Goal: Task Accomplishment & Management: Complete application form

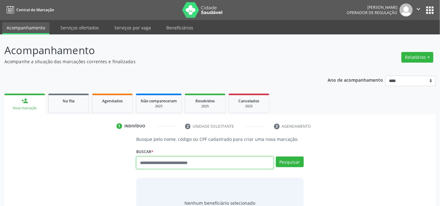
click at [156, 163] on input "text" at bounding box center [204, 163] width 137 height 13
type input "***"
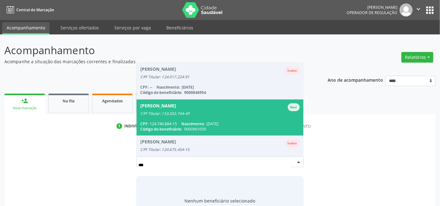
click at [164, 103] on div "Abrahao Valerio da Silva" at bounding box center [158, 107] width 36 height 8
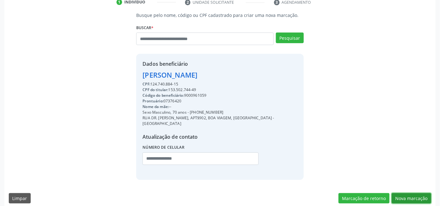
drag, startPoint x: 406, startPoint y: 188, endPoint x: 224, endPoint y: 153, distance: 185.7
click at [405, 193] on button "Nova marcação" at bounding box center [411, 198] width 39 height 11
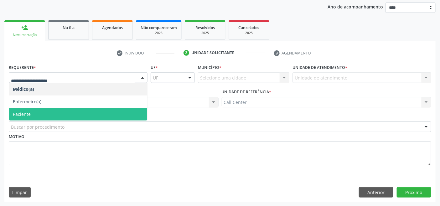
click at [43, 117] on span "Paciente" at bounding box center [78, 114] width 138 height 13
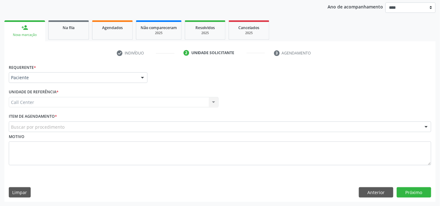
click at [75, 125] on div "Buscar por procedimento" at bounding box center [220, 127] width 423 height 11
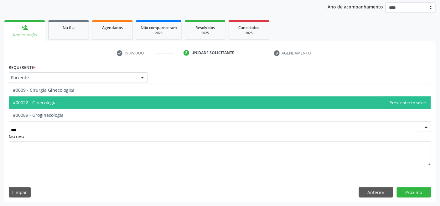
click at [48, 106] on span "#00022 - Ginecologia" at bounding box center [220, 102] width 422 height 13
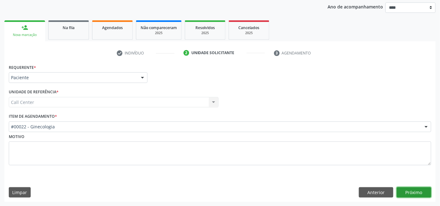
click at [406, 192] on button "Próximo" at bounding box center [414, 192] width 34 height 11
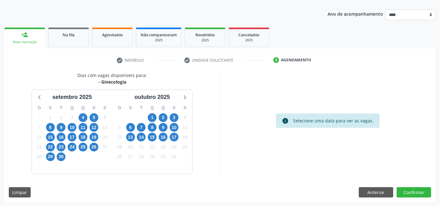
click at [79, 115] on div "4" at bounding box center [83, 118] width 9 height 10
click at [85, 120] on span "4" at bounding box center [83, 117] width 9 height 9
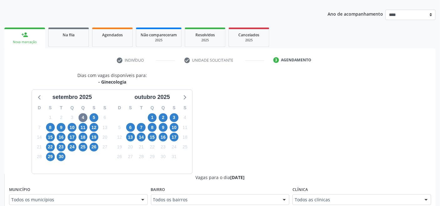
scroll to position [69, 0]
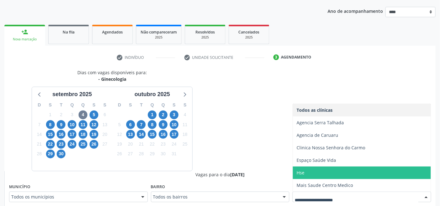
click at [297, 174] on span "Hse" at bounding box center [301, 173] width 8 height 6
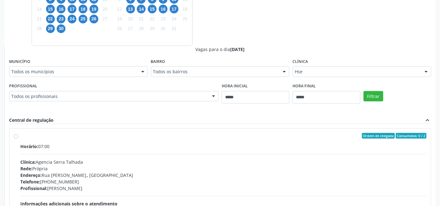
scroll to position [243, 0]
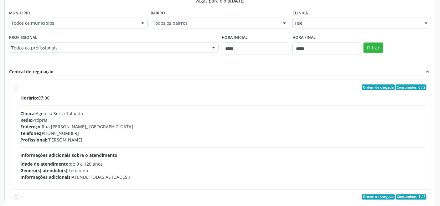
click at [371, 35] on div "Filtrar" at bounding box center [397, 47] width 71 height 29
click at [370, 46] on button "Filtrar" at bounding box center [374, 48] width 20 height 11
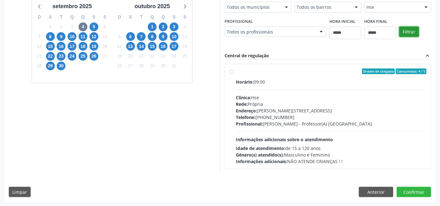
scroll to position [141, 0]
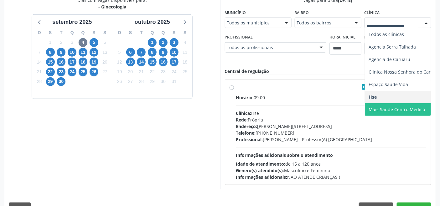
drag, startPoint x: 409, startPoint y: 109, endPoint x: 406, endPoint y: 106, distance: 4.0
click at [409, 108] on span "Mais Saude Centro Medico" at bounding box center [397, 110] width 56 height 6
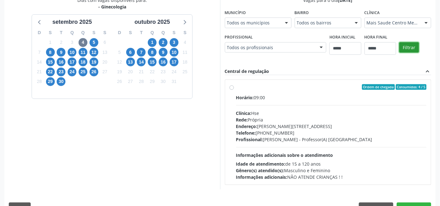
click at [411, 45] on button "Filtrar" at bounding box center [409, 47] width 20 height 11
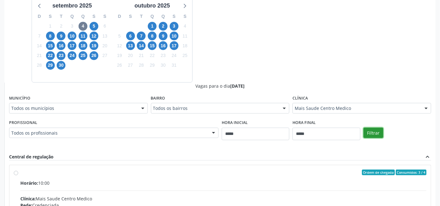
scroll to position [119, 0]
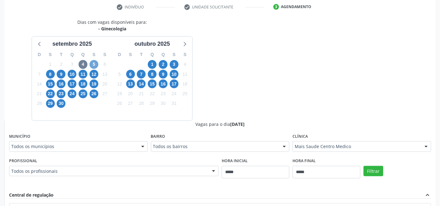
click at [95, 64] on span "5" at bounding box center [94, 64] width 9 height 9
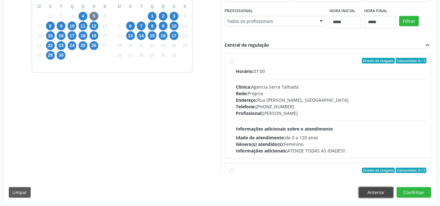
click at [370, 191] on button "Anterior" at bounding box center [376, 192] width 34 height 11
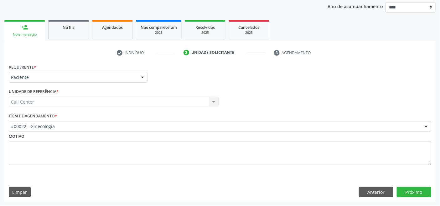
scroll to position [73, 0]
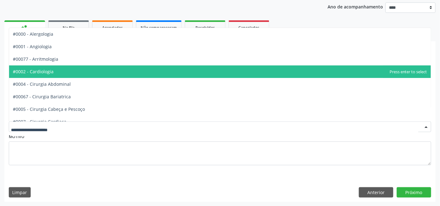
click at [52, 71] on span "#0002 - Cardiologia" at bounding box center [220, 71] width 422 height 13
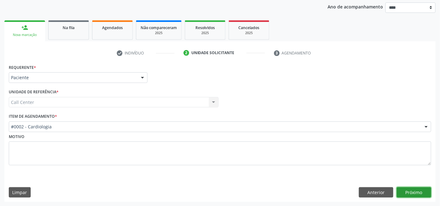
click at [417, 192] on button "Próximo" at bounding box center [414, 192] width 34 height 11
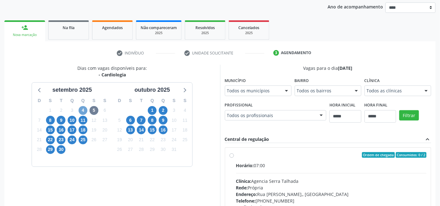
click at [83, 108] on span "4" at bounding box center [83, 110] width 9 height 9
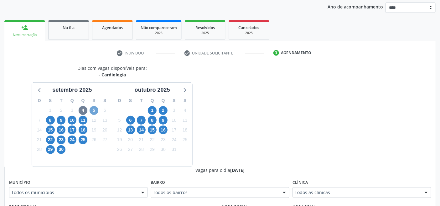
click at [96, 111] on span "5" at bounding box center [94, 110] width 9 height 9
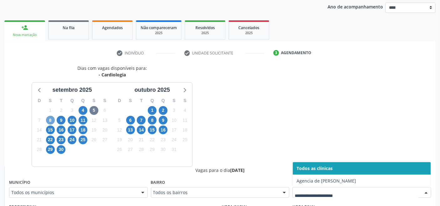
click at [49, 117] on span "8" at bounding box center [50, 120] width 9 height 9
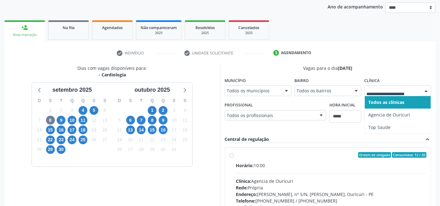
drag, startPoint x: 384, startPoint y: 90, endPoint x: 342, endPoint y: 100, distance: 42.5
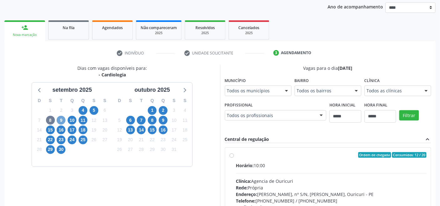
click at [60, 120] on span "9" at bounding box center [61, 120] width 9 height 9
click at [392, 95] on div "Todos as clínicas" at bounding box center [398, 91] width 67 height 11
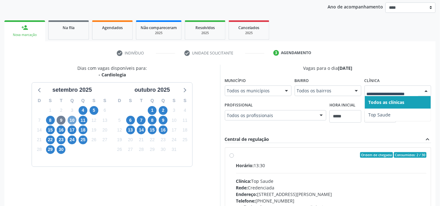
click at [72, 118] on span "10" at bounding box center [72, 120] width 9 height 9
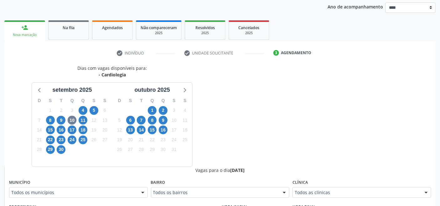
click at [317, 188] on div "Todos as clínicas" at bounding box center [362, 192] width 139 height 11
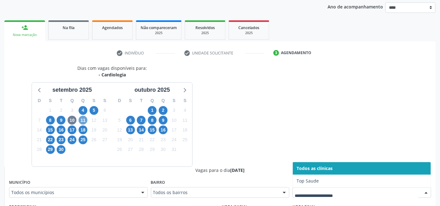
click at [83, 121] on span "11" at bounding box center [83, 120] width 9 height 9
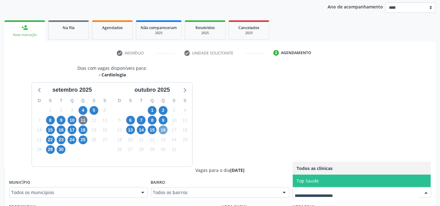
click at [161, 128] on span "16" at bounding box center [163, 130] width 9 height 9
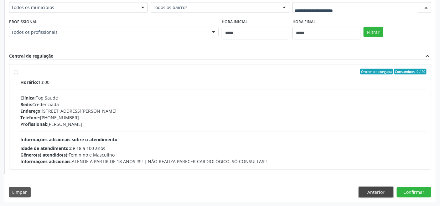
click at [372, 189] on button "Anterior" at bounding box center [376, 192] width 34 height 11
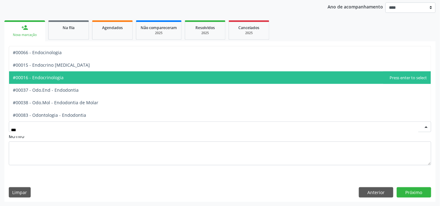
click at [51, 76] on span "#00016 - Endocrinologia" at bounding box center [38, 78] width 51 height 6
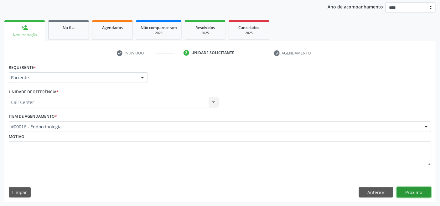
click at [412, 191] on button "Próximo" at bounding box center [414, 192] width 34 height 11
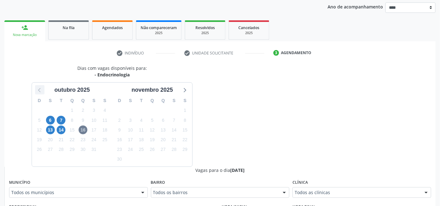
click at [38, 90] on icon at bounding box center [40, 90] width 8 height 8
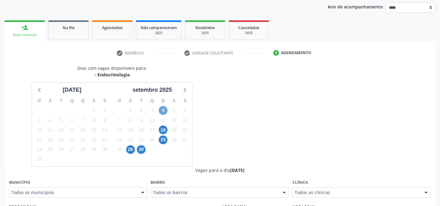
click at [163, 111] on span "4" at bounding box center [163, 110] width 9 height 9
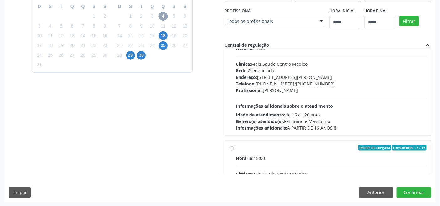
scroll to position [139, 0]
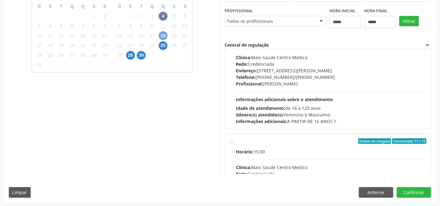
click at [165, 35] on span "18" at bounding box center [163, 35] width 9 height 9
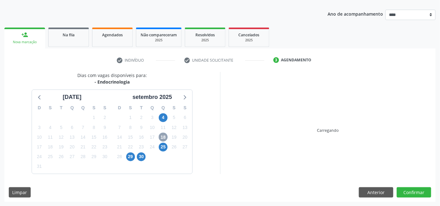
scroll to position [157, 0]
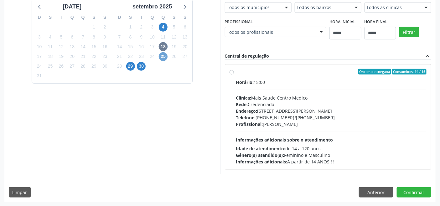
click at [164, 58] on span "25" at bounding box center [163, 56] width 9 height 9
click at [162, 47] on span "18" at bounding box center [163, 46] width 9 height 9
click at [163, 29] on span "4" at bounding box center [163, 27] width 9 height 9
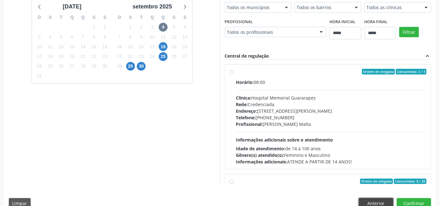
click at [372, 198] on button "Anterior" at bounding box center [376, 203] width 34 height 11
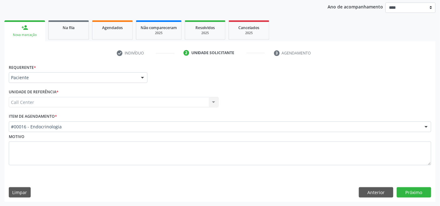
click at [76, 122] on div "#00016 - Endocrinologia #0000 - Alergologia #0001 - Angiologia #00077 - Arritmo…" at bounding box center [220, 127] width 423 height 11
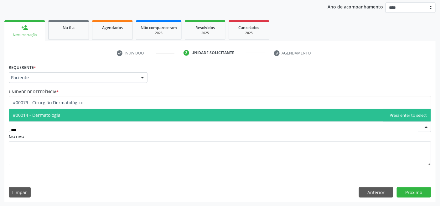
click at [72, 113] on span "#00014 - Dermatologia" at bounding box center [220, 115] width 422 height 13
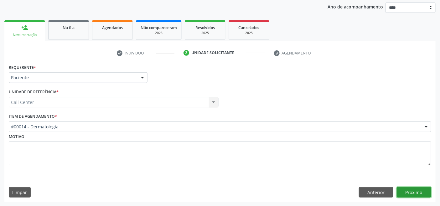
click at [408, 190] on button "Próximo" at bounding box center [414, 192] width 34 height 11
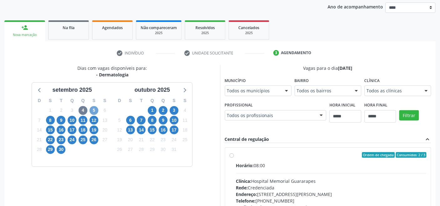
click at [94, 109] on span "5" at bounding box center [94, 110] width 9 height 9
click at [82, 110] on span "4" at bounding box center [83, 110] width 9 height 9
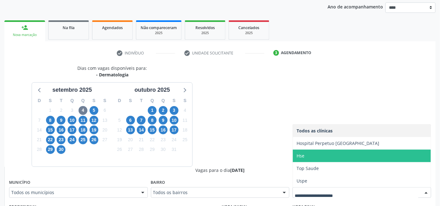
click at [296, 156] on span "Hse" at bounding box center [362, 156] width 138 height 13
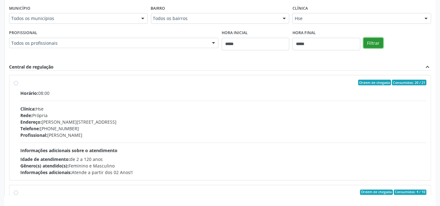
click at [367, 46] on button "Filtrar" at bounding box center [374, 43] width 20 height 11
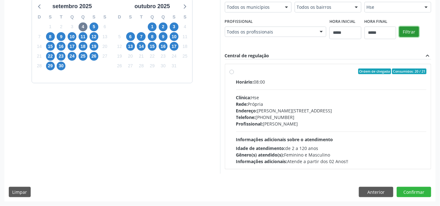
scroll to position [145, 0]
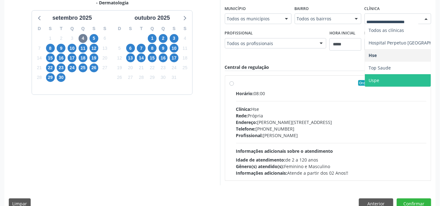
click at [379, 82] on span "Uspe" at bounding box center [410, 80] width 90 height 13
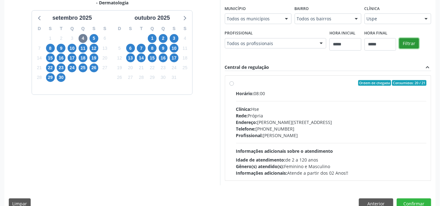
click at [411, 42] on button "Filtrar" at bounding box center [409, 43] width 20 height 11
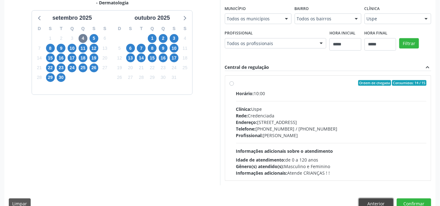
drag, startPoint x: 376, startPoint y: 201, endPoint x: 276, endPoint y: 168, distance: 105.6
click at [375, 200] on button "Anterior" at bounding box center [376, 204] width 34 height 11
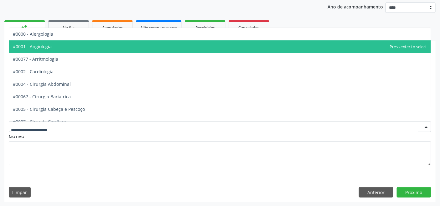
click at [43, 48] on span "#0001 - Angiologia" at bounding box center [32, 47] width 39 height 6
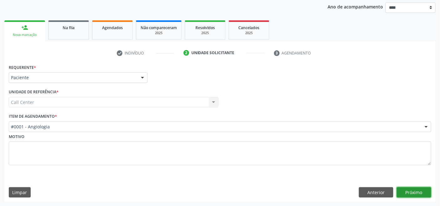
click at [418, 190] on button "Próximo" at bounding box center [414, 192] width 34 height 11
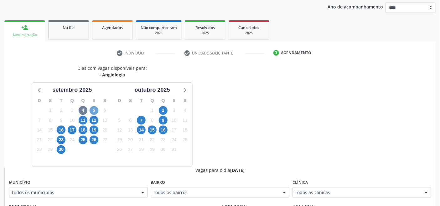
click at [94, 110] on span "5" at bounding box center [94, 110] width 9 height 9
click at [62, 129] on span "16" at bounding box center [61, 130] width 9 height 9
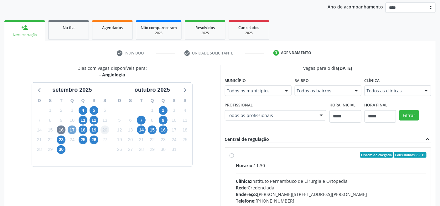
drag, startPoint x: 74, startPoint y: 127, endPoint x: 107, endPoint y: 138, distance: 34.6
click at [74, 127] on span "17" at bounding box center [72, 130] width 9 height 9
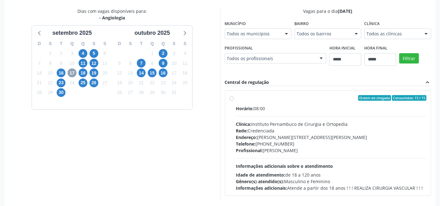
scroll to position [157, 0]
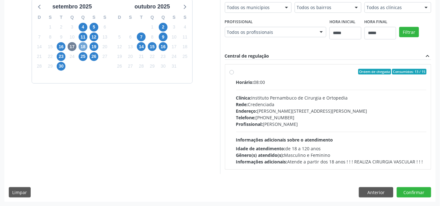
click at [80, 46] on span "18" at bounding box center [83, 46] width 9 height 9
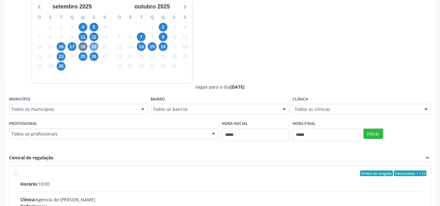
drag, startPoint x: 93, startPoint y: 45, endPoint x: 108, endPoint y: 57, distance: 18.5
click at [93, 47] on span "19" at bounding box center [94, 46] width 9 height 9
drag, startPoint x: 336, startPoint y: 107, endPoint x: 330, endPoint y: 107, distance: 5.6
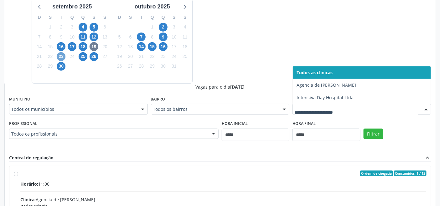
click at [59, 56] on span "23" at bounding box center [61, 56] width 9 height 9
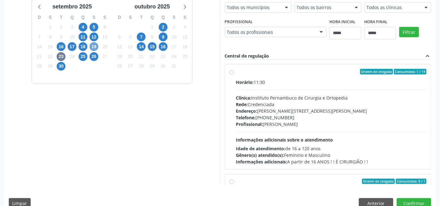
click at [94, 46] on span "19" at bounding box center [94, 46] width 9 height 9
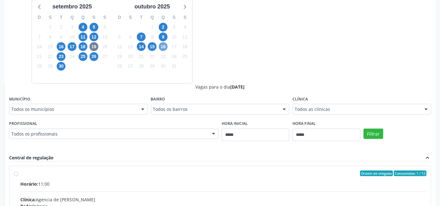
click at [161, 47] on span "16" at bounding box center [163, 46] width 9 height 9
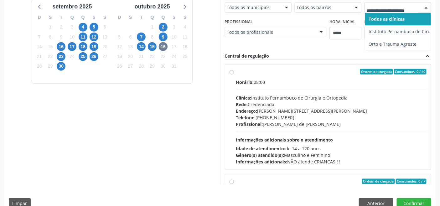
click at [391, 11] on div at bounding box center [398, 7] width 67 height 11
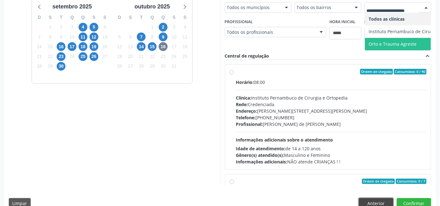
click at [378, 201] on button "Anterior" at bounding box center [376, 203] width 34 height 11
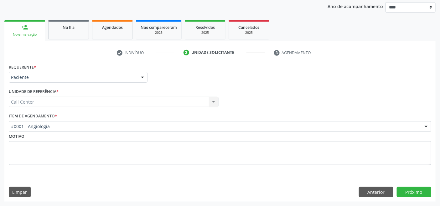
scroll to position [73, 0]
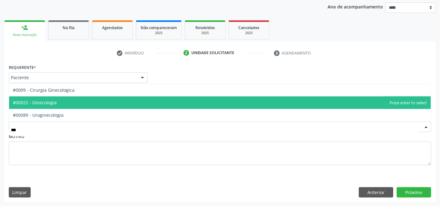
click at [63, 105] on span "#00022 - Ginecologia" at bounding box center [220, 102] width 422 height 13
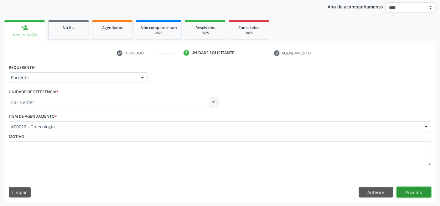
click at [412, 191] on button "Próximo" at bounding box center [414, 192] width 34 height 11
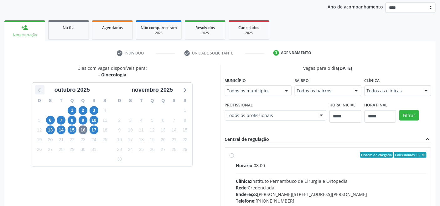
click at [41, 90] on icon at bounding box center [40, 90] width 8 height 8
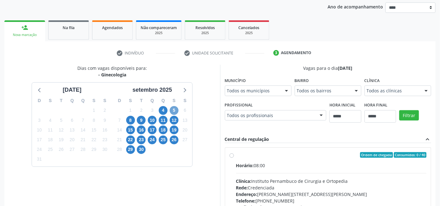
click at [174, 112] on span "5" at bounding box center [174, 110] width 9 height 9
click at [166, 112] on span "4" at bounding box center [163, 110] width 9 height 9
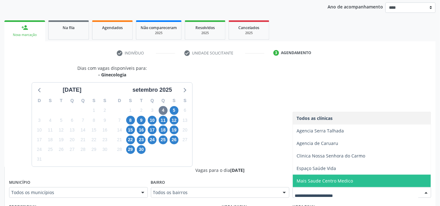
click at [321, 183] on span "Mais Saude Centro Medico" at bounding box center [325, 181] width 56 height 6
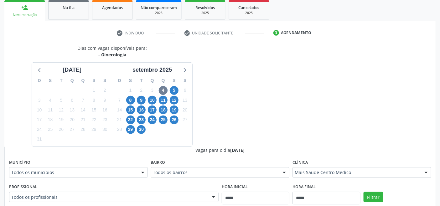
scroll to position [212, 0]
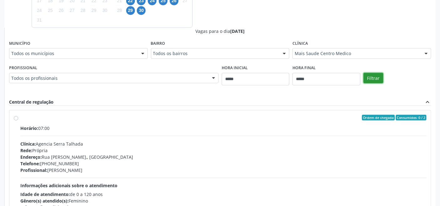
click at [375, 82] on button "Filtrar" at bounding box center [374, 78] width 20 height 11
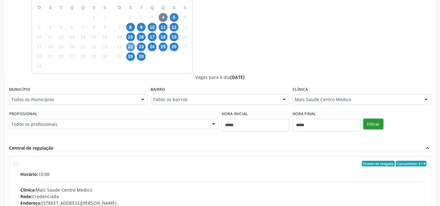
scroll to position [154, 0]
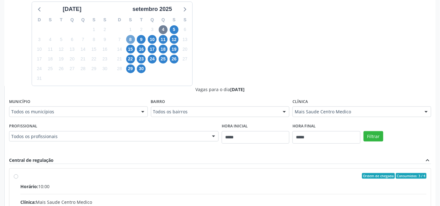
click at [133, 38] on span "8" at bounding box center [130, 39] width 9 height 9
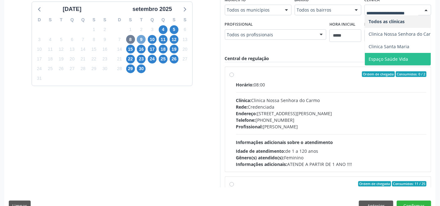
click at [142, 38] on span "9" at bounding box center [141, 39] width 9 height 9
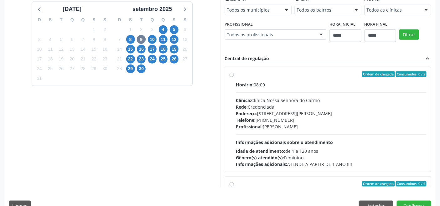
drag, startPoint x: 380, startPoint y: 13, endPoint x: 368, endPoint y: 17, distance: 12.1
click at [148, 37] on div "10" at bounding box center [152, 40] width 9 height 10
click at [151, 37] on span "10" at bounding box center [152, 39] width 9 height 9
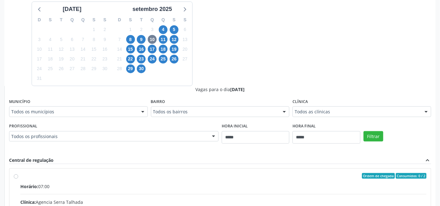
drag, startPoint x: 332, startPoint y: 110, endPoint x: 326, endPoint y: 110, distance: 6.6
click at [164, 41] on span "11" at bounding box center [163, 39] width 9 height 9
click at [340, 107] on div "Todos as clínicas" at bounding box center [362, 112] width 139 height 11
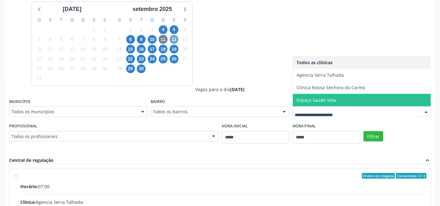
click at [175, 36] on span "12" at bounding box center [174, 39] width 9 height 9
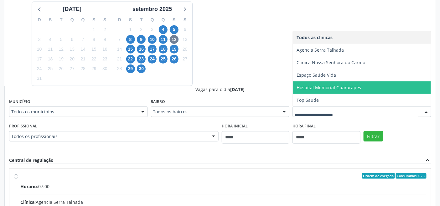
click at [308, 85] on span "Hospital Memorial Guararapes" at bounding box center [329, 88] width 65 height 6
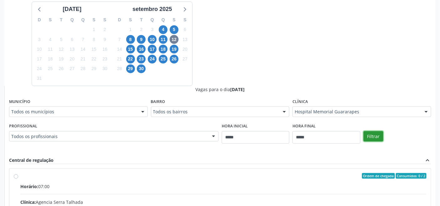
click at [377, 135] on button "Filtrar" at bounding box center [374, 136] width 20 height 11
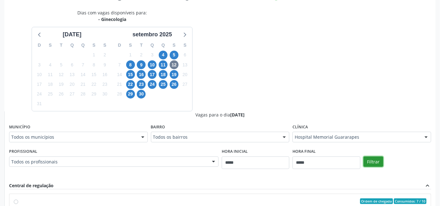
scroll to position [85, 0]
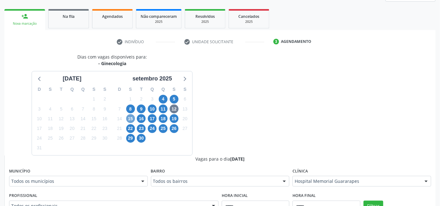
click at [129, 119] on span "15" at bounding box center [130, 118] width 9 height 9
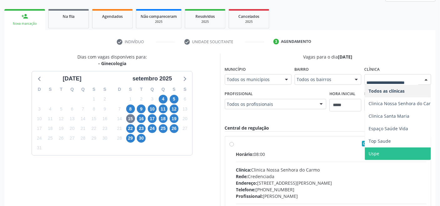
drag, startPoint x: 382, startPoint y: 148, endPoint x: 392, endPoint y: 134, distance: 16.9
click at [382, 148] on span "Uspe" at bounding box center [403, 154] width 76 height 13
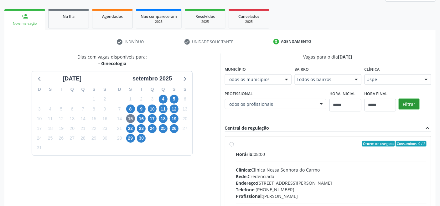
click at [414, 105] on button "Filtrar" at bounding box center [409, 104] width 20 height 11
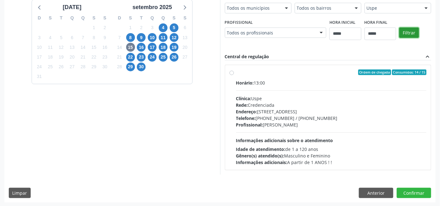
scroll to position [157, 0]
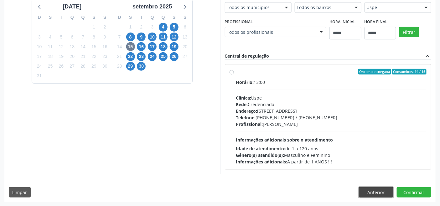
drag, startPoint x: 371, startPoint y: 190, endPoint x: 333, endPoint y: 187, distance: 38.7
click at [372, 194] on button "Anterior" at bounding box center [376, 192] width 34 height 11
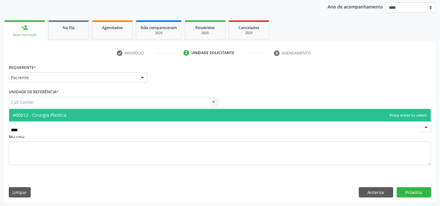
click at [103, 113] on span "#00012 - Cirurgia Plastica" at bounding box center [220, 115] width 422 height 13
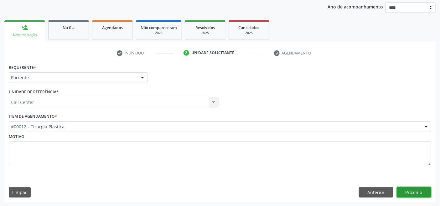
click at [408, 190] on button "Próximo" at bounding box center [414, 192] width 34 height 11
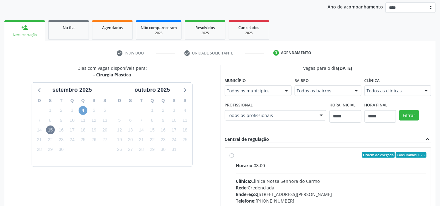
click at [81, 110] on span "4" at bounding box center [83, 110] width 9 height 9
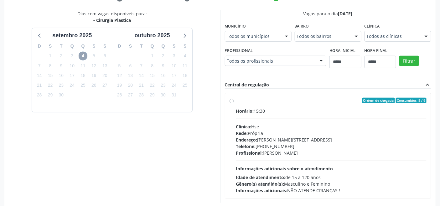
scroll to position [157, 0]
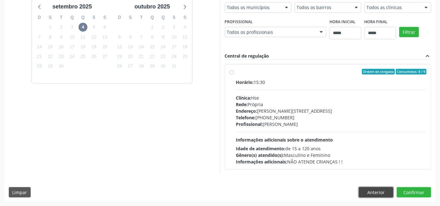
click at [373, 192] on button "Anterior" at bounding box center [376, 192] width 34 height 11
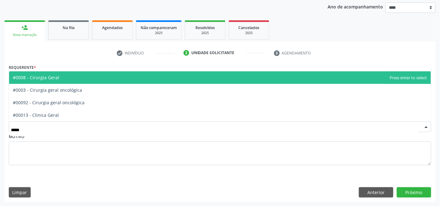
click at [60, 80] on span "#0008 - Cirurgia Geral" at bounding box center [220, 77] width 422 height 13
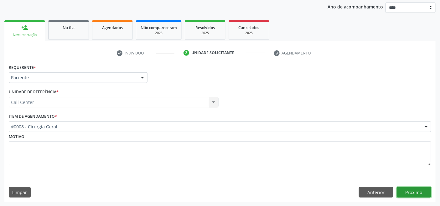
click at [412, 192] on button "Próximo" at bounding box center [414, 192] width 34 height 11
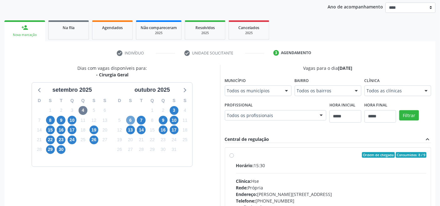
click at [132, 118] on span "6" at bounding box center [130, 120] width 9 height 9
click at [143, 119] on span "7" at bounding box center [141, 120] width 9 height 9
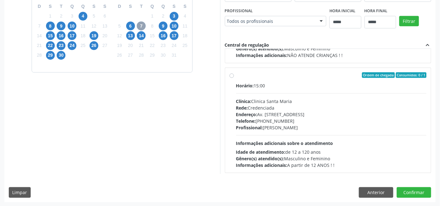
scroll to position [208, 0]
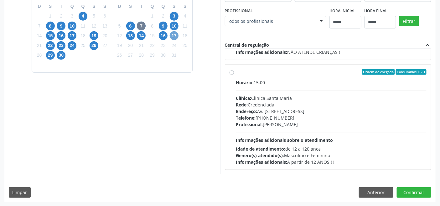
click at [175, 36] on span "17" at bounding box center [174, 35] width 9 height 9
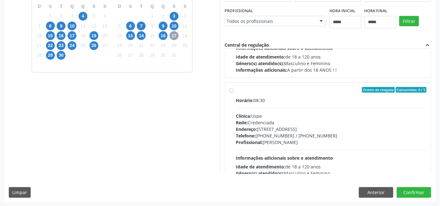
scroll to position [69, 0]
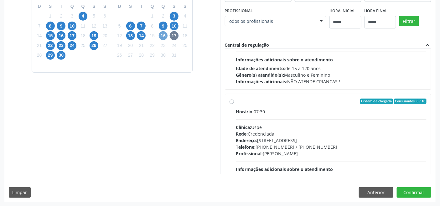
click at [164, 34] on span "16" at bounding box center [163, 35] width 9 height 9
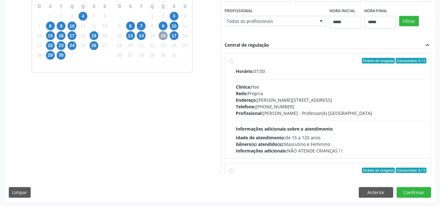
scroll to position [99, 0]
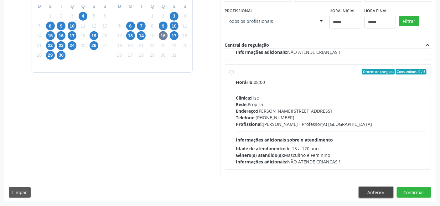
drag, startPoint x: 375, startPoint y: 189, endPoint x: 371, endPoint y: 190, distance: 4.1
click at [375, 190] on button "Anterior" at bounding box center [376, 192] width 34 height 11
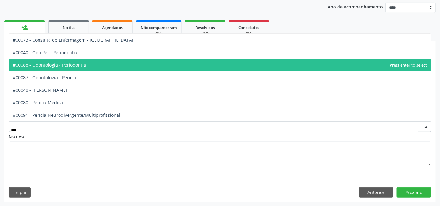
click at [79, 66] on span "#00088 - Odontologia - Periodontia" at bounding box center [49, 65] width 73 height 6
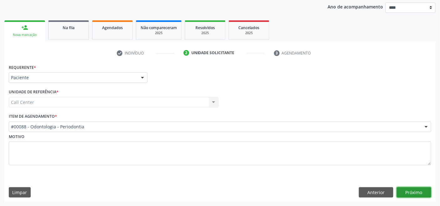
click at [403, 190] on button "Próximo" at bounding box center [414, 192] width 34 height 11
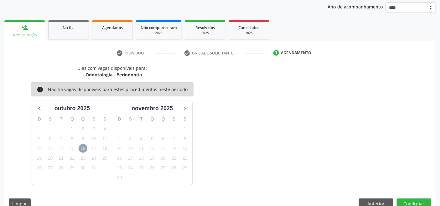
click at [82, 149] on span "16" at bounding box center [83, 148] width 9 height 9
click at [38, 107] on icon at bounding box center [40, 108] width 8 height 8
drag, startPoint x: 186, startPoint y: 108, endPoint x: 193, endPoint y: 113, distance: 7.6
click at [187, 108] on icon at bounding box center [184, 108] width 8 height 8
drag, startPoint x: 214, startPoint y: 128, endPoint x: 211, endPoint y: 126, distance: 3.8
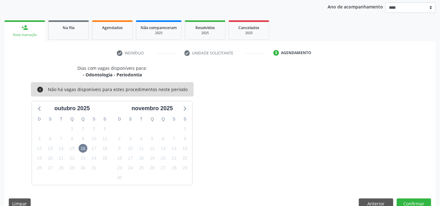
click at [214, 128] on div "Dias com vagas disponíveis para: - Odontologia - Periodontia info Não há vagas …" at bounding box center [112, 125] width 216 height 120
click at [378, 201] on button "Anterior" at bounding box center [376, 204] width 34 height 11
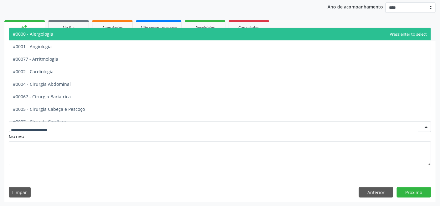
click at [61, 34] on span "#0000 - Alergologia" at bounding box center [220, 34] width 422 height 13
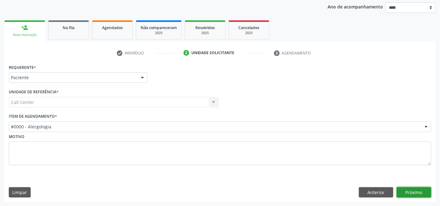
click at [417, 192] on button "Próximo" at bounding box center [414, 192] width 34 height 11
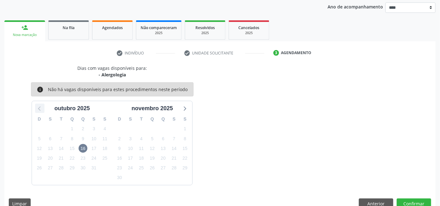
click at [41, 107] on icon at bounding box center [40, 108] width 8 height 8
click at [376, 196] on div "Dias com vagas disponíveis para: - Alergologia info Não há vagas disponíveis pa…" at bounding box center [219, 139] width 431 height 148
click at [366, 204] on button "Anterior" at bounding box center [376, 204] width 34 height 11
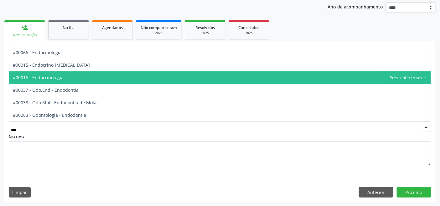
click at [61, 77] on span "#00016 - Endocrinologia" at bounding box center [38, 78] width 51 height 6
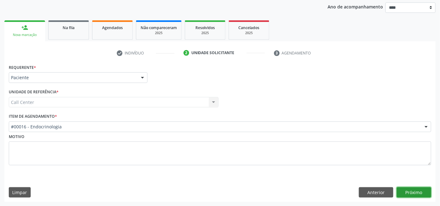
click at [414, 193] on button "Próximo" at bounding box center [414, 192] width 34 height 11
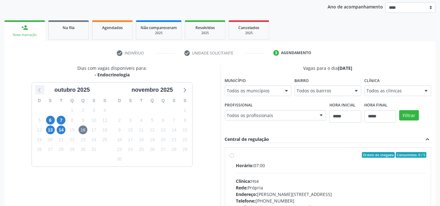
click at [38, 91] on icon at bounding box center [40, 90] width 8 height 8
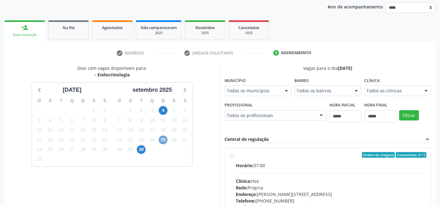
click at [166, 139] on span "25" at bounding box center [163, 140] width 9 height 9
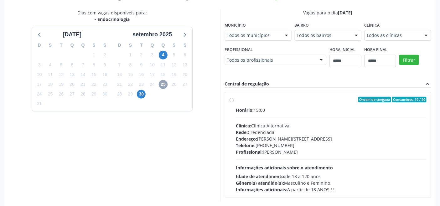
scroll to position [157, 0]
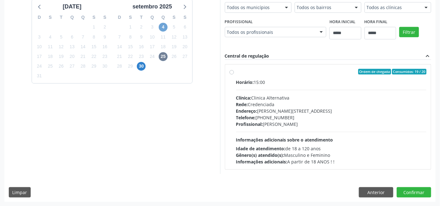
click at [167, 26] on span "4" at bounding box center [163, 27] width 9 height 9
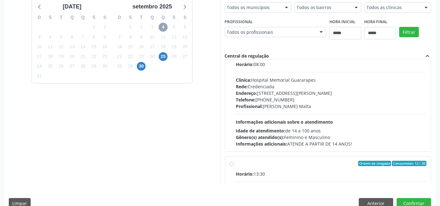
scroll to position [0, 0]
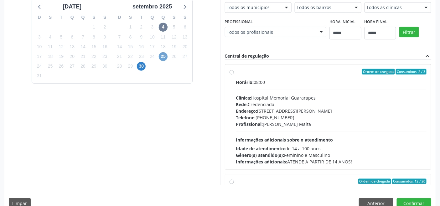
click at [165, 57] on span "25" at bounding box center [163, 56] width 9 height 9
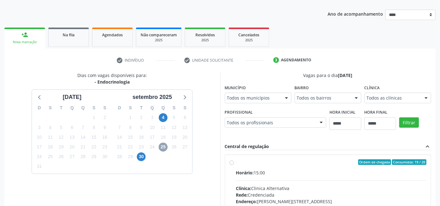
scroll to position [157, 0]
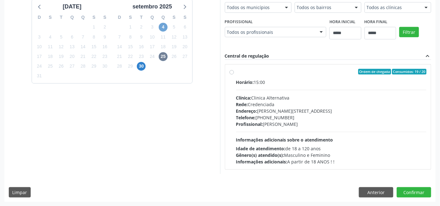
click at [162, 26] on span "4" at bounding box center [163, 27] width 9 height 9
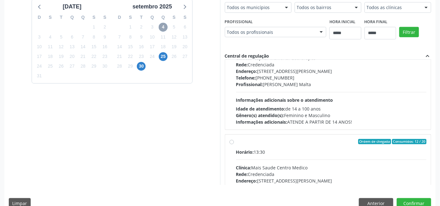
scroll to position [70, 0]
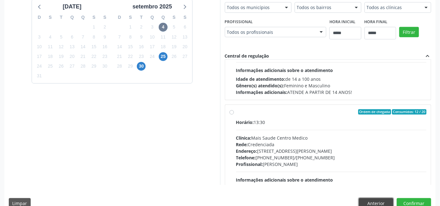
drag, startPoint x: 378, startPoint y: 203, endPoint x: 375, endPoint y: 203, distance: 3.1
click at [378, 202] on button "Anterior" at bounding box center [376, 203] width 34 height 11
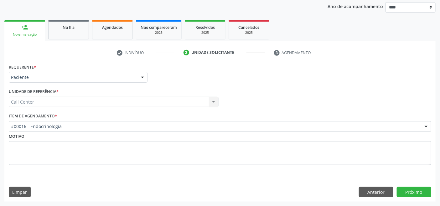
scroll to position [73, 0]
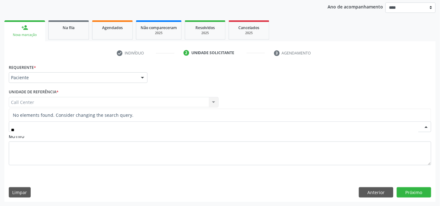
type input "*"
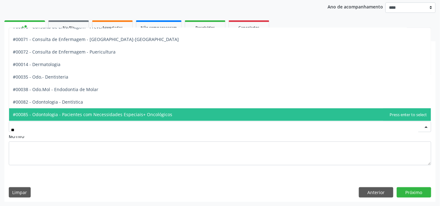
scroll to position [35, 0]
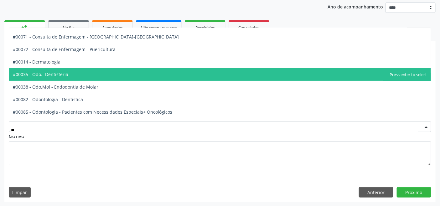
click at [73, 74] on span "#00035 - Odo.- Dentisteria" at bounding box center [220, 74] width 422 height 13
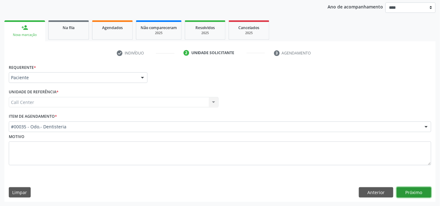
click at [417, 190] on button "Próximo" at bounding box center [414, 192] width 34 height 11
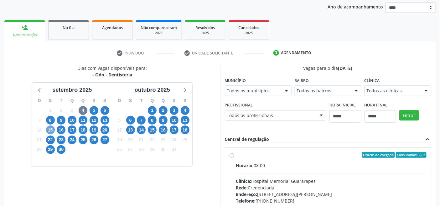
drag, startPoint x: 51, startPoint y: 130, endPoint x: 54, endPoint y: 131, distance: 3.4
click at [51, 129] on span "15" at bounding box center [50, 130] width 9 height 9
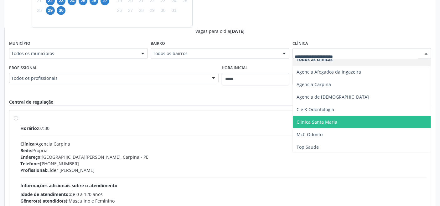
scroll to position [7, 0]
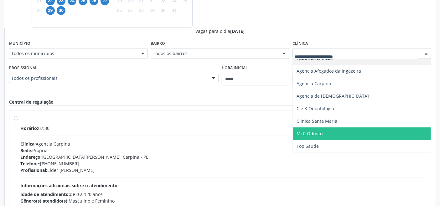
click at [319, 131] on span "McC Odonto" at bounding box center [310, 134] width 26 height 6
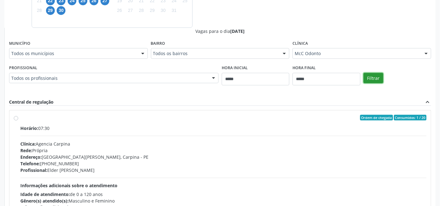
drag, startPoint x: 376, startPoint y: 76, endPoint x: 376, endPoint y: 80, distance: 3.8
click at [376, 76] on button "Filtrar" at bounding box center [374, 78] width 20 height 11
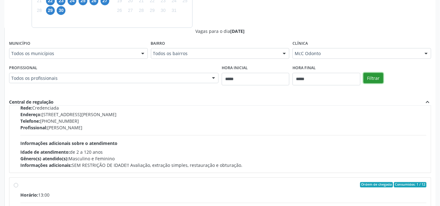
scroll to position [70, 0]
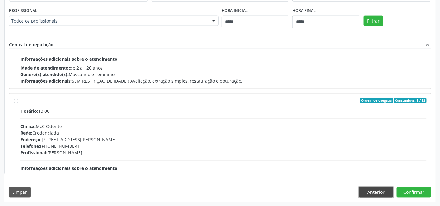
click at [372, 195] on button "Anterior" at bounding box center [376, 192] width 34 height 11
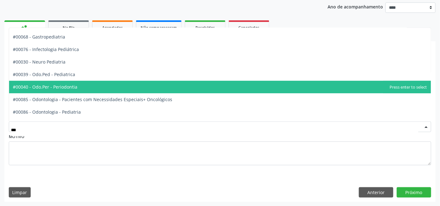
scroll to position [0, 0]
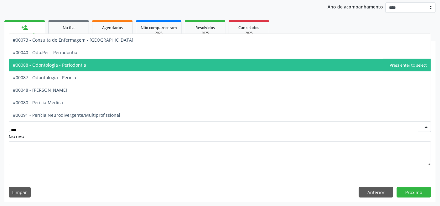
drag, startPoint x: 83, startPoint y: 65, endPoint x: 87, endPoint y: 68, distance: 4.5
click at [84, 65] on span "#00088 - Odontologia - Periodontia" at bounding box center [49, 65] width 73 height 6
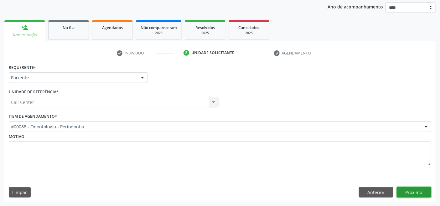
click at [411, 190] on button "Próximo" at bounding box center [414, 192] width 34 height 11
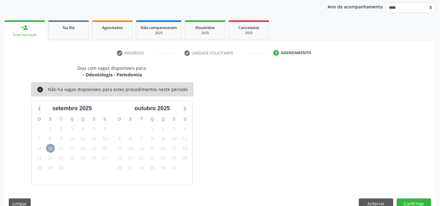
click at [51, 148] on span "15" at bounding box center [50, 148] width 9 height 9
click at [38, 110] on icon at bounding box center [40, 108] width 8 height 8
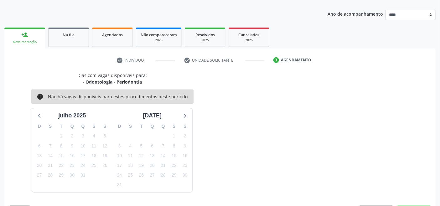
scroll to position [73, 0]
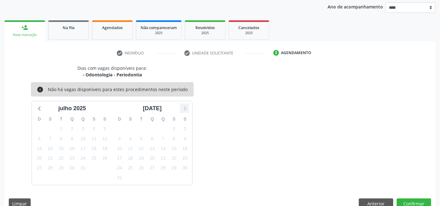
click at [185, 108] on icon at bounding box center [184, 108] width 8 height 8
click at [374, 200] on button "Anterior" at bounding box center [376, 204] width 34 height 11
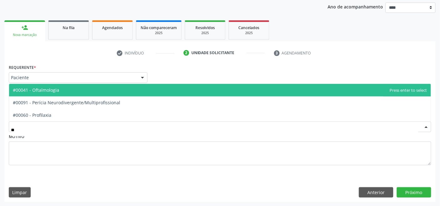
click at [72, 91] on span "#00041 - Oftalmologia" at bounding box center [220, 90] width 422 height 13
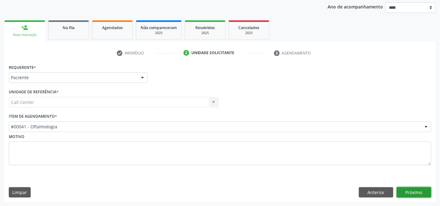
click at [409, 193] on button "Próximo" at bounding box center [414, 192] width 34 height 11
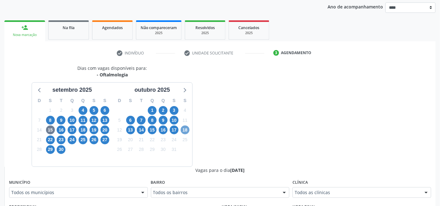
drag, startPoint x: 186, startPoint y: 128, endPoint x: 192, endPoint y: 132, distance: 6.7
click at [186, 127] on span "18" at bounding box center [185, 130] width 9 height 9
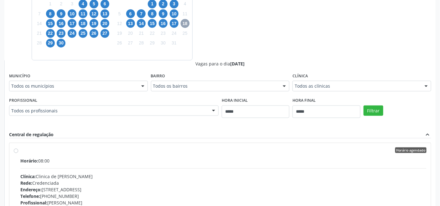
scroll to position [212, 0]
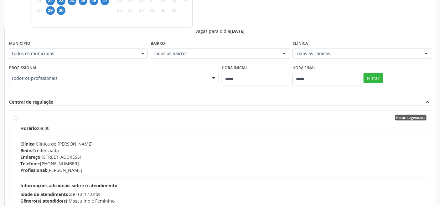
drag, startPoint x: 324, startPoint y: 55, endPoint x: 326, endPoint y: 57, distance: 3.3
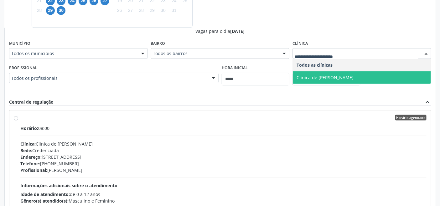
click at [330, 77] on span "Clinica de Olhos Clovis Paiva" at bounding box center [325, 78] width 57 height 6
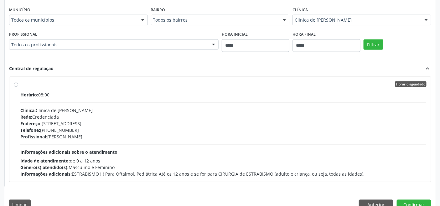
scroll to position [258, 0]
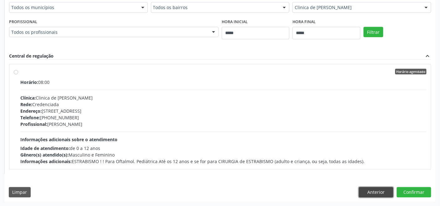
drag, startPoint x: 374, startPoint y: 191, endPoint x: 368, endPoint y: 190, distance: 5.7
click at [374, 190] on button "Anterior" at bounding box center [376, 192] width 34 height 11
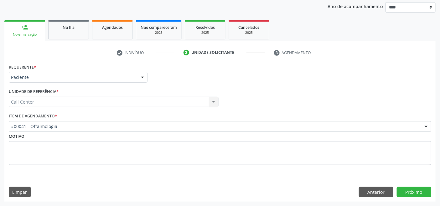
scroll to position [73, 0]
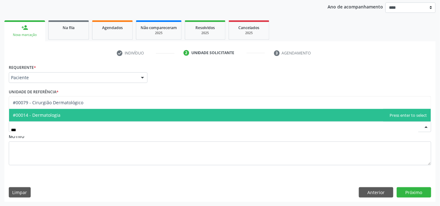
click at [41, 109] on span "#00014 - Dermatologia" at bounding box center [220, 115] width 422 height 13
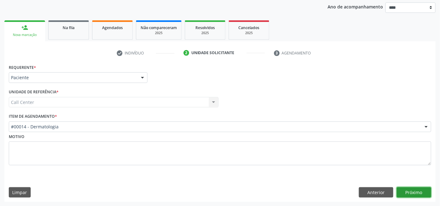
click at [414, 195] on button "Próximo" at bounding box center [414, 192] width 34 height 11
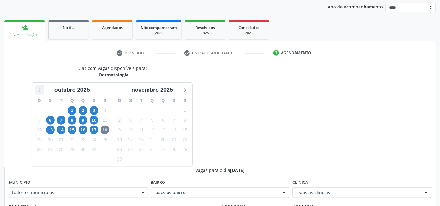
click at [38, 89] on icon at bounding box center [40, 90] width 8 height 8
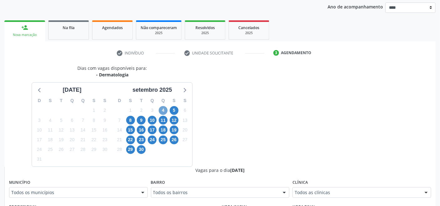
click at [164, 112] on span "4" at bounding box center [163, 110] width 9 height 9
click at [176, 111] on span "5" at bounding box center [174, 110] width 9 height 9
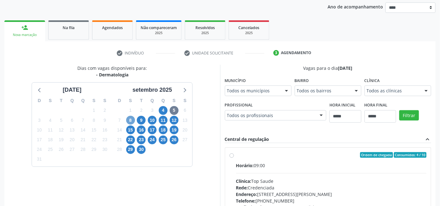
click at [133, 120] on span "8" at bounding box center [130, 120] width 9 height 9
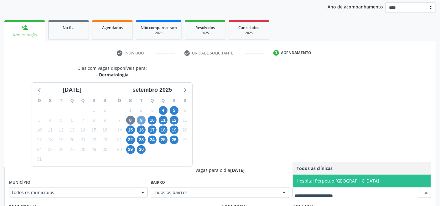
click at [143, 121] on span "9" at bounding box center [141, 120] width 9 height 9
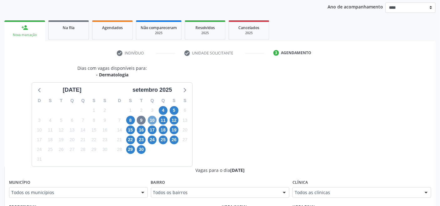
click at [150, 121] on span "10" at bounding box center [152, 120] width 9 height 9
drag, startPoint x: 312, startPoint y: 189, endPoint x: 302, endPoint y: 189, distance: 10.4
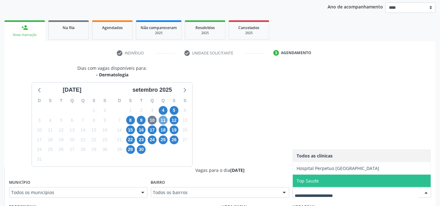
click at [161, 121] on span "11" at bounding box center [163, 120] width 9 height 9
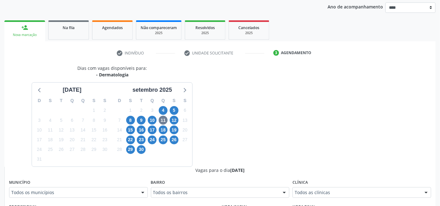
drag, startPoint x: 320, startPoint y: 196, endPoint x: 312, endPoint y: 192, distance: 8.4
click at [319, 196] on div "Todos as clínicas" at bounding box center [362, 192] width 139 height 11
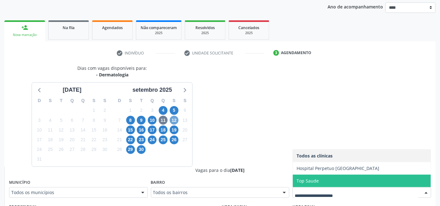
click at [171, 120] on span "12" at bounding box center [174, 120] width 9 height 9
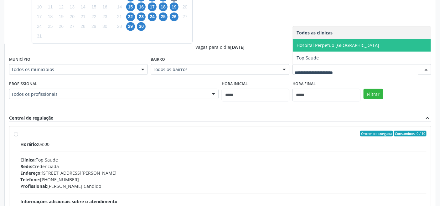
scroll to position [108, 0]
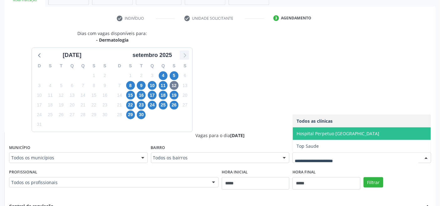
click at [187, 57] on icon at bounding box center [184, 55] width 8 height 8
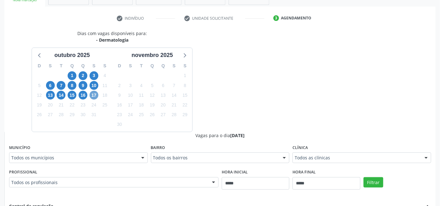
click at [97, 94] on span "17" at bounding box center [94, 95] width 9 height 9
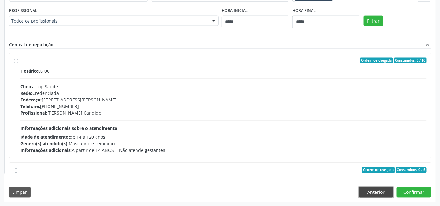
click at [367, 193] on button "Anterior" at bounding box center [376, 192] width 34 height 11
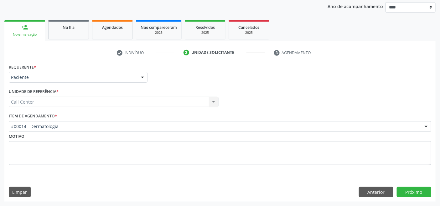
scroll to position [73, 0]
click at [79, 131] on div "#00014 - Dermatologia" at bounding box center [220, 127] width 423 height 11
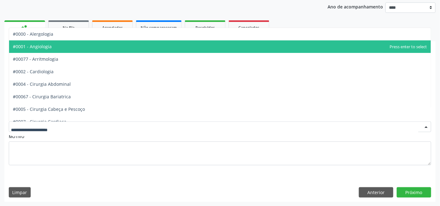
click at [66, 49] on span "#0001 - Angiologia" at bounding box center [220, 46] width 422 height 13
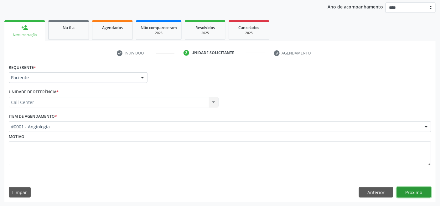
click at [406, 190] on button "Próximo" at bounding box center [414, 192] width 34 height 11
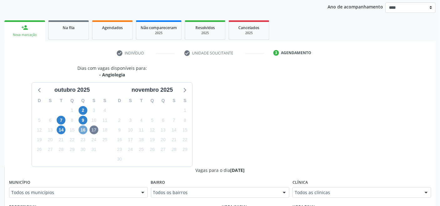
click at [82, 128] on span "16" at bounding box center [83, 130] width 9 height 9
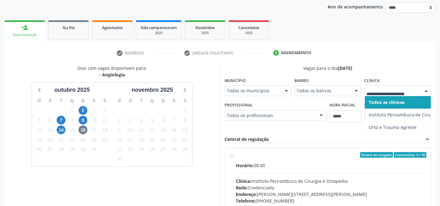
click at [378, 93] on div at bounding box center [398, 91] width 67 height 11
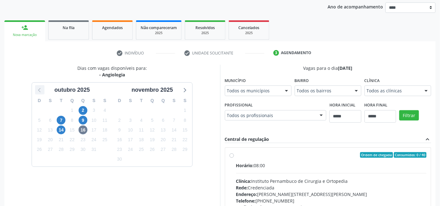
click at [39, 90] on icon at bounding box center [39, 90] width 3 height 4
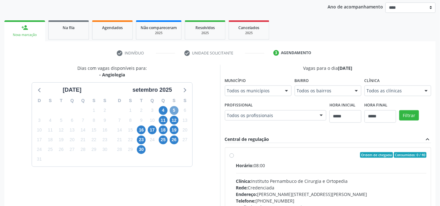
click at [175, 111] on span "5" at bounding box center [174, 110] width 9 height 9
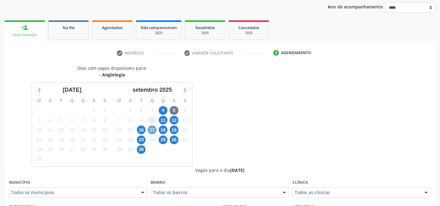
click at [153, 130] on span "17" at bounding box center [152, 130] width 9 height 9
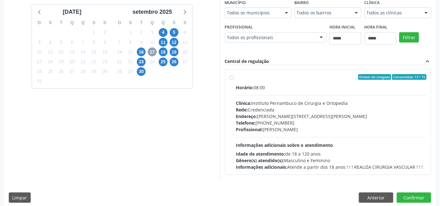
scroll to position [157, 0]
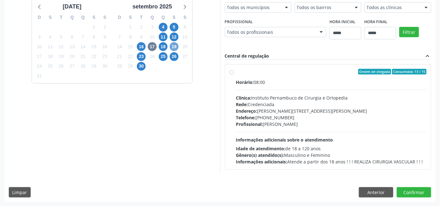
click at [174, 45] on span "19" at bounding box center [174, 46] width 9 height 9
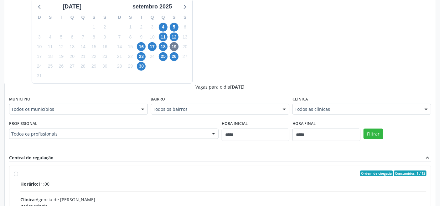
click at [254, 75] on div "Dias com vagas disponíveis para: - Angiologia agosto 2025 D S T Q Q S S 27 28 2…" at bounding box center [219, 134] width 431 height 305
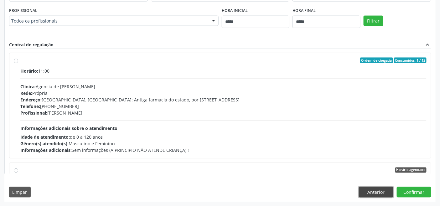
click at [372, 187] on button "Anterior" at bounding box center [376, 192] width 34 height 11
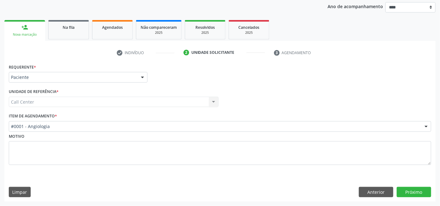
scroll to position [73, 0]
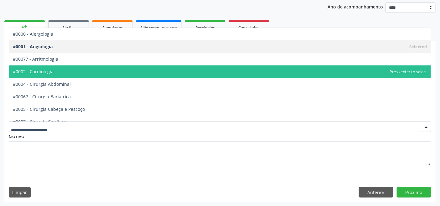
click at [59, 71] on span "#0002 - Cardiologia" at bounding box center [220, 71] width 422 height 13
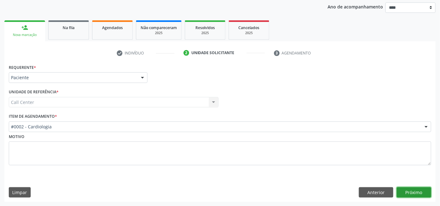
click at [408, 194] on button "Próximo" at bounding box center [414, 192] width 34 height 11
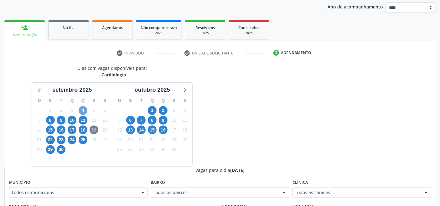
drag, startPoint x: 85, startPoint y: 108, endPoint x: 107, endPoint y: 122, distance: 26.1
click at [85, 108] on span "4" at bounding box center [83, 110] width 9 height 9
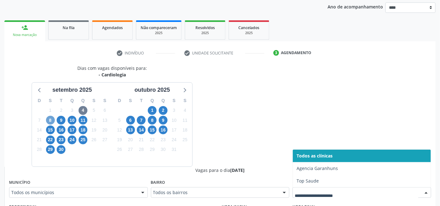
click at [54, 119] on span "8" at bounding box center [50, 120] width 9 height 9
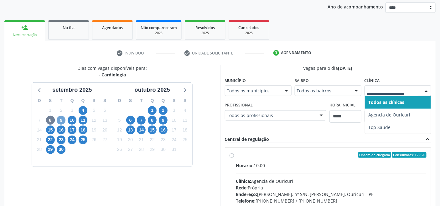
click at [63, 119] on span "9" at bounding box center [61, 120] width 9 height 9
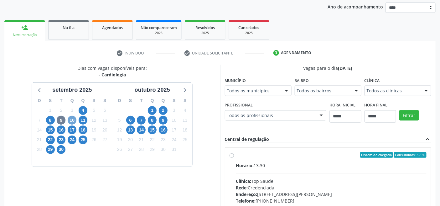
click at [69, 119] on span "10" at bounding box center [72, 120] width 9 height 9
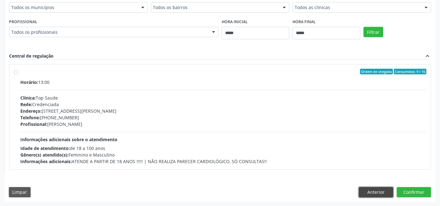
click at [373, 192] on button "Anterior" at bounding box center [376, 192] width 34 height 11
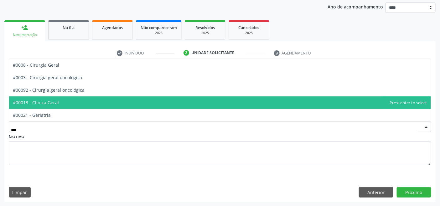
click at [60, 106] on span "#00013 - Clinica Geral" at bounding box center [220, 102] width 422 height 13
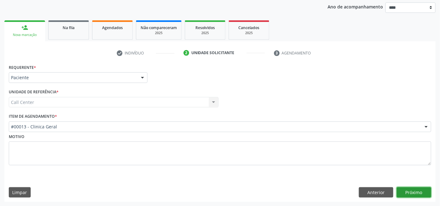
click at [415, 192] on button "Próximo" at bounding box center [414, 192] width 34 height 11
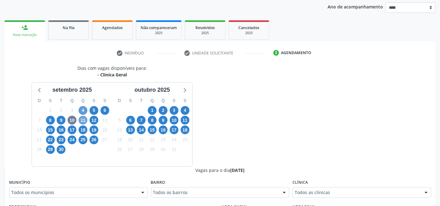
click at [83, 120] on span "11" at bounding box center [83, 120] width 9 height 9
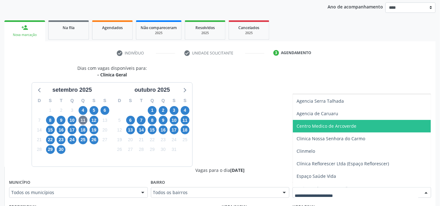
scroll to position [35, 0]
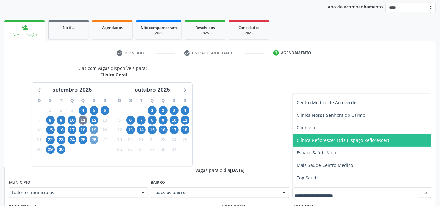
click at [95, 138] on span "26" at bounding box center [94, 140] width 9 height 9
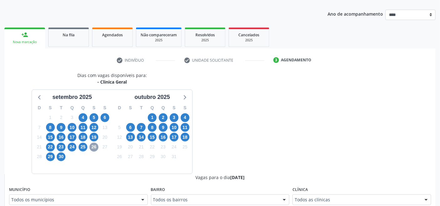
scroll to position [73, 0]
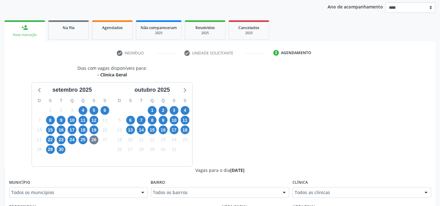
click at [314, 187] on div "Todos as clínicas Todos as clínicas Agencia Carpina Agencia de Caruaru Agencia …" at bounding box center [362, 192] width 139 height 11
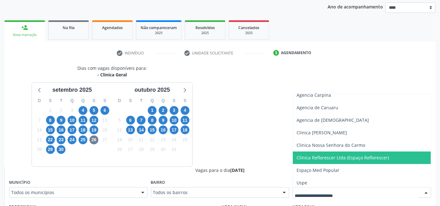
scroll to position [19, 0]
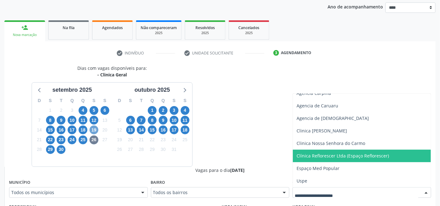
click at [96, 131] on span "19" at bounding box center [94, 130] width 9 height 9
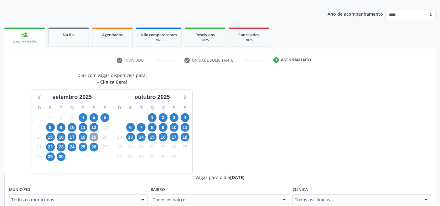
scroll to position [73, 0]
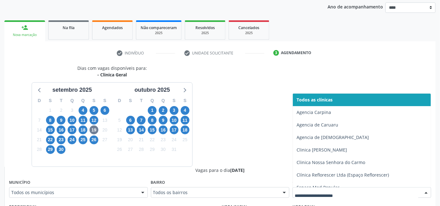
drag, startPoint x: 339, startPoint y: 194, endPoint x: 335, endPoint y: 192, distance: 3.9
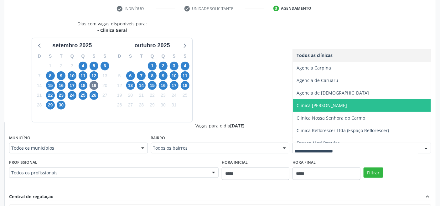
scroll to position [270, 0]
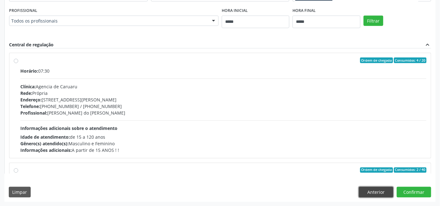
click at [375, 190] on button "Anterior" at bounding box center [376, 192] width 34 height 11
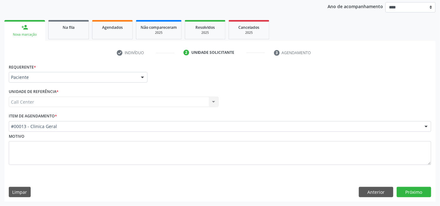
scroll to position [73, 0]
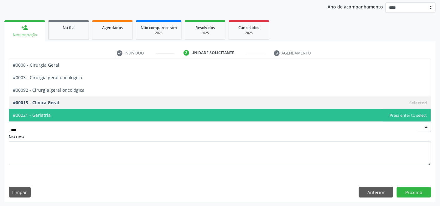
click at [54, 109] on span "#00021 - Geriatria" at bounding box center [220, 115] width 422 height 13
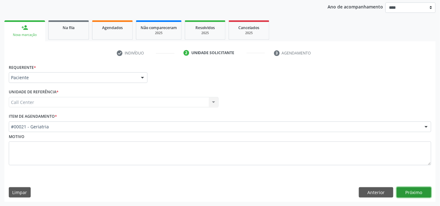
click at [415, 196] on button "Próximo" at bounding box center [414, 192] width 34 height 11
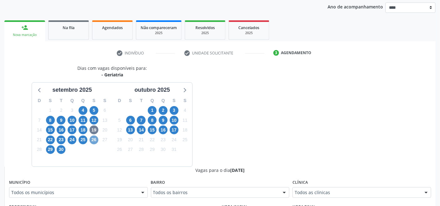
click at [93, 139] on span "26" at bounding box center [94, 140] width 9 height 9
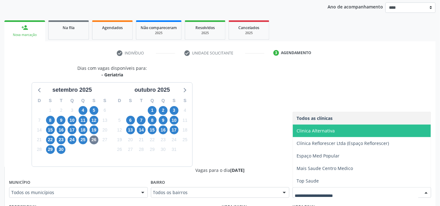
click at [315, 133] on span "Clinica Alternativa" at bounding box center [316, 131] width 38 height 6
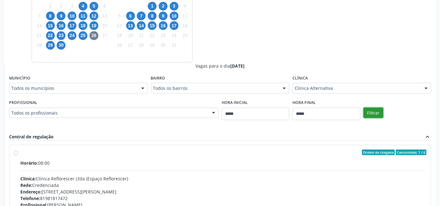
click at [379, 113] on button "Filtrar" at bounding box center [374, 113] width 20 height 11
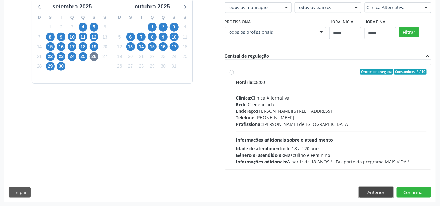
click at [379, 192] on button "Anterior" at bounding box center [376, 192] width 34 height 11
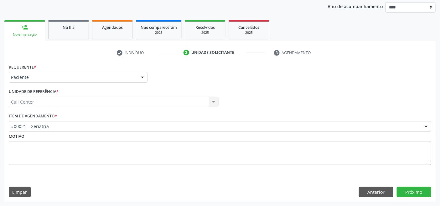
scroll to position [73, 0]
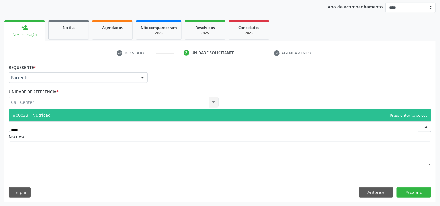
type input "****"
click at [120, 112] on div "Requerente * Paciente Médico(a) Enfermeiro(a) Paciente Nenhum resultado encontr…" at bounding box center [220, 119] width 423 height 112
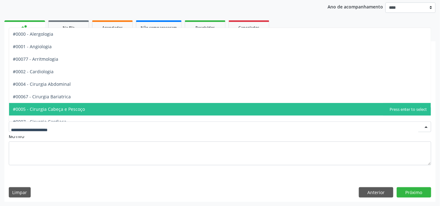
type input "*"
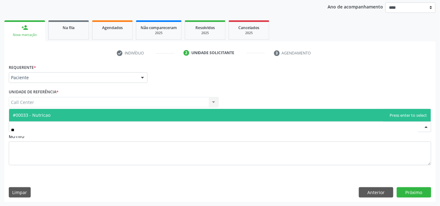
click at [108, 112] on span "#00033 - Nutricao" at bounding box center [220, 115] width 422 height 13
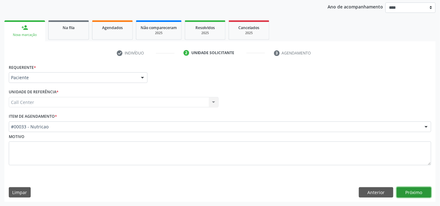
click at [418, 189] on button "Próximo" at bounding box center [414, 192] width 34 height 11
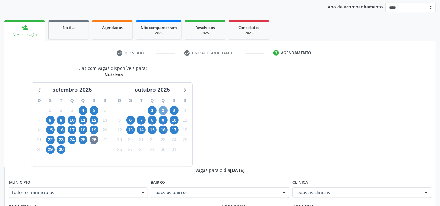
click at [161, 111] on span "2" at bounding box center [163, 110] width 9 height 9
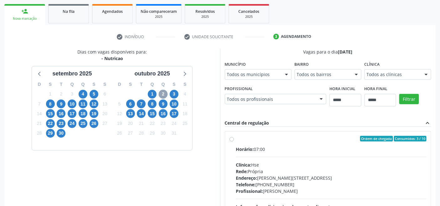
scroll to position [168, 0]
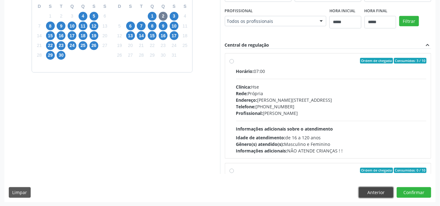
click at [373, 194] on button "Anterior" at bounding box center [376, 192] width 34 height 11
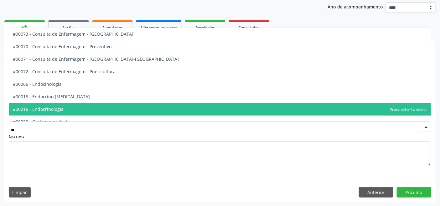
click at [61, 109] on span "#00016 - Endocrinologia" at bounding box center [38, 109] width 51 height 6
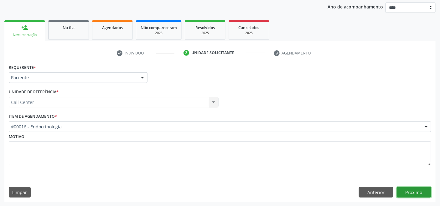
click at [420, 188] on button "Próximo" at bounding box center [414, 192] width 34 height 11
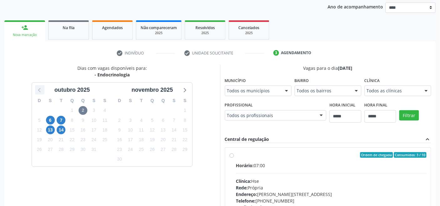
click at [35, 90] on div at bounding box center [39, 89] width 9 height 9
click at [166, 110] on span "4" at bounding box center [163, 110] width 9 height 9
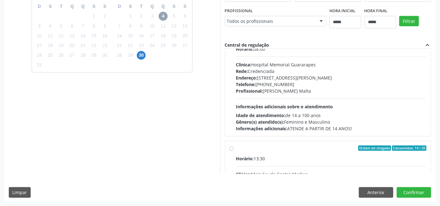
scroll to position [99, 0]
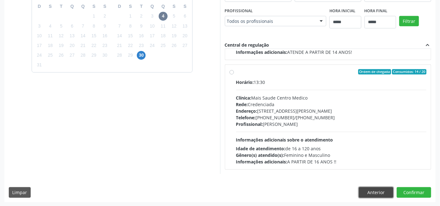
drag, startPoint x: 374, startPoint y: 194, endPoint x: 369, endPoint y: 190, distance: 6.6
click at [374, 194] on button "Anterior" at bounding box center [376, 192] width 34 height 11
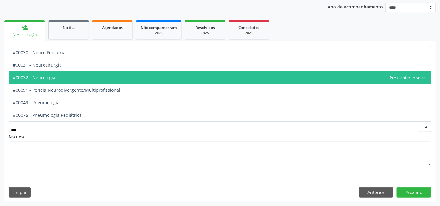
click at [67, 81] on span "#00032 - Neurologia" at bounding box center [220, 77] width 422 height 13
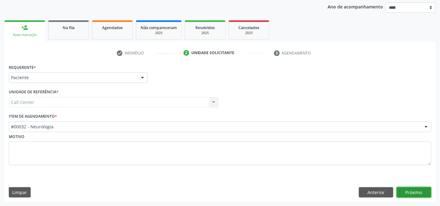
click at [406, 196] on button "Próximo" at bounding box center [414, 192] width 34 height 11
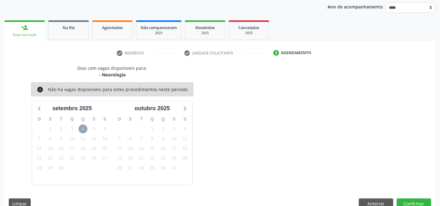
click at [82, 130] on span "4" at bounding box center [83, 129] width 9 height 9
click at [37, 110] on icon at bounding box center [40, 108] width 8 height 8
click at [188, 108] on icon at bounding box center [184, 108] width 8 height 8
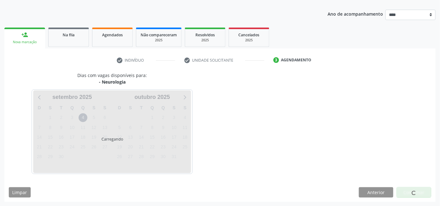
click at [378, 190] on div "Dias com vagas disponíveis para: - Neurologia Carregando setembro 2025 D S T Q …" at bounding box center [219, 137] width 431 height 130
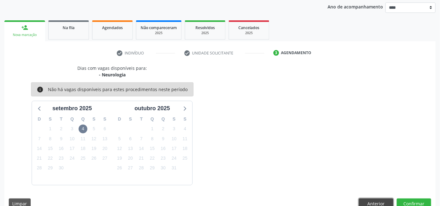
click at [374, 203] on button "Anterior" at bounding box center [376, 204] width 34 height 11
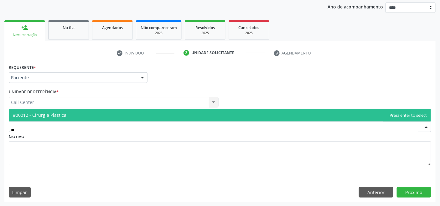
click at [47, 114] on span "#00012 - Cirurgia Plastica" at bounding box center [40, 115] width 54 height 6
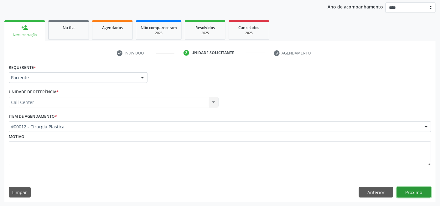
click at [420, 194] on button "Próximo" at bounding box center [414, 192] width 34 height 11
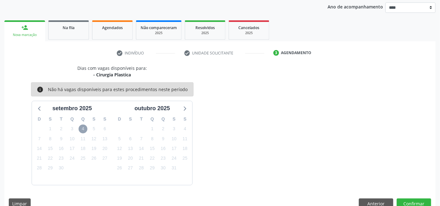
click at [83, 125] on span "4" at bounding box center [83, 129] width 9 height 9
click at [372, 200] on button "Anterior" at bounding box center [376, 204] width 34 height 11
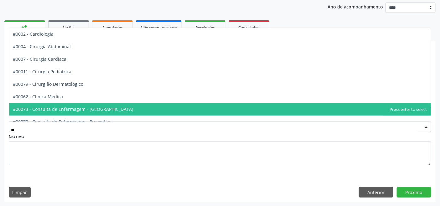
type input "***"
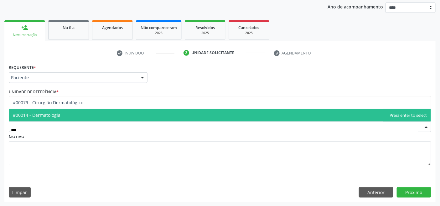
drag, startPoint x: 66, startPoint y: 109, endPoint x: 81, endPoint y: 122, distance: 19.7
click at [67, 110] on span "#00014 - Dermatologia" at bounding box center [220, 115] width 422 height 13
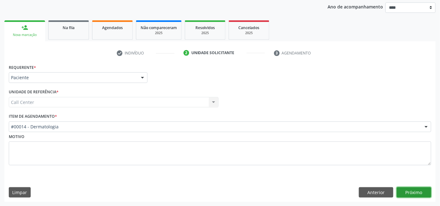
click at [416, 190] on button "Próximo" at bounding box center [414, 192] width 34 height 11
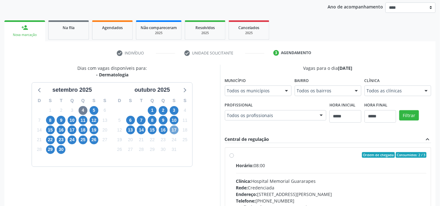
drag, startPoint x: 173, startPoint y: 128, endPoint x: 180, endPoint y: 134, distance: 8.5
click at [174, 128] on span "17" at bounding box center [174, 130] width 9 height 9
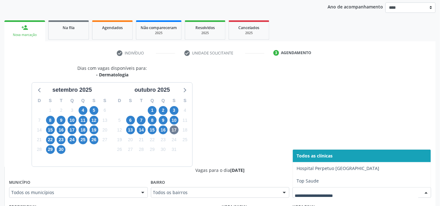
drag, startPoint x: 365, startPoint y: 190, endPoint x: 326, endPoint y: 187, distance: 39.3
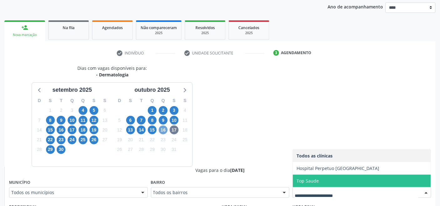
drag, startPoint x: 165, startPoint y: 127, endPoint x: 170, endPoint y: 132, distance: 6.7
click at [165, 127] on span "16" at bounding box center [163, 130] width 9 height 9
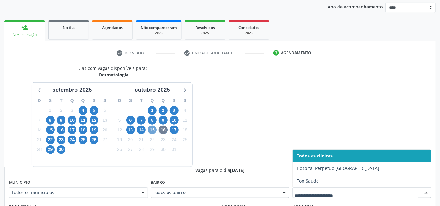
click at [148, 130] on span "15" at bounding box center [152, 130] width 9 height 9
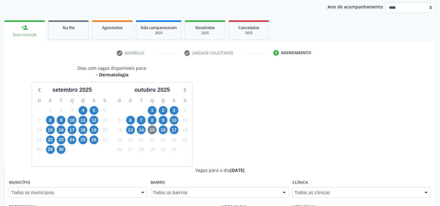
drag, startPoint x: 330, startPoint y: 193, endPoint x: 293, endPoint y: 189, distance: 36.6
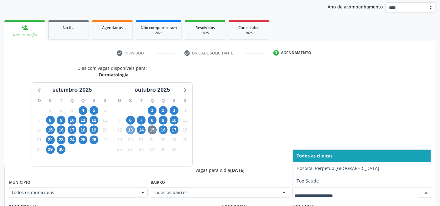
click at [133, 129] on span "13" at bounding box center [130, 130] width 9 height 9
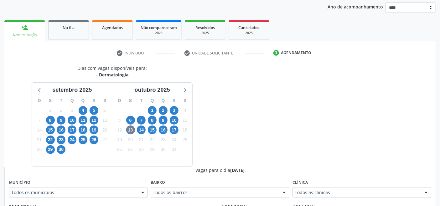
drag, startPoint x: 311, startPoint y: 193, endPoint x: 299, endPoint y: 191, distance: 12.6
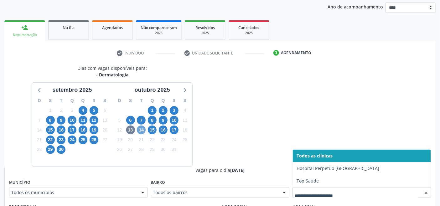
drag, startPoint x: 142, startPoint y: 129, endPoint x: 145, endPoint y: 129, distance: 3.8
click at [142, 129] on span "14" at bounding box center [141, 130] width 9 height 9
drag, startPoint x: 130, startPoint y: 119, endPoint x: 154, endPoint y: 127, distance: 25.4
click at [130, 119] on span "6" at bounding box center [130, 120] width 9 height 9
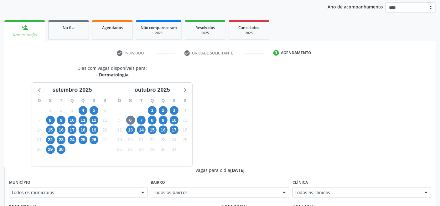
drag, startPoint x: 340, startPoint y: 190, endPoint x: 306, endPoint y: 186, distance: 33.5
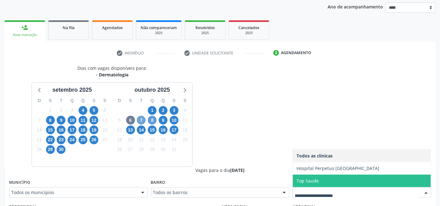
drag, startPoint x: 144, startPoint y: 120, endPoint x: 155, endPoint y: 129, distance: 14.0
click at [145, 120] on span "7" at bounding box center [141, 120] width 9 height 9
click at [155, 120] on span "8" at bounding box center [152, 120] width 9 height 9
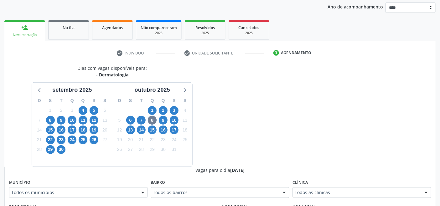
drag, startPoint x: 339, startPoint y: 189, endPoint x: 301, endPoint y: 188, distance: 37.6
click at [339, 189] on div "Todos as clínicas" at bounding box center [362, 192] width 139 height 11
click at [163, 118] on span "9" at bounding box center [163, 120] width 9 height 9
drag, startPoint x: 359, startPoint y: 193, endPoint x: 350, endPoint y: 193, distance: 8.8
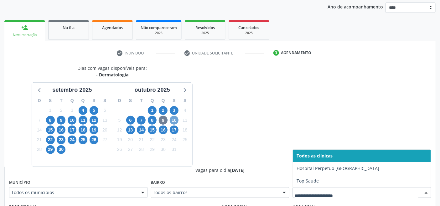
drag, startPoint x: 173, startPoint y: 119, endPoint x: 207, endPoint y: 143, distance: 41.8
click at [173, 120] on span "10" at bounding box center [174, 120] width 9 height 9
click at [149, 107] on span "1" at bounding box center [152, 110] width 9 height 9
click at [164, 112] on span "2" at bounding box center [163, 110] width 9 height 9
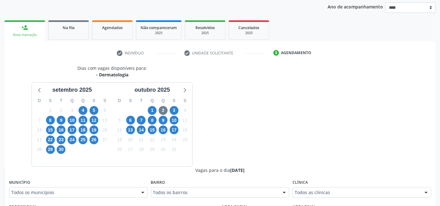
click at [339, 196] on div "Todos as clínicas" at bounding box center [362, 192] width 139 height 11
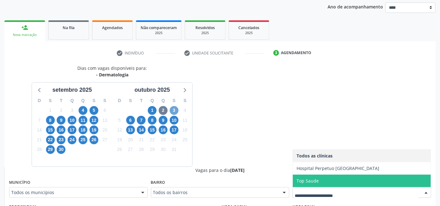
click at [173, 110] on span "3" at bounding box center [174, 110] width 9 height 9
click at [94, 108] on span "5" at bounding box center [94, 110] width 9 height 9
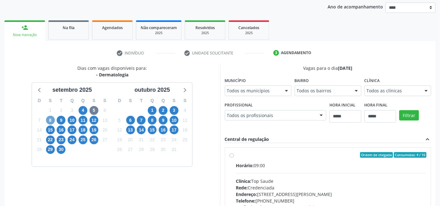
drag, startPoint x: 50, startPoint y: 120, endPoint x: 54, endPoint y: 125, distance: 7.0
click at [50, 120] on span "8" at bounding box center [50, 120] width 9 height 9
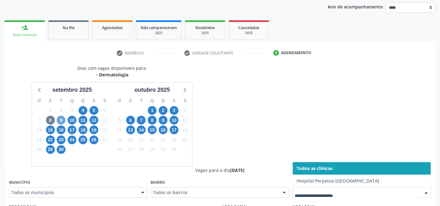
click at [59, 119] on span "9" at bounding box center [61, 120] width 9 height 9
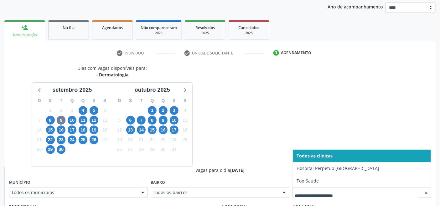
click at [309, 189] on div at bounding box center [362, 192] width 139 height 11
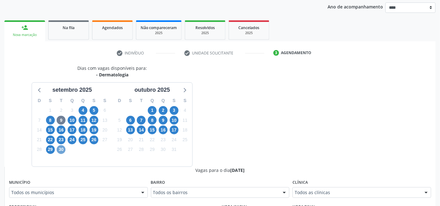
click at [58, 150] on span "30" at bounding box center [61, 149] width 9 height 9
click at [47, 151] on span "29" at bounding box center [50, 149] width 9 height 9
drag, startPoint x: 96, startPoint y: 136, endPoint x: 112, endPoint y: 145, distance: 18.5
click at [96, 136] on span "26" at bounding box center [94, 140] width 9 height 9
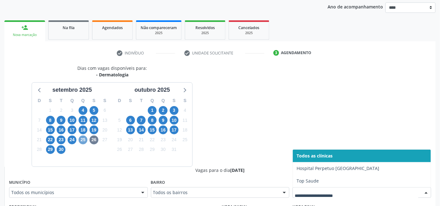
click at [80, 139] on span "25" at bounding box center [83, 140] width 9 height 9
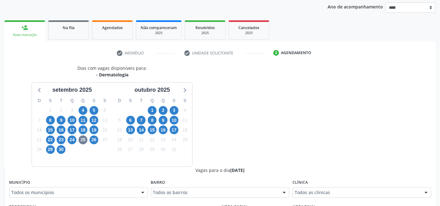
drag, startPoint x: 321, startPoint y: 192, endPoint x: 317, endPoint y: 192, distance: 4.1
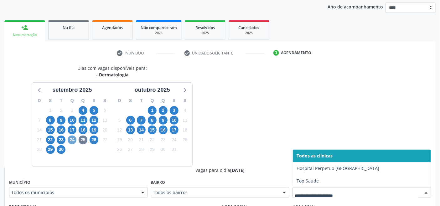
click at [71, 138] on span "24" at bounding box center [72, 140] width 9 height 9
drag, startPoint x: 80, startPoint y: 131, endPoint x: 83, endPoint y: 135, distance: 5.1
click at [80, 130] on span "18" at bounding box center [83, 130] width 9 height 9
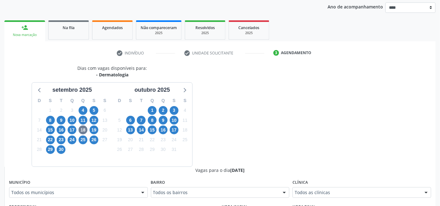
click at [337, 187] on div "Clínica Todos as clínicas Todos as clínicas Hospital Perpetuo Socorro Top Saude…" at bounding box center [362, 188] width 139 height 20
click at [322, 184] on div "Clínica Todos as clínicas Todos as clínicas Hospital Perpetuo Socorro Top Saude…" at bounding box center [362, 188] width 139 height 20
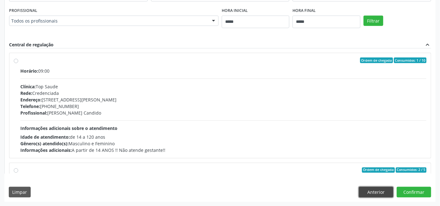
drag, startPoint x: 375, startPoint y: 188, endPoint x: 368, endPoint y: 190, distance: 7.0
click at [373, 189] on button "Anterior" at bounding box center [376, 192] width 34 height 11
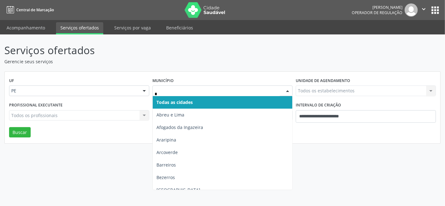
type input "**"
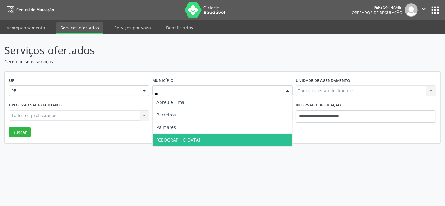
click at [165, 137] on span "Recife" at bounding box center [179, 140] width 44 height 6
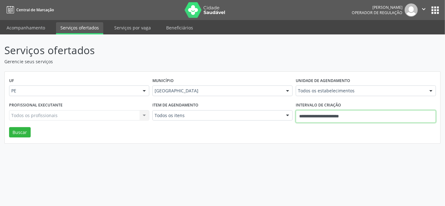
drag, startPoint x: 330, startPoint y: 117, endPoint x: 327, endPoint y: 120, distance: 4.7
click at [330, 117] on input "**********" at bounding box center [366, 116] width 140 height 13
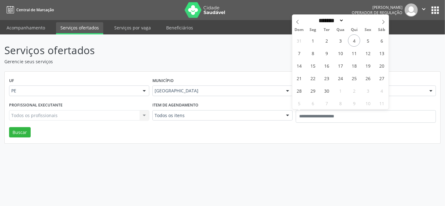
click at [243, 135] on div "UF PE PE Nenhum resultado encontrado para: " " Não há nenhuma opção para ser ex…" at bounding box center [223, 108] width 436 height 72
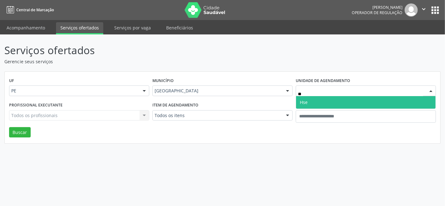
type input "***"
drag, startPoint x: 303, startPoint y: 99, endPoint x: 265, endPoint y: 100, distance: 37.9
click at [302, 99] on span "Hse" at bounding box center [304, 102] width 8 height 6
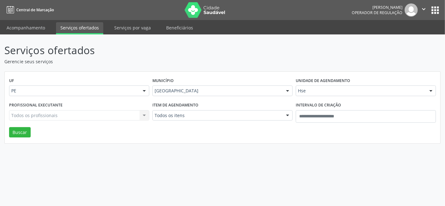
click at [102, 117] on div "Todos os profissionais Todos os profissionais Nenhum resultado encontrado para:…" at bounding box center [79, 115] width 140 height 11
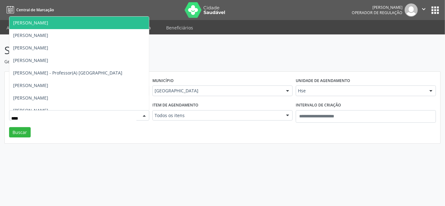
type input "*****"
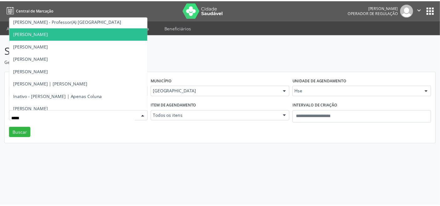
scroll to position [32, 0]
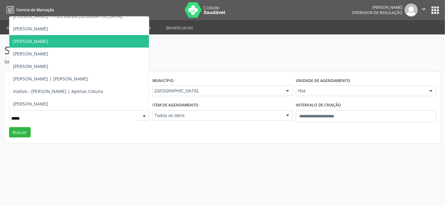
click at [48, 40] on span "Carlos Humberto Correia de Araujo" at bounding box center [30, 41] width 35 height 6
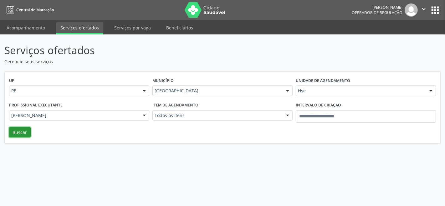
drag, startPoint x: 21, startPoint y: 131, endPoint x: 18, endPoint y: 134, distance: 4.7
click at [21, 132] on button "Buscar" at bounding box center [20, 132] width 22 height 11
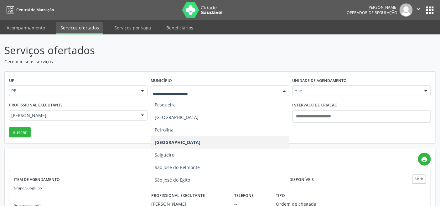
scroll to position [278, 0]
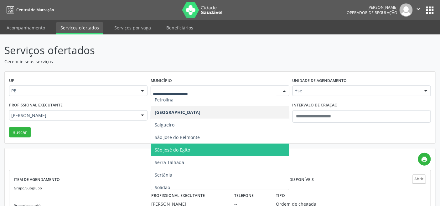
click at [190, 149] on span "São José do Egito" at bounding box center [220, 150] width 138 height 13
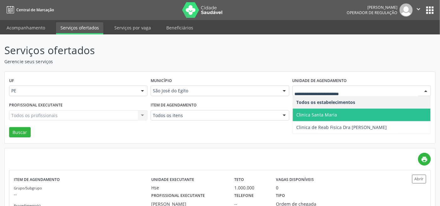
click at [243, 132] on div "UF PE PE Nenhum resultado encontrado para: " " Não há nenhuma opção para ser ex…" at bounding box center [220, 108] width 431 height 72
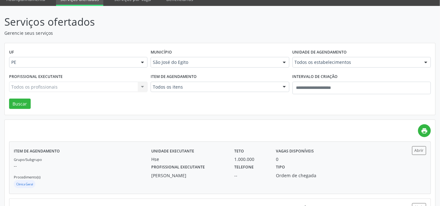
scroll to position [17, 0]
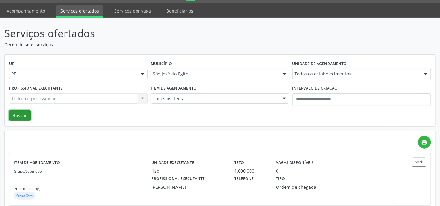
click at [14, 113] on button "Buscar" at bounding box center [20, 115] width 22 height 11
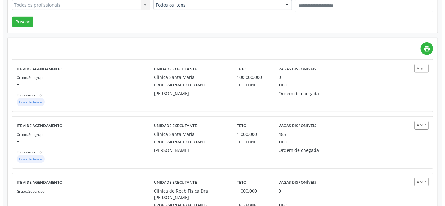
scroll to position [0, 0]
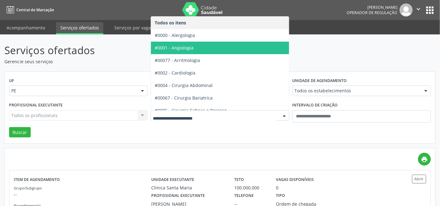
click at [186, 48] on span "#0001 - Angiologia" at bounding box center [174, 48] width 39 height 6
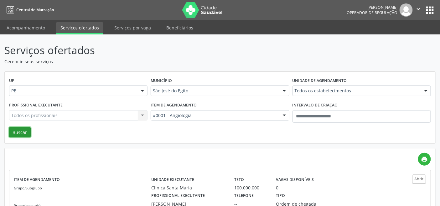
click at [18, 133] on button "Buscar" at bounding box center [20, 132] width 22 height 11
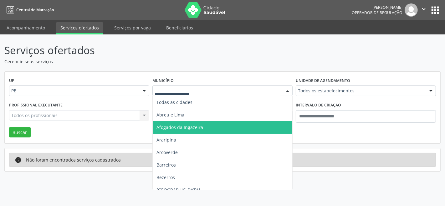
click at [181, 127] on span "Afogados da Ingazeira" at bounding box center [180, 127] width 47 height 6
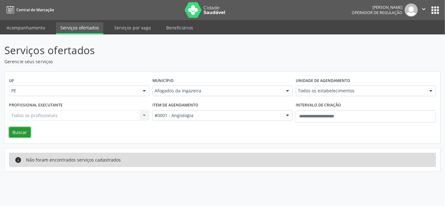
click at [27, 134] on button "Buscar" at bounding box center [20, 132] width 22 height 11
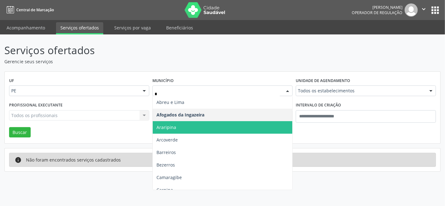
type input "**"
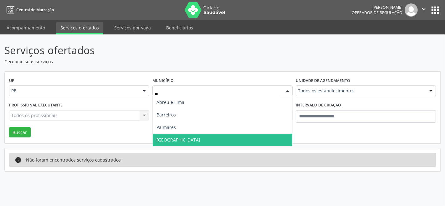
click at [169, 136] on span "Recife" at bounding box center [223, 140] width 140 height 13
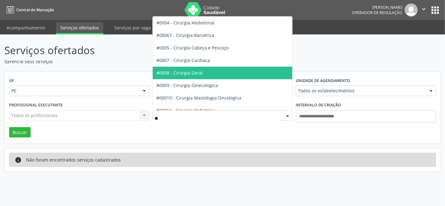
type input "***"
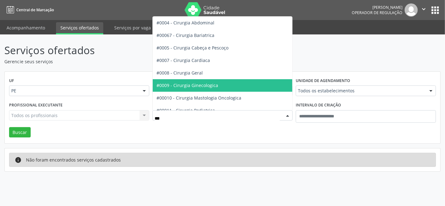
click at [192, 86] on span "#0009 - Cirurgia Ginecologica" at bounding box center [188, 85] width 62 height 6
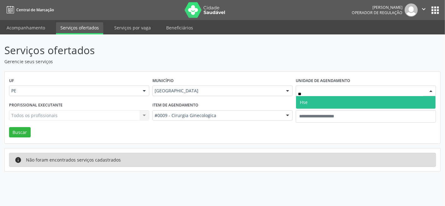
type input "***"
click at [309, 103] on span "Hse" at bounding box center [366, 102] width 140 height 13
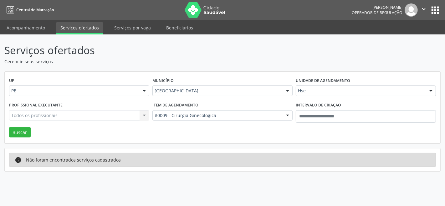
click at [96, 115] on div "Todos os profissionais Todos os profissionais Adalberto Aguiar Interaminense Ju…" at bounding box center [79, 115] width 140 height 11
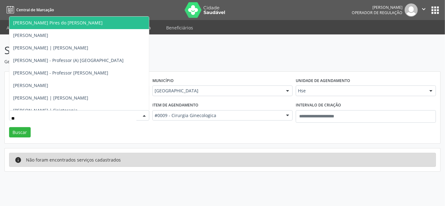
type input "***"
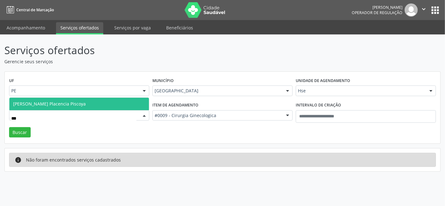
click at [64, 102] on span "Victor Enrrique Placencia Piscoya" at bounding box center [49, 104] width 73 height 6
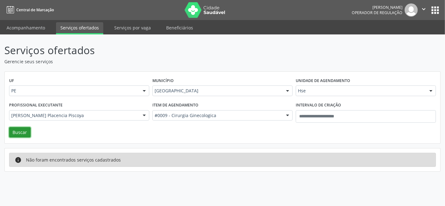
click at [17, 130] on button "Buscar" at bounding box center [20, 132] width 22 height 11
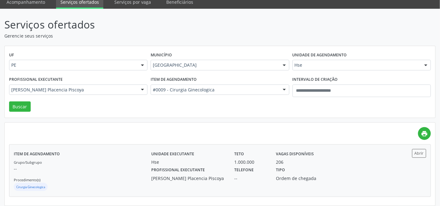
scroll to position [29, 0]
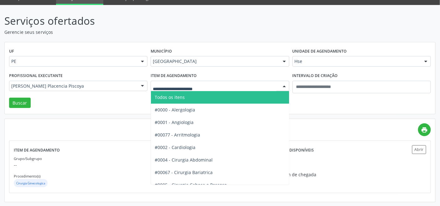
drag, startPoint x: 180, startPoint y: 95, endPoint x: 152, endPoint y: 97, distance: 28.6
click at [180, 95] on span "Todos os itens" at bounding box center [170, 97] width 30 height 6
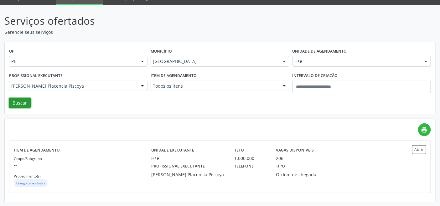
click at [22, 101] on button "Buscar" at bounding box center [20, 103] width 22 height 11
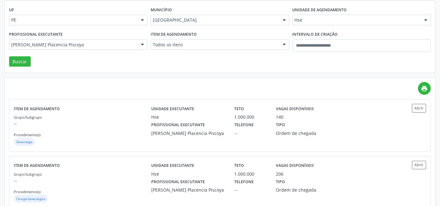
scroll to position [86, 0]
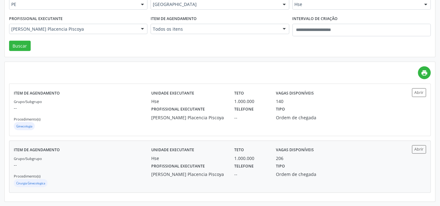
click at [94, 169] on div "Grupo/Subgrupo -- Procedimento(s) Cirurgia Ginecologica" at bounding box center [83, 172] width 138 height 34
click at [125, 109] on p "--" at bounding box center [83, 108] width 138 height 7
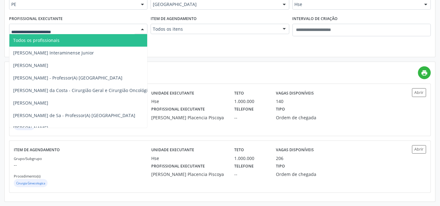
click at [81, 39] on span "Todos os profissionais" at bounding box center [114, 40] width 211 height 13
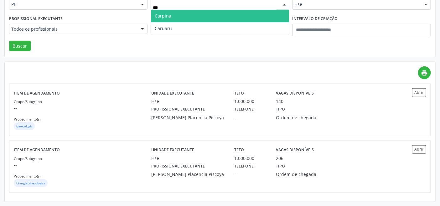
drag, startPoint x: 173, startPoint y: 10, endPoint x: 174, endPoint y: 15, distance: 4.4
click at [174, 11] on span "Carpina" at bounding box center [220, 16] width 138 height 13
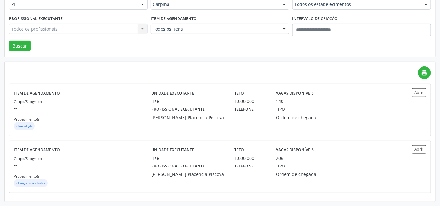
drag, startPoint x: 191, startPoint y: 28, endPoint x: 193, endPoint y: 32, distance: 3.8
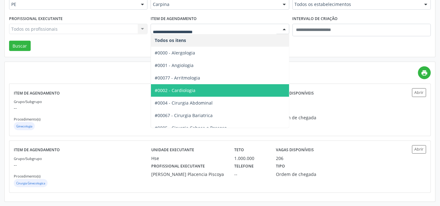
click at [191, 87] on span "#0002 - Cardiologia" at bounding box center [175, 90] width 41 height 6
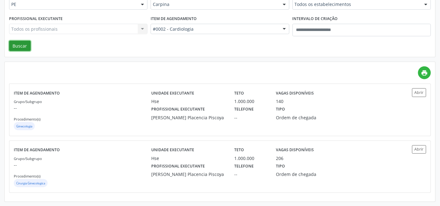
click at [23, 48] on button "Buscar" at bounding box center [20, 46] width 22 height 11
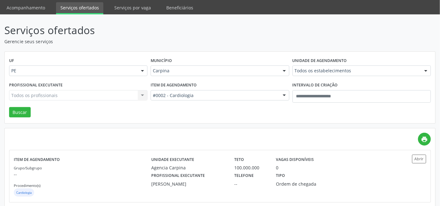
scroll to position [0, 0]
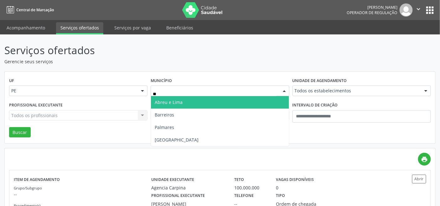
type input "***"
click at [198, 103] on span "Recife" at bounding box center [220, 102] width 138 height 13
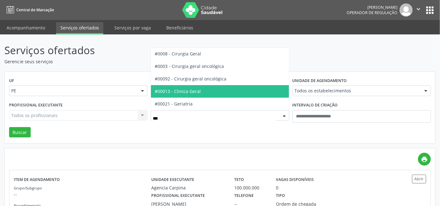
click at [191, 86] on span "#00013 - Clinica Geral" at bounding box center [220, 91] width 138 height 13
type input "***"
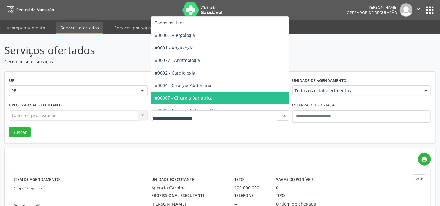
click at [209, 112] on div at bounding box center [220, 115] width 138 height 11
type input "**"
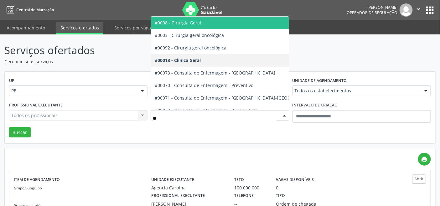
click at [199, 26] on span "#0008 - Cirurgia Geral" at bounding box center [238, 23] width 174 height 13
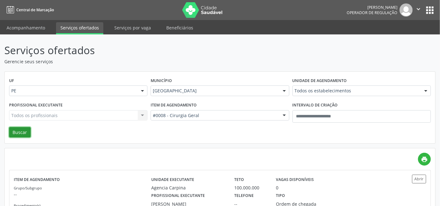
click at [20, 132] on button "Buscar" at bounding box center [20, 132] width 22 height 11
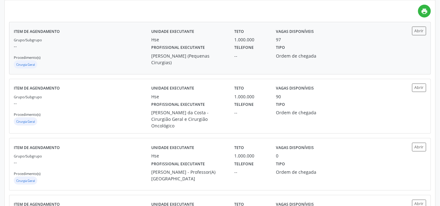
scroll to position [70, 0]
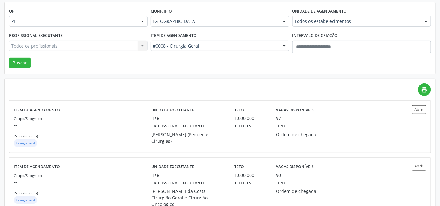
click at [325, 17] on div "Todos os estabelecimentos" at bounding box center [362, 21] width 138 height 11
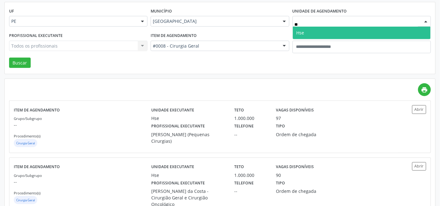
type input "***"
click at [304, 33] on span "Hse" at bounding box center [301, 33] width 8 height 6
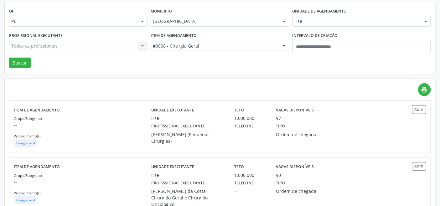
click at [92, 45] on div "Todos os profissionais Todos os profissionais Adalberto Aguiar Interaminense Ju…" at bounding box center [78, 46] width 138 height 11
click at [92, 46] on div "Todos os profissionais Todos os profissionais Adalberto Aguiar Interaminense Ju…" at bounding box center [78, 46] width 138 height 11
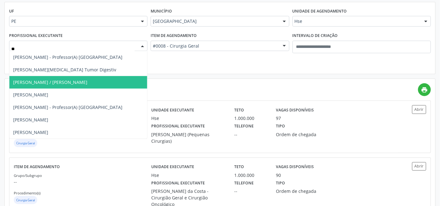
type input "***"
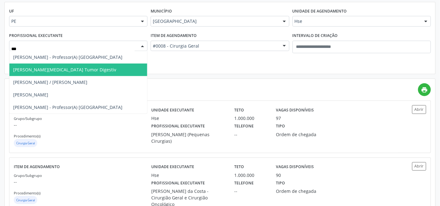
click at [62, 69] on span "Flavio Augusto Hernia Vesicula Tumor Digestiv" at bounding box center [64, 70] width 103 height 6
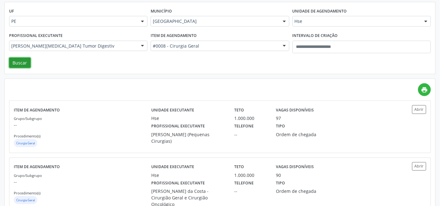
click at [17, 63] on button "Buscar" at bounding box center [20, 63] width 22 height 11
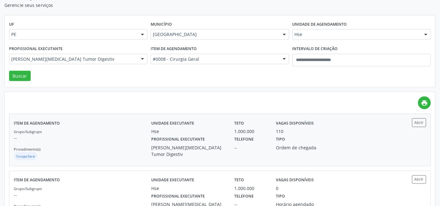
scroll to position [86, 0]
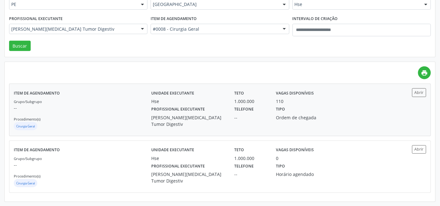
click at [105, 107] on p "--" at bounding box center [83, 108] width 138 height 7
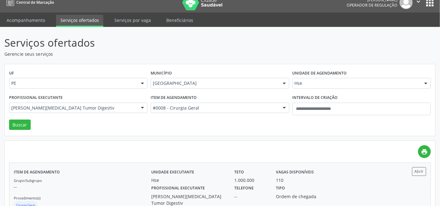
scroll to position [0, 0]
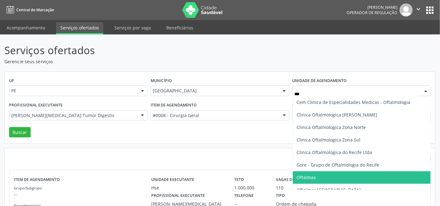
click at [307, 179] on span "Oftalmax" at bounding box center [306, 177] width 19 height 6
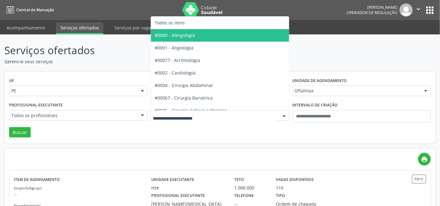
click at [188, 118] on div at bounding box center [220, 115] width 138 height 11
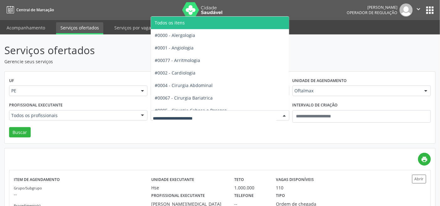
click at [207, 26] on span "Todos os itens" at bounding box center [238, 23] width 174 height 13
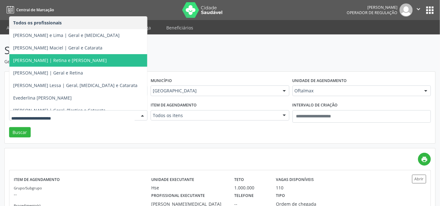
click at [67, 60] on span "Arthur Borges | Retina e Catarata" at bounding box center [60, 60] width 94 height 6
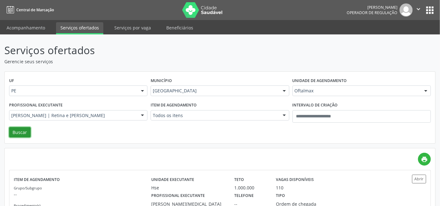
click at [22, 131] on button "Buscar" at bounding box center [20, 132] width 22 height 11
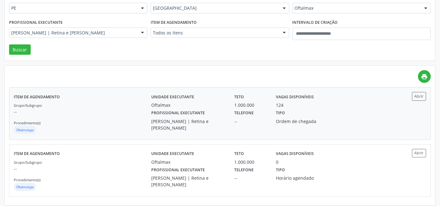
scroll to position [86, 0]
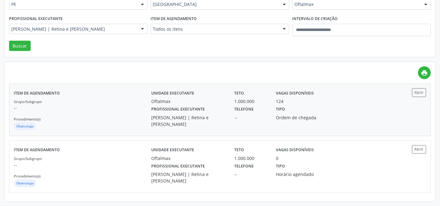
click at [90, 116] on div "Grupo/Subgrupo -- Procedimento(s) Oftalmologia" at bounding box center [83, 115] width 138 height 34
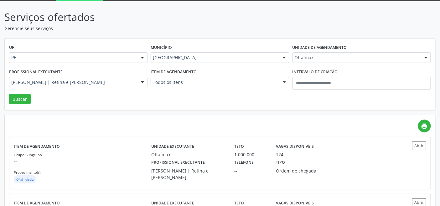
scroll to position [17, 0]
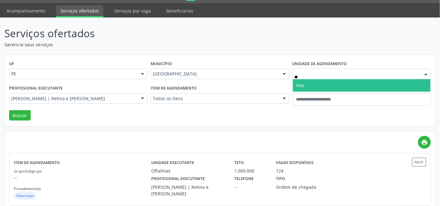
type input "***"
click at [319, 81] on span "Hse" at bounding box center [362, 85] width 138 height 13
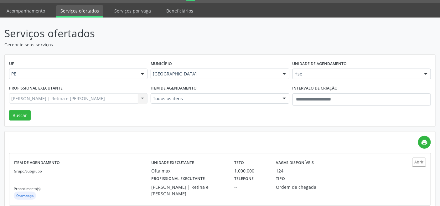
click at [94, 100] on div "Arthur Borges | Retina e Catarata Todos os profissionais Afra Abreu e Lima | Ge…" at bounding box center [78, 98] width 138 height 11
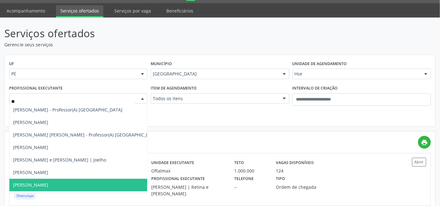
type input "***"
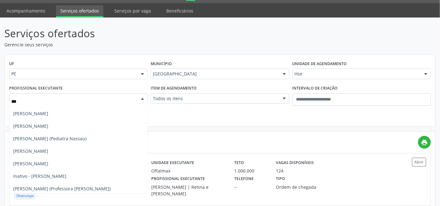
scroll to position [0, 0]
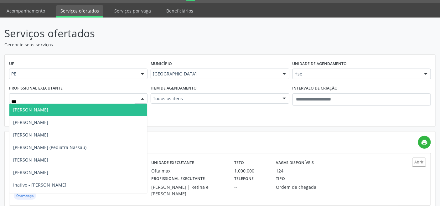
drag, startPoint x: 101, startPoint y: 98, endPoint x: 0, endPoint y: 97, distance: 101.5
click at [0, 96] on div "Serviços ofertados Gerencie seus serviços UF PE PE Nenhum resultado encontrado …" at bounding box center [220, 147] width 440 height 258
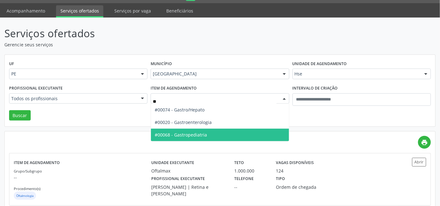
type input "***"
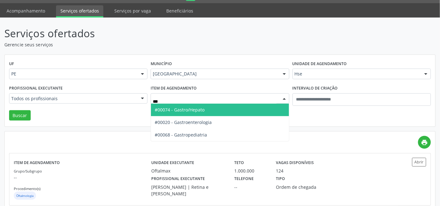
click at [189, 107] on span "#00074 - Gastro/Hepato" at bounding box center [180, 110] width 50 height 6
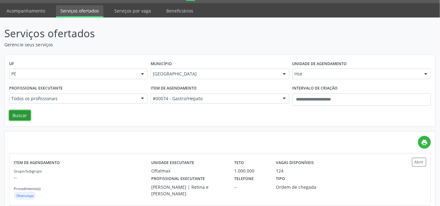
click at [20, 117] on button "Buscar" at bounding box center [20, 115] width 22 height 11
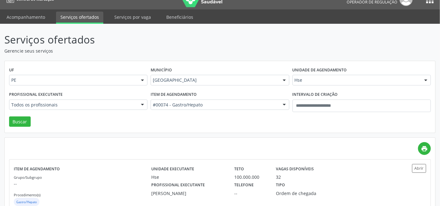
scroll to position [29, 0]
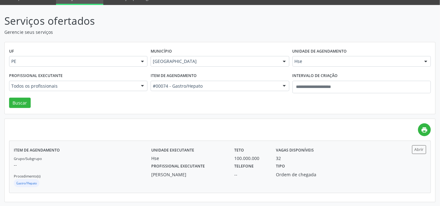
click at [102, 173] on div "Grupo/Subgrupo -- Procedimento(s) Gastro/Hepato" at bounding box center [83, 172] width 138 height 34
click at [235, 66] on div "Recife" at bounding box center [220, 61] width 138 height 11
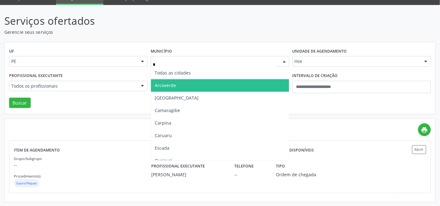
type input "**"
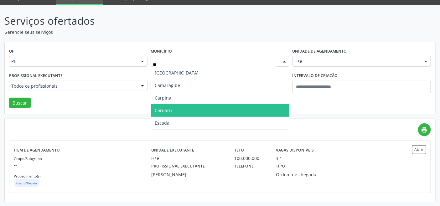
drag, startPoint x: 184, startPoint y: 110, endPoint x: 193, endPoint y: 102, distance: 11.6
click at [185, 110] on span "Caruaru" at bounding box center [220, 110] width 138 height 13
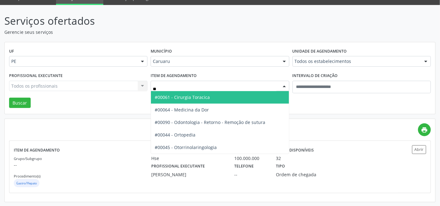
type input "***"
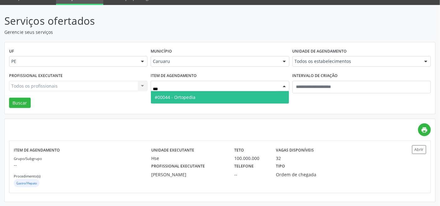
click at [202, 97] on span "#00044 - Ortopedia" at bounding box center [220, 97] width 138 height 13
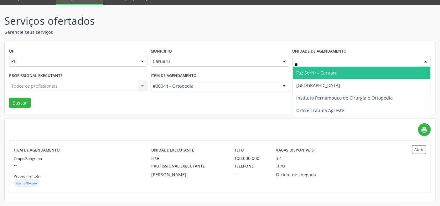
type input "***"
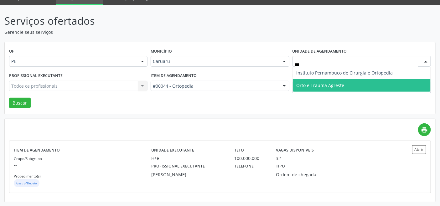
click at [315, 80] on span "Orto e Trauma Agreste" at bounding box center [362, 85] width 138 height 13
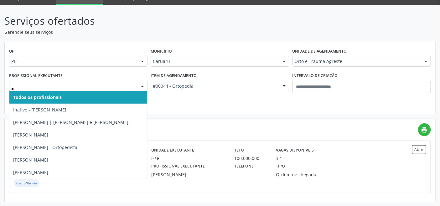
type input "**"
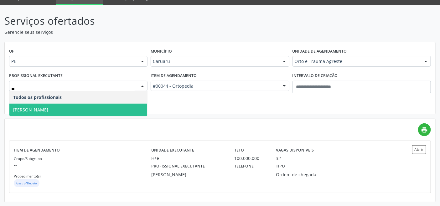
click at [48, 108] on span "Priscila Costa Lima Lemke" at bounding box center [30, 110] width 35 height 6
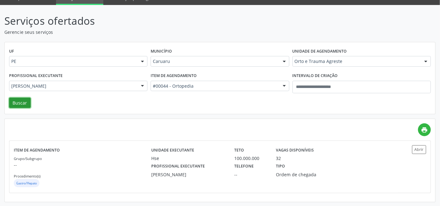
click at [16, 101] on button "Buscar" at bounding box center [20, 103] width 22 height 11
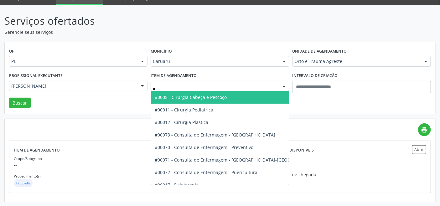
type input "**"
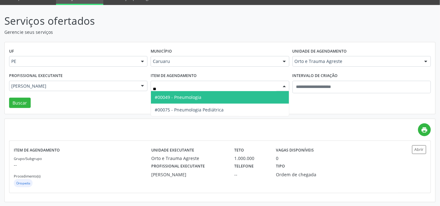
drag, startPoint x: 198, startPoint y: 97, endPoint x: 212, endPoint y: 93, distance: 14.3
click at [199, 97] on span "#00049 - Pneumologia" at bounding box center [178, 97] width 47 height 6
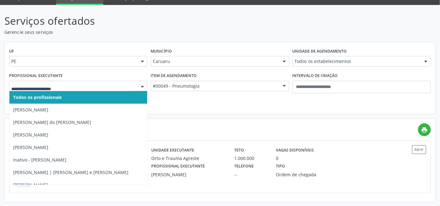
click at [95, 96] on span "Todos os profissionais" at bounding box center [78, 97] width 138 height 13
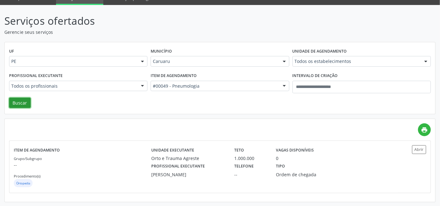
click at [23, 98] on button "Buscar" at bounding box center [20, 103] width 22 height 11
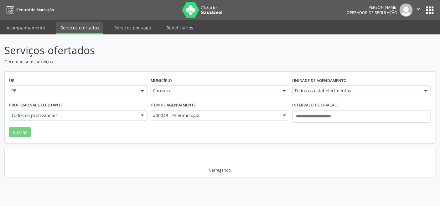
scroll to position [0, 0]
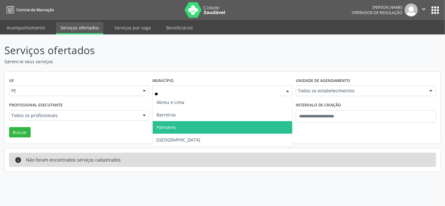
type input "***"
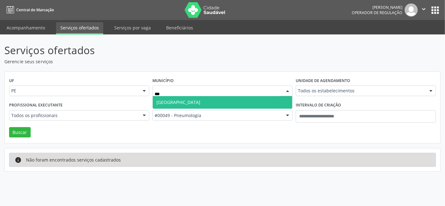
click at [174, 101] on span "Recife" at bounding box center [223, 102] width 140 height 13
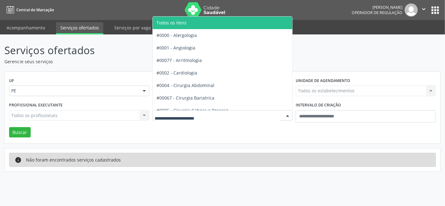
click at [184, 111] on div at bounding box center [223, 115] width 140 height 11
type input "***"
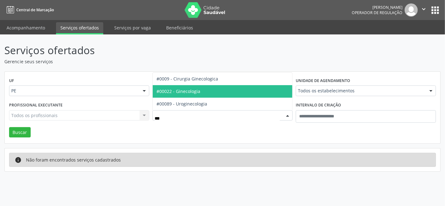
click at [206, 91] on span "#00022 - Ginecologia" at bounding box center [223, 91] width 140 height 13
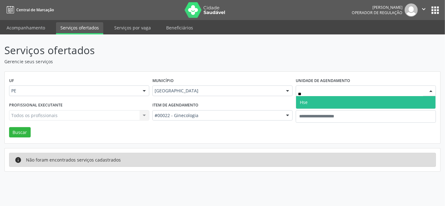
type input "***"
click at [320, 104] on span "Hse" at bounding box center [366, 102] width 140 height 13
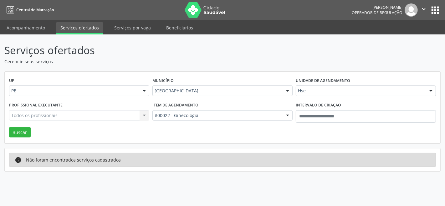
click at [114, 115] on div "Todos os profissionais Todos os profissionais Alex Luciano de Albuquerque Rocha…" at bounding box center [79, 115] width 140 height 11
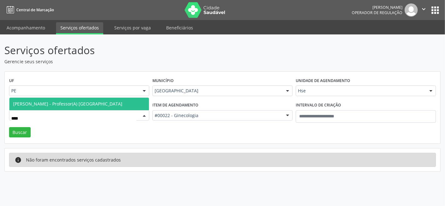
click at [129, 107] on span "Kenio Osmar de Araujo Formiga - Professor(A) Nassau" at bounding box center [79, 104] width 140 height 13
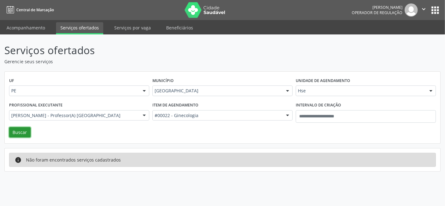
click at [19, 129] on button "Buscar" at bounding box center [20, 132] width 22 height 11
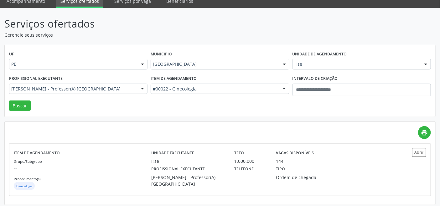
scroll to position [29, 0]
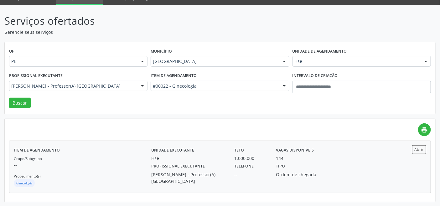
click at [102, 163] on p "--" at bounding box center [83, 165] width 138 height 7
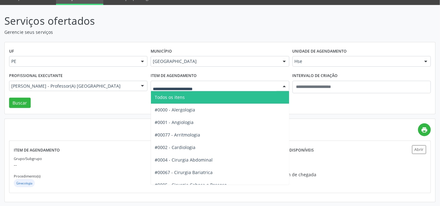
click at [162, 94] on span "Todos os itens" at bounding box center [170, 97] width 30 height 6
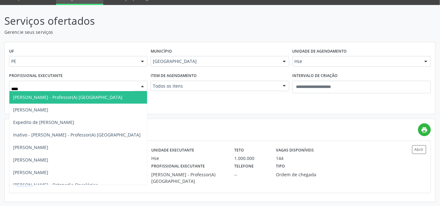
type input "*****"
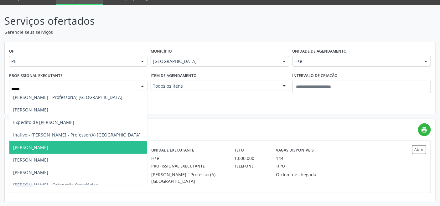
click at [55, 150] on span "Marcos Antonio Araujo Almeida Hse" at bounding box center [78, 147] width 138 height 13
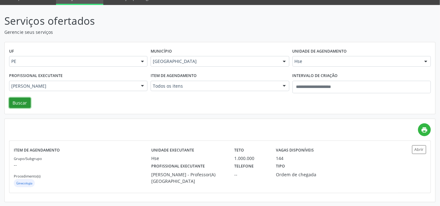
click at [20, 106] on button "Buscar" at bounding box center [20, 103] width 22 height 11
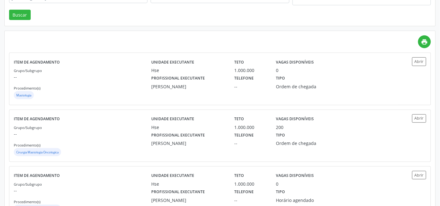
scroll to position [139, 0]
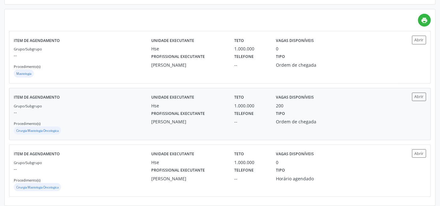
click at [96, 132] on div "Cirurgia Mastologia Oncologica" at bounding box center [83, 131] width 138 height 9
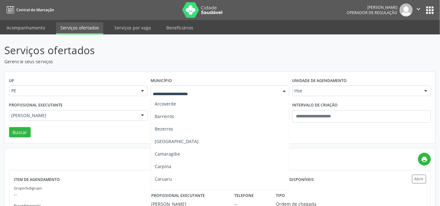
scroll to position [104, 0]
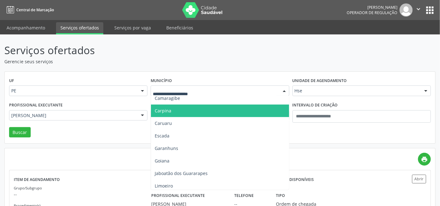
click at [198, 112] on span "Carpina" at bounding box center [220, 111] width 138 height 13
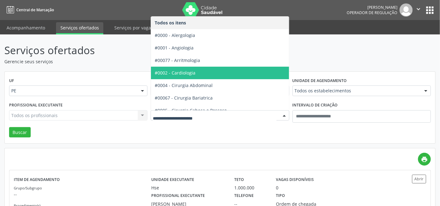
click at [190, 70] on span "#0002 - Cardiologia" at bounding box center [175, 73] width 41 height 6
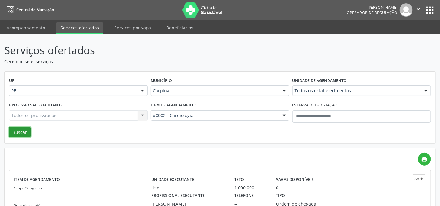
drag, startPoint x: 21, startPoint y: 129, endPoint x: 26, endPoint y: 128, distance: 5.0
click at [21, 128] on button "Buscar" at bounding box center [20, 132] width 22 height 11
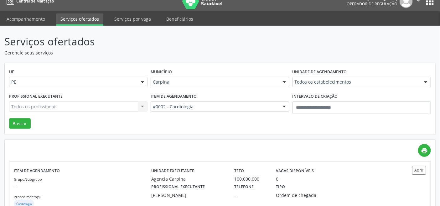
scroll to position [0, 0]
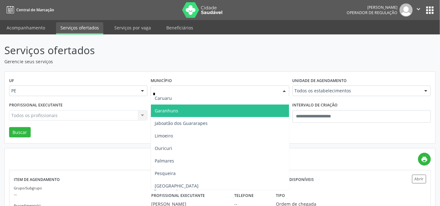
type input "**"
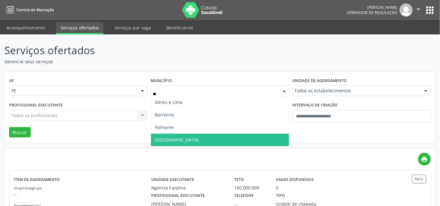
click at [173, 140] on span "Recife" at bounding box center [220, 140] width 138 height 13
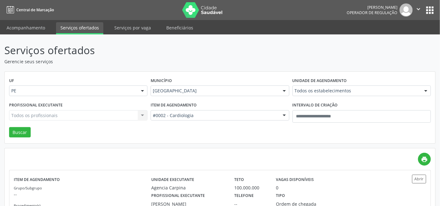
drag, startPoint x: 204, startPoint y: 53, endPoint x: 182, endPoint y: 0, distance: 56.6
click at [205, 49] on p "Serviços ofertados" at bounding box center [155, 51] width 302 height 16
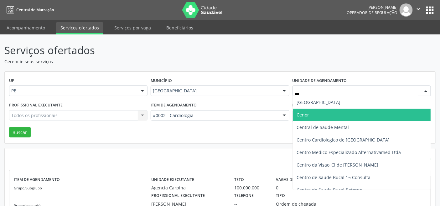
type input "****"
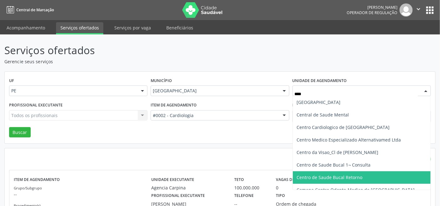
click at [335, 176] on span "Centro de Saude Bucal Retorno" at bounding box center [330, 177] width 66 height 6
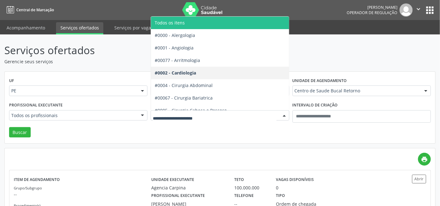
click at [189, 23] on span "Todos os itens" at bounding box center [238, 23] width 174 height 13
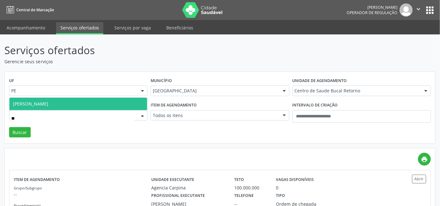
click at [48, 106] on span "Flavia Vanessa Aguiar Gomes" at bounding box center [30, 104] width 35 height 6
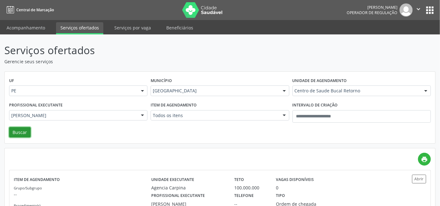
click at [23, 136] on button "Buscar" at bounding box center [20, 132] width 22 height 11
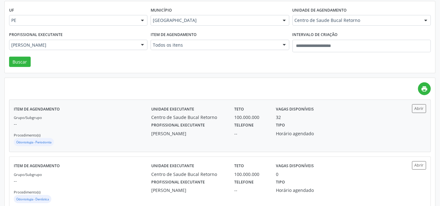
scroll to position [86, 0]
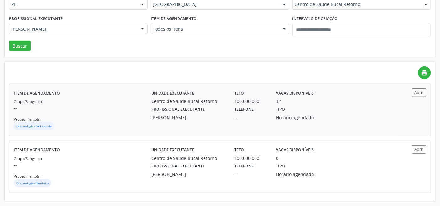
click at [103, 112] on div "Grupo/Subgrupo -- Procedimento(s) Odontologia - Periodontia" at bounding box center [83, 115] width 138 height 34
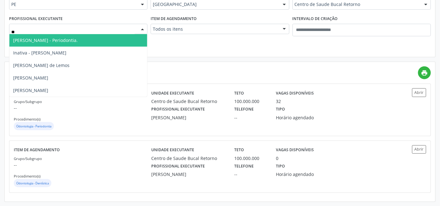
type input "***"
click at [65, 42] on span "Adriana Machado Zazar - Periodontia." at bounding box center [45, 40] width 65 height 6
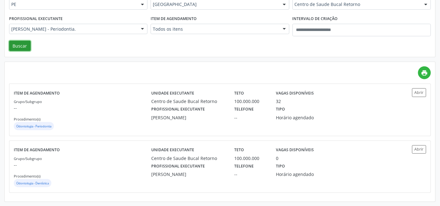
click at [27, 43] on button "Buscar" at bounding box center [20, 46] width 22 height 11
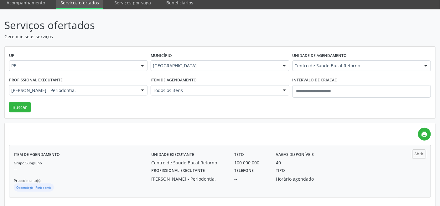
scroll to position [29, 0]
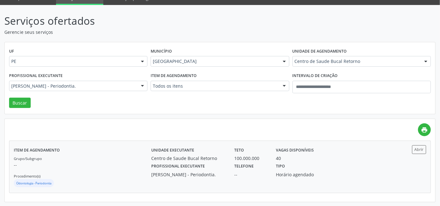
click at [148, 168] on div "Profissional executante Adriana Machado Zazar - Periodontia." at bounding box center [188, 170] width 83 height 16
click at [22, 101] on button "Buscar" at bounding box center [20, 103] width 22 height 11
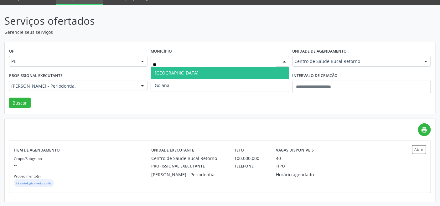
type input "***"
click at [228, 71] on span "Goiana" at bounding box center [220, 73] width 138 height 13
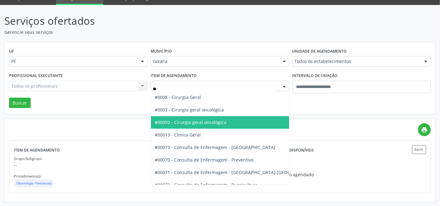
type input "***"
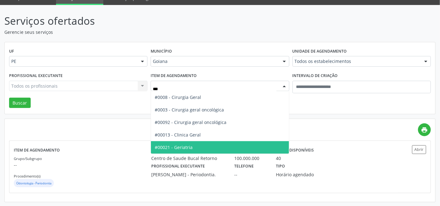
click at [182, 144] on span "#00021 - Geriatria" at bounding box center [174, 147] width 38 height 6
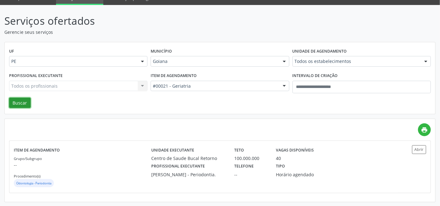
click at [24, 104] on button "Buscar" at bounding box center [20, 103] width 22 height 11
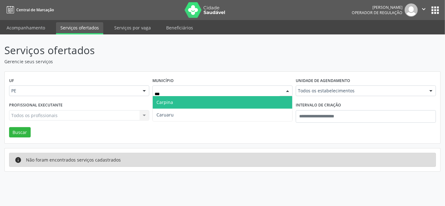
click at [179, 103] on span "Carpina" at bounding box center [223, 102] width 140 height 13
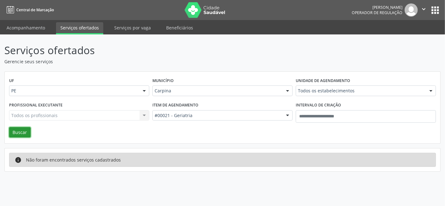
click at [17, 133] on button "Buscar" at bounding box center [20, 132] width 22 height 11
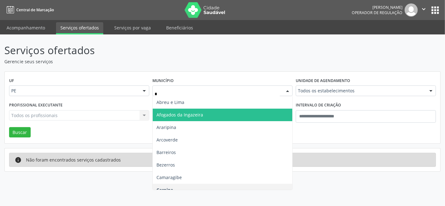
type input "**"
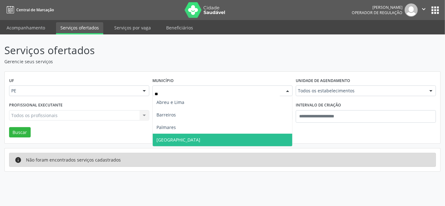
click at [168, 142] on span "Recife" at bounding box center [179, 140] width 44 height 6
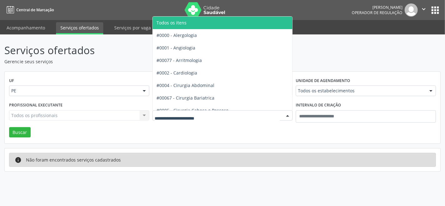
drag, startPoint x: 187, startPoint y: 19, endPoint x: 198, endPoint y: 29, distance: 14.7
click at [187, 19] on span "Todos os itens" at bounding box center [240, 23] width 174 height 13
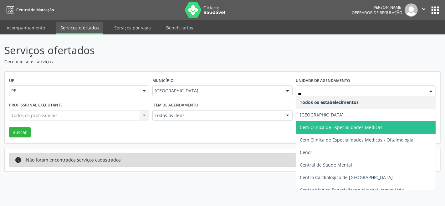
type input "***"
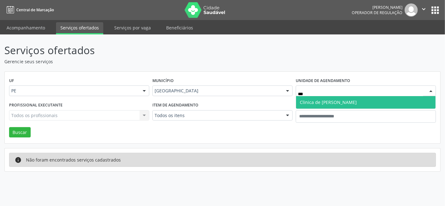
drag, startPoint x: 359, startPoint y: 101, endPoint x: 356, endPoint y: 100, distance: 3.1
click at [358, 101] on span "Clinica de [PERSON_NAME]" at bounding box center [366, 102] width 140 height 13
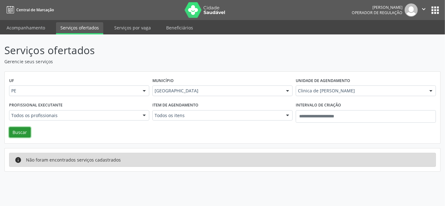
click at [17, 132] on button "Buscar" at bounding box center [20, 132] width 22 height 11
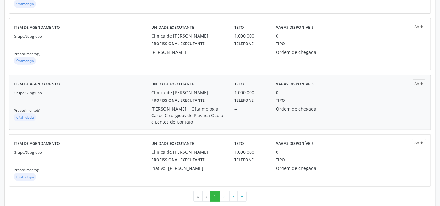
scroll to position [843, 0]
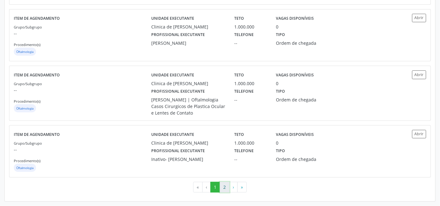
click at [227, 186] on button "2" at bounding box center [225, 187] width 10 height 11
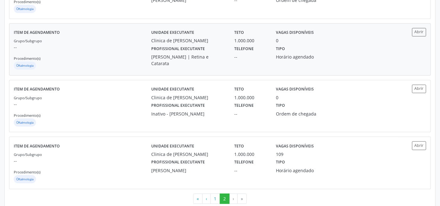
scroll to position [445, 0]
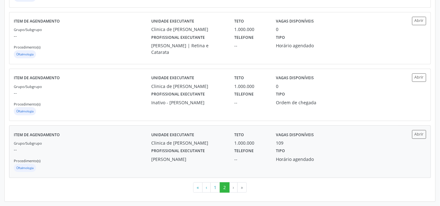
click at [137, 148] on p "--" at bounding box center [83, 149] width 138 height 7
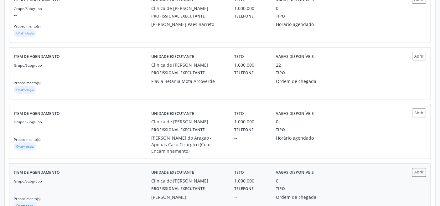
scroll to position [236, 0]
click at [211, 83] on div "Flavia Betania Mota Arcoverde" at bounding box center [188, 81] width 74 height 7
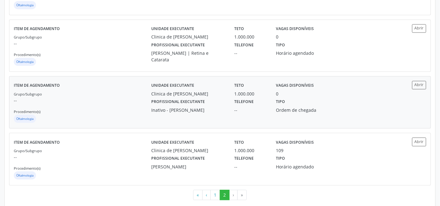
scroll to position [445, 0]
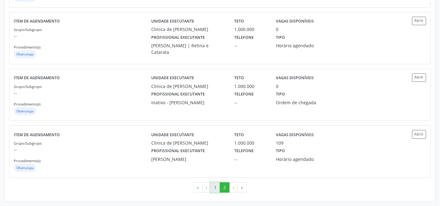
click at [216, 187] on button "1" at bounding box center [215, 187] width 10 height 11
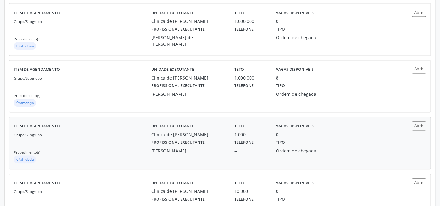
scroll to position [348, 0]
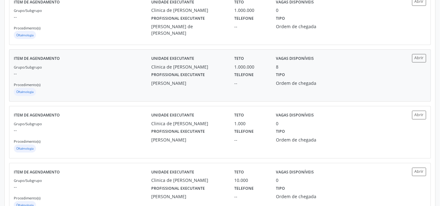
click at [175, 84] on div "Elisa Martins Barbosa Vasconcelos" at bounding box center [188, 83] width 74 height 7
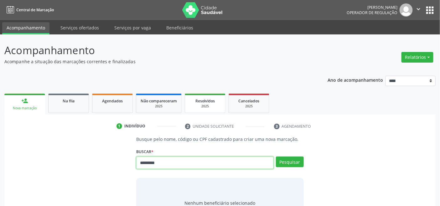
type input "*********"
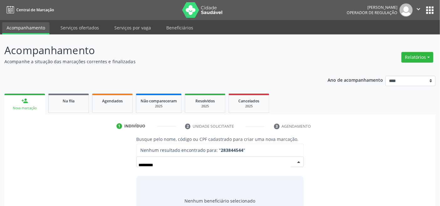
click at [150, 165] on input "*********" at bounding box center [214, 165] width 152 height 13
type input "********"
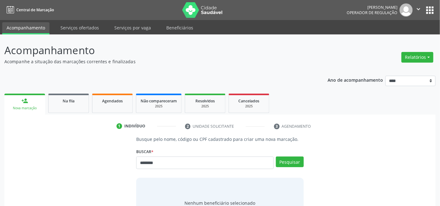
click at [149, 162] on input "********" at bounding box center [204, 163] width 137 height 13
type input "*********"
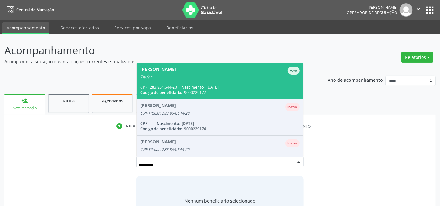
click at [184, 88] on span "Nascimento:" at bounding box center [192, 87] width 23 height 5
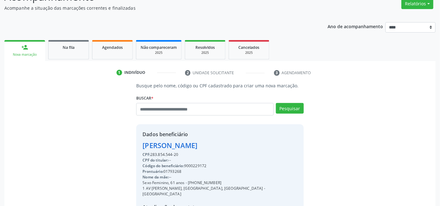
scroll to position [124, 0]
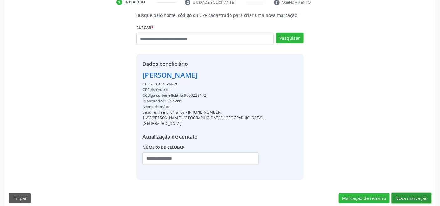
click at [414, 193] on button "Nova marcação" at bounding box center [411, 198] width 39 height 11
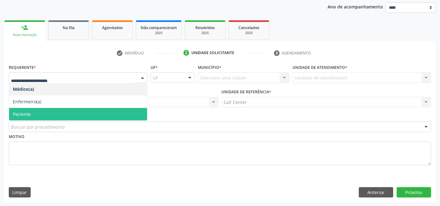
click at [28, 111] on span "Paciente" at bounding box center [22, 114] width 18 height 6
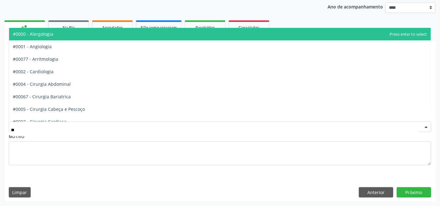
type input "***"
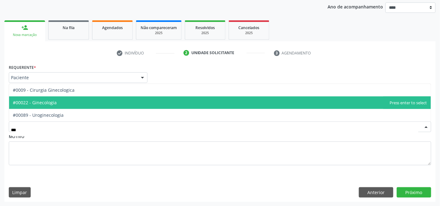
click at [35, 105] on span "#00022 - Ginecologia" at bounding box center [35, 103] width 44 height 6
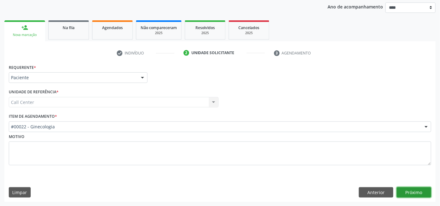
click at [403, 189] on button "Próximo" at bounding box center [414, 192] width 34 height 11
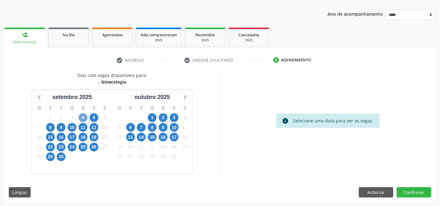
click at [86, 117] on span "4" at bounding box center [83, 117] width 9 height 9
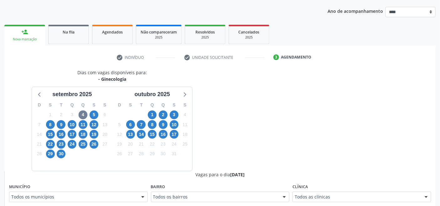
drag, startPoint x: 331, startPoint y: 197, endPoint x: 326, endPoint y: 196, distance: 5.6
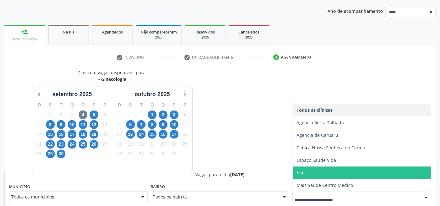
click at [307, 175] on span "Hse" at bounding box center [362, 173] width 138 height 13
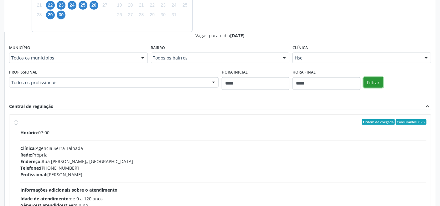
drag, startPoint x: 378, startPoint y: 80, endPoint x: 356, endPoint y: 94, distance: 26.7
click at [378, 81] on button "Filtrar" at bounding box center [374, 82] width 20 height 11
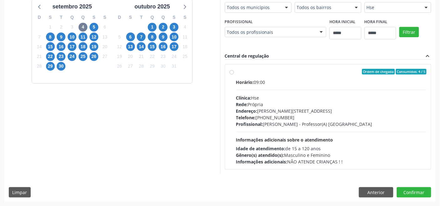
click at [289, 119] on div "Telefone: [PHONE_NUMBER]" at bounding box center [331, 117] width 191 height 7
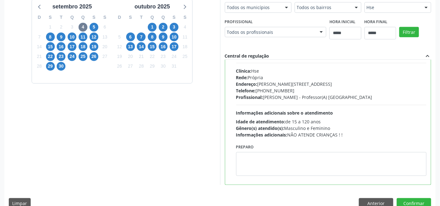
scroll to position [31, 0]
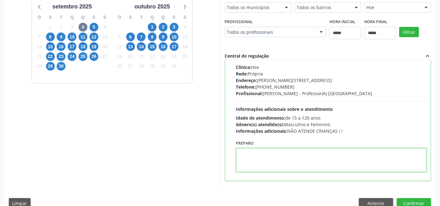
paste textarea "**********"
type textarea "**********"
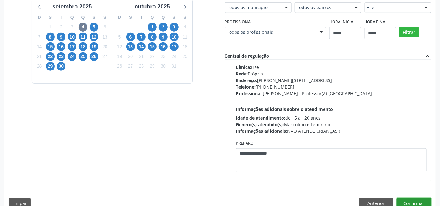
click at [411, 201] on button "Confirmar" at bounding box center [414, 203] width 34 height 11
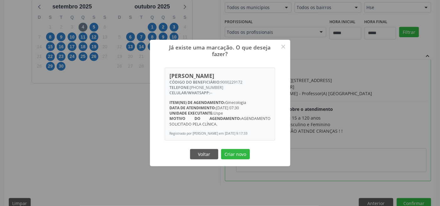
click at [235, 148] on div "Voltar Criar novo" at bounding box center [220, 154] width 63 height 13
click at [234, 154] on button "Criar novo" at bounding box center [235, 154] width 29 height 11
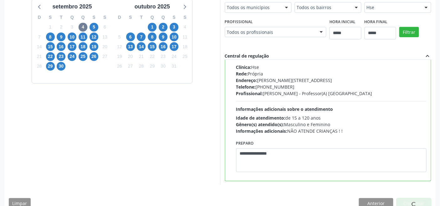
scroll to position [2, 0]
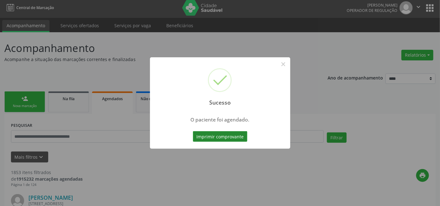
click at [235, 136] on button "Imprimir comprovante" at bounding box center [220, 136] width 55 height 11
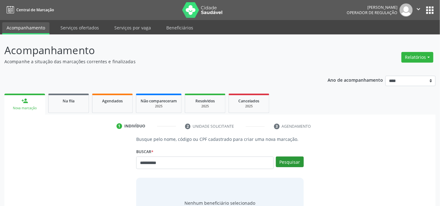
type input "**********"
click at [285, 161] on button "Pesquisar" at bounding box center [290, 162] width 28 height 11
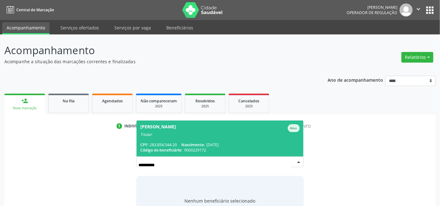
click at [170, 139] on span "Gizete Ramos da Silva Ativo Titular CPF: 283.854.544-20 Nascimento: 04/03/1964 …" at bounding box center [220, 139] width 167 height 36
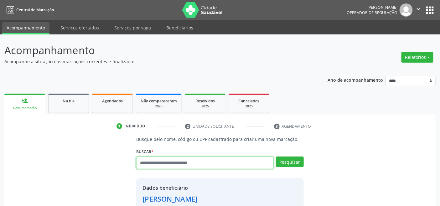
paste input "**********"
type input "**********"
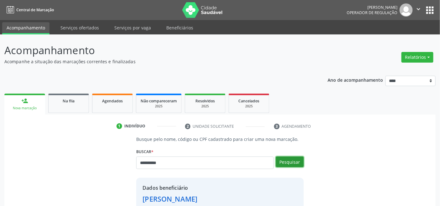
drag, startPoint x: 289, startPoint y: 160, endPoint x: 286, endPoint y: 160, distance: 3.1
click at [290, 161] on button "Pesquisar" at bounding box center [290, 162] width 28 height 11
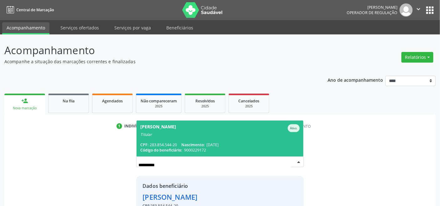
click at [176, 141] on span "Gizete Ramos da Silva Ativo Titular CPF: 283.854.544-20 Nascimento: 04/03/1964 …" at bounding box center [220, 139] width 167 height 36
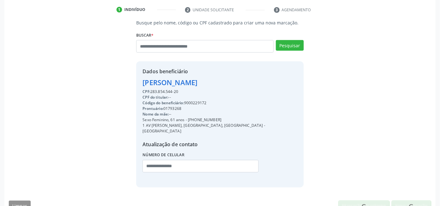
scroll to position [124, 0]
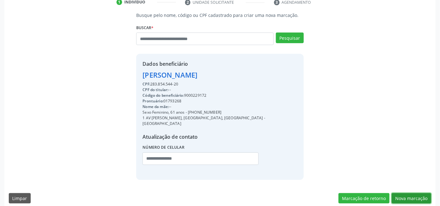
click at [406, 193] on button "Nova marcação" at bounding box center [411, 198] width 39 height 11
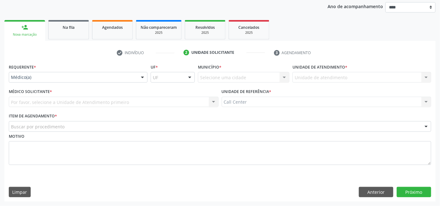
scroll to position [73, 0]
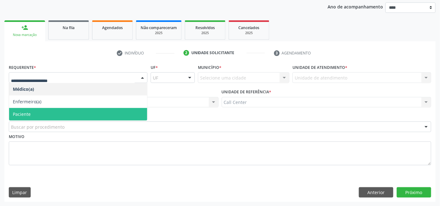
click at [42, 114] on span "Paciente" at bounding box center [78, 114] width 138 height 13
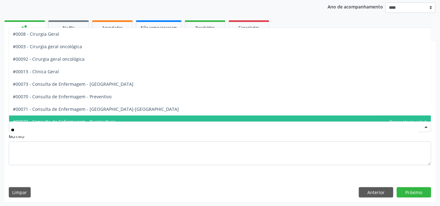
type input "***"
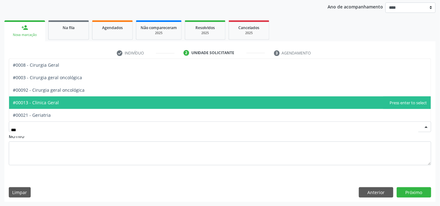
click at [42, 101] on span "#00013 - Clinica Geral" at bounding box center [36, 103] width 46 height 6
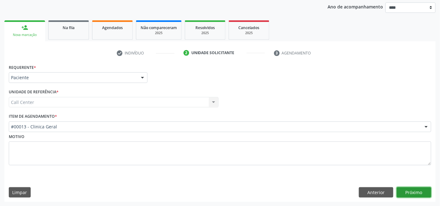
click at [417, 189] on button "Próximo" at bounding box center [414, 192] width 34 height 11
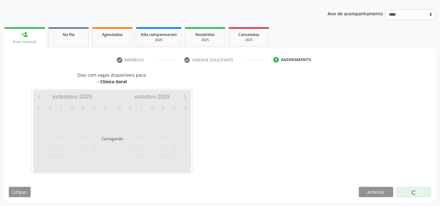
scroll to position [66, 0]
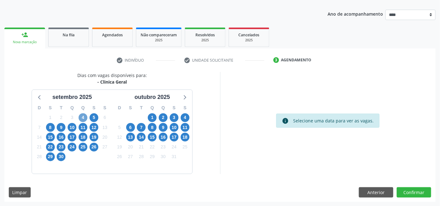
click at [83, 117] on span "4" at bounding box center [83, 117] width 9 height 9
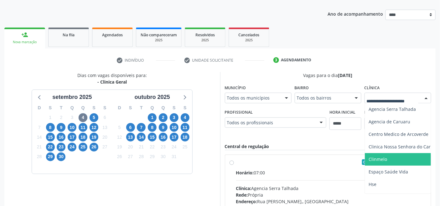
scroll to position [53, 0]
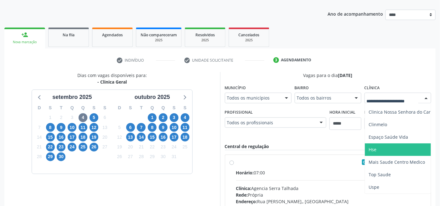
click at [375, 147] on span "Hse" at bounding box center [373, 150] width 8 height 6
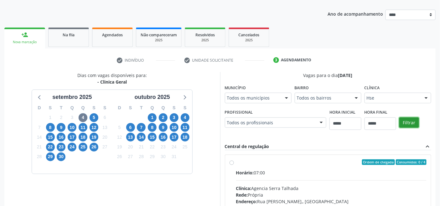
drag, startPoint x: 406, startPoint y: 123, endPoint x: 405, endPoint y: 127, distance: 3.5
click at [406, 124] on button "Filtrar" at bounding box center [409, 122] width 20 height 11
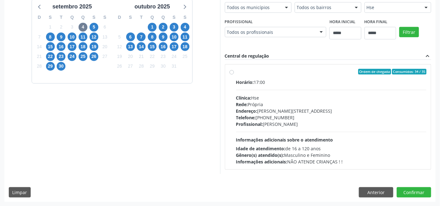
scroll to position [49, 0]
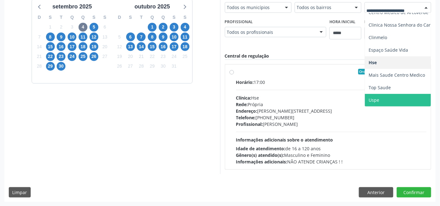
click at [375, 97] on span "Uspe" at bounding box center [374, 100] width 11 height 6
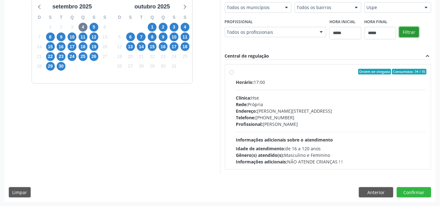
click at [411, 33] on button "Filtrar" at bounding box center [409, 32] width 20 height 11
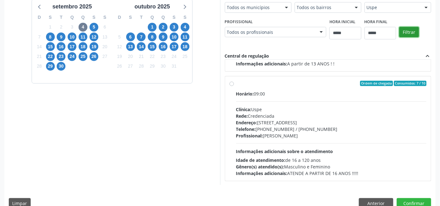
scroll to position [313, 0]
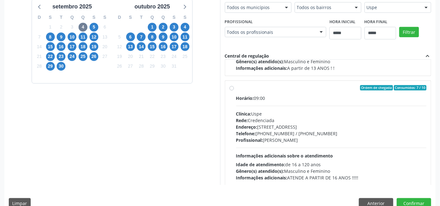
click at [292, 118] on div "Rede: Credenciada" at bounding box center [331, 120] width 191 height 7
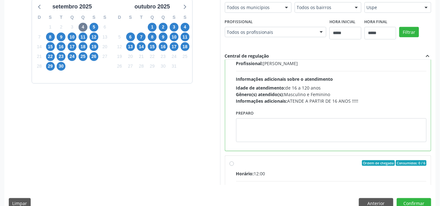
scroll to position [383, 0]
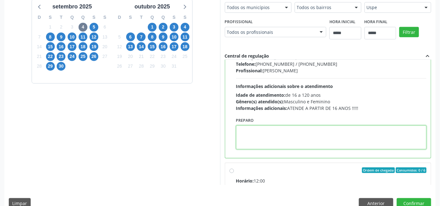
paste textarea "**********"
type textarea "**********"
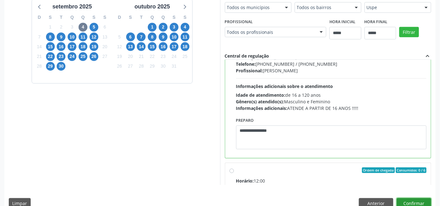
click at [405, 201] on button "Confirmar" at bounding box center [414, 203] width 34 height 11
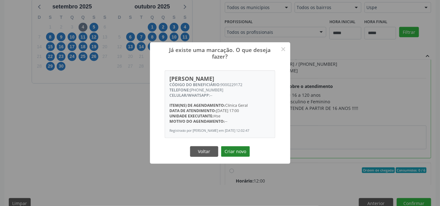
click at [243, 154] on button "Criar novo" at bounding box center [235, 151] width 29 height 11
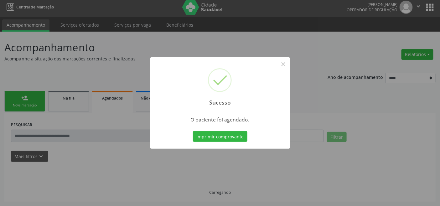
scroll to position [2, 0]
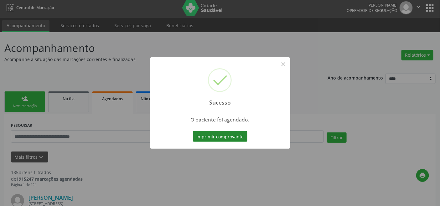
click at [228, 135] on button "Imprimir comprovante" at bounding box center [220, 136] width 55 height 11
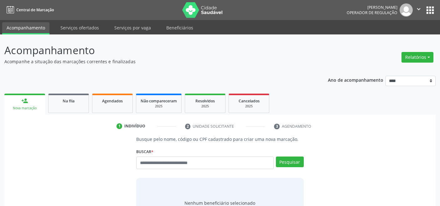
scroll to position [2, 0]
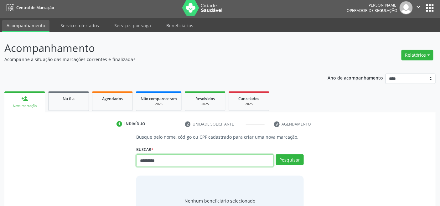
type input "*********"
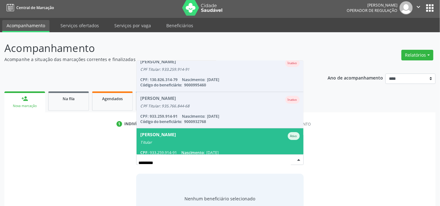
scroll to position [15, 0]
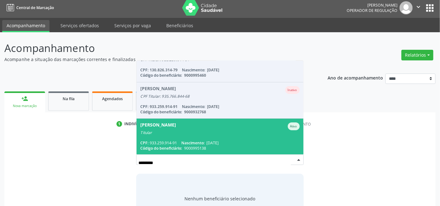
click at [190, 133] on div "Titular" at bounding box center [219, 132] width 159 height 5
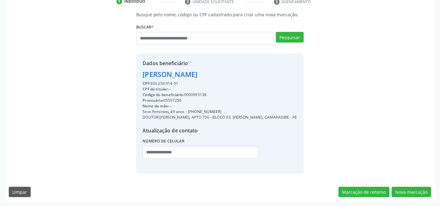
scroll to position [130, 0]
click at [413, 190] on button "Nova marcação" at bounding box center [411, 192] width 39 height 11
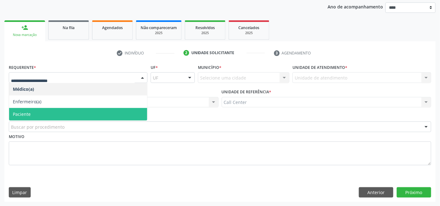
click at [40, 113] on span "Paciente" at bounding box center [78, 114] width 138 height 13
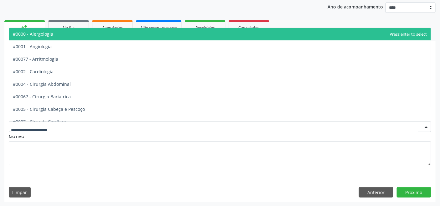
click at [46, 122] on div at bounding box center [220, 127] width 423 height 11
type input "*"
type input "**"
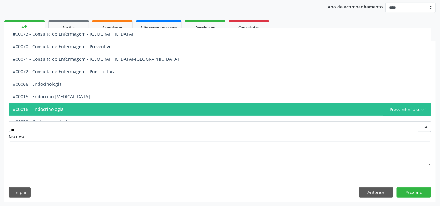
click at [66, 108] on span "#00016 - Endocrinologia" at bounding box center [220, 109] width 422 height 13
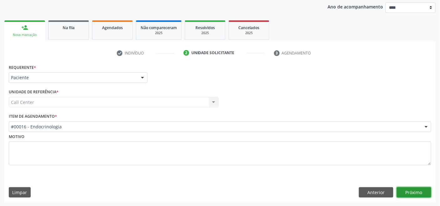
click at [413, 188] on button "Próximo" at bounding box center [414, 192] width 34 height 11
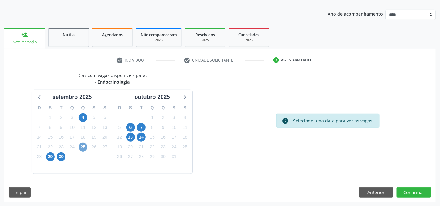
click at [82, 147] on span "25" at bounding box center [83, 147] width 9 height 9
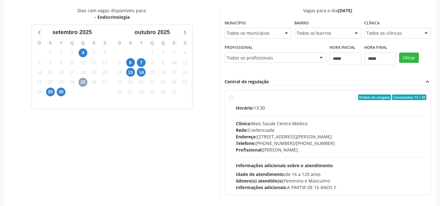
scroll to position [157, 0]
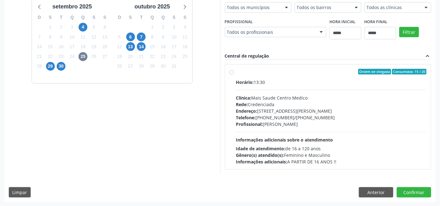
click at [267, 129] on div "Horário: 13:30 Clínica: Mais Saude Centro Medico Rede: Credenciada Endereço: [S…" at bounding box center [331, 122] width 191 height 86
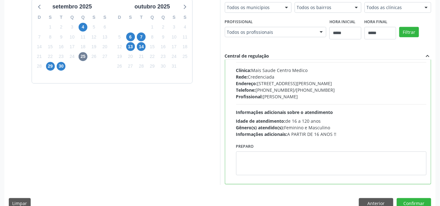
scroll to position [31, 0]
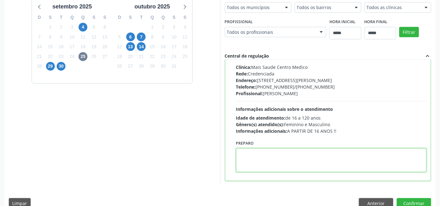
paste textarea "**********"
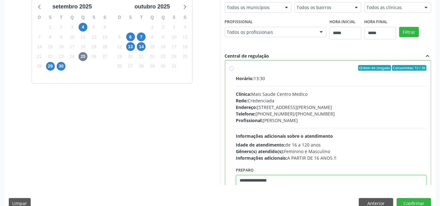
scroll to position [0, 0]
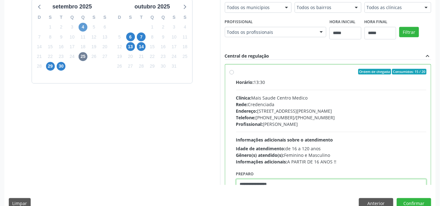
type textarea "**********"
click at [83, 26] on span "4" at bounding box center [83, 27] width 9 height 9
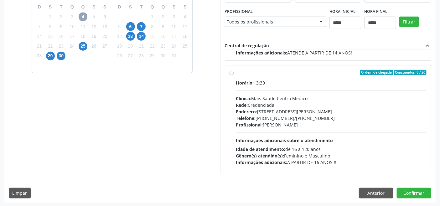
scroll to position [168, 0]
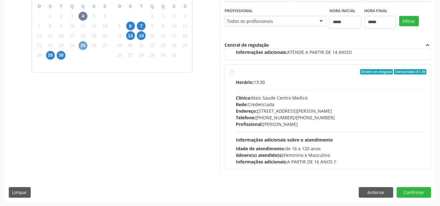
click at [84, 47] on span "25" at bounding box center [83, 45] width 9 height 9
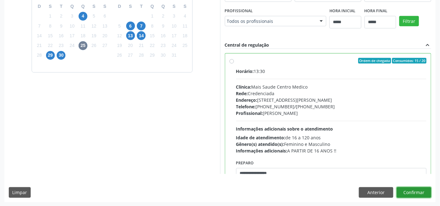
click at [417, 192] on button "Confirmar" at bounding box center [414, 192] width 34 height 11
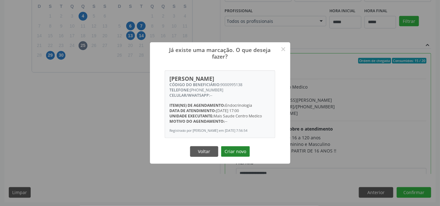
click at [241, 153] on button "Criar novo" at bounding box center [235, 151] width 29 height 11
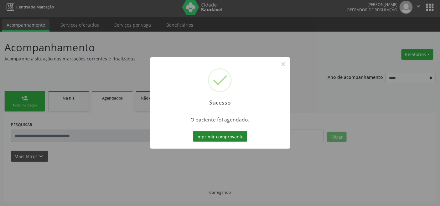
scroll to position [2, 0]
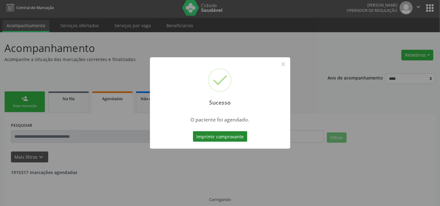
click at [231, 135] on button "Imprimir comprovante" at bounding box center [220, 136] width 55 height 11
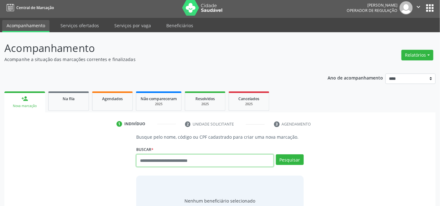
scroll to position [2, 0]
type input "*********"
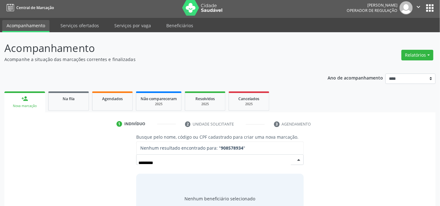
click at [144, 161] on input "*********" at bounding box center [214, 163] width 152 height 13
click at [146, 162] on input "*********" at bounding box center [214, 163] width 152 height 13
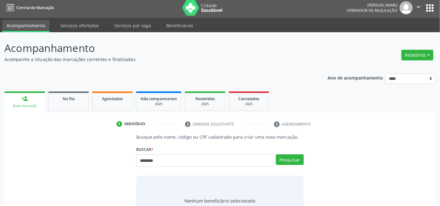
click at [144, 162] on input "********" at bounding box center [204, 160] width 137 height 13
type input "*********"
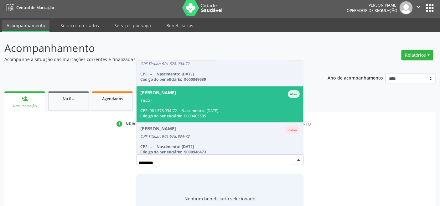
scroll to position [0, 0]
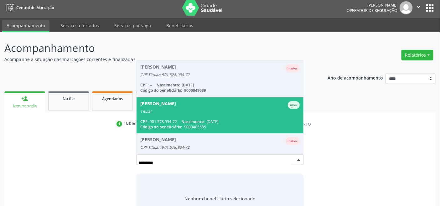
click at [209, 119] on span "[DATE]" at bounding box center [212, 121] width 12 height 5
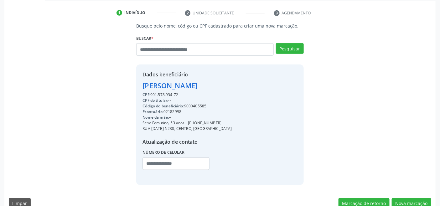
scroll to position [124, 0]
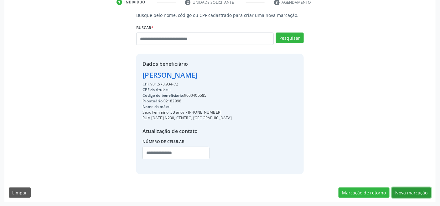
drag, startPoint x: 408, startPoint y: 190, endPoint x: 395, endPoint y: 192, distance: 12.7
click at [408, 191] on button "Nova marcação" at bounding box center [411, 193] width 39 height 11
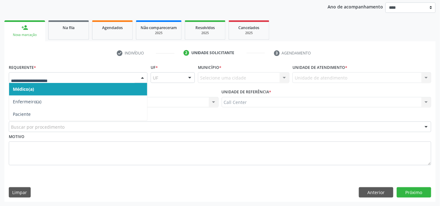
click at [34, 74] on div at bounding box center [78, 77] width 139 height 11
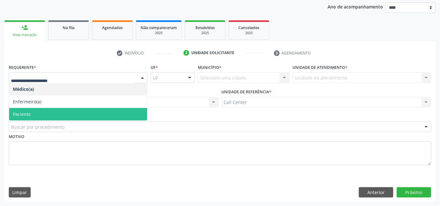
drag, startPoint x: 36, startPoint y: 112, endPoint x: 39, endPoint y: 115, distance: 3.6
click at [37, 112] on span "Paciente" at bounding box center [78, 114] width 138 height 13
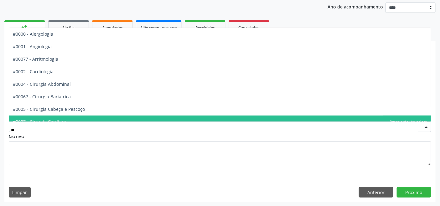
type input "***"
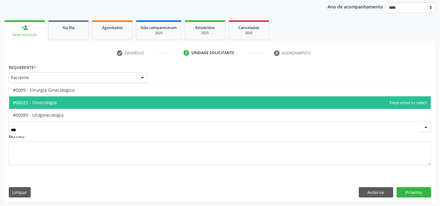
drag, startPoint x: 36, startPoint y: 103, endPoint x: 82, endPoint y: 122, distance: 49.9
click at [37, 104] on span "#00022 - Ginecologia" at bounding box center [35, 103] width 44 height 6
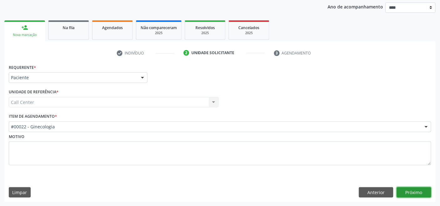
click at [420, 189] on button "Próximo" at bounding box center [414, 192] width 34 height 11
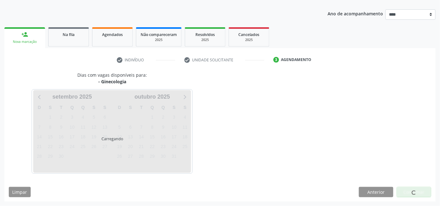
scroll to position [66, 0]
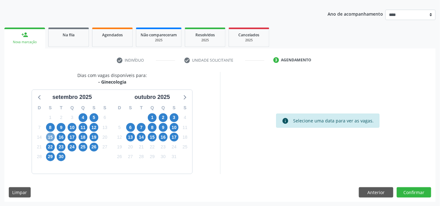
click at [49, 136] on span "15" at bounding box center [50, 137] width 9 height 9
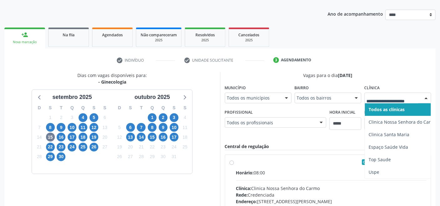
drag, startPoint x: 386, startPoint y: 102, endPoint x: 390, endPoint y: 111, distance: 10.2
click at [386, 101] on div at bounding box center [398, 98] width 67 height 11
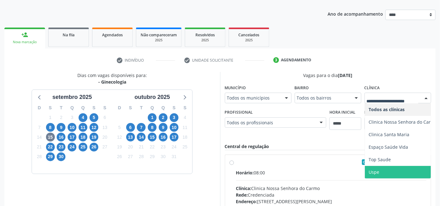
click at [396, 168] on span "Uspe" at bounding box center [403, 172] width 76 height 13
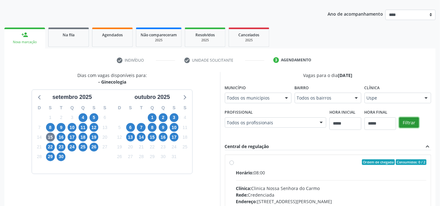
click at [410, 123] on button "Filtrar" at bounding box center [409, 122] width 20 height 11
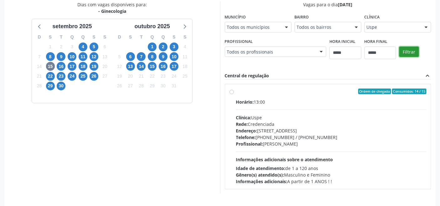
scroll to position [157, 0]
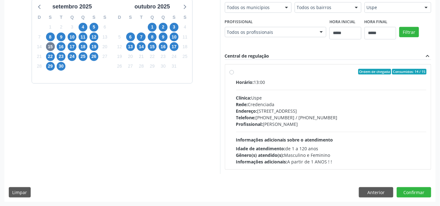
click at [267, 134] on div "Horário: 13:00 Clínica: Uspe Rede: Credenciada Endereço: Rua do Espinheiro, nº …" at bounding box center [331, 122] width 191 height 86
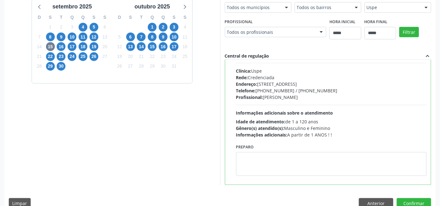
scroll to position [31, 0]
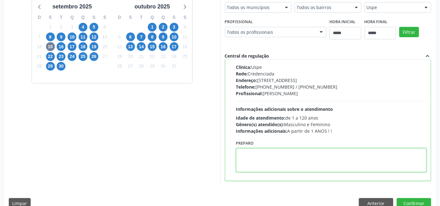
paste textarea "**********"
type textarea "**********"
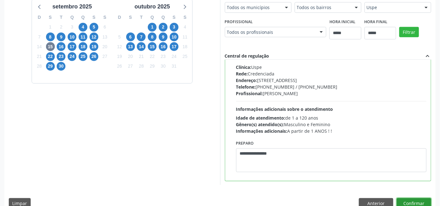
click at [409, 200] on button "Confirmar" at bounding box center [414, 203] width 34 height 11
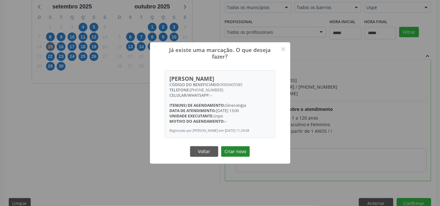
click at [234, 153] on button "Criar novo" at bounding box center [235, 151] width 29 height 11
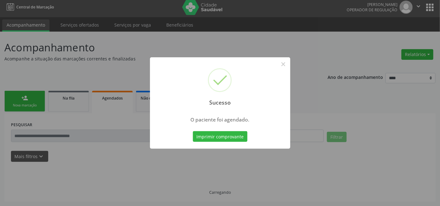
scroll to position [2, 0]
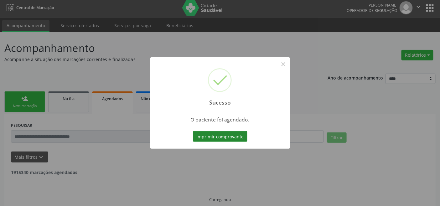
click at [230, 133] on button "Imprimir comprovante" at bounding box center [220, 136] width 55 height 11
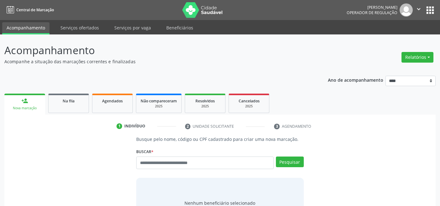
scroll to position [2, 0]
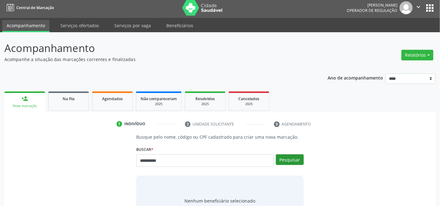
type input "**********"
click at [297, 158] on button "Pesquisar" at bounding box center [290, 159] width 28 height 11
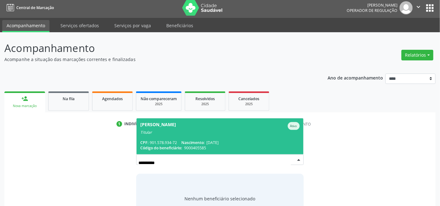
click at [172, 135] on span "[PERSON_NAME] Ativo Titular CPF: 901.578.934-72 Nascimento: [DATE] Código do be…" at bounding box center [220, 136] width 167 height 36
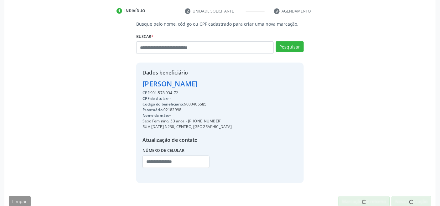
scroll to position [124, 0]
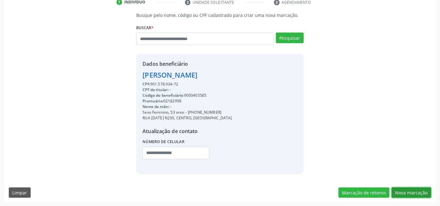
click at [402, 191] on button "Nova marcação" at bounding box center [411, 193] width 39 height 11
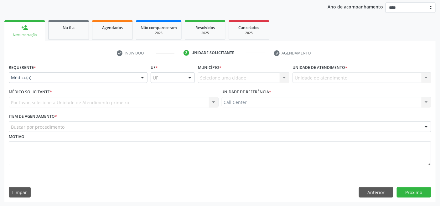
drag, startPoint x: 63, startPoint y: 76, endPoint x: 64, endPoint y: 88, distance: 11.3
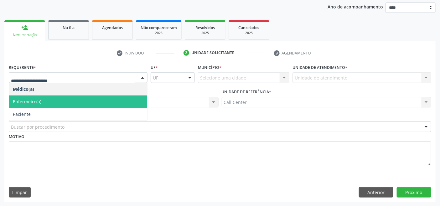
click at [60, 110] on span "Paciente" at bounding box center [78, 114] width 138 height 13
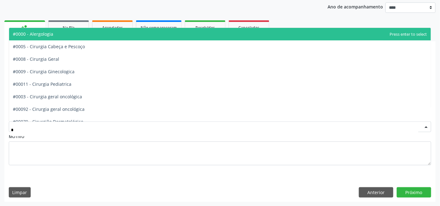
type input "**"
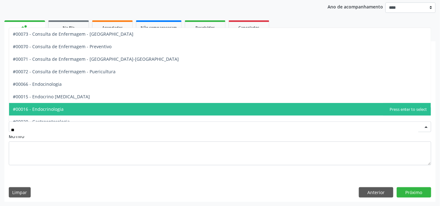
click at [58, 107] on span "#00016 - Endocrinologia" at bounding box center [38, 109] width 51 height 6
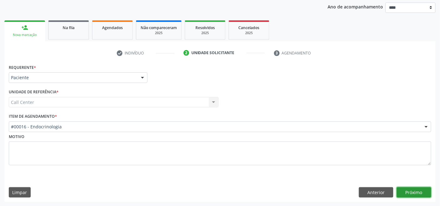
click at [413, 189] on button "Próximo" at bounding box center [414, 192] width 34 height 11
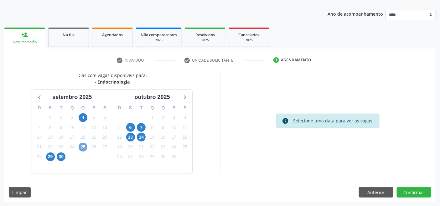
drag, startPoint x: 83, startPoint y: 148, endPoint x: 87, endPoint y: 149, distance: 3.9
click at [84, 149] on span "25" at bounding box center [83, 147] width 9 height 9
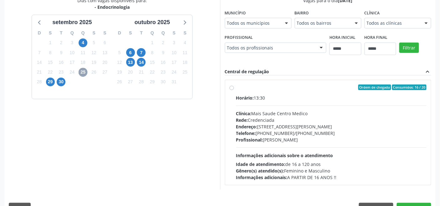
scroll to position [157, 0]
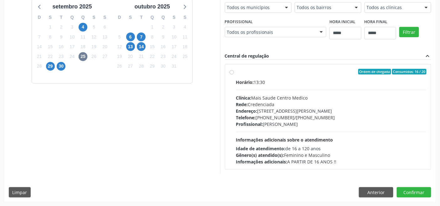
click at [264, 130] on div "Horário: 13:30 Clínica: Mais Saude Centro Medico Rede: Credenciada Endereço: [S…" at bounding box center [331, 122] width 191 height 86
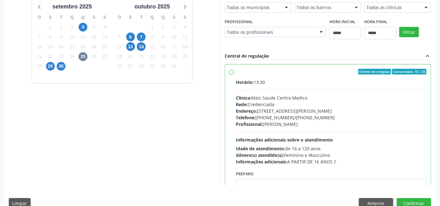
scroll to position [31, 0]
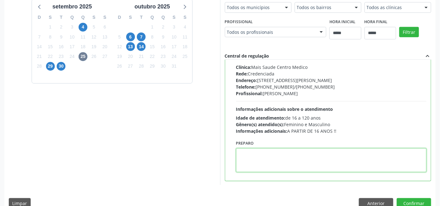
paste textarea "**********"
type textarea "**********"
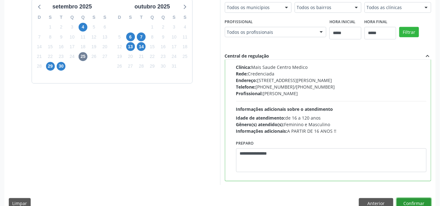
click at [411, 204] on button "Confirmar" at bounding box center [414, 203] width 34 height 11
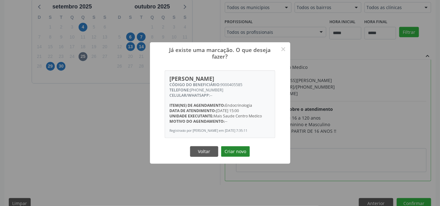
click at [241, 154] on button "Criar novo" at bounding box center [235, 151] width 29 height 11
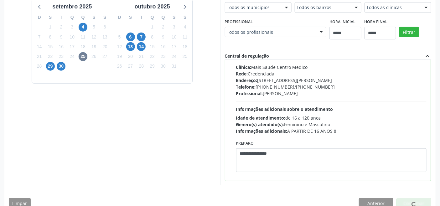
scroll to position [2, 0]
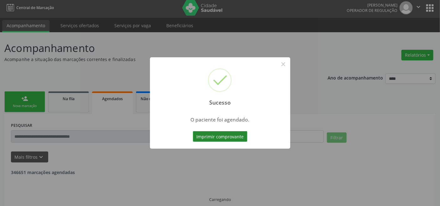
click at [223, 135] on button "Imprimir comprovante" at bounding box center [220, 136] width 55 height 11
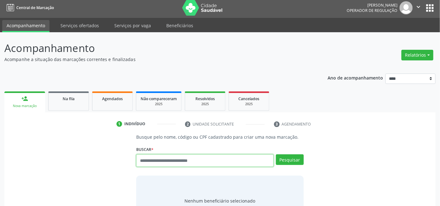
scroll to position [2, 0]
type input "*********"
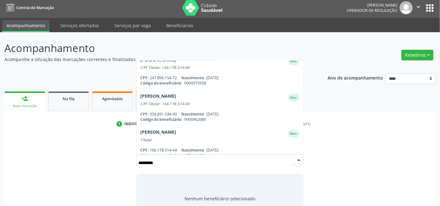
scroll to position [0, 0]
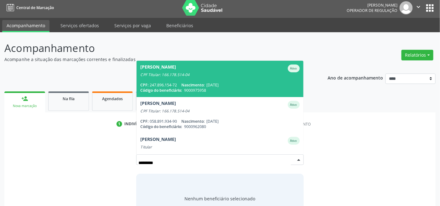
click at [167, 82] on div "CPF: 247.896.154-72 Nascimento: [DATE]" at bounding box center [219, 84] width 159 height 5
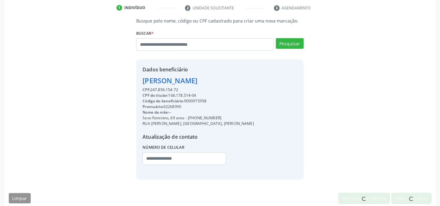
scroll to position [124, 0]
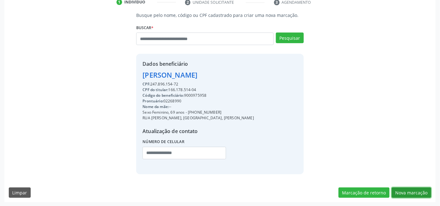
click at [406, 194] on button "Nova marcação" at bounding box center [411, 193] width 39 height 11
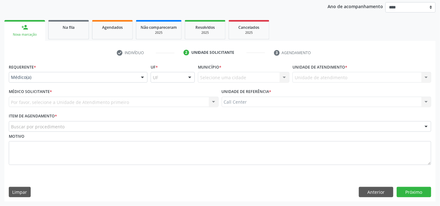
scroll to position [73, 0]
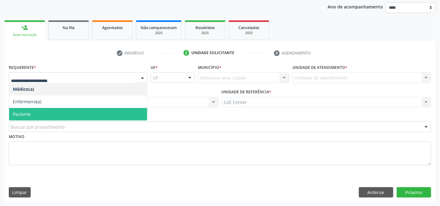
drag, startPoint x: 34, startPoint y: 112, endPoint x: 35, endPoint y: 125, distance: 13.8
click at [34, 112] on span "Paciente" at bounding box center [78, 114] width 138 height 13
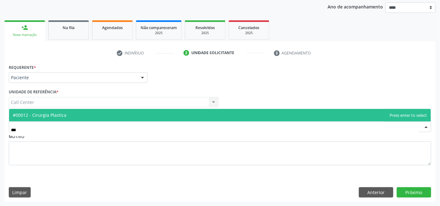
type input "****"
click at [59, 117] on span "#00012 - Cirurgia Plastica" at bounding box center [40, 115] width 54 height 6
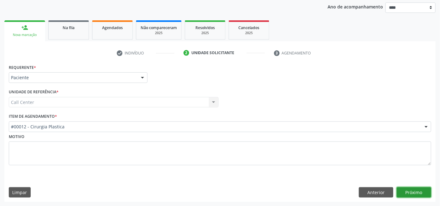
click at [408, 192] on button "Próximo" at bounding box center [414, 192] width 34 height 11
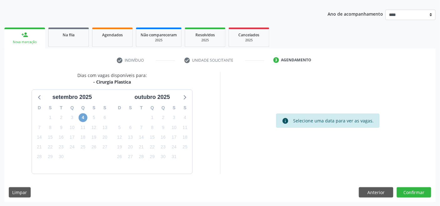
click at [84, 115] on span "4" at bounding box center [83, 117] width 9 height 9
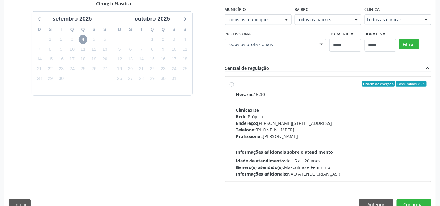
scroll to position [157, 0]
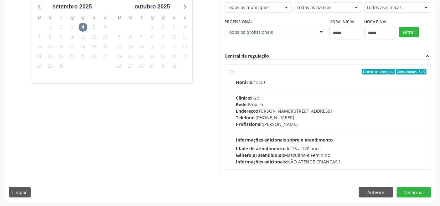
click at [268, 125] on div "Profissional: [PERSON_NAME]" at bounding box center [331, 124] width 191 height 7
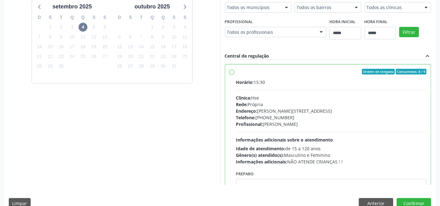
scroll to position [31, 0]
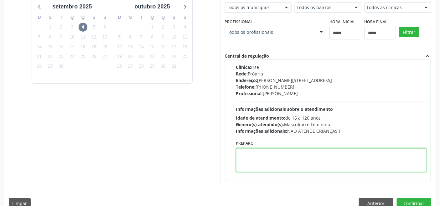
paste textarea "**********"
type textarea "**********"
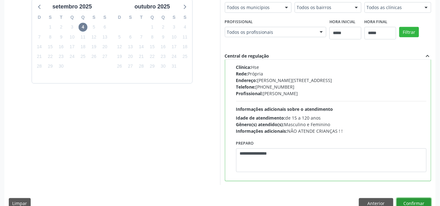
click at [408, 201] on button "Confirmar" at bounding box center [414, 203] width 34 height 11
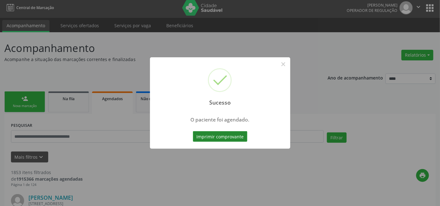
click at [216, 135] on button "Imprimir comprovante" at bounding box center [220, 136] width 55 height 11
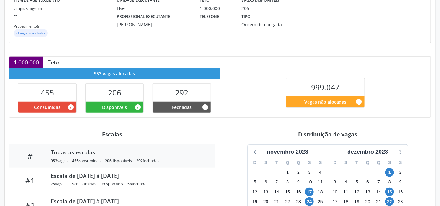
scroll to position [209, 0]
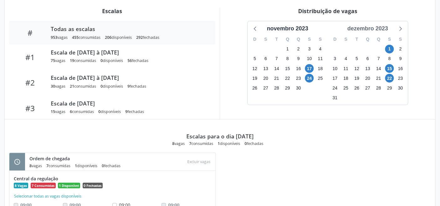
click at [373, 27] on div "dezembro 2023" at bounding box center [368, 28] width 46 height 8
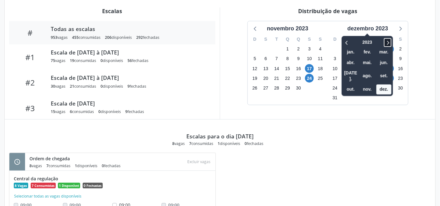
click at [389, 39] on icon at bounding box center [388, 43] width 6 height 8
click at [354, 85] on span "out." at bounding box center [350, 90] width 15 height 10
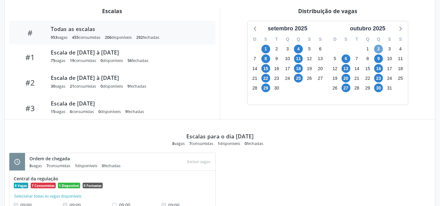
click at [379, 46] on span "2" at bounding box center [378, 49] width 9 height 9
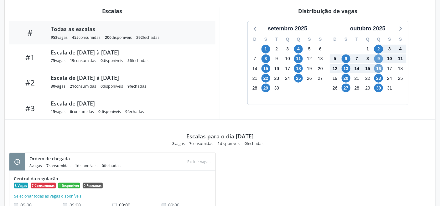
drag, startPoint x: 378, startPoint y: 67, endPoint x: 375, endPoint y: 74, distance: 7.6
click at [379, 67] on span "16" at bounding box center [378, 68] width 9 height 9
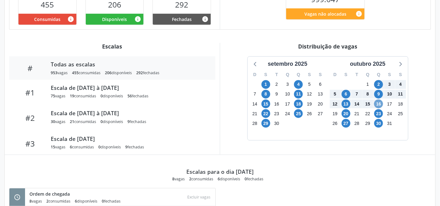
scroll to position [139, 0]
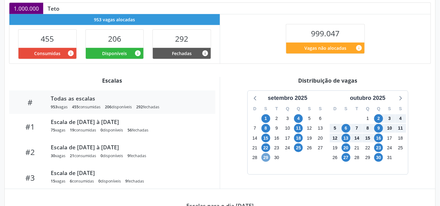
click at [266, 158] on span "29" at bounding box center [266, 157] width 9 height 9
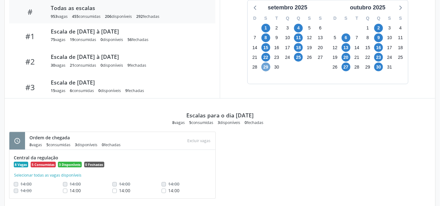
scroll to position [242, 0]
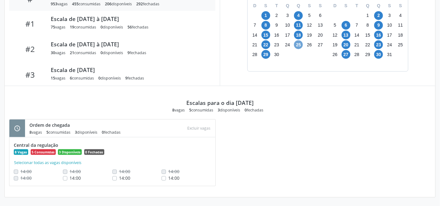
click at [297, 48] on span "25" at bounding box center [298, 44] width 9 height 9
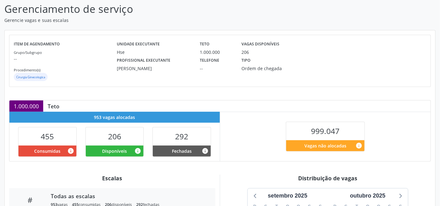
scroll to position [0, 0]
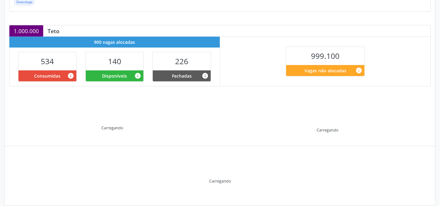
scroll to position [126, 0]
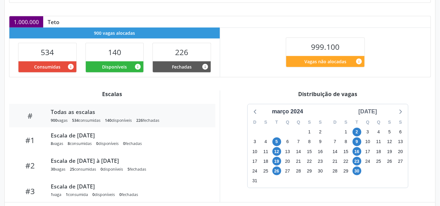
click at [377, 113] on div "[DATE]" at bounding box center [368, 111] width 24 height 8
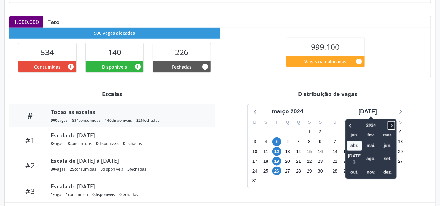
click at [391, 126] on icon at bounding box center [392, 126] width 2 height 4
click at [353, 168] on span "out." at bounding box center [354, 173] width 15 height 10
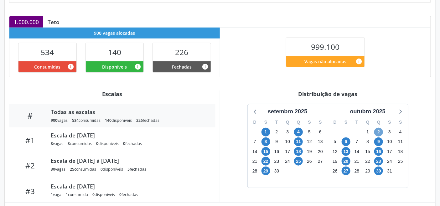
drag, startPoint x: 377, startPoint y: 131, endPoint x: 380, endPoint y: 134, distance: 4.0
click at [378, 131] on span "2" at bounding box center [378, 132] width 9 height 9
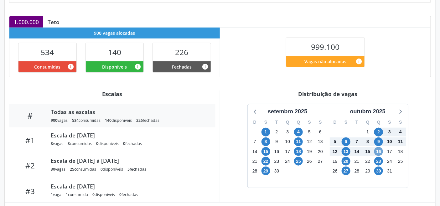
click at [378, 150] on span "16" at bounding box center [378, 151] width 9 height 9
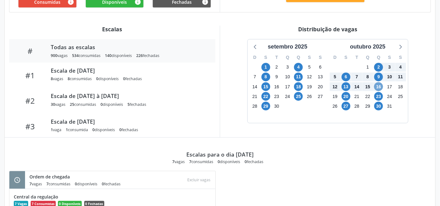
scroll to position [181, 0]
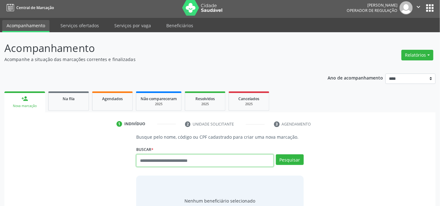
scroll to position [2, 0]
type input "******"
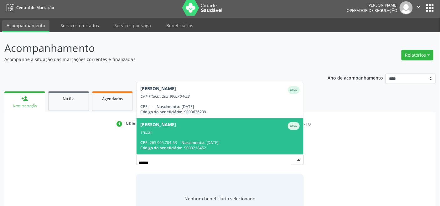
click at [207, 135] on span "Lucilene [PERSON_NAME] Ativo Titular CPF: 265.995.704-53 Nascimento: [DATE] Cód…" at bounding box center [220, 136] width 167 height 36
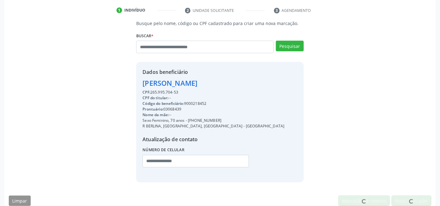
scroll to position [124, 0]
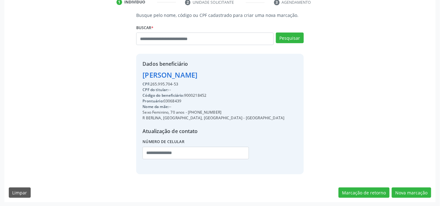
click at [196, 94] on div "Código do beneficiário: 9000218452" at bounding box center [214, 96] width 142 height 6
copy div "9000218452"
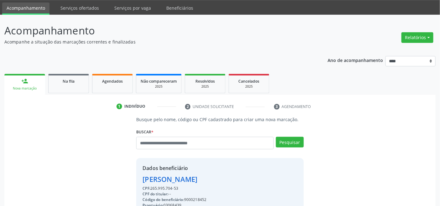
click at [106, 87] on link "Agendados" at bounding box center [112, 83] width 41 height 19
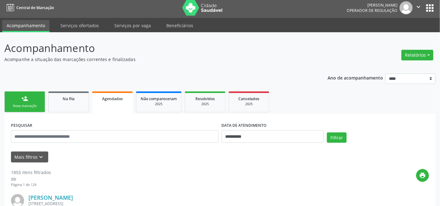
scroll to position [20, 0]
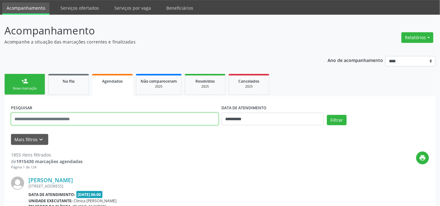
paste input "**********"
type input "**********"
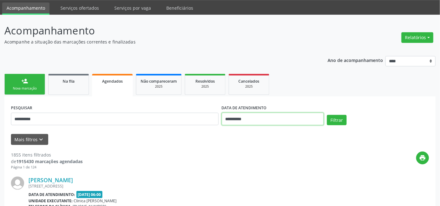
click at [261, 118] on input "**********" at bounding box center [273, 119] width 102 height 13
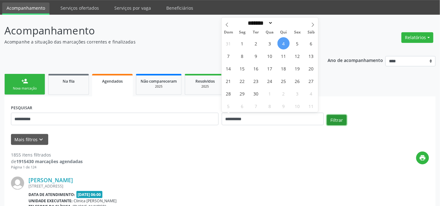
select select "*"
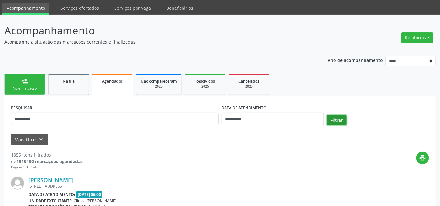
click at [345, 122] on button "Filtrar" at bounding box center [337, 120] width 20 height 11
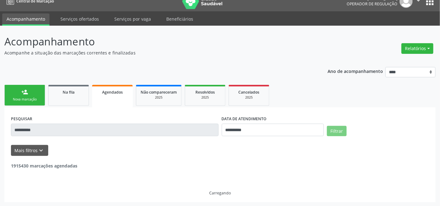
scroll to position [0, 0]
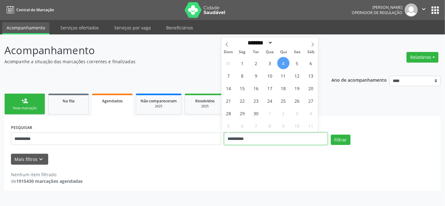
click at [283, 140] on input "**********" at bounding box center [276, 139] width 104 height 13
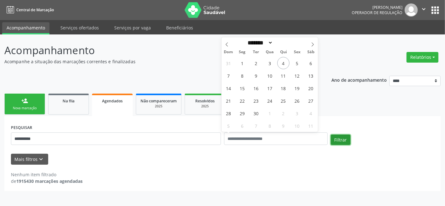
click at [347, 141] on button "Filtrar" at bounding box center [341, 140] width 20 height 11
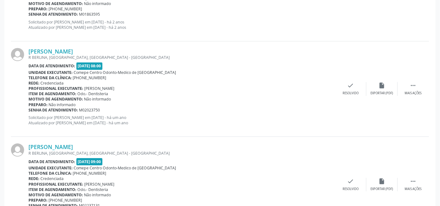
scroll to position [1447, 0]
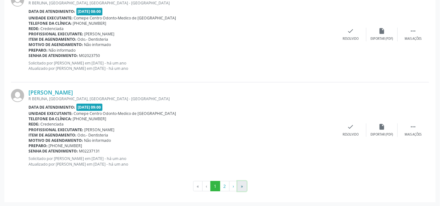
click at [242, 184] on button "»" at bounding box center [241, 186] width 9 height 11
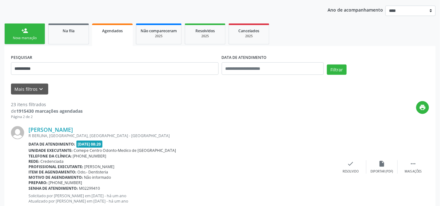
scroll to position [0, 0]
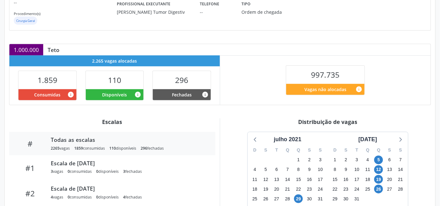
scroll to position [139, 0]
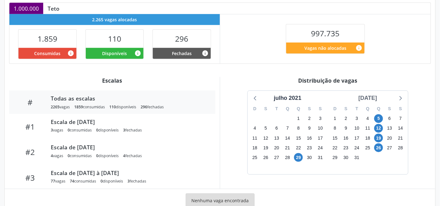
click at [380, 99] on div "[DATE]" at bounding box center [368, 98] width 24 height 8
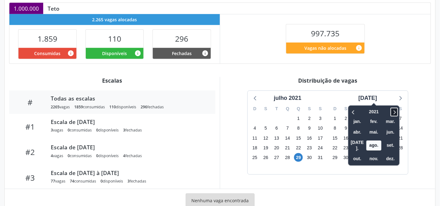
click at [391, 112] on icon at bounding box center [394, 112] width 6 height 8
click at [352, 154] on span "out." at bounding box center [357, 159] width 15 height 10
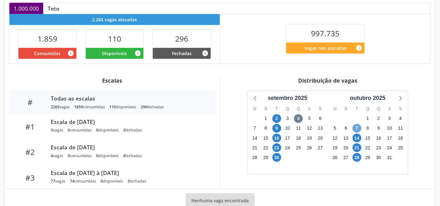
click at [358, 127] on span "7" at bounding box center [357, 128] width 9 height 9
click at [361, 137] on span "14" at bounding box center [357, 138] width 9 height 9
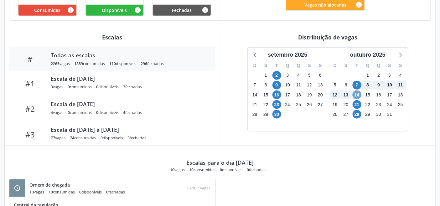
scroll to position [188, 0]
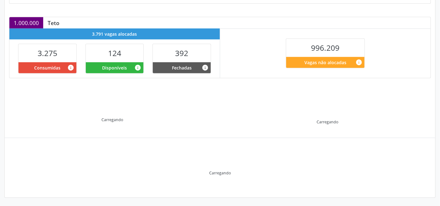
scroll to position [126, 0]
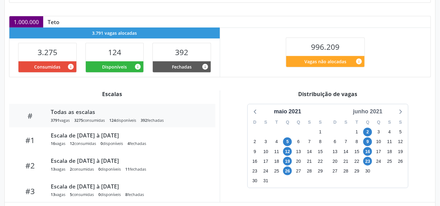
click at [377, 112] on div "junho 2021" at bounding box center [368, 111] width 34 height 8
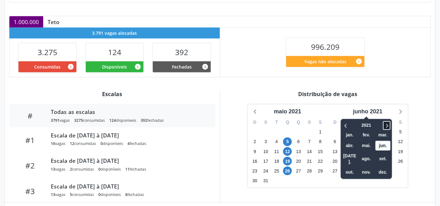
click at [390, 124] on icon at bounding box center [387, 126] width 6 height 8
click at [383, 154] on span "set." at bounding box center [383, 159] width 15 height 10
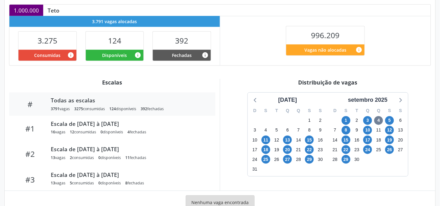
scroll to position [158, 0]
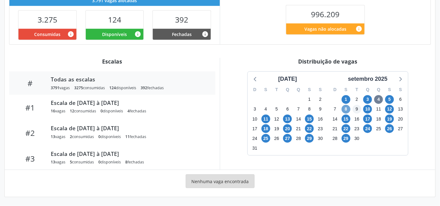
drag, startPoint x: 345, startPoint y: 109, endPoint x: 357, endPoint y: 113, distance: 13.5
click at [346, 110] on span "8" at bounding box center [346, 109] width 9 height 9
click at [392, 109] on span "12" at bounding box center [389, 109] width 9 height 9
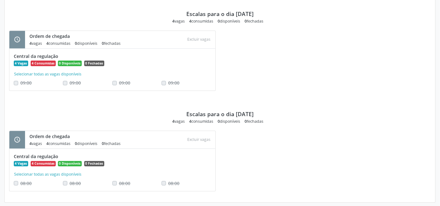
scroll to position [436, 0]
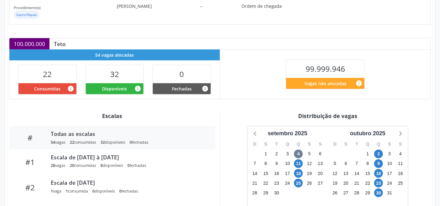
scroll to position [104, 0]
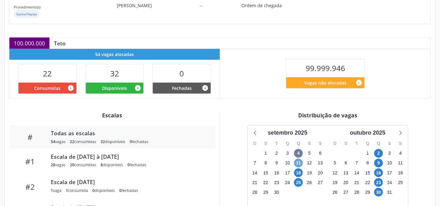
click at [298, 162] on span "11" at bounding box center [298, 163] width 9 height 9
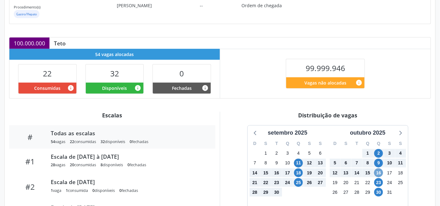
click at [377, 172] on span "16" at bounding box center [378, 173] width 9 height 9
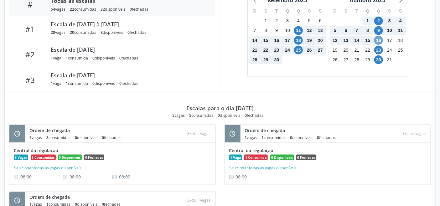
scroll to position [175, 0]
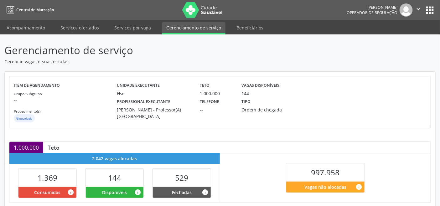
scroll to position [126, 0]
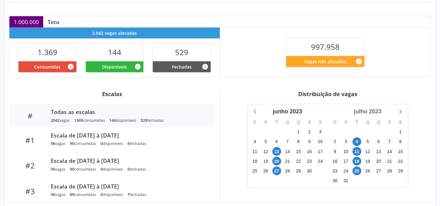
click at [376, 111] on div "julho 2023" at bounding box center [367, 111] width 33 height 8
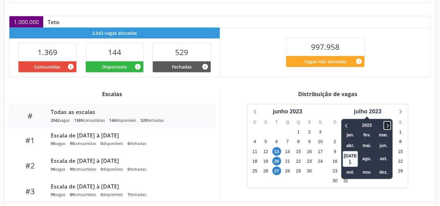
click at [387, 124] on icon at bounding box center [387, 126] width 6 height 8
click at [350, 168] on span "out." at bounding box center [350, 173] width 15 height 10
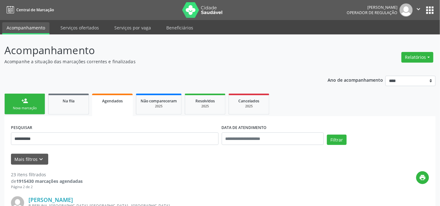
click at [18, 110] on div "Nova marcação" at bounding box center [24, 108] width 31 height 5
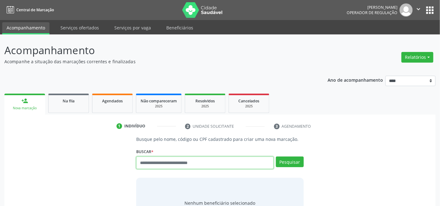
click at [165, 165] on input "text" at bounding box center [204, 163] width 137 height 13
type input "******"
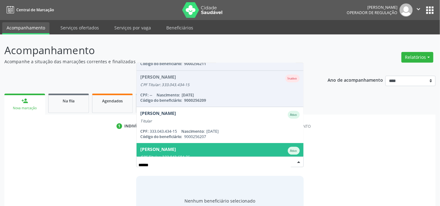
scroll to position [174, 0]
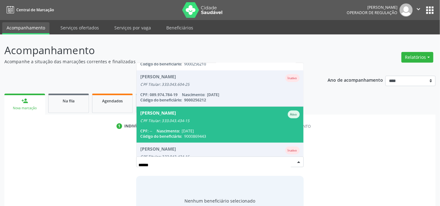
click at [204, 129] on div "CPF: -- Nascimento: 04/07/1950" at bounding box center [219, 130] width 159 height 5
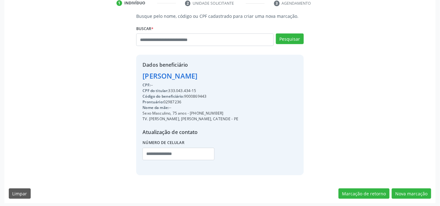
scroll to position [124, 0]
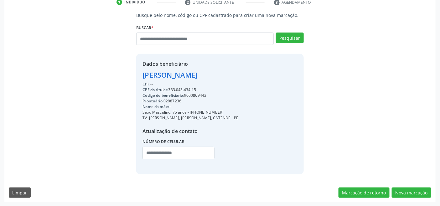
click at [199, 95] on div "Código do beneficiário: 9000869443" at bounding box center [191, 96] width 96 height 6
copy div "9000869443"
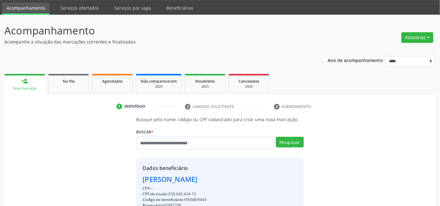
click at [106, 79] on span "Agendados" at bounding box center [112, 81] width 21 height 5
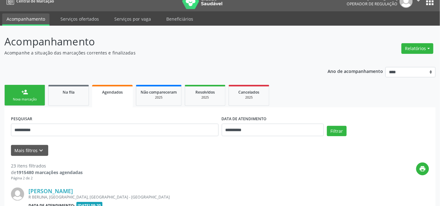
scroll to position [20, 0]
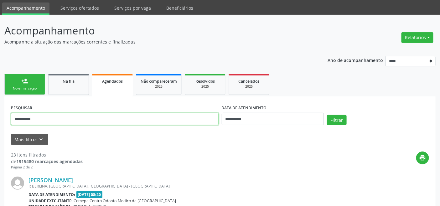
click at [83, 122] on input "**********" at bounding box center [115, 119] width 208 height 13
paste input "text"
type input "**********"
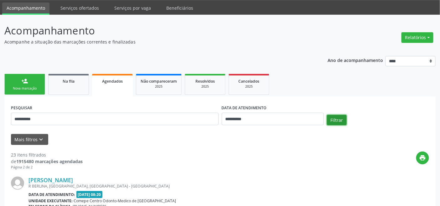
click at [333, 121] on button "Filtrar" at bounding box center [337, 120] width 20 height 11
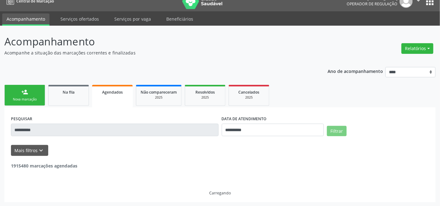
scroll to position [0, 0]
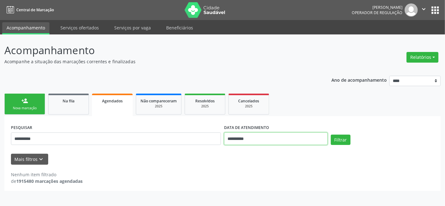
click at [283, 141] on input "**********" at bounding box center [276, 139] width 104 height 13
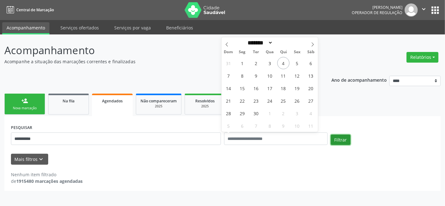
click at [343, 142] on button "Filtrar" at bounding box center [341, 140] width 20 height 11
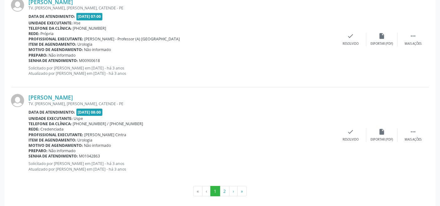
scroll to position [1447, 0]
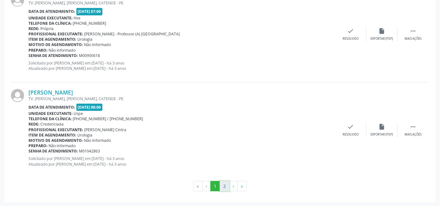
click at [224, 184] on button "2" at bounding box center [225, 186] width 10 height 11
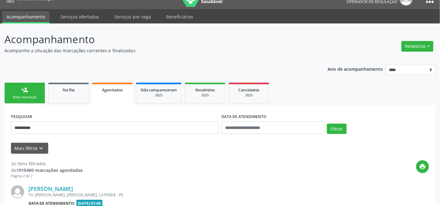
scroll to position [0, 0]
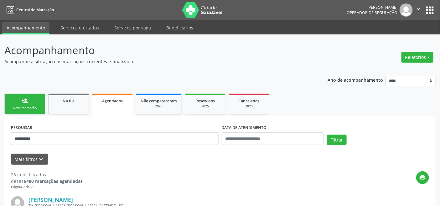
click at [27, 104] on link "person_add Nova marcação" at bounding box center [24, 104] width 41 height 21
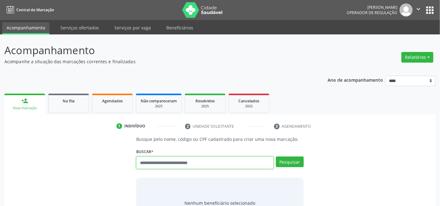
drag, startPoint x: 183, startPoint y: 165, endPoint x: 179, endPoint y: 160, distance: 6.0
click at [183, 164] on input "text" at bounding box center [204, 163] width 137 height 13
type input "*********"
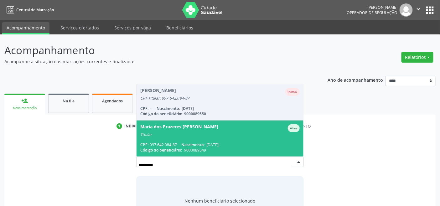
drag, startPoint x: 240, startPoint y: 138, endPoint x: 233, endPoint y: 129, distance: 10.8
click at [236, 136] on span "Maria dos Prazeres Felix Maciel Ativo Titular CPF: 097.642.084-87 Nascimento: 2…" at bounding box center [220, 139] width 167 height 36
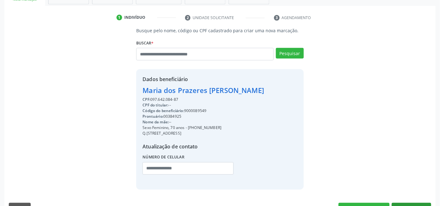
scroll to position [124, 0]
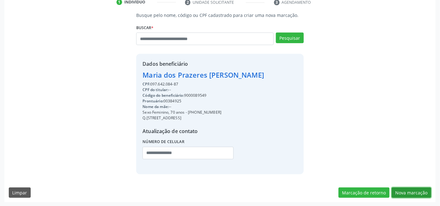
drag, startPoint x: 414, startPoint y: 190, endPoint x: 351, endPoint y: 176, distance: 64.1
click at [413, 190] on button "Nova marcação" at bounding box center [411, 193] width 39 height 11
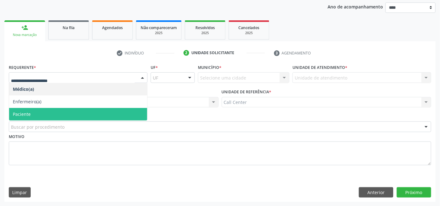
click at [38, 110] on span "Paciente" at bounding box center [78, 114] width 138 height 13
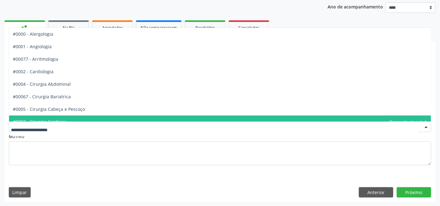
click at [38, 122] on div "#0000 - Alergologia #0001 - Angiologia #00077 - Arritmologia #0002 - Cardiologi…" at bounding box center [220, 127] width 423 height 11
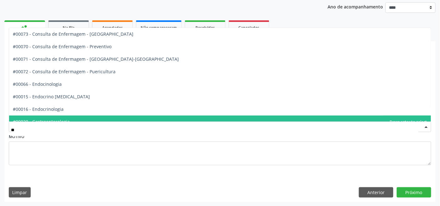
type input "***"
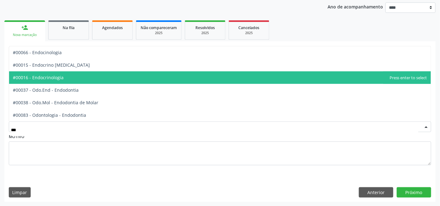
click at [55, 78] on span "#00016 - Endocrinologia" at bounding box center [38, 78] width 51 height 6
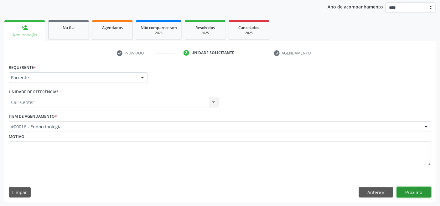
click at [425, 190] on button "Próximo" at bounding box center [414, 192] width 34 height 11
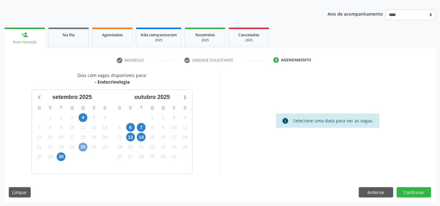
click at [82, 146] on span "25" at bounding box center [83, 147] width 9 height 9
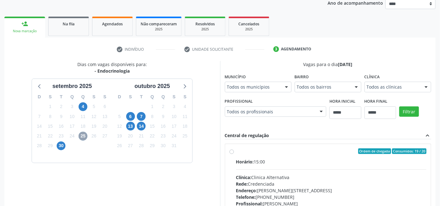
scroll to position [101, 0]
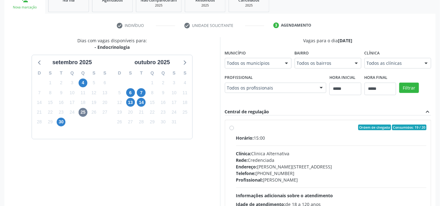
click at [256, 174] on span "Telefone:" at bounding box center [246, 173] width 20 height 6
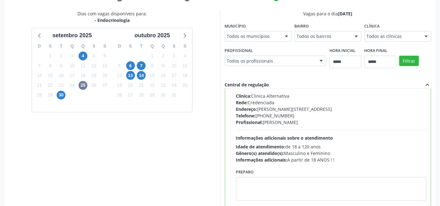
scroll to position [168, 0]
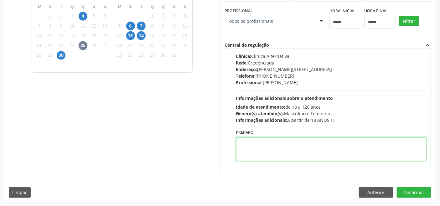
paste textarea "**********"
type textarea "**********"
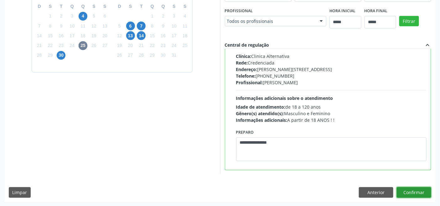
click at [423, 190] on button "Confirmar" at bounding box center [414, 192] width 34 height 11
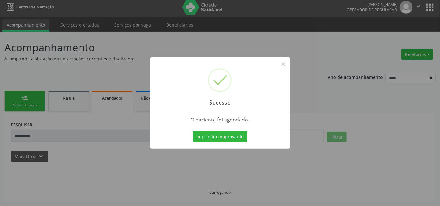
scroll to position [2, 0]
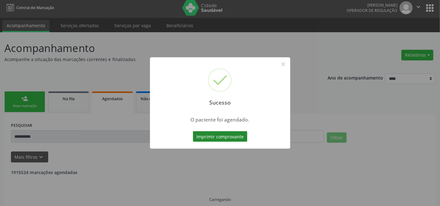
click at [225, 134] on button "Imprimir comprovante" at bounding box center [220, 136] width 55 height 11
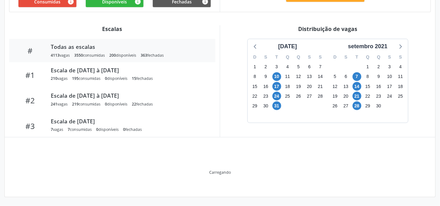
scroll to position [158, 0]
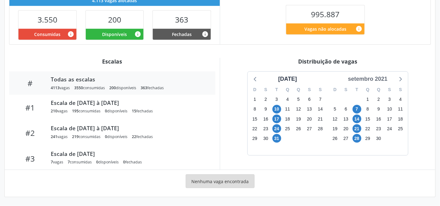
click at [380, 79] on div "setembro 2021" at bounding box center [368, 79] width 44 height 8
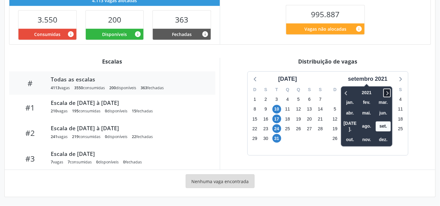
click at [390, 93] on icon at bounding box center [387, 93] width 6 height 8
click at [389, 92] on icon at bounding box center [388, 93] width 2 height 4
click at [354, 135] on span "out." at bounding box center [350, 140] width 15 height 10
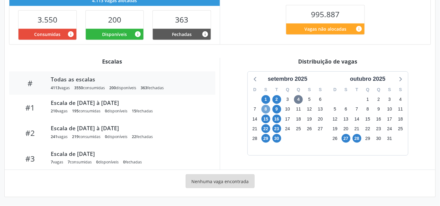
click at [265, 108] on span "8" at bounding box center [266, 109] width 9 height 9
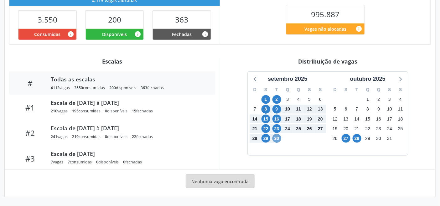
click at [276, 140] on span "30" at bounding box center [277, 138] width 9 height 9
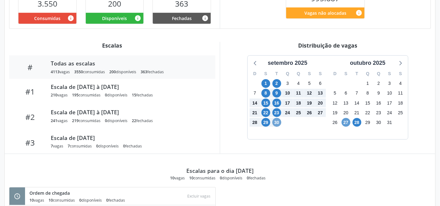
scroll to position [170, 0]
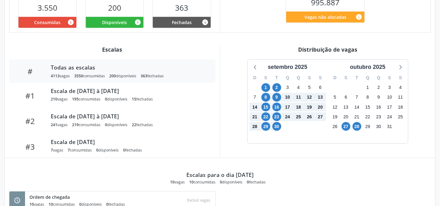
click at [236, 143] on div "setembro 2025 D S T Q Q S S 31 1 2 3 4 5 6 7 8 9 10 11 12 13 14 15 16 17 18 19 …" at bounding box center [328, 102] width 206 height 84
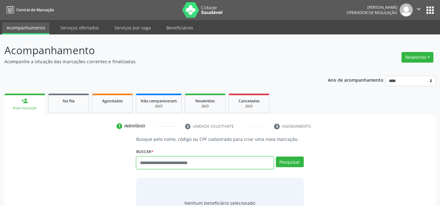
scroll to position [2, 0]
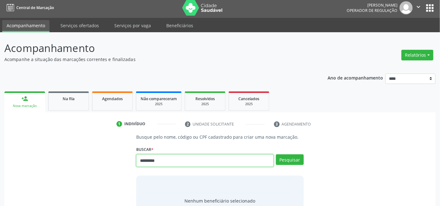
type input "*********"
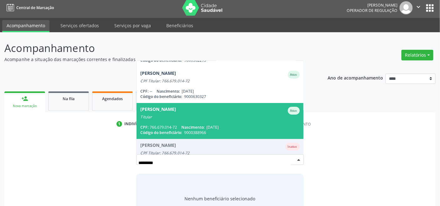
scroll to position [35, 0]
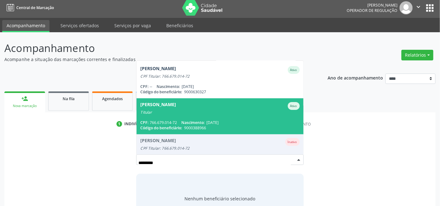
click at [182, 121] on div "CPF: 766.679.014-72 Nascimento: [DATE]" at bounding box center [219, 122] width 159 height 5
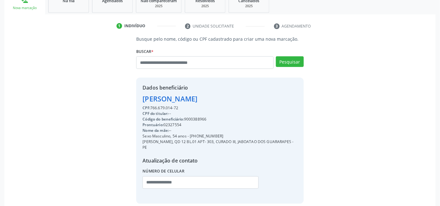
scroll to position [130, 0]
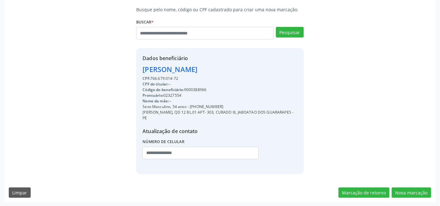
click at [390, 198] on div "Busque pelo nome, código ou CPF cadastrado para criar uma nova marcação. [GEOGR…" at bounding box center [219, 104] width 431 height 196
click at [399, 196] on button "Nova marcação" at bounding box center [411, 193] width 39 height 11
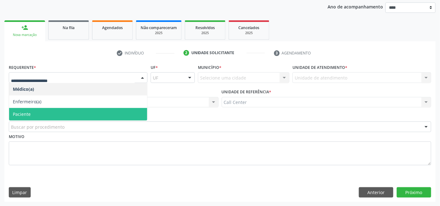
click at [57, 112] on span "Paciente" at bounding box center [78, 114] width 138 height 13
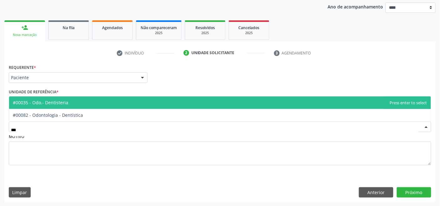
type input "****"
click at [69, 107] on span "#00035 - Odo.- Dentisteria" at bounding box center [220, 102] width 422 height 13
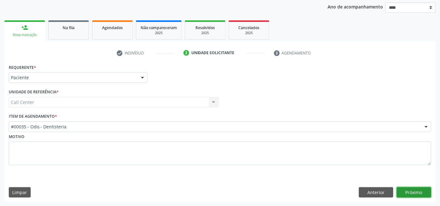
click at [406, 192] on button "Próximo" at bounding box center [414, 192] width 34 height 11
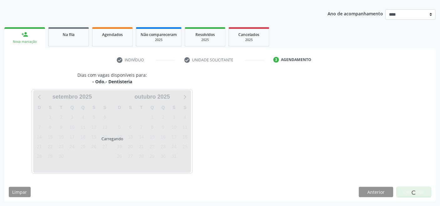
scroll to position [66, 0]
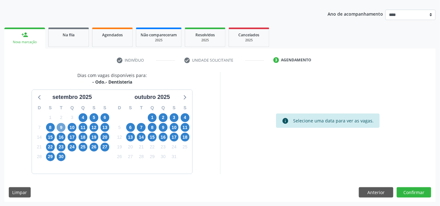
click at [62, 127] on span "9" at bounding box center [61, 127] width 9 height 9
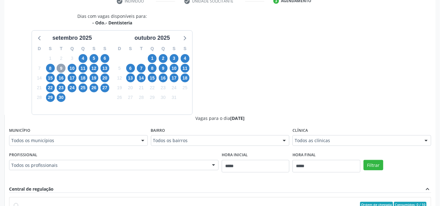
scroll to position [136, 0]
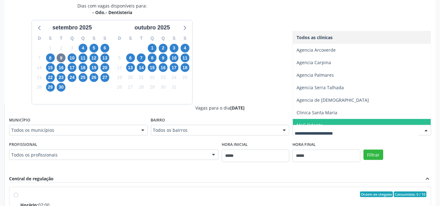
click at [314, 122] on span "McC Odonto" at bounding box center [310, 125] width 26 height 6
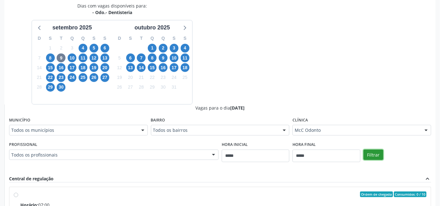
click at [376, 159] on button "Filtrar" at bounding box center [374, 155] width 20 height 11
click at [366, 152] on button "Filtrar" at bounding box center [374, 155] width 20 height 11
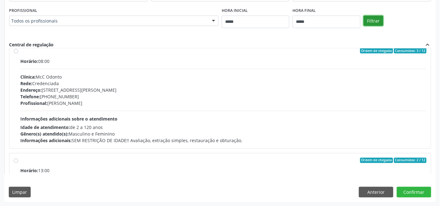
scroll to position [0, 0]
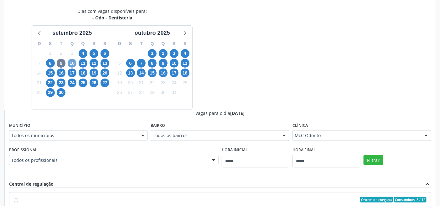
click at [73, 61] on span "10" at bounding box center [72, 63] width 9 height 9
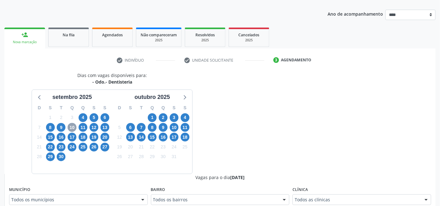
scroll to position [130, 0]
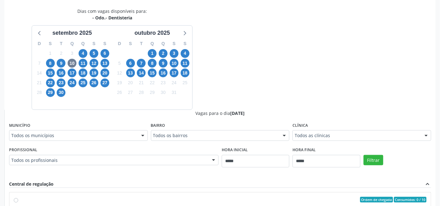
click at [346, 128] on div "Clínica Todos as clínicas Todos as clínicas Agencia Afogados da Ingazeira Agenc…" at bounding box center [362, 131] width 139 height 20
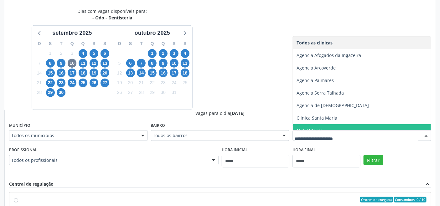
click at [312, 126] on span "McC Odonto" at bounding box center [362, 130] width 138 height 13
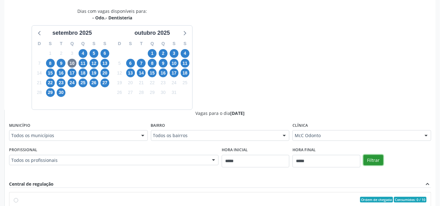
click at [375, 163] on button "Filtrar" at bounding box center [374, 160] width 20 height 11
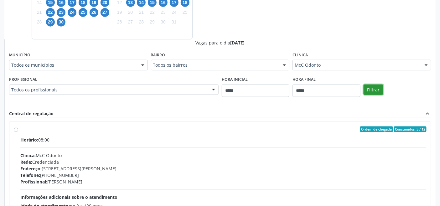
scroll to position [165, 0]
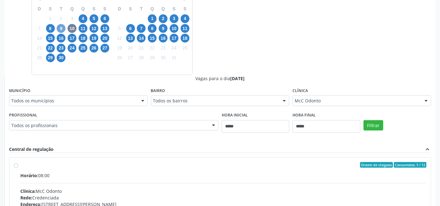
click at [63, 29] on span "9" at bounding box center [61, 28] width 9 height 9
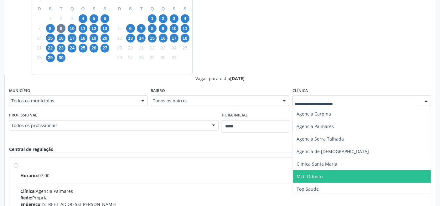
scroll to position [25, 0]
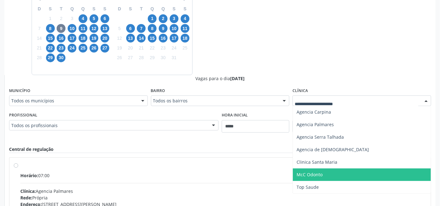
click at [320, 174] on span "McC Odonto" at bounding box center [310, 175] width 26 height 6
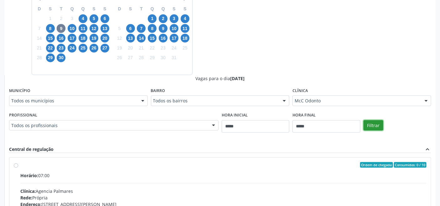
click at [375, 123] on button "Filtrar" at bounding box center [374, 125] width 20 height 11
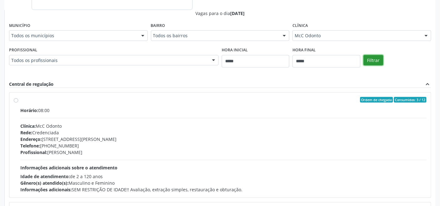
scroll to position [235, 0]
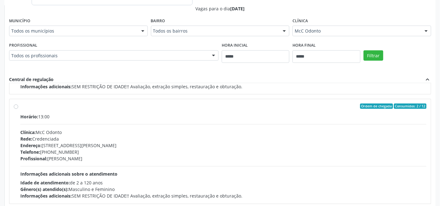
click at [106, 159] on div "Profissional: [PERSON_NAME]" at bounding box center [223, 158] width 406 height 7
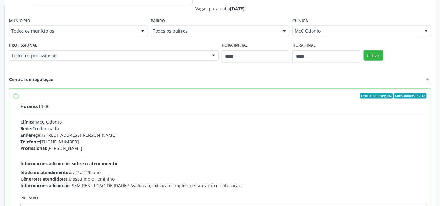
scroll to position [141, 0]
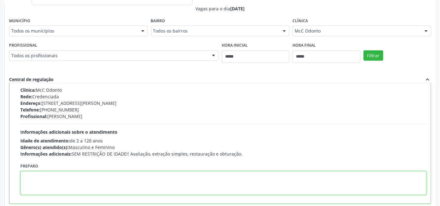
paste textarea "**********"
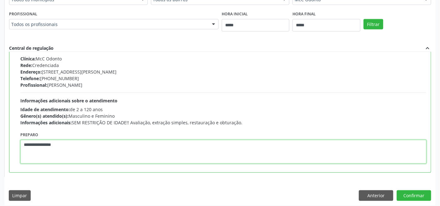
scroll to position [270, 0]
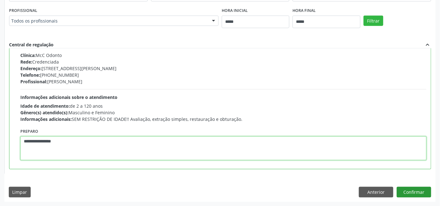
type textarea "**********"
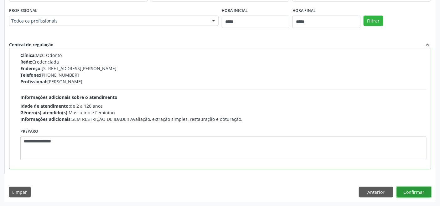
click at [421, 195] on button "Confirmar" at bounding box center [414, 192] width 34 height 11
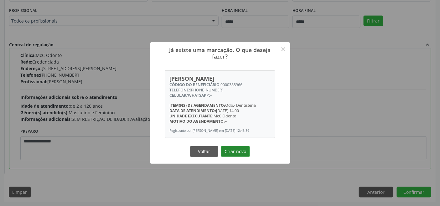
click at [239, 148] on button "Criar novo" at bounding box center [235, 151] width 29 height 11
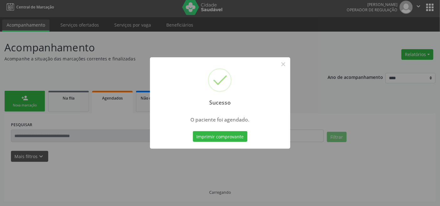
scroll to position [2, 0]
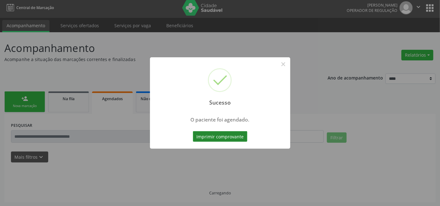
click at [223, 138] on button "Imprimir comprovante" at bounding box center [220, 136] width 55 height 11
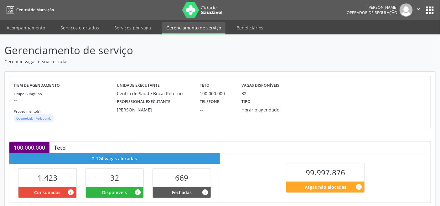
scroll to position [139, 0]
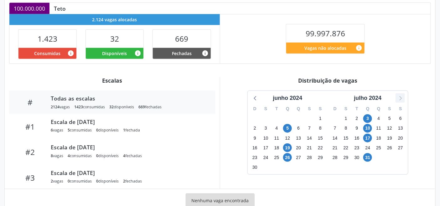
click at [402, 98] on icon at bounding box center [400, 98] width 8 height 8
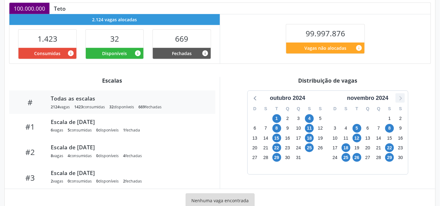
click at [402, 98] on icon at bounding box center [400, 98] width 8 height 8
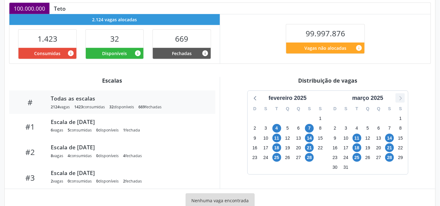
click at [402, 98] on icon at bounding box center [400, 98] width 8 height 8
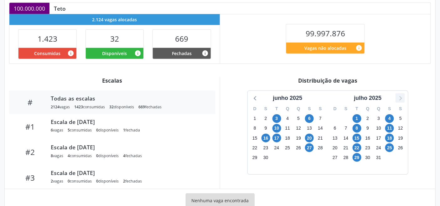
click at [403, 98] on icon at bounding box center [400, 98] width 8 height 8
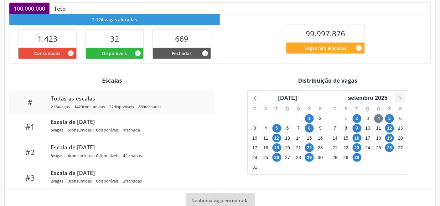
click at [397, 99] on icon at bounding box center [400, 98] width 8 height 8
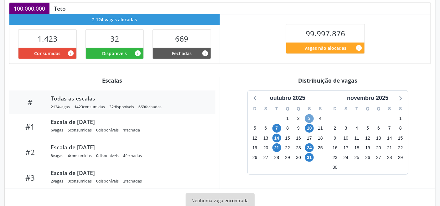
click at [309, 117] on span "3" at bounding box center [309, 118] width 9 height 9
click at [277, 137] on span "14" at bounding box center [277, 138] width 9 height 9
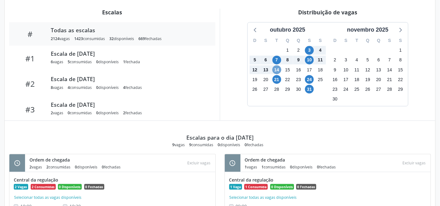
scroll to position [227, 0]
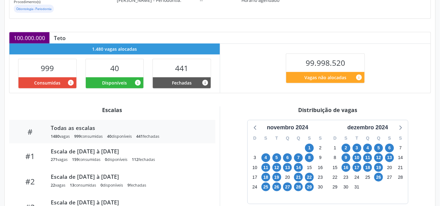
scroll to position [56, 0]
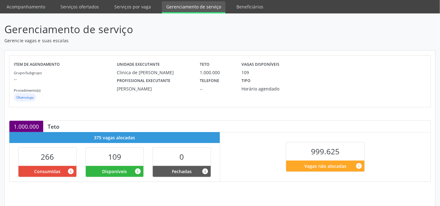
scroll to position [126, 0]
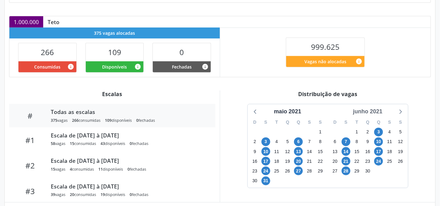
click at [380, 110] on div "junho 2021" at bounding box center [368, 111] width 34 height 8
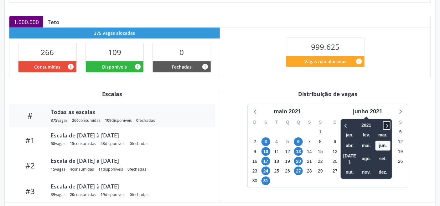
click at [390, 124] on icon at bounding box center [387, 126] width 6 height 8
click at [384, 154] on span "set." at bounding box center [383, 159] width 15 height 10
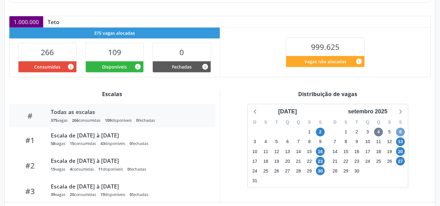
click at [400, 133] on span "6" at bounding box center [400, 132] width 9 height 9
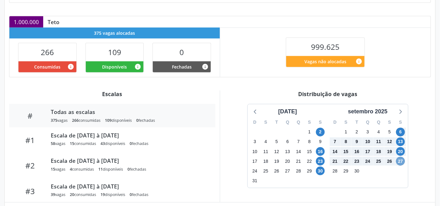
click at [400, 158] on span "27" at bounding box center [400, 161] width 9 height 9
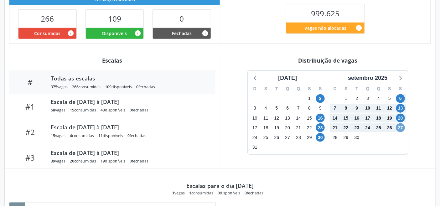
scroll to position [187, 0]
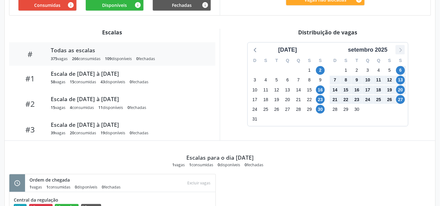
click at [402, 49] on icon at bounding box center [400, 50] width 8 height 8
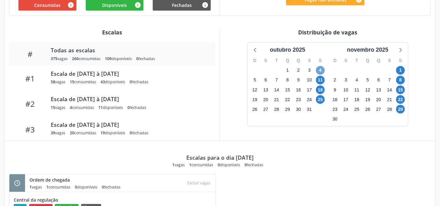
click at [320, 69] on span "4" at bounding box center [320, 70] width 9 height 9
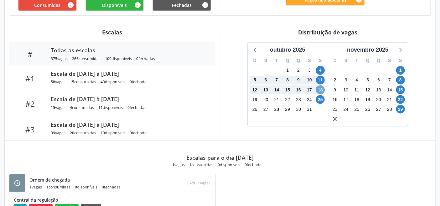
click at [320, 89] on span "18" at bounding box center [320, 90] width 9 height 9
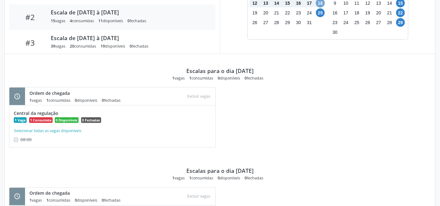
scroll to position [262, 0]
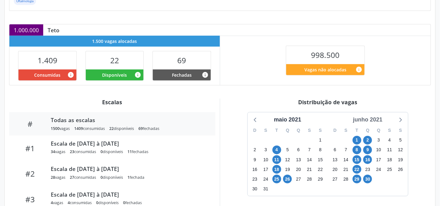
scroll to position [139, 0]
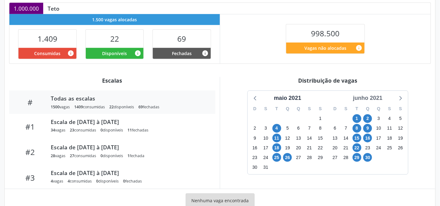
click at [377, 98] on div "junho 2021" at bounding box center [368, 98] width 34 height 8
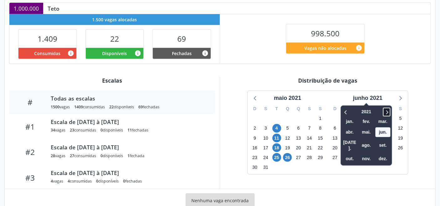
click at [389, 112] on icon at bounding box center [387, 112] width 6 height 8
click at [389, 112] on icon at bounding box center [388, 112] width 2 height 4
click at [387, 142] on span "set." at bounding box center [383, 146] width 15 height 10
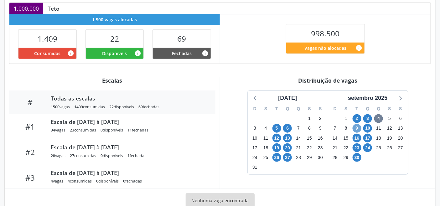
drag, startPoint x: 359, startPoint y: 127, endPoint x: 373, endPoint y: 122, distance: 15.1
click at [360, 127] on span "9" at bounding box center [357, 128] width 9 height 9
click at [400, 96] on icon at bounding box center [400, 98] width 3 height 4
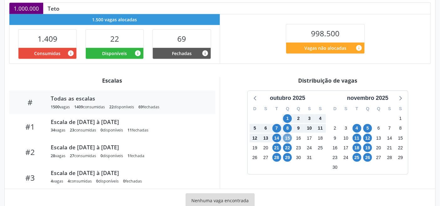
click at [286, 136] on span "15" at bounding box center [287, 138] width 9 height 9
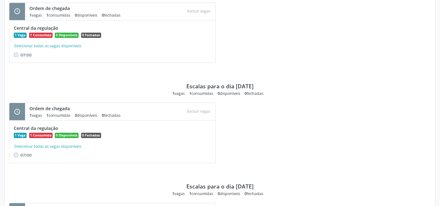
scroll to position [638, 0]
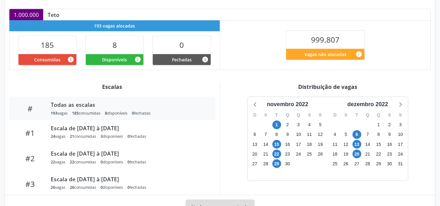
scroll to position [158, 0]
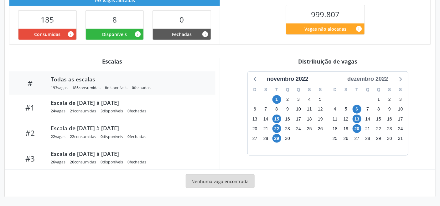
click at [383, 80] on div "dezembro 2022" at bounding box center [368, 79] width 46 height 8
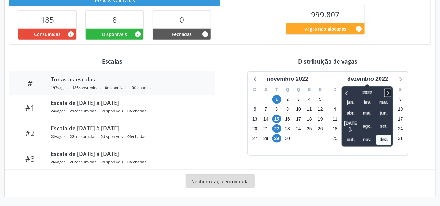
click at [391, 93] on icon at bounding box center [388, 93] width 6 height 8
click at [384, 122] on span "set." at bounding box center [384, 127] width 15 height 10
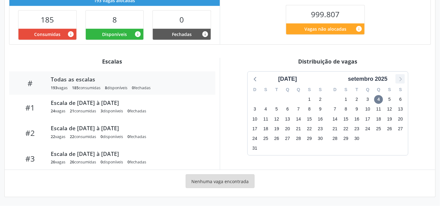
click at [396, 79] on icon at bounding box center [400, 79] width 8 height 8
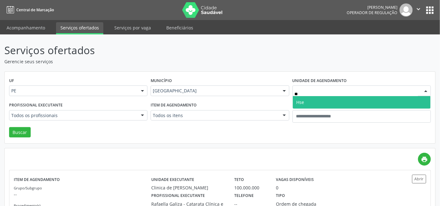
type input "***"
click at [314, 102] on span "Hse" at bounding box center [362, 102] width 138 height 13
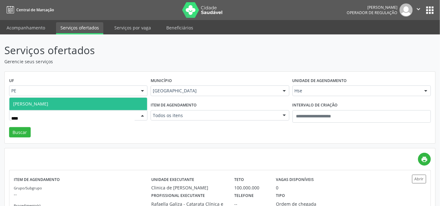
click at [119, 102] on span "[PERSON_NAME]" at bounding box center [78, 104] width 138 height 13
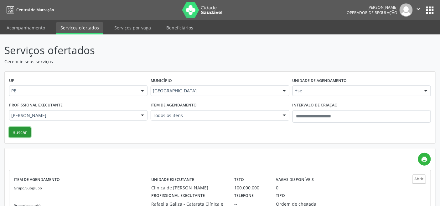
drag, startPoint x: 23, startPoint y: 134, endPoint x: 20, endPoint y: 141, distance: 8.0
click at [23, 134] on button "Buscar" at bounding box center [20, 132] width 22 height 11
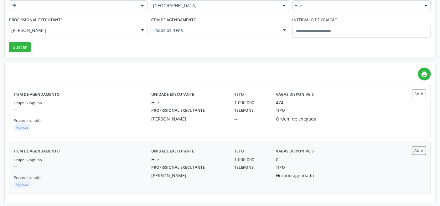
scroll to position [86, 0]
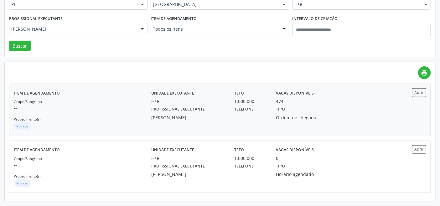
click at [99, 112] on div "Grupo/Subgrupo -- Procedimento(s) Nutricao" at bounding box center [83, 115] width 138 height 34
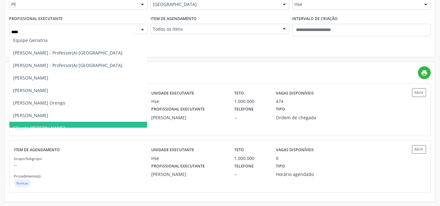
type input "*****"
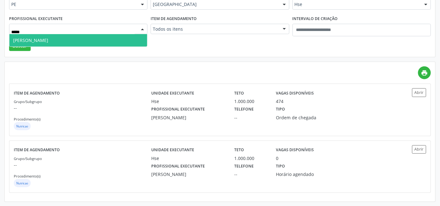
click at [82, 41] on span "[PERSON_NAME]" at bounding box center [78, 40] width 138 height 13
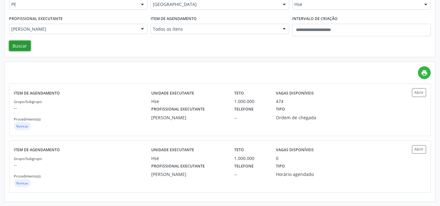
drag, startPoint x: 18, startPoint y: 46, endPoint x: 21, endPoint y: 43, distance: 4.0
click at [19, 46] on button "Buscar" at bounding box center [20, 46] width 22 height 11
click at [125, 113] on div "Grupo/Subgrupo -- Procedimento(s) Clinica Geral" at bounding box center [83, 115] width 138 height 34
drag, startPoint x: 193, startPoint y: 5, endPoint x: 195, endPoint y: 16, distance: 11.5
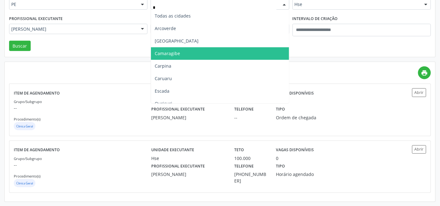
type input "**"
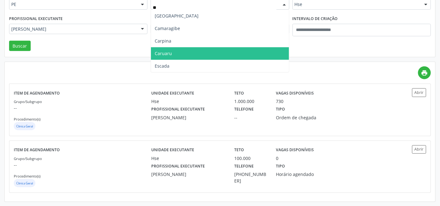
click at [170, 49] on span "Caruaru" at bounding box center [220, 53] width 138 height 13
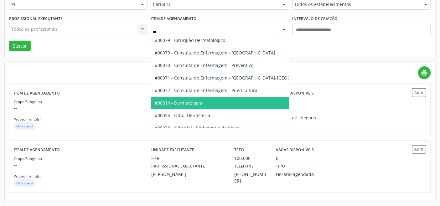
type input "*"
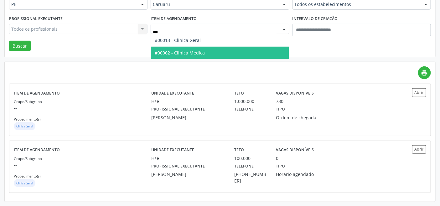
type input "****"
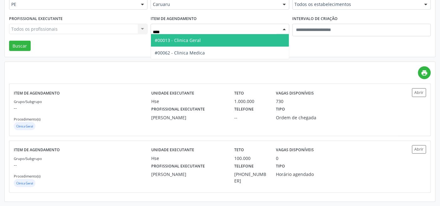
drag, startPoint x: 192, startPoint y: 36, endPoint x: 96, endPoint y: 58, distance: 98.6
click at [190, 36] on span "#00013 - Clinica Geral" at bounding box center [220, 40] width 138 height 13
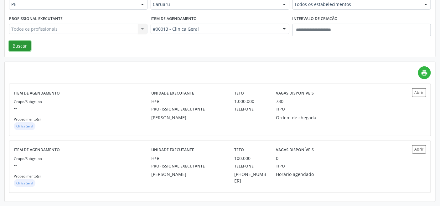
drag, startPoint x: 22, startPoint y: 44, endPoint x: 31, endPoint y: 52, distance: 11.3
click at [23, 43] on button "Buscar" at bounding box center [20, 46] width 22 height 11
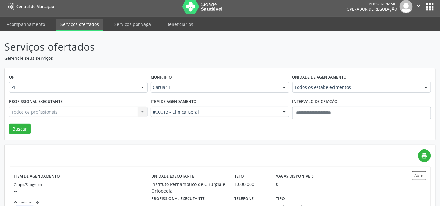
scroll to position [0, 0]
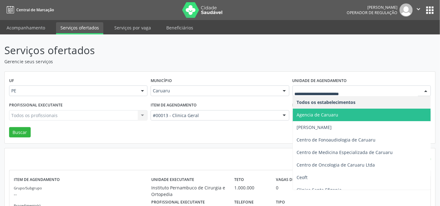
drag, startPoint x: 324, startPoint y: 117, endPoint x: 224, endPoint y: 120, distance: 99.4
click at [323, 117] on span "Agencia de Caruaru" at bounding box center [318, 115] width 42 height 6
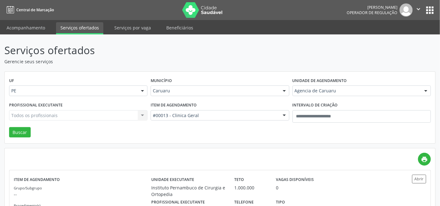
click at [79, 114] on div "Todos os profissionais Todos os profissionais [PERSON_NAME] Interaminense Junio…" at bounding box center [78, 115] width 138 height 11
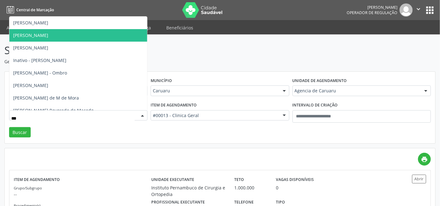
type input "****"
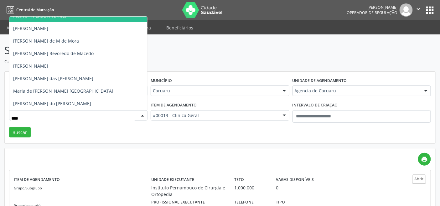
scroll to position [57, 0]
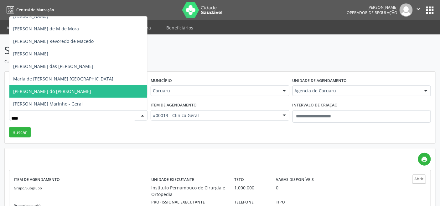
click at [61, 93] on span "[PERSON_NAME] do [PERSON_NAME]" at bounding box center [52, 91] width 78 height 6
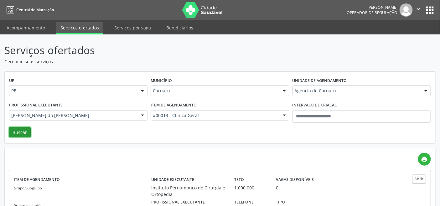
click at [16, 132] on button "Buscar" at bounding box center [20, 132] width 22 height 11
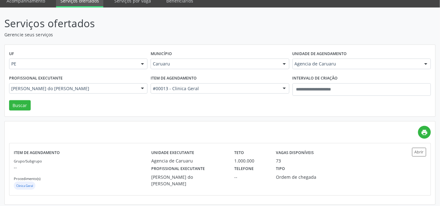
scroll to position [29, 0]
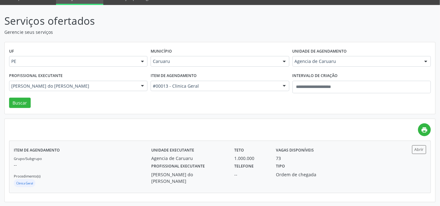
click at [95, 154] on div "Item de agendamento Grupo/Subgrupo -- Procedimento(s) Clinica Geral" at bounding box center [83, 166] width 138 height 43
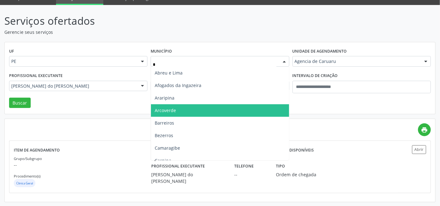
type input "**"
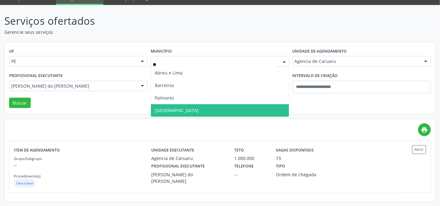
click at [168, 105] on span "[GEOGRAPHIC_DATA]" at bounding box center [220, 110] width 138 height 13
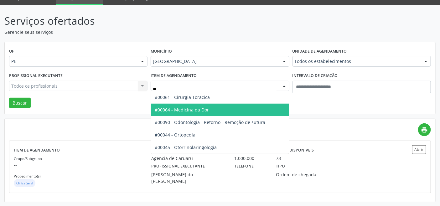
type input "***"
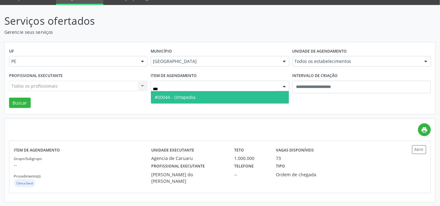
click at [200, 101] on span "#00044 - Ortopedia" at bounding box center [220, 97] width 138 height 13
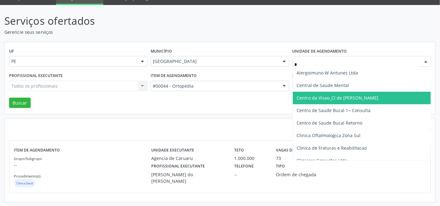
type input "**"
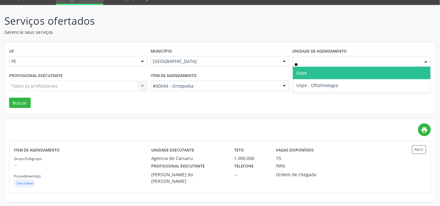
click at [311, 74] on span "Uspe" at bounding box center [362, 73] width 138 height 13
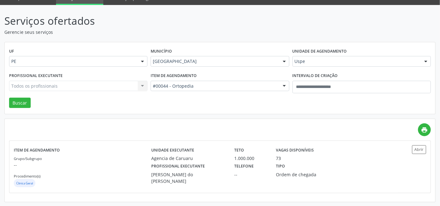
click at [115, 86] on div "Todos os profissionais Todos os profissionais [PERSON_NAME] [PERSON_NAME] [PERS…" at bounding box center [78, 86] width 138 height 11
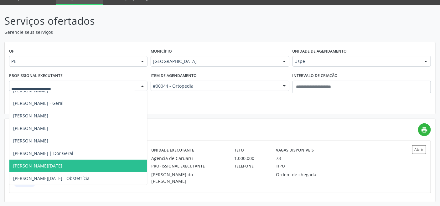
click at [115, 86] on input "text" at bounding box center [72, 89] width 123 height 13
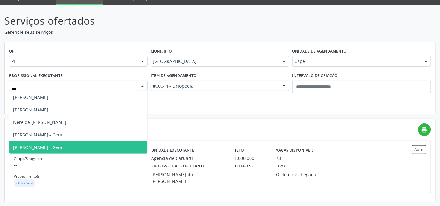
scroll to position [0, 0]
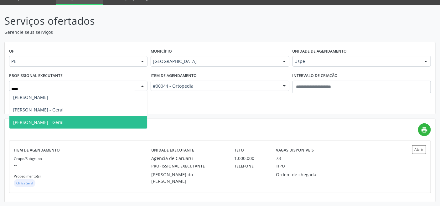
type input "*****"
drag, startPoint x: 49, startPoint y: 121, endPoint x: 44, endPoint y: 124, distance: 6.2
click at [47, 123] on span "[PERSON_NAME] - Geral" at bounding box center [38, 122] width 50 height 6
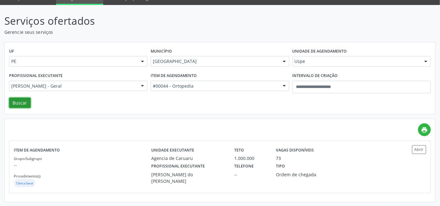
click at [19, 99] on button "Buscar" at bounding box center [20, 103] width 22 height 11
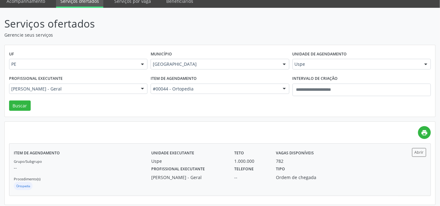
scroll to position [29, 0]
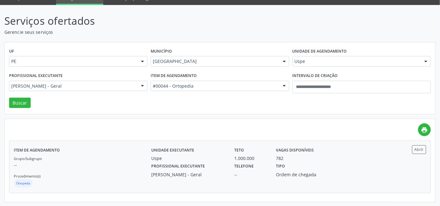
click at [124, 171] on div "Grupo/Subgrupo -- Procedimento(s) Ortopedia" at bounding box center [83, 172] width 138 height 34
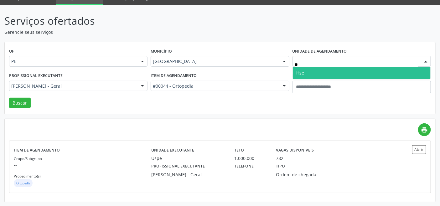
type input "***"
click at [294, 69] on span "Hse" at bounding box center [362, 73] width 138 height 13
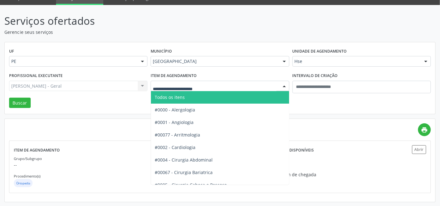
click at [188, 99] on span "Todos os itens" at bounding box center [238, 97] width 174 height 13
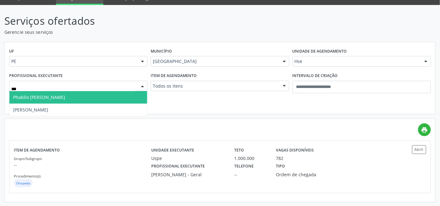
click at [70, 101] on span "Phabllo Rodrigo Santos de Brito" at bounding box center [78, 97] width 138 height 13
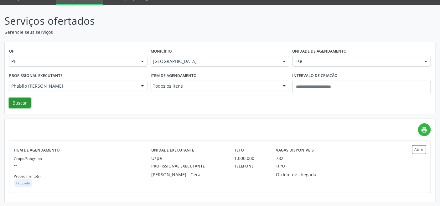
drag, startPoint x: 15, startPoint y: 103, endPoint x: 29, endPoint y: 107, distance: 14.1
click at [15, 104] on button "Buscar" at bounding box center [20, 103] width 22 height 11
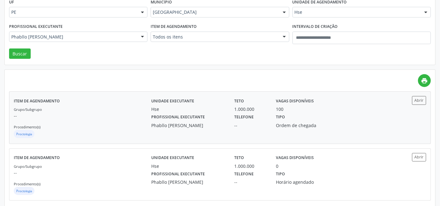
scroll to position [86, 0]
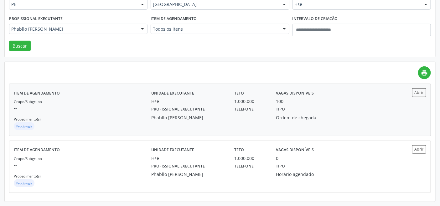
click at [148, 131] on div "Proctologia" at bounding box center [83, 126] width 138 height 9
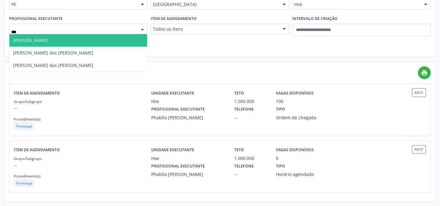
click at [48, 39] on span "Maria da Graca Pinto Ribeiro" at bounding box center [30, 40] width 35 height 6
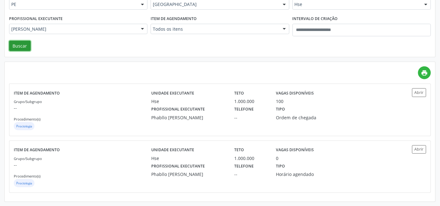
click at [20, 43] on button "Buscar" at bounding box center [20, 46] width 22 height 11
click at [94, 32] on div "Maria da Graca Pinto Ribeiro" at bounding box center [78, 29] width 138 height 11
click at [200, 57] on div "UF PE PE Nenhum resultado encontrado para: " " Não há nenhuma opção para ser ex…" at bounding box center [219, 21] width 431 height 73
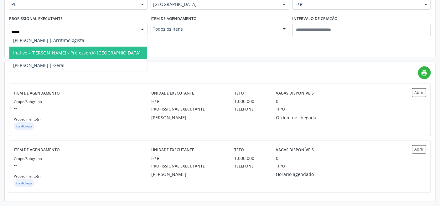
type input "******"
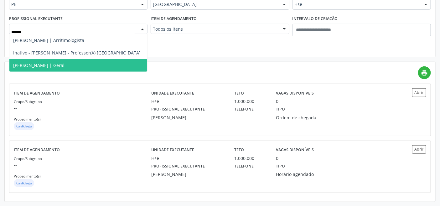
click at [65, 66] on span "Marineide Bezerra Colaco Ramos | Geral" at bounding box center [38, 65] width 51 height 6
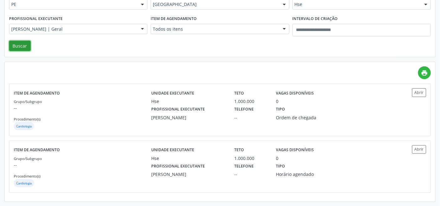
click at [18, 48] on button "Buscar" at bounding box center [20, 46] width 22 height 11
click at [111, 111] on div "Grupo/Subgrupo -- Procedimento(s) Oftalmologia" at bounding box center [83, 115] width 138 height 34
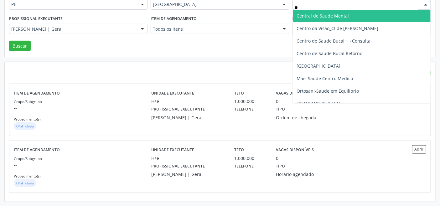
type input "***"
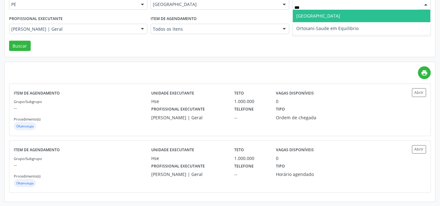
click at [307, 16] on span "Hospital de Olhos Santa Luzia" at bounding box center [319, 16] width 44 height 6
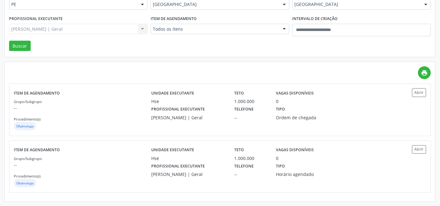
click at [97, 30] on div "Marineide Bezerra Colaco Ramos | Geral Todos os profissionais Adalberto Aguiar …" at bounding box center [78, 29] width 138 height 11
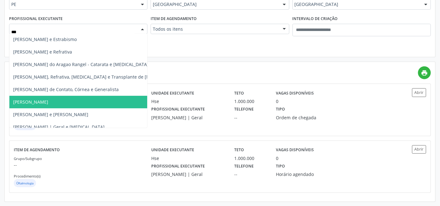
scroll to position [0, 0]
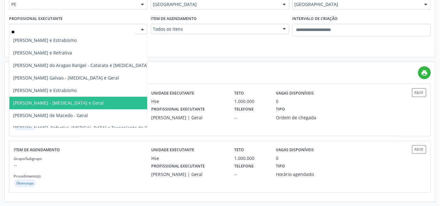
type input "*"
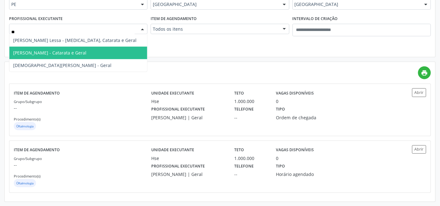
type input "*"
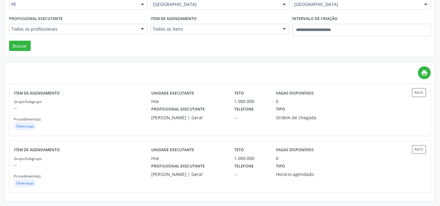
click at [180, 46] on div "UF PE PE Nenhum resultado encontrado para: " " Não há nenhuma opção para ser ex…" at bounding box center [220, 21] width 431 height 72
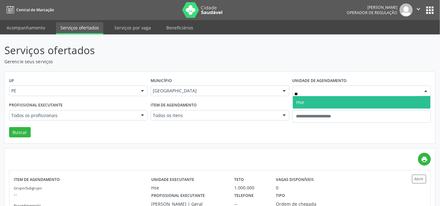
type input "***"
drag, startPoint x: 321, startPoint y: 99, endPoint x: 233, endPoint y: 100, distance: 88.0
click at [318, 100] on span "Hse" at bounding box center [362, 102] width 138 height 13
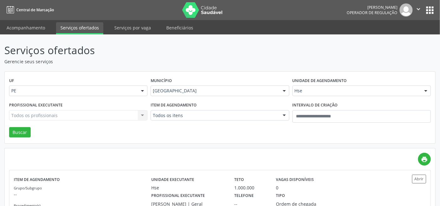
click at [102, 116] on div "Todos os profissionais Todos os profissionais Alexandre Dantas Soares Quintas S…" at bounding box center [78, 115] width 138 height 11
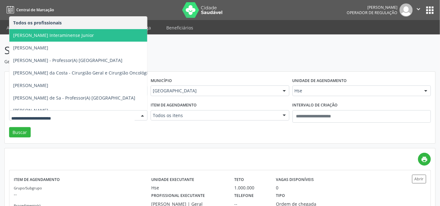
type input "*"
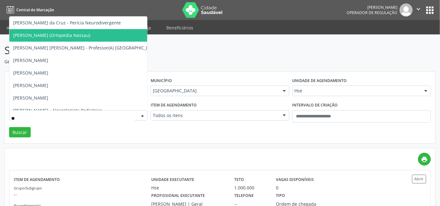
type input "***"
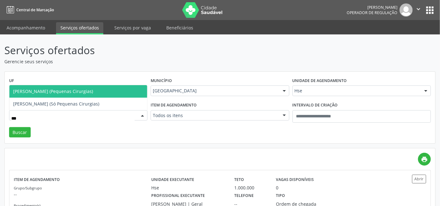
click at [75, 91] on span "Maria Luiza Lemos Pires Pereira (Pequenas Cirurgias)" at bounding box center [53, 91] width 80 height 6
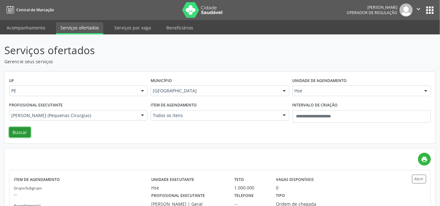
click at [23, 133] on button "Buscar" at bounding box center [20, 132] width 22 height 11
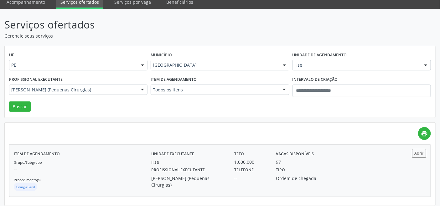
scroll to position [29, 0]
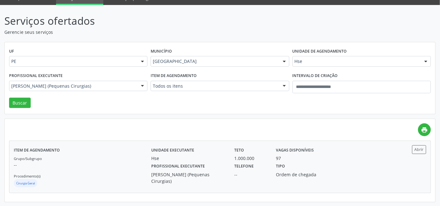
click at [119, 167] on p "--" at bounding box center [83, 165] width 138 height 7
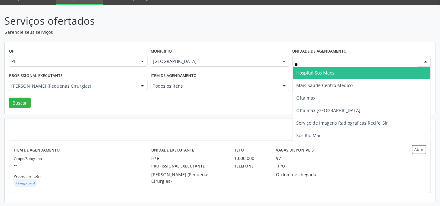
type input "***"
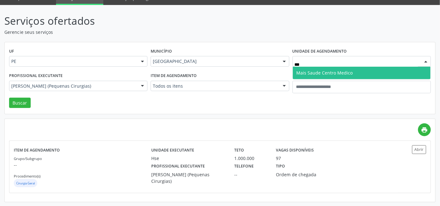
click at [308, 71] on span "Mais Saude Centro Medico" at bounding box center [325, 73] width 56 height 6
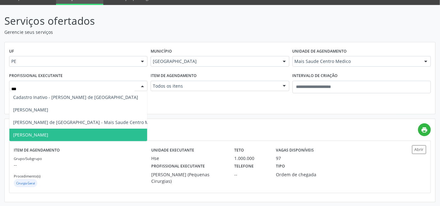
type input "****"
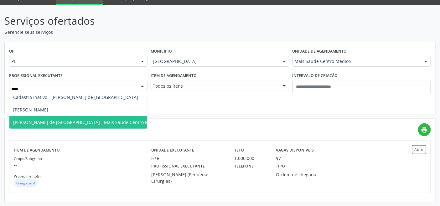
click at [113, 123] on span "Joselmo Cavalcanti de Lima - Mais Saude Centro Medico" at bounding box center [86, 122] width 147 height 6
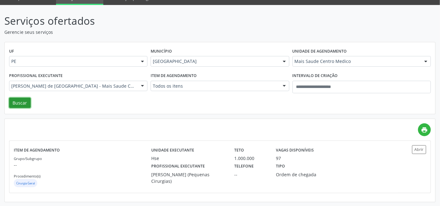
click at [20, 104] on button "Buscar" at bounding box center [20, 103] width 22 height 11
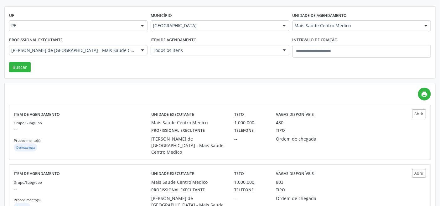
scroll to position [0, 0]
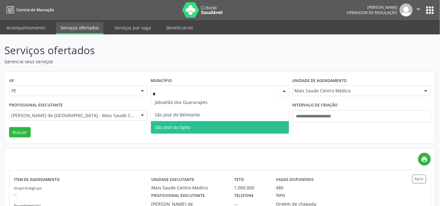
type input "**"
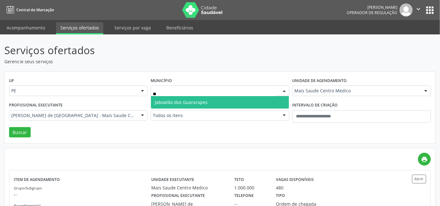
click at [187, 102] on span "Jaboatão dos Guararapes" at bounding box center [181, 102] width 53 height 6
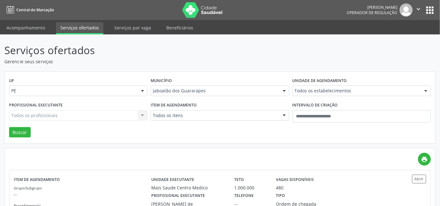
click at [334, 95] on div "Todos os estabelecimentos" at bounding box center [362, 91] width 138 height 11
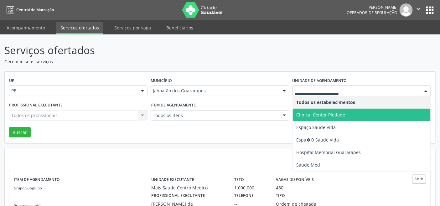
click at [346, 117] on span "Clinical Center Piedade" at bounding box center [362, 115] width 138 height 13
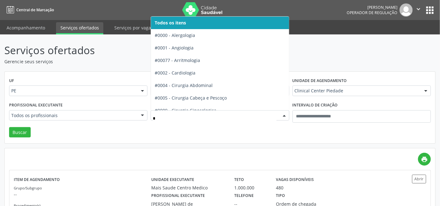
type input "**"
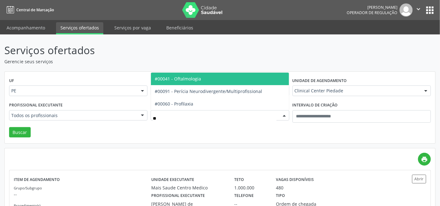
click at [192, 82] on span "#00041 - Oftalmologia" at bounding box center [220, 79] width 138 height 13
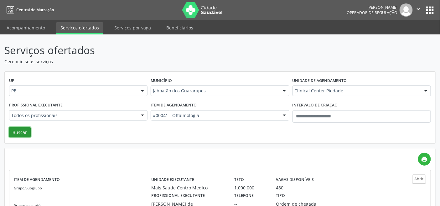
click at [21, 130] on button "Buscar" at bounding box center [20, 132] width 22 height 11
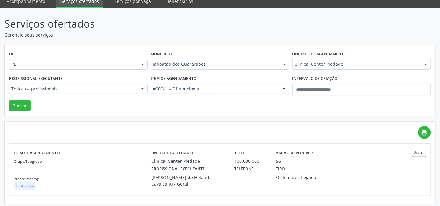
scroll to position [29, 0]
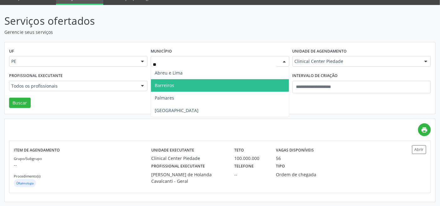
type input "***"
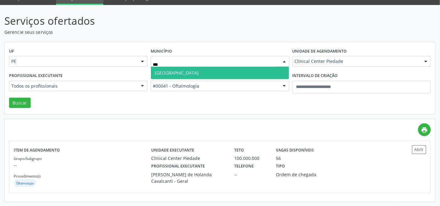
click at [224, 71] on span "Recife" at bounding box center [220, 73] width 138 height 13
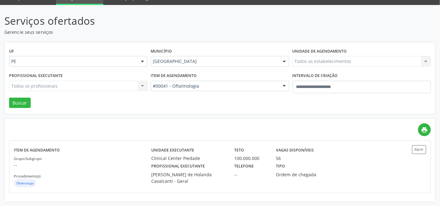
click at [331, 60] on div "Todos os estabelecimentos Todos os estabelecimentos Clinical Center Piedade Esp…" at bounding box center [362, 61] width 138 height 11
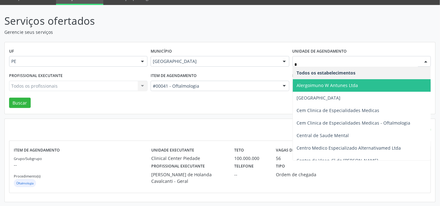
type input "**"
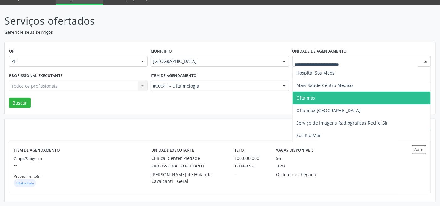
click at [249, 101] on div "UF PE PE Nenhum resultado encontrado para: " " Não há nenhuma opção para ser ex…" at bounding box center [220, 78] width 431 height 72
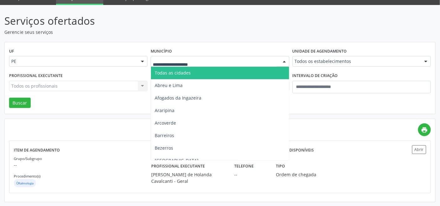
click at [175, 64] on div at bounding box center [220, 61] width 138 height 11
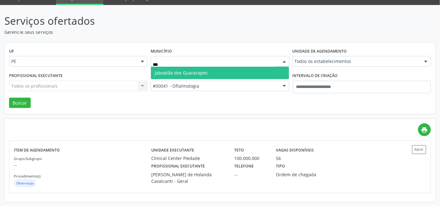
click at [210, 70] on span "Jaboatão dos Guararapes" at bounding box center [220, 73] width 138 height 13
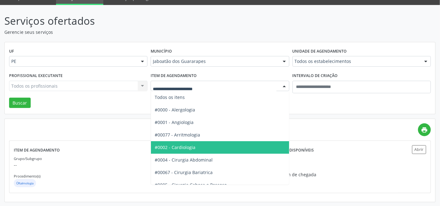
click at [184, 144] on span "#0002 - Cardiologia" at bounding box center [175, 147] width 41 height 6
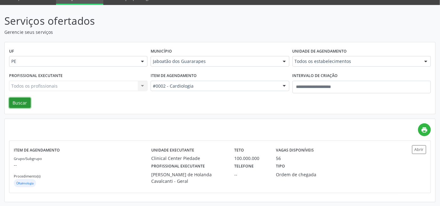
click at [21, 102] on button "Buscar" at bounding box center [20, 103] width 22 height 11
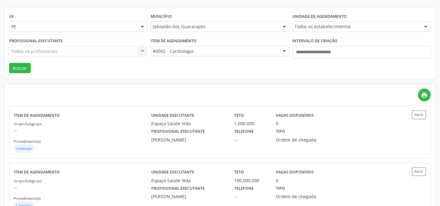
scroll to position [0, 0]
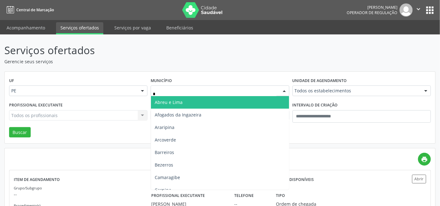
type input "**"
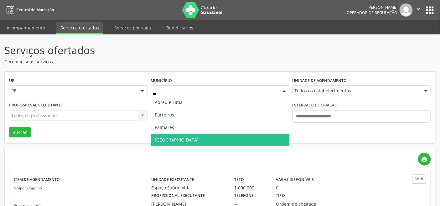
click at [173, 137] on span "Recife" at bounding box center [220, 140] width 138 height 13
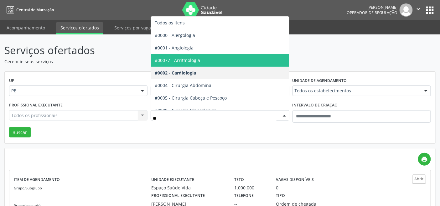
type input "***"
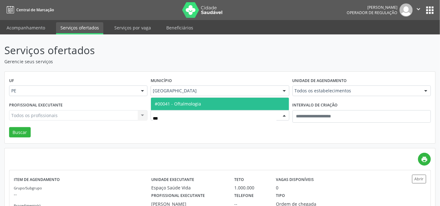
click at [216, 99] on span "#00041 - Oftalmologia" at bounding box center [220, 104] width 138 height 13
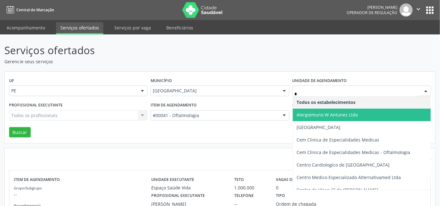
type input "**"
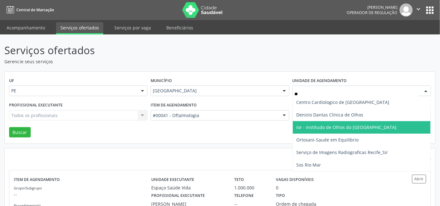
drag, startPoint x: 317, startPoint y: 129, endPoint x: 283, endPoint y: 123, distance: 34.7
click at [316, 129] on span "Ior - Institudo de Olhos do Recife" at bounding box center [347, 127] width 100 height 6
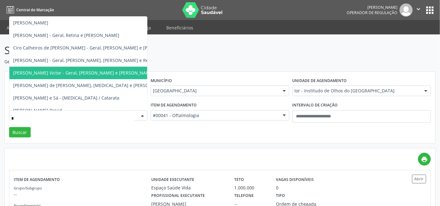
type input "**"
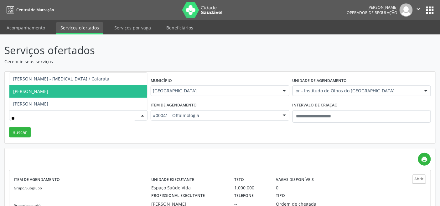
click at [46, 89] on span "Luciana Maia Valenca" at bounding box center [30, 91] width 35 height 6
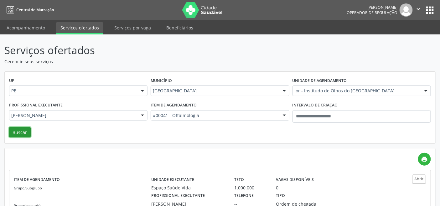
click at [21, 136] on button "Buscar" at bounding box center [20, 132] width 22 height 11
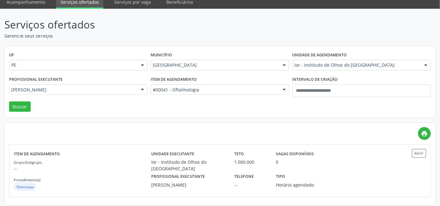
scroll to position [29, 0]
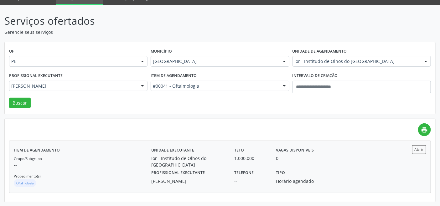
click at [134, 169] on div "Grupo/Subgrupo -- Procedimento(s) Oftalmologia" at bounding box center [83, 172] width 138 height 34
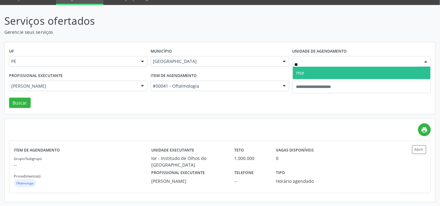
type input "***"
click at [320, 73] on span "Hse" at bounding box center [362, 73] width 138 height 13
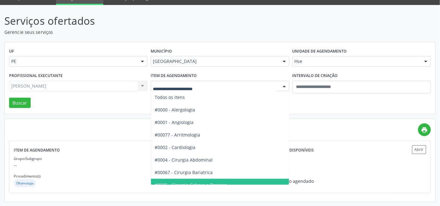
click at [195, 82] on div at bounding box center [220, 86] width 138 height 11
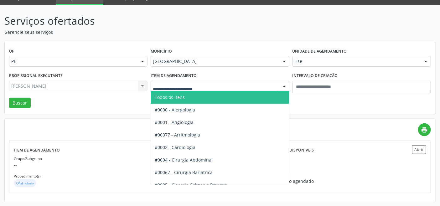
click at [196, 98] on span "Todos os itens" at bounding box center [238, 97] width 174 height 13
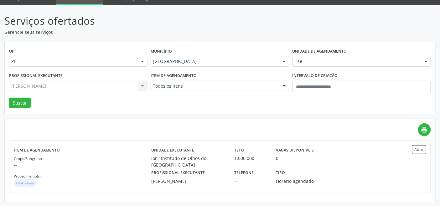
click at [117, 81] on div "Luciana Maia Valenca Todos os profissionais Adriana Maia Valenca Adriana Morgon…" at bounding box center [78, 86] width 138 height 11
click at [114, 87] on div "Luciana Maia Valenca Todos os profissionais Adriana Maia Valenca Adriana Morgon…" at bounding box center [78, 86] width 138 height 11
click at [112, 75] on div "Profissional executante Todos os profissionais Todos os profissionais Adalberto…" at bounding box center [79, 84] width 142 height 27
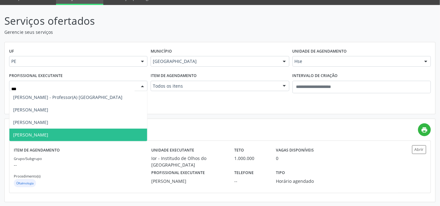
type input "****"
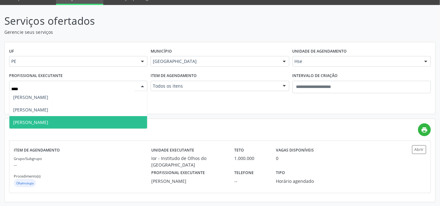
click at [57, 120] on span "Renan Eboli Lopes" at bounding box center [78, 122] width 138 height 13
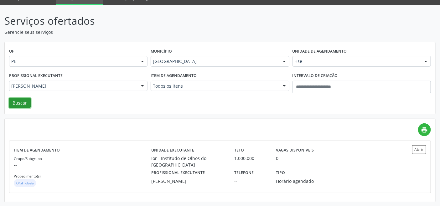
click at [18, 106] on button "Buscar" at bounding box center [20, 103] width 22 height 11
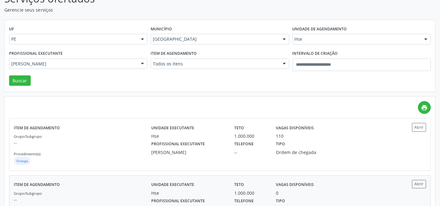
scroll to position [86, 0]
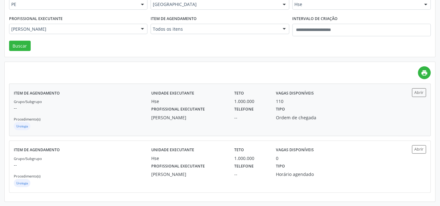
click at [126, 117] on div "Grupo/Subgrupo -- Procedimento(s) Urologia" at bounding box center [83, 115] width 138 height 34
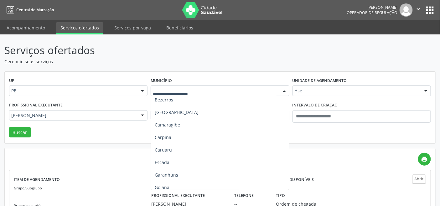
scroll to position [104, 0]
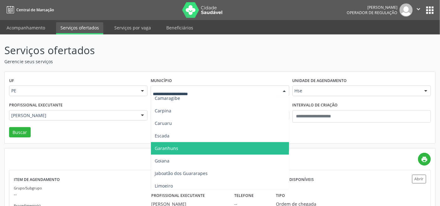
click at [169, 144] on span "Garanhuns" at bounding box center [220, 148] width 138 height 13
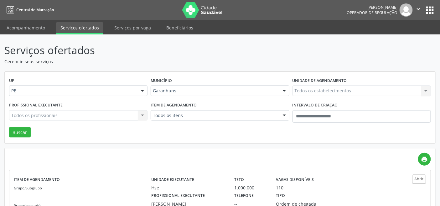
drag, startPoint x: 195, startPoint y: 107, endPoint x: 193, endPoint y: 111, distance: 4.6
click at [195, 109] on label "Item de agendamento" at bounding box center [174, 106] width 46 height 10
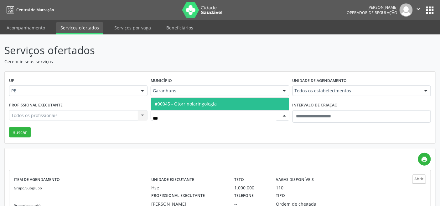
click at [202, 106] on span "#00045 - Otorrinolaringologia" at bounding box center [186, 104] width 62 height 6
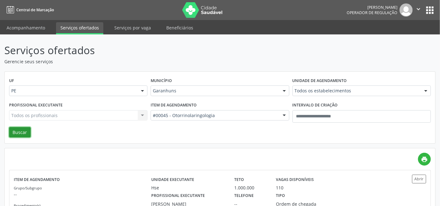
click at [22, 131] on button "Buscar" at bounding box center [20, 132] width 22 height 11
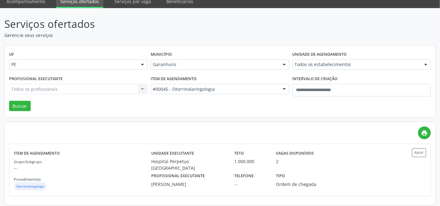
scroll to position [29, 0]
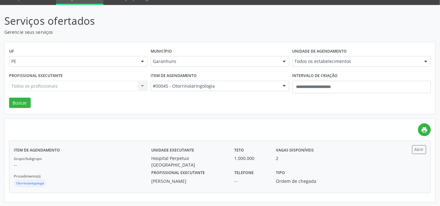
click at [120, 167] on p "--" at bounding box center [83, 165] width 138 height 7
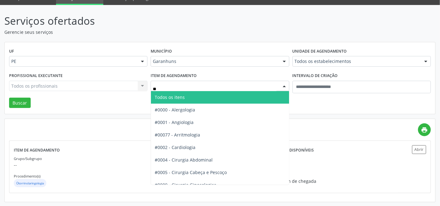
type input "***"
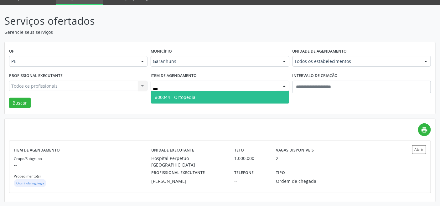
drag, startPoint x: 255, startPoint y: 94, endPoint x: 242, endPoint y: 95, distance: 12.5
click at [254, 94] on span "#00044 - Ortopedia" at bounding box center [220, 97] width 138 height 13
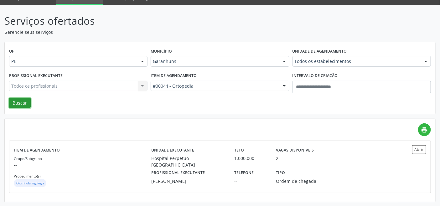
click at [13, 101] on button "Buscar" at bounding box center [20, 103] width 22 height 11
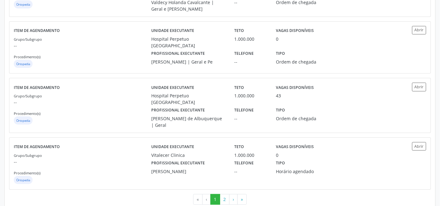
scroll to position [840, 0]
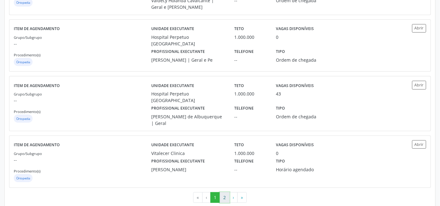
click at [224, 192] on button "2" at bounding box center [225, 197] width 10 height 11
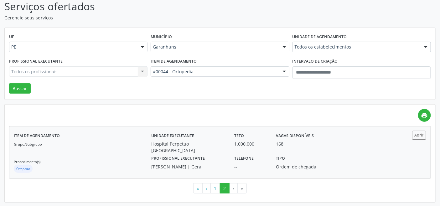
scroll to position [44, 0]
click at [122, 152] on p "--" at bounding box center [83, 150] width 138 height 7
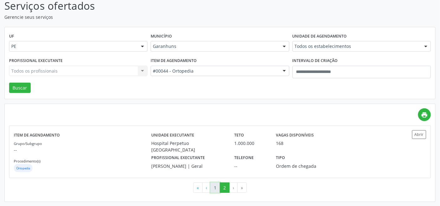
click at [215, 189] on button "1" at bounding box center [215, 188] width 10 height 11
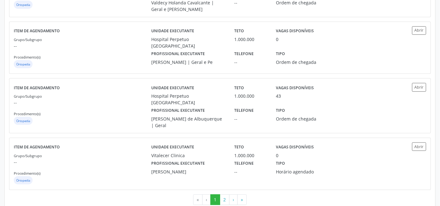
scroll to position [840, 0]
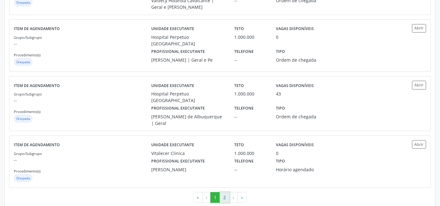
click at [224, 192] on button "2" at bounding box center [225, 197] width 10 height 11
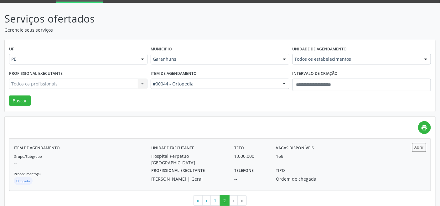
scroll to position [44, 0]
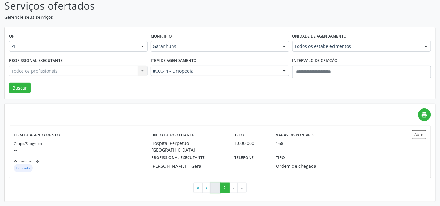
click at [213, 188] on button "1" at bounding box center [215, 188] width 10 height 11
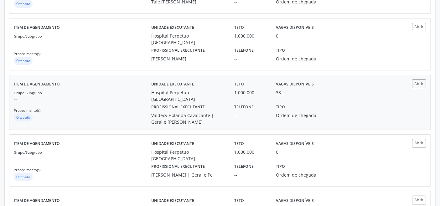
scroll to position [701, 0]
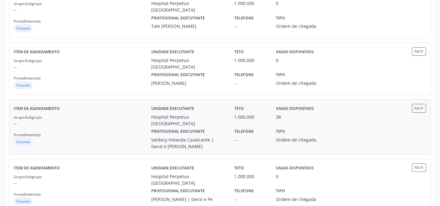
click at [126, 126] on div "Grupo/Subgrupo -- Procedimento(s) Ortopedia" at bounding box center [83, 131] width 138 height 34
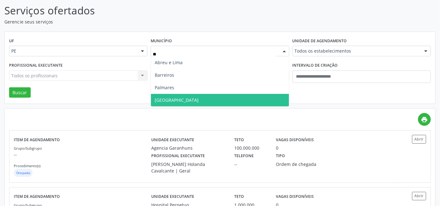
scroll to position [0, 0]
type input "***"
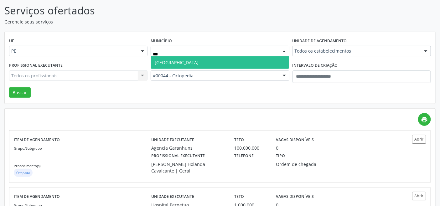
click at [201, 60] on span "Recife" at bounding box center [220, 62] width 138 height 13
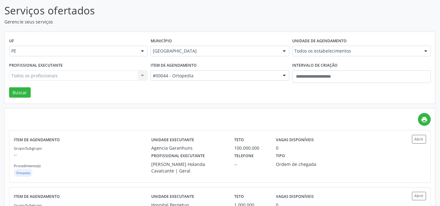
click at [323, 97] on div "UF PE PE Nenhum resultado encontrado para: " " Não há nenhuma opção para ser ex…" at bounding box center [220, 68] width 431 height 72
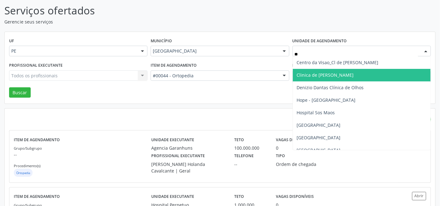
type input "***"
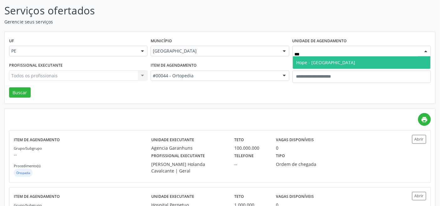
click at [320, 60] on span "Hope - [GEOGRAPHIC_DATA]" at bounding box center [326, 63] width 59 height 6
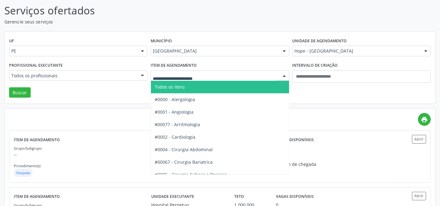
drag, startPoint x: 199, startPoint y: 83, endPoint x: 145, endPoint y: 80, distance: 54.3
click at [198, 84] on span "Todos os itens" at bounding box center [238, 87] width 174 height 13
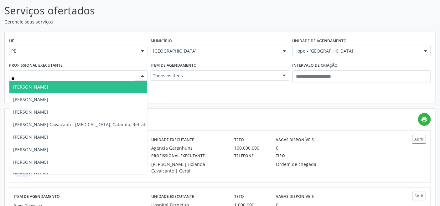
type input "*"
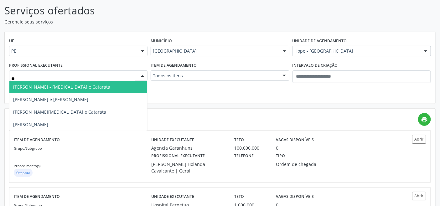
type input "*"
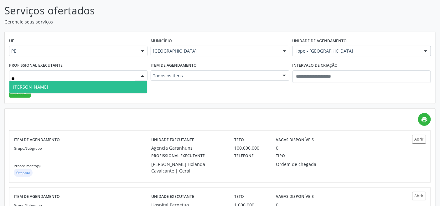
type input "*"
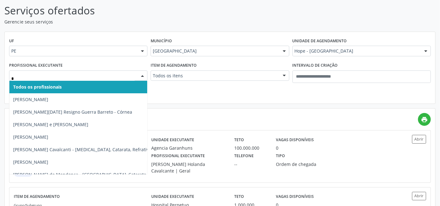
type input "**"
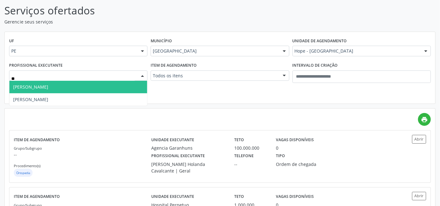
click at [73, 89] on span "Kayo Pinheiro Esposito" at bounding box center [78, 87] width 138 height 13
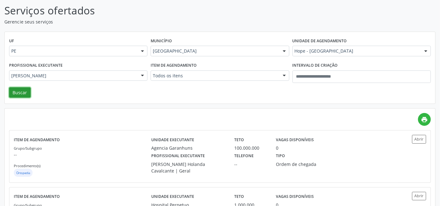
click at [21, 93] on button "Buscar" at bounding box center [20, 92] width 22 height 11
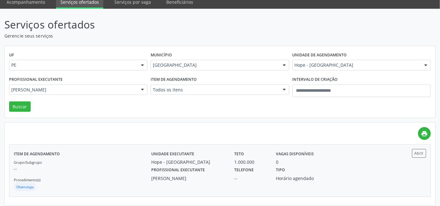
scroll to position [29, 0]
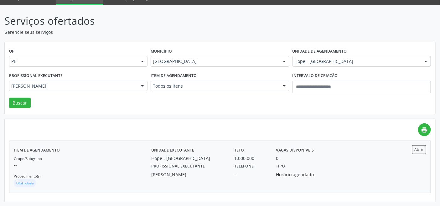
click at [117, 164] on p "--" at bounding box center [83, 165] width 138 height 7
click at [126, 159] on div "Grupo/Subgrupo -- Procedimento(s) Oftalmologia" at bounding box center [83, 172] width 138 height 34
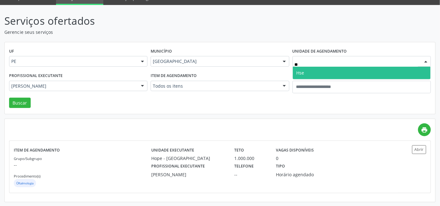
type input "***"
click at [345, 71] on span "Hse" at bounding box center [362, 73] width 138 height 13
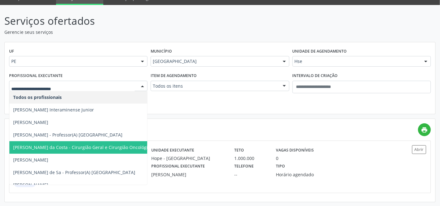
click at [195, 101] on div "UF PE PE Nenhum resultado encontrado para: " " Não há nenhuma opção para ser ex…" at bounding box center [220, 78] width 431 height 72
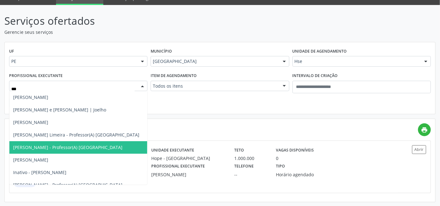
type input "****"
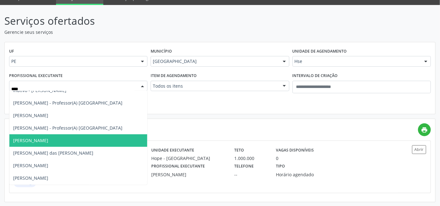
scroll to position [82, 0]
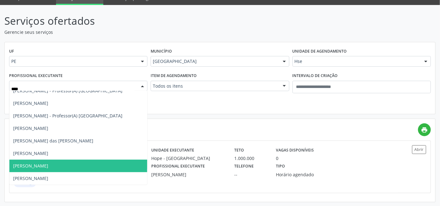
drag, startPoint x: 44, startPoint y: 167, endPoint x: 26, endPoint y: 153, distance: 22.5
click at [43, 167] on span "Ricardo Lima Kirzner" at bounding box center [30, 166] width 35 height 6
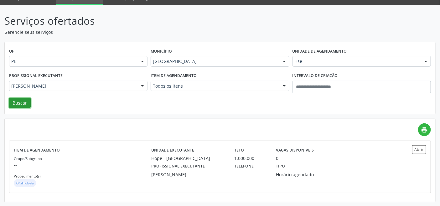
click at [18, 103] on button "Buscar" at bounding box center [20, 103] width 22 height 11
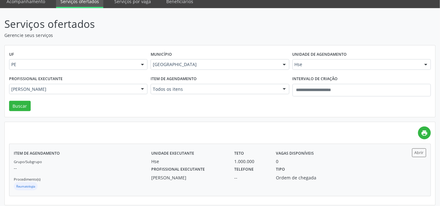
scroll to position [29, 0]
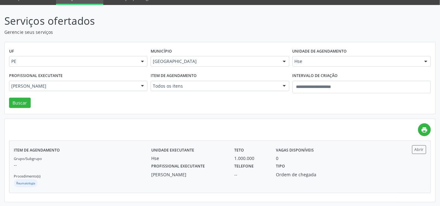
click at [120, 165] on p "--" at bounding box center [83, 165] width 138 height 7
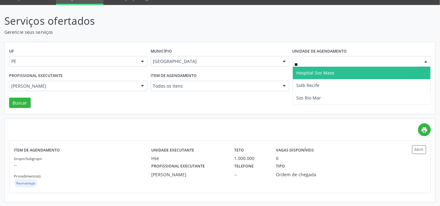
type input "***"
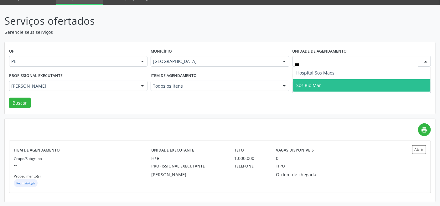
click at [320, 85] on span "Sos Rio Mar" at bounding box center [309, 85] width 25 height 6
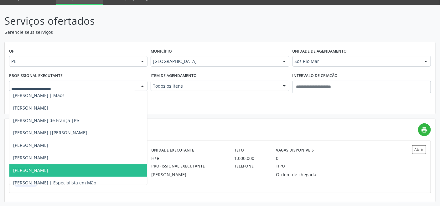
scroll to position [360, 0]
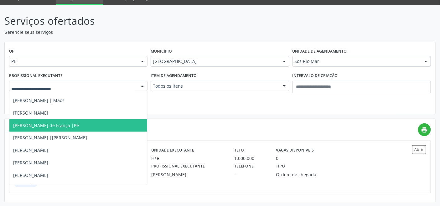
click at [49, 126] on span "Lucas Soares Bezerra de França |Pé" at bounding box center [46, 125] width 66 height 6
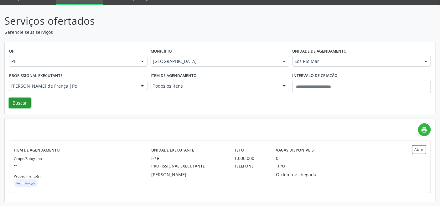
drag, startPoint x: 16, startPoint y: 104, endPoint x: 20, endPoint y: 107, distance: 5.5
click at [16, 104] on button "Buscar" at bounding box center [20, 103] width 22 height 11
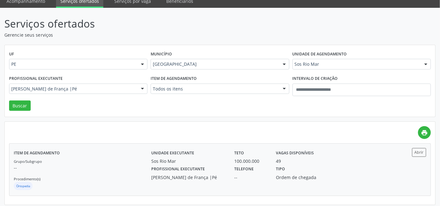
scroll to position [29, 0]
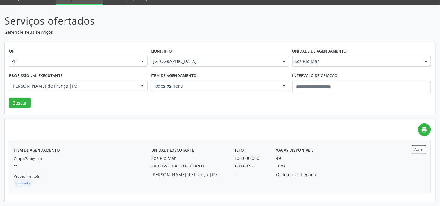
click at [119, 161] on div "Grupo/Subgrupo -- Procedimento(s) Ortopedia" at bounding box center [83, 172] width 138 height 34
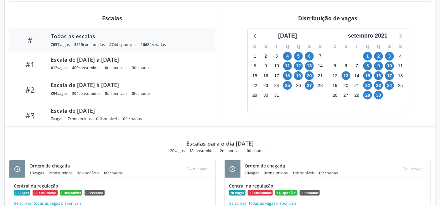
scroll to position [209, 0]
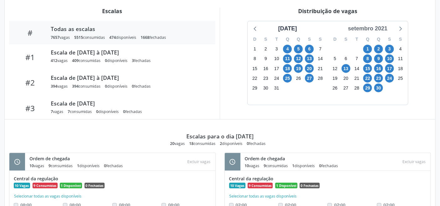
click at [380, 25] on div "setembro 2021" at bounding box center [368, 28] width 44 height 8
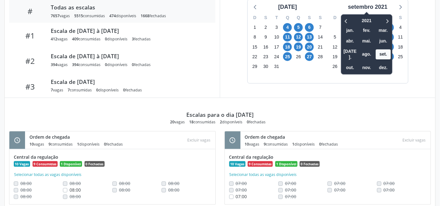
scroll to position [144, 0]
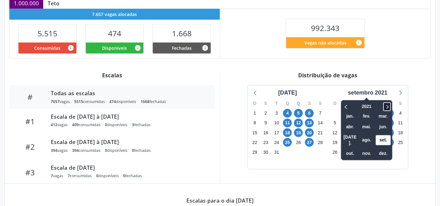
click at [390, 107] on icon at bounding box center [387, 107] width 6 height 8
click at [390, 106] on icon at bounding box center [387, 107] width 6 height 8
click at [383, 137] on span "set." at bounding box center [383, 140] width 15 height 10
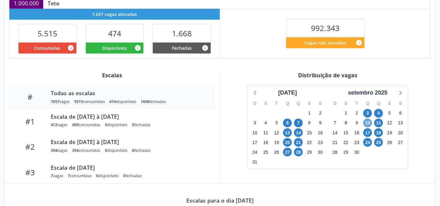
click at [370, 122] on span "10" at bounding box center [367, 123] width 9 height 9
click at [398, 93] on icon at bounding box center [400, 93] width 8 height 8
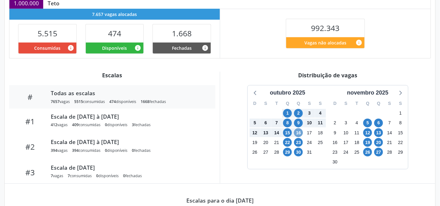
click at [299, 135] on span "16" at bounding box center [298, 132] width 9 height 9
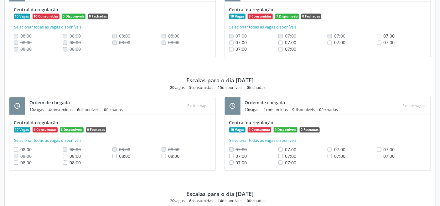
scroll to position [1166, 0]
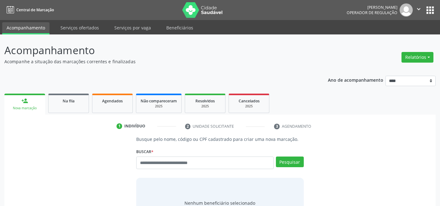
scroll to position [2, 0]
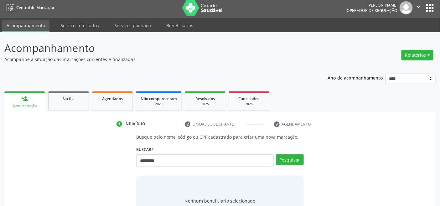
type input "*********"
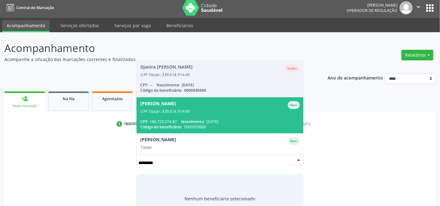
scroll to position [15, 0]
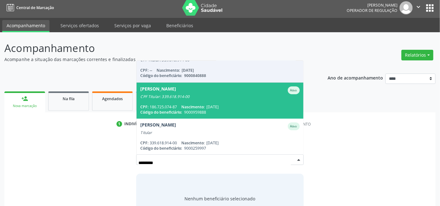
click at [219, 104] on span "[DATE]" at bounding box center [212, 106] width 12 height 5
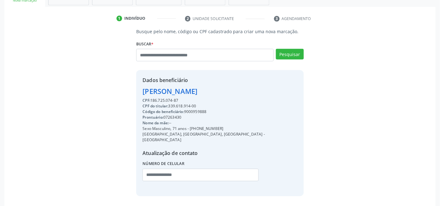
scroll to position [124, 0]
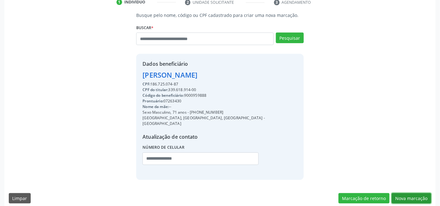
click at [401, 193] on button "Nova marcação" at bounding box center [411, 198] width 39 height 11
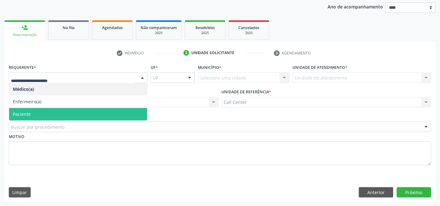
click at [52, 111] on span "Paciente" at bounding box center [78, 114] width 138 height 13
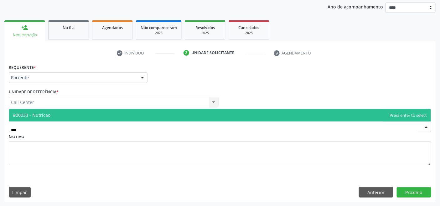
type input "****"
click at [75, 111] on span "#00033 - Nutricao" at bounding box center [220, 115] width 422 height 13
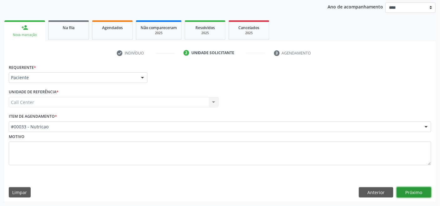
click at [401, 190] on button "Próximo" at bounding box center [414, 192] width 34 height 11
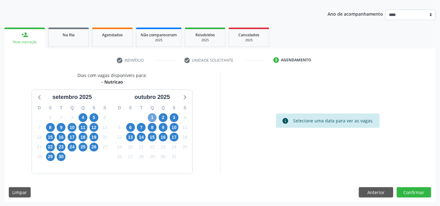
click at [151, 119] on span "1" at bounding box center [152, 117] width 9 height 9
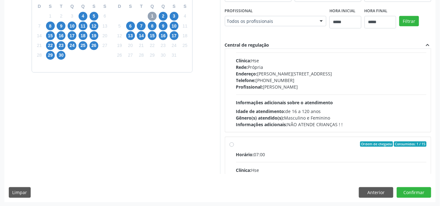
scroll to position [0, 0]
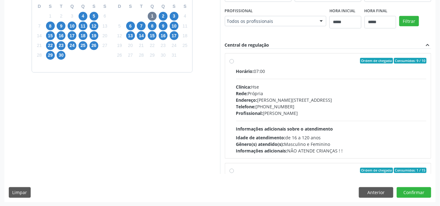
click at [269, 132] on div "Horário: 07:00 Clínica: Hse Rede: [PERSON_NAME]: [PERSON_NAME][STREET_ADDRESS] …" at bounding box center [331, 111] width 191 height 86
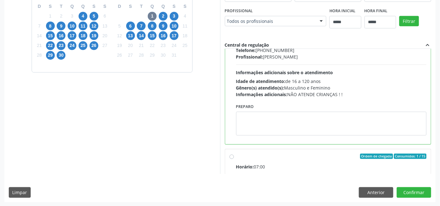
scroll to position [70, 0]
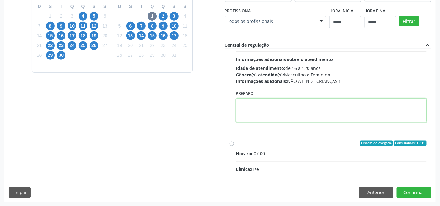
paste textarea "**********"
type textarea "**********"
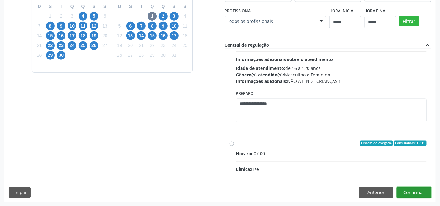
click at [417, 189] on button "Confirmar" at bounding box center [414, 192] width 34 height 11
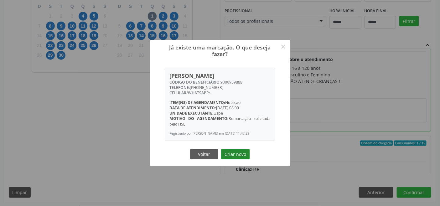
click at [238, 157] on button "Criar novo" at bounding box center [235, 154] width 29 height 11
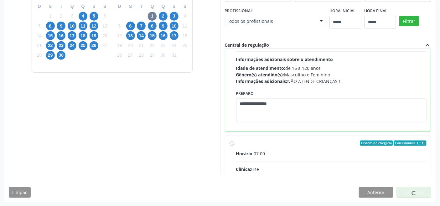
scroll to position [2, 0]
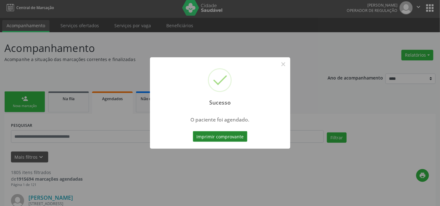
click at [224, 136] on button "Imprimir comprovante" at bounding box center [220, 136] width 55 height 11
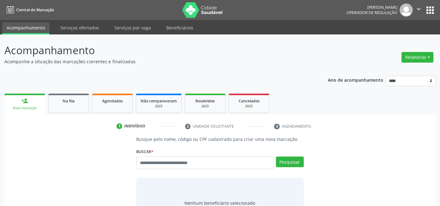
scroll to position [2, 0]
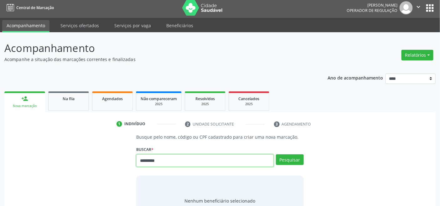
type input "*********"
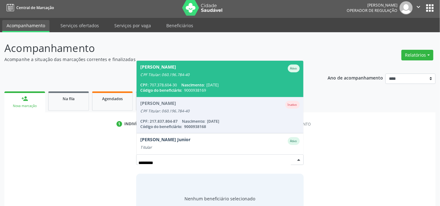
click at [218, 80] on span "Jacira Ribeiro Rodrigues Ativo CPF Titular: 060.196.784-40 CPF: 707.378.604-30 …" at bounding box center [220, 79] width 167 height 36
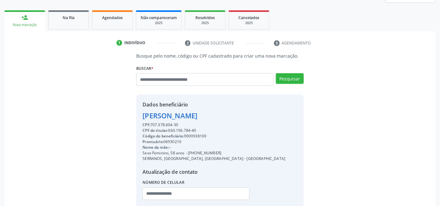
scroll to position [124, 0]
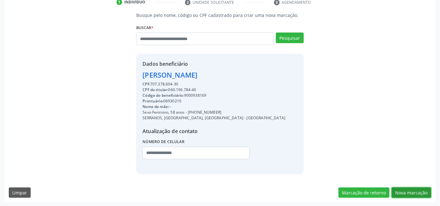
drag, startPoint x: 405, startPoint y: 195, endPoint x: 411, endPoint y: 195, distance: 6.3
click at [405, 195] on button "Nova marcação" at bounding box center [411, 193] width 39 height 11
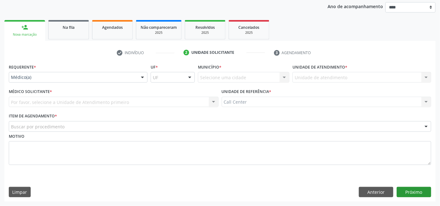
scroll to position [73, 0]
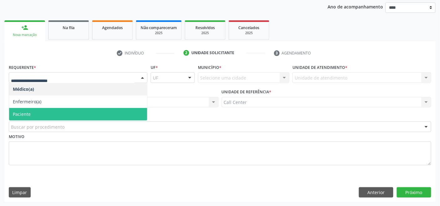
click at [57, 111] on span "Paciente" at bounding box center [78, 114] width 138 height 13
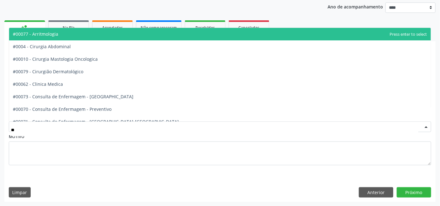
type input "***"
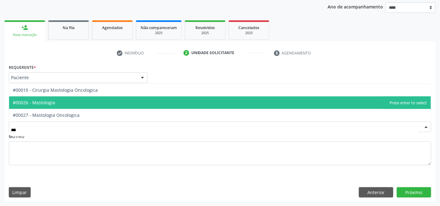
click at [46, 102] on span "#00026 - Mastologia" at bounding box center [34, 103] width 42 height 6
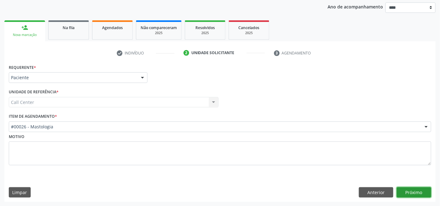
click at [403, 195] on button "Próximo" at bounding box center [414, 192] width 34 height 11
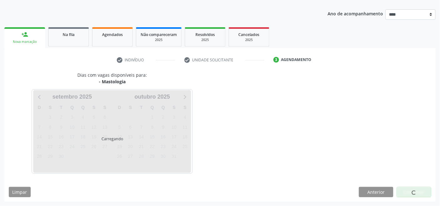
scroll to position [66, 0]
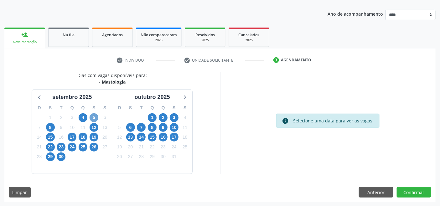
click at [96, 116] on span "5" at bounding box center [94, 117] width 9 height 9
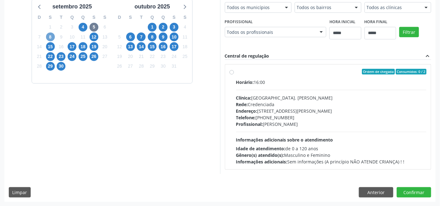
click at [48, 37] on span "8" at bounding box center [50, 37] width 9 height 9
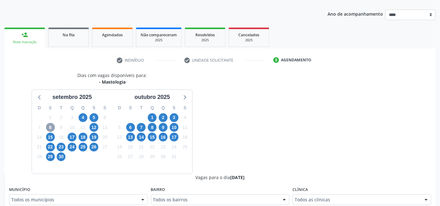
scroll to position [157, 0]
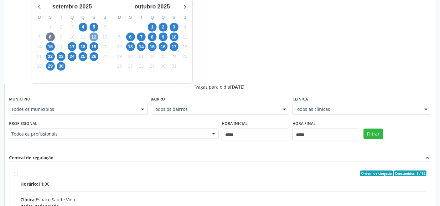
click at [97, 37] on span "12" at bounding box center [94, 37] width 9 height 9
click at [68, 45] on span "17" at bounding box center [72, 46] width 9 height 9
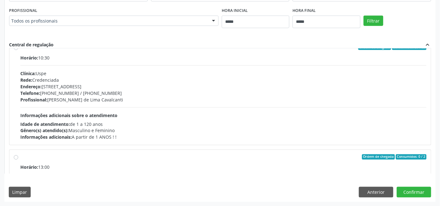
scroll to position [0, 0]
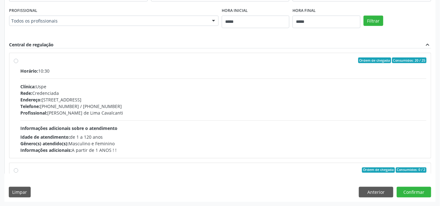
click at [70, 103] on div "Telefone: (81) 3221-8850 / 3035-7616" at bounding box center [223, 106] width 406 height 7
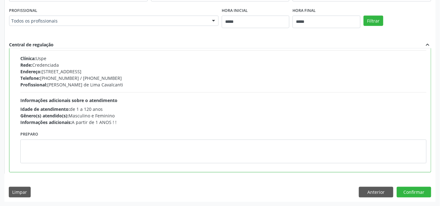
scroll to position [104, 0]
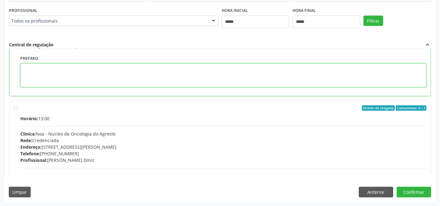
paste textarea "**********"
type textarea "**********"
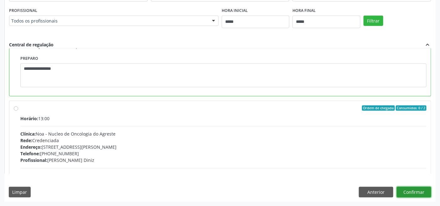
click at [409, 192] on button "Confirmar" at bounding box center [414, 192] width 34 height 11
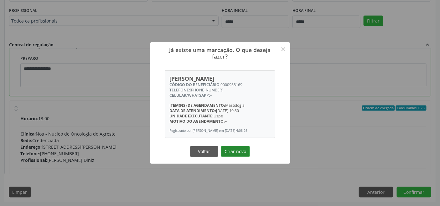
click at [240, 152] on button "Criar novo" at bounding box center [235, 151] width 29 height 11
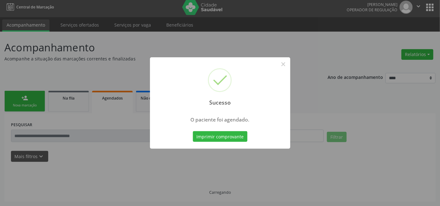
scroll to position [2, 0]
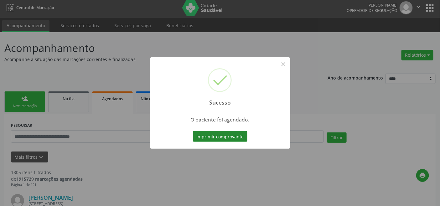
click at [221, 137] on button "Imprimir comprovante" at bounding box center [220, 136] width 55 height 11
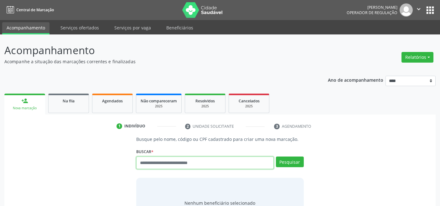
scroll to position [2, 0]
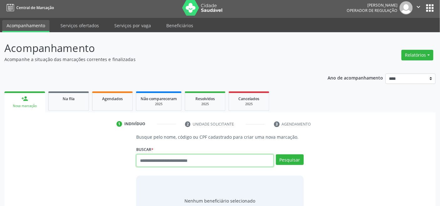
paste input "**********"
type input "**********"
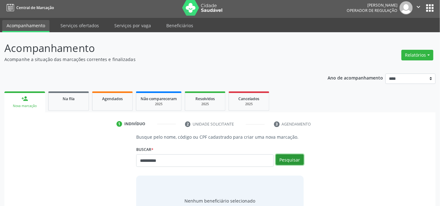
click at [297, 161] on button "Pesquisar" at bounding box center [290, 159] width 28 height 11
type input "**********"
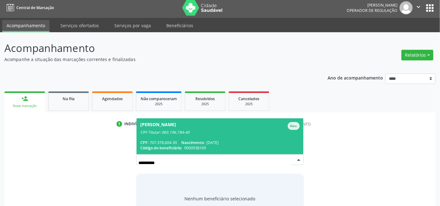
click at [182, 132] on div "CPF Titular: 060.196.784-40" at bounding box center [219, 132] width 159 height 5
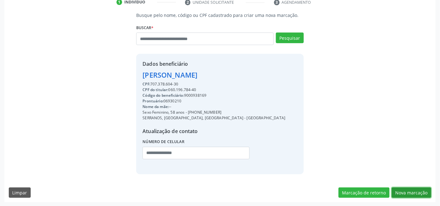
click at [418, 193] on button "Nova marcação" at bounding box center [411, 193] width 39 height 11
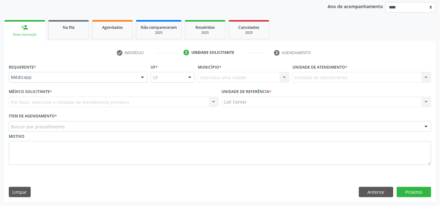
scroll to position [73, 0]
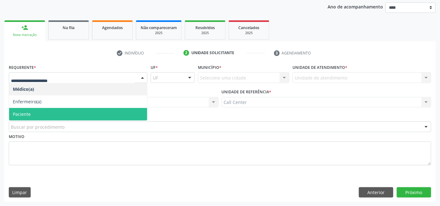
drag, startPoint x: 39, startPoint y: 114, endPoint x: 38, endPoint y: 120, distance: 6.2
click at [40, 114] on span "Paciente" at bounding box center [78, 114] width 138 height 13
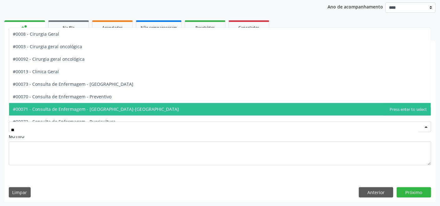
type input "***"
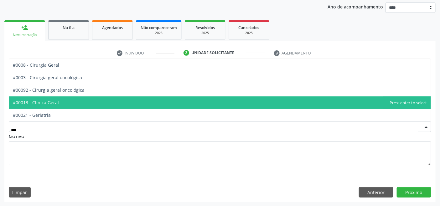
click at [60, 104] on span "#00013 - Clinica Geral" at bounding box center [220, 102] width 422 height 13
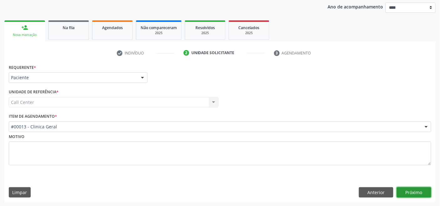
click at [421, 192] on button "Próximo" at bounding box center [414, 192] width 34 height 11
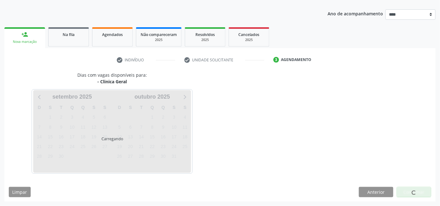
scroll to position [66, 0]
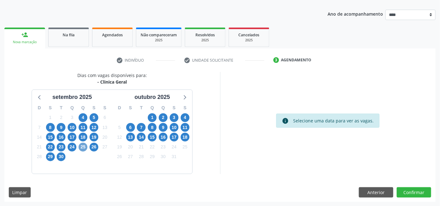
click at [83, 145] on span "25" at bounding box center [83, 147] width 9 height 9
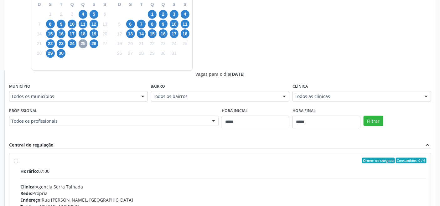
scroll to position [170, 0]
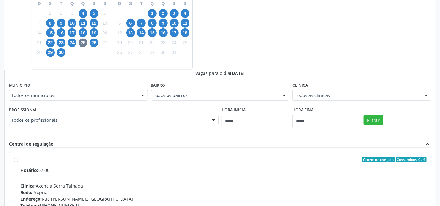
click at [204, 115] on div "Todos os profissionais Todos os profissionais Benedito Sandro de Souza Lima Dei…" at bounding box center [114, 120] width 210 height 11
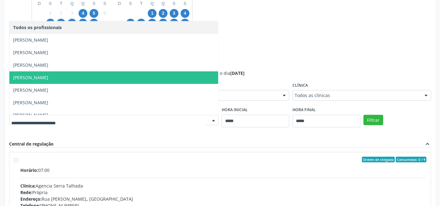
click at [90, 79] on span "Erivanda Rosalina de Moura" at bounding box center [113, 77] width 209 height 13
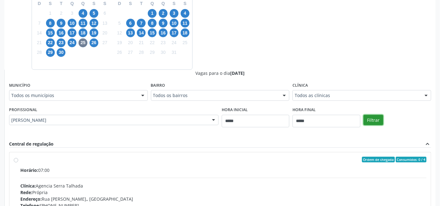
click at [372, 116] on button "Filtrar" at bounding box center [374, 120] width 20 height 11
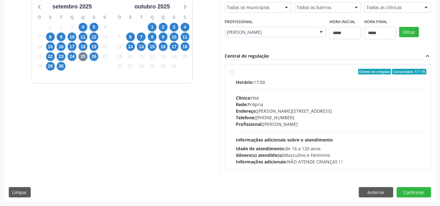
click at [277, 107] on div "Rede: Própria" at bounding box center [331, 104] width 191 height 7
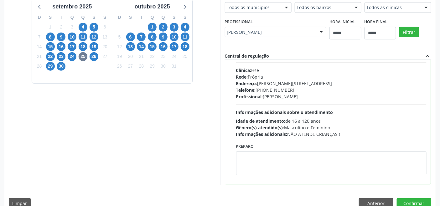
scroll to position [31, 0]
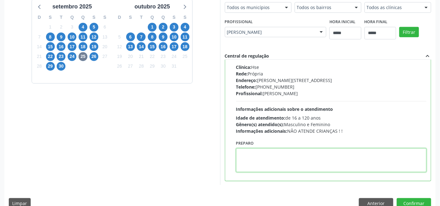
paste textarea "**********"
type textarea "**********"
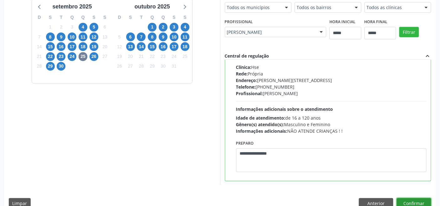
click at [423, 201] on button "Confirmar" at bounding box center [414, 203] width 34 height 11
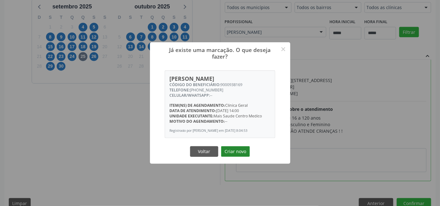
click at [238, 147] on button "Criar novo" at bounding box center [235, 151] width 29 height 11
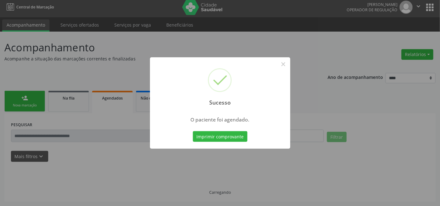
scroll to position [2, 0]
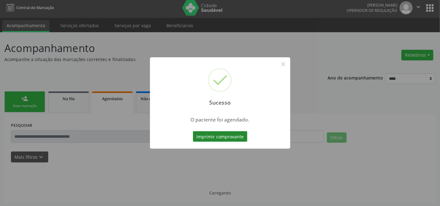
click at [229, 135] on button "Imprimir comprovante" at bounding box center [220, 136] width 55 height 11
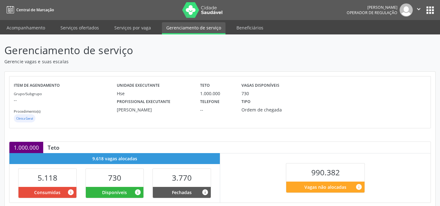
scroll to position [126, 0]
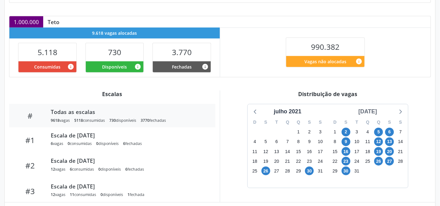
click at [376, 113] on div "[DATE]" at bounding box center [368, 111] width 24 height 8
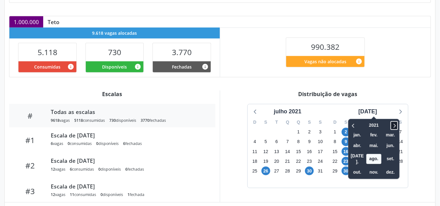
click at [391, 122] on icon at bounding box center [394, 126] width 6 height 8
click at [384, 154] on span "set." at bounding box center [390, 159] width 15 height 10
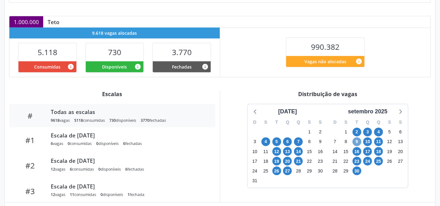
click at [359, 142] on span "9" at bounding box center [357, 142] width 9 height 9
click at [402, 113] on icon at bounding box center [400, 111] width 8 height 8
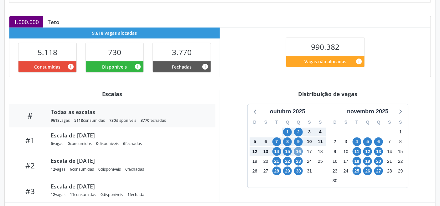
click at [302, 151] on span "16" at bounding box center [298, 151] width 9 height 9
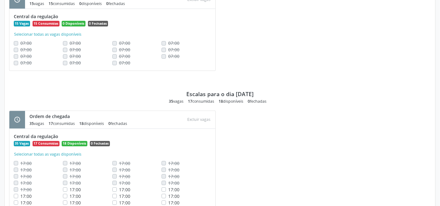
scroll to position [1270, 0]
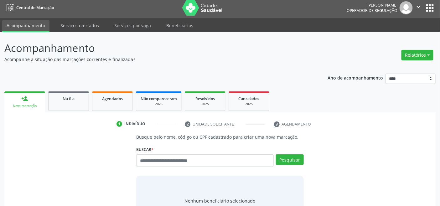
scroll to position [2, 0]
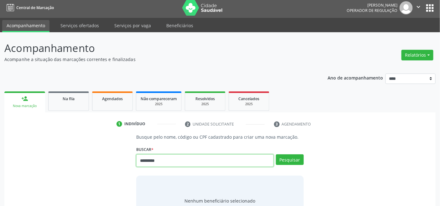
type input "*********"
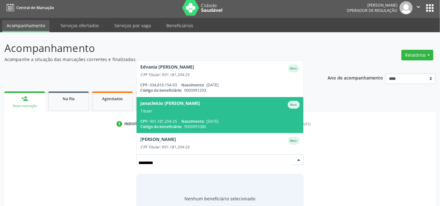
click at [215, 119] on span "15/07/1975" at bounding box center [212, 121] width 12 height 5
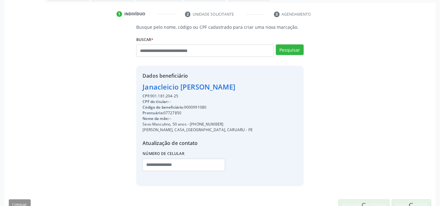
scroll to position [124, 0]
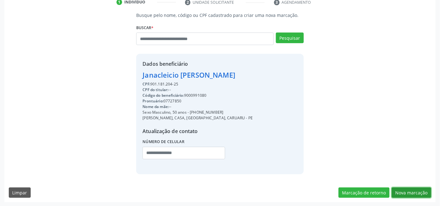
click at [418, 192] on button "Nova marcação" at bounding box center [411, 193] width 39 height 11
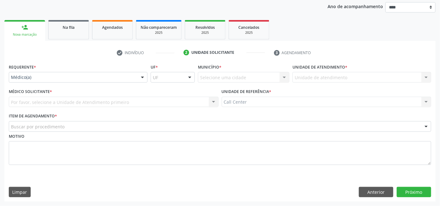
scroll to position [73, 0]
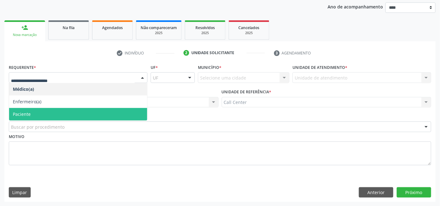
click at [54, 110] on span "Paciente" at bounding box center [78, 114] width 138 height 13
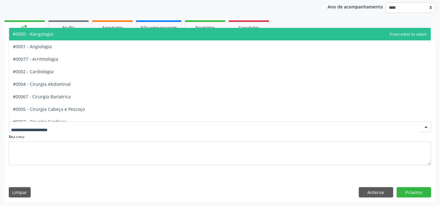
click at [69, 127] on div at bounding box center [220, 127] width 423 height 11
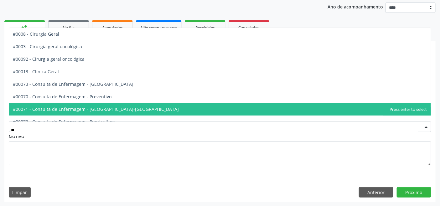
type input "***"
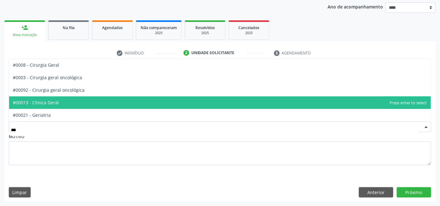
click at [65, 101] on span "#00013 - Clinica Geral" at bounding box center [220, 102] width 422 height 13
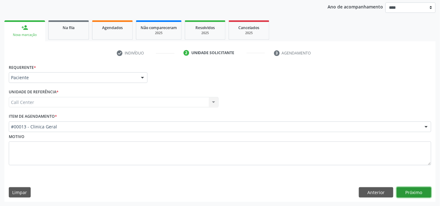
click at [413, 191] on button "Próximo" at bounding box center [414, 192] width 34 height 11
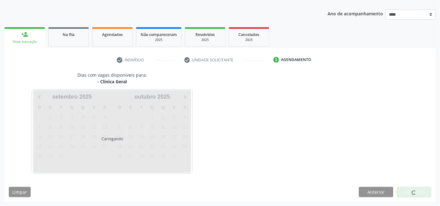
scroll to position [66, 0]
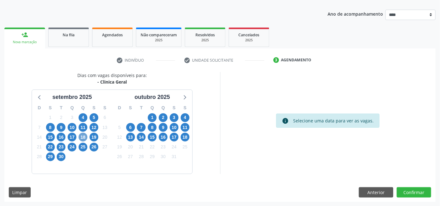
drag, startPoint x: 81, startPoint y: 136, endPoint x: 84, endPoint y: 138, distance: 3.3
click at [82, 136] on span "18" at bounding box center [83, 137] width 9 height 9
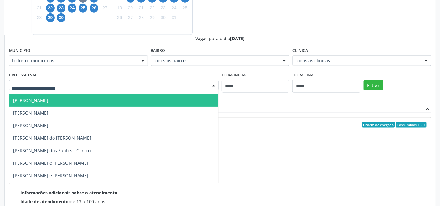
scroll to position [82, 0]
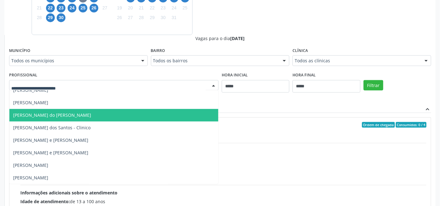
click at [85, 116] on span "Maria do Carmo Moraes do Rodrigues Torres" at bounding box center [52, 115] width 78 height 6
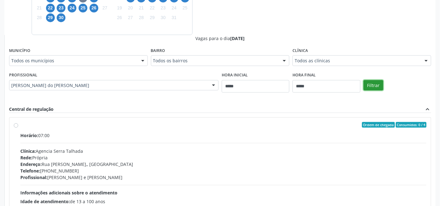
click at [375, 88] on button "Filtrar" at bounding box center [374, 85] width 20 height 11
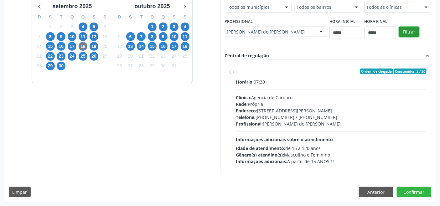
scroll to position [157, 0]
click at [280, 105] on div "Rede: Própria" at bounding box center [331, 104] width 191 height 7
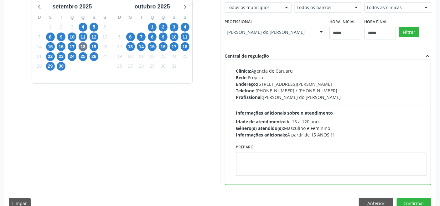
scroll to position [31, 0]
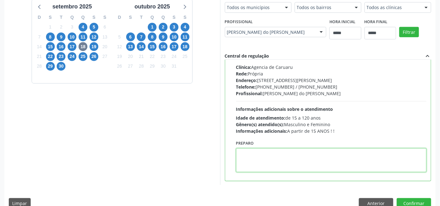
paste textarea "**********"
type textarea "**********"
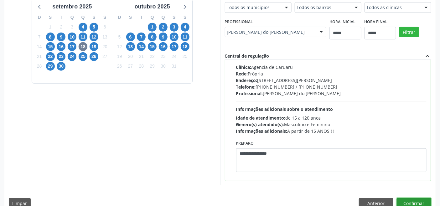
click at [418, 205] on button "Confirmar" at bounding box center [414, 203] width 34 height 11
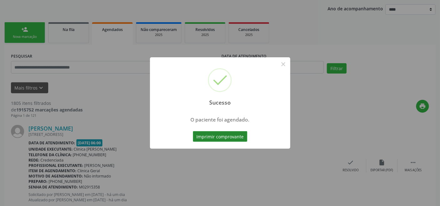
scroll to position [72, 0]
click at [226, 133] on button "Imprimir comprovante" at bounding box center [220, 136] width 55 height 11
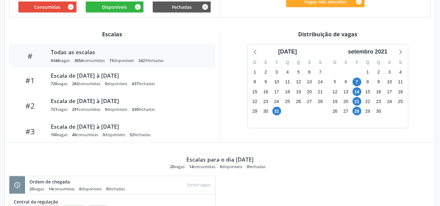
scroll to position [88, 0]
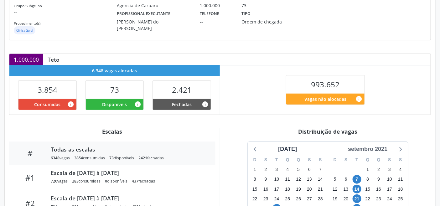
click at [373, 146] on div "setembro 2021" at bounding box center [368, 149] width 44 height 8
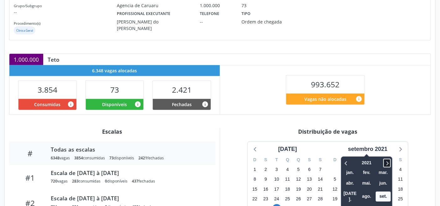
click at [386, 164] on icon at bounding box center [387, 163] width 6 height 8
click at [385, 163] on icon at bounding box center [387, 163] width 6 height 8
click at [384, 192] on span "set." at bounding box center [383, 197] width 15 height 10
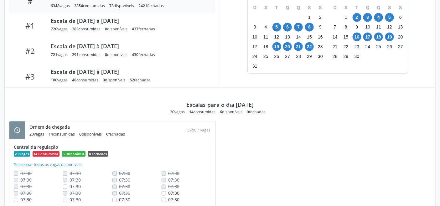
scroll to position [123, 0]
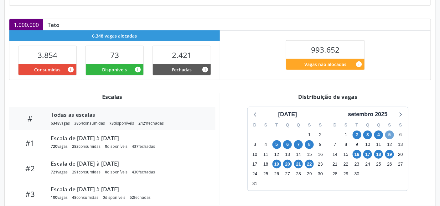
click at [388, 137] on span "5" at bounding box center [389, 135] width 9 height 9
click at [388, 155] on span "19" at bounding box center [389, 154] width 9 height 9
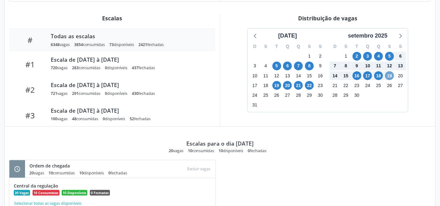
scroll to position [175, 0]
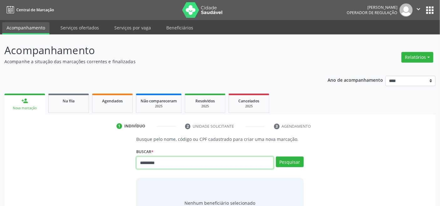
type input "*********"
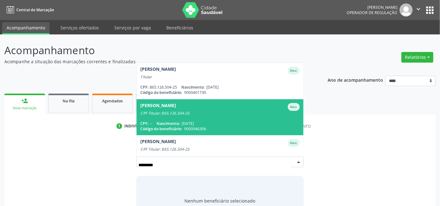
click at [169, 113] on div "CPF Titular: 865.126.504-25" at bounding box center [219, 113] width 159 height 5
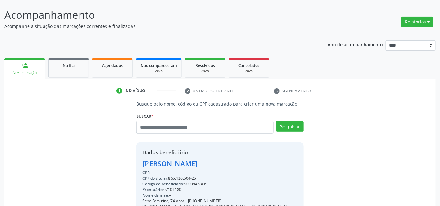
scroll to position [124, 0]
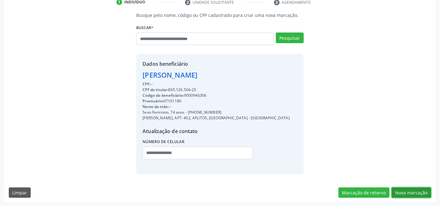
click at [413, 188] on button "Nova marcação" at bounding box center [411, 193] width 39 height 11
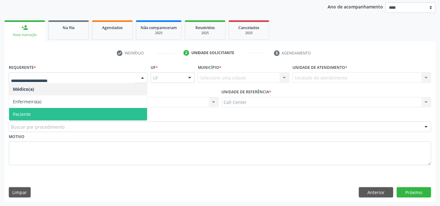
click at [37, 112] on span "Paciente" at bounding box center [78, 114] width 138 height 13
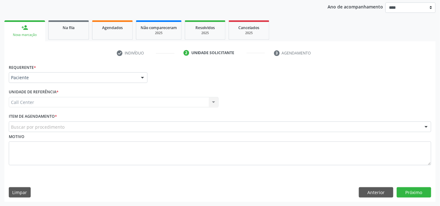
click at [95, 126] on div "Buscar por procedimento" at bounding box center [220, 127] width 423 height 11
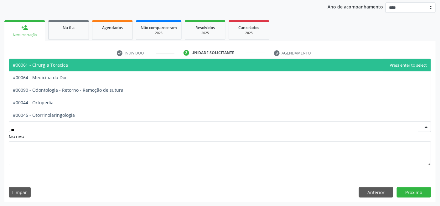
type input "***"
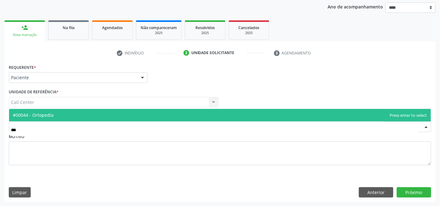
click at [61, 112] on span "#00044 - Ortopedia" at bounding box center [220, 115] width 422 height 13
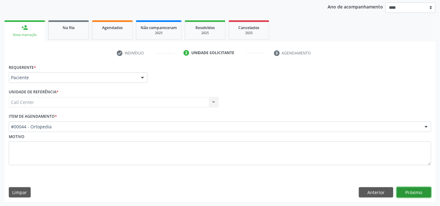
click at [409, 188] on button "Próximo" at bounding box center [414, 192] width 34 height 11
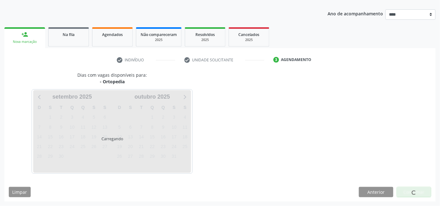
scroll to position [66, 0]
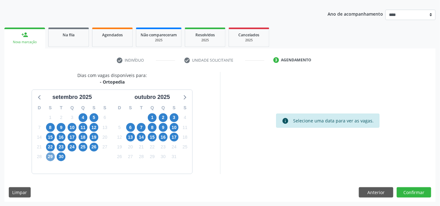
drag, startPoint x: 52, startPoint y: 155, endPoint x: 101, endPoint y: 164, distance: 49.4
click at [54, 157] on span "29" at bounding box center [50, 157] width 9 height 9
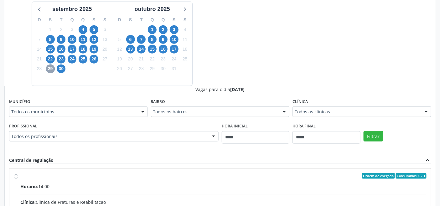
scroll to position [170, 0]
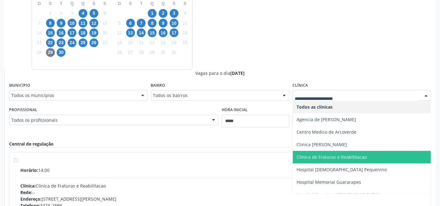
drag, startPoint x: 153, startPoint y: 122, endPoint x: 133, endPoint y: 128, distance: 21.0
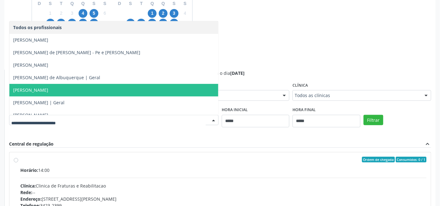
scroll to position [169, 0]
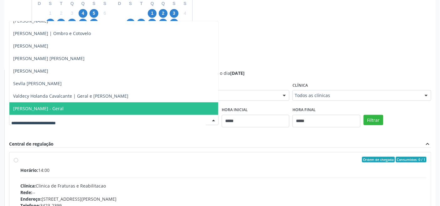
click at [88, 106] on span "[PERSON_NAME] - Geral" at bounding box center [113, 108] width 209 height 13
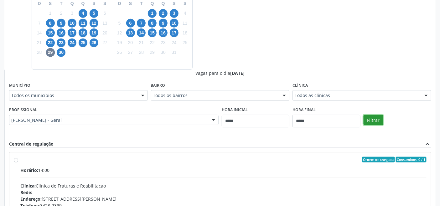
click at [374, 118] on button "Filtrar" at bounding box center [374, 120] width 20 height 11
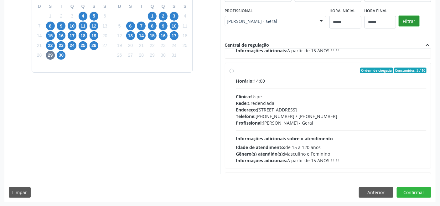
scroll to position [179, 0]
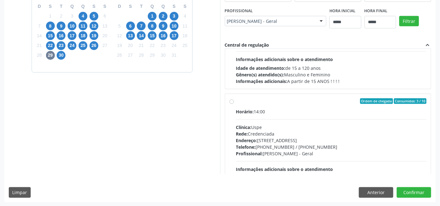
click at [264, 132] on div "Rede: Credenciada" at bounding box center [331, 134] width 191 height 7
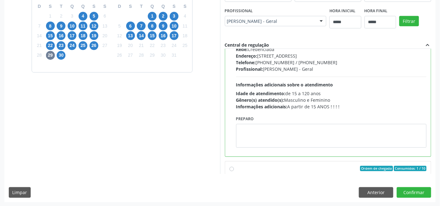
scroll to position [283, 0]
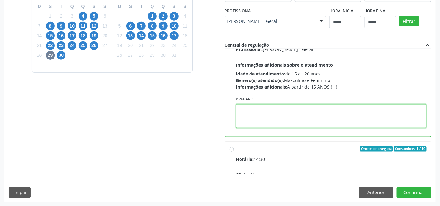
paste textarea "*****"
type textarea "*****"
drag, startPoint x: 262, startPoint y: 106, endPoint x: 177, endPoint y: 111, distance: 85.0
click at [179, 111] on div "Dias com vagas disponíveis para: - Ortopedia [DATE] D S T Q Q S S 31 1 2 3 4 5 …" at bounding box center [219, 73] width 431 height 204
paste textarea "**********"
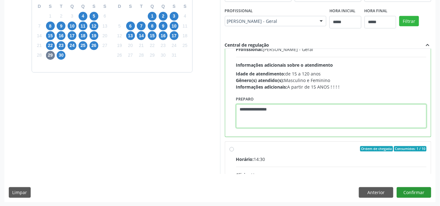
type textarea "**********"
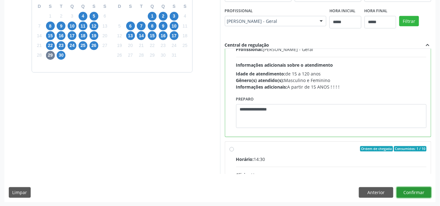
click at [412, 188] on button "Confirmar" at bounding box center [414, 192] width 34 height 11
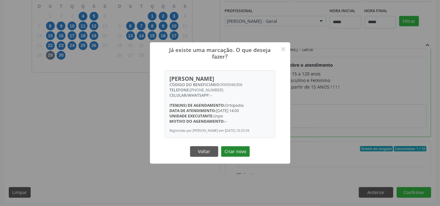
click at [237, 151] on button "Criar novo" at bounding box center [235, 151] width 29 height 11
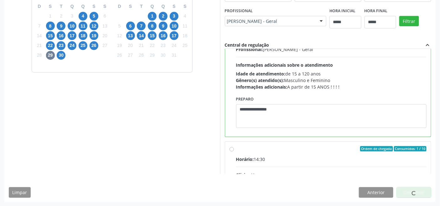
scroll to position [2, 0]
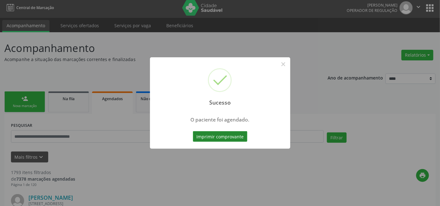
click at [214, 137] on button "Imprimir comprovante" at bounding box center [220, 136] width 55 height 11
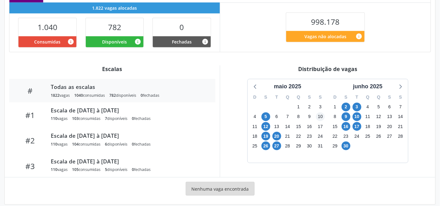
scroll to position [158, 0]
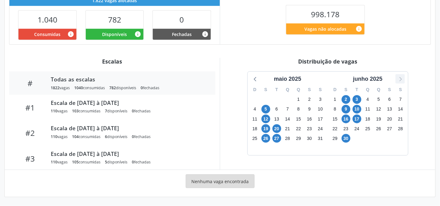
click at [403, 78] on icon at bounding box center [400, 79] width 8 height 8
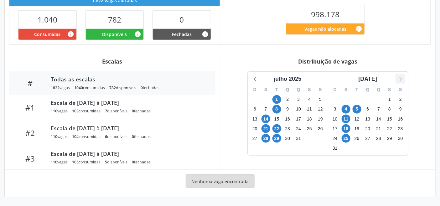
click at [403, 78] on icon at bounding box center [400, 79] width 8 height 8
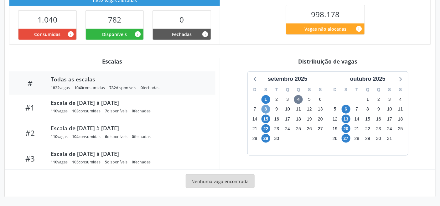
click at [264, 109] on span "8" at bounding box center [266, 109] width 9 height 9
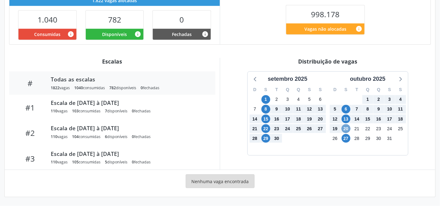
click at [344, 128] on span "20" at bounding box center [346, 128] width 9 height 9
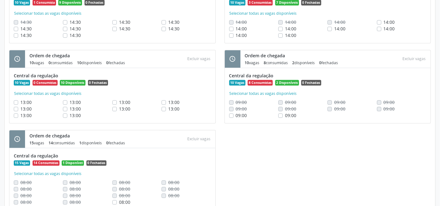
scroll to position [1237, 0]
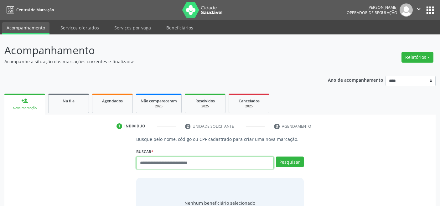
scroll to position [2, 0]
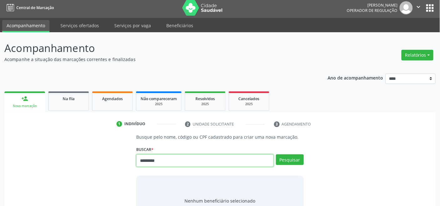
type input "*********"
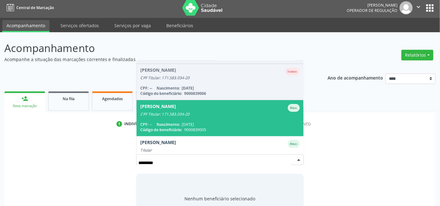
scroll to position [51, 0]
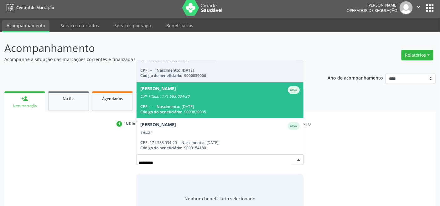
click at [205, 96] on div "CPF Titular: 171.583.034-20" at bounding box center [219, 96] width 159 height 5
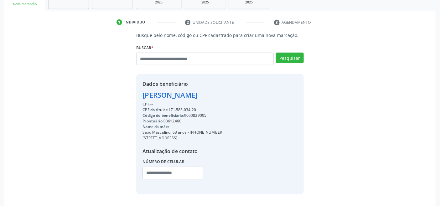
scroll to position [124, 0]
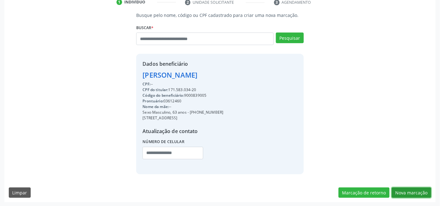
drag, startPoint x: 406, startPoint y: 190, endPoint x: 377, endPoint y: 184, distance: 29.8
click at [405, 190] on button "Nova marcação" at bounding box center [411, 193] width 39 height 11
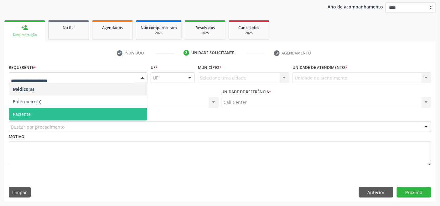
click at [51, 113] on span "Paciente" at bounding box center [78, 114] width 138 height 13
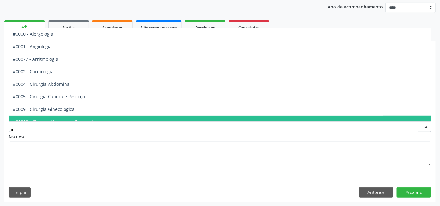
type input "**"
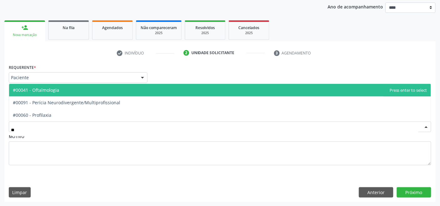
click at [65, 91] on span "#00041 - Oftalmologia" at bounding box center [220, 90] width 422 height 13
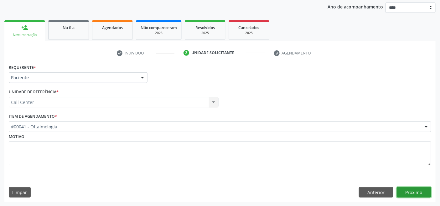
click at [411, 189] on button "Próximo" at bounding box center [414, 192] width 34 height 11
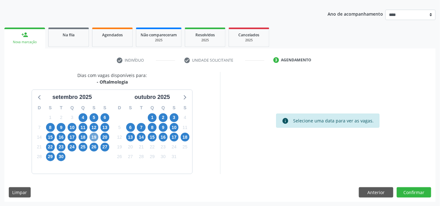
click at [93, 137] on span "19" at bounding box center [94, 137] width 9 height 9
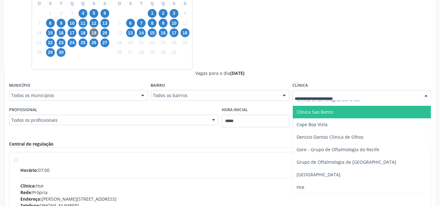
scroll to position [70, 0]
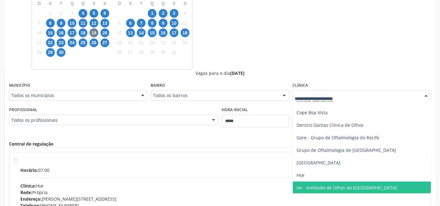
drag, startPoint x: 323, startPoint y: 185, endPoint x: 334, endPoint y: 181, distance: 11.7
click at [324, 187] on span "Ior - Institudo de Olhos do [GEOGRAPHIC_DATA]" at bounding box center [347, 188] width 100 height 6
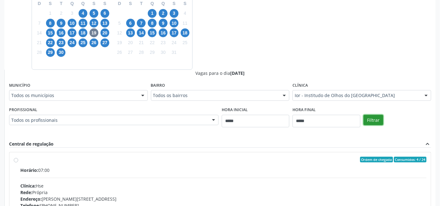
click at [371, 119] on button "Filtrar" at bounding box center [374, 120] width 20 height 11
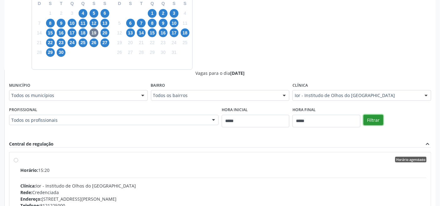
scroll to position [157, 0]
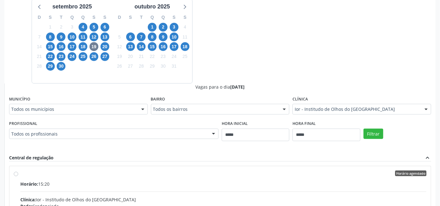
click at [260, 181] on div "Horário: 15:20" at bounding box center [223, 184] width 406 height 7
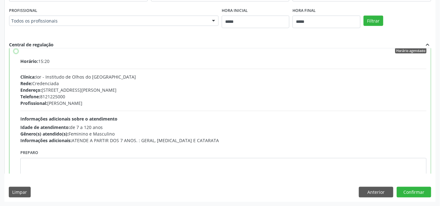
scroll to position [31, 0]
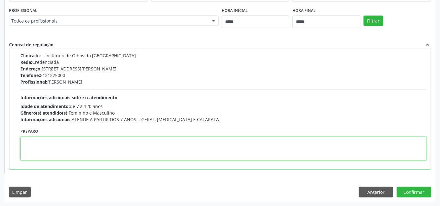
paste textarea "**********"
type textarea "**********"
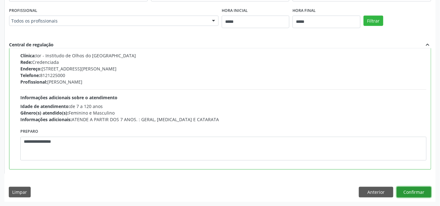
click at [412, 190] on button "Confirmar" at bounding box center [414, 192] width 34 height 11
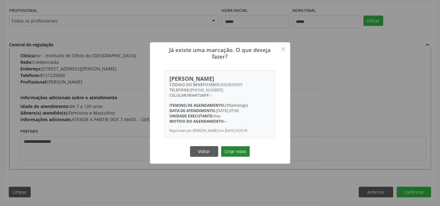
click at [236, 149] on button "Criar novo" at bounding box center [235, 151] width 29 height 11
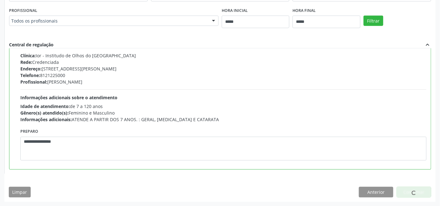
scroll to position [2, 0]
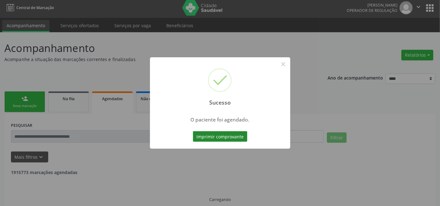
click at [231, 140] on button "Imprimir comprovante" at bounding box center [220, 136] width 55 height 11
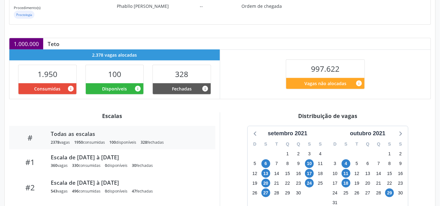
scroll to position [104, 0]
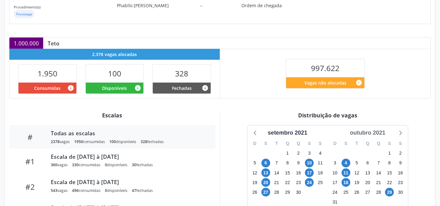
click at [375, 132] on div "outubro 2021" at bounding box center [368, 133] width 40 height 8
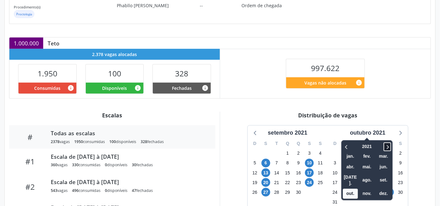
click at [391, 147] on icon at bounding box center [387, 147] width 6 height 8
click at [358, 189] on span "out." at bounding box center [350, 194] width 15 height 10
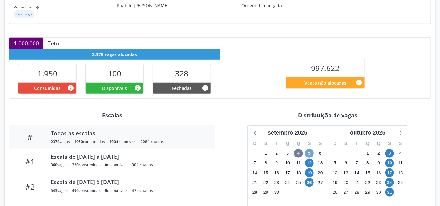
click at [309, 154] on span "5" at bounding box center [309, 153] width 9 height 9
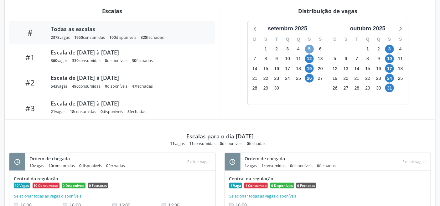
scroll to position [243, 0]
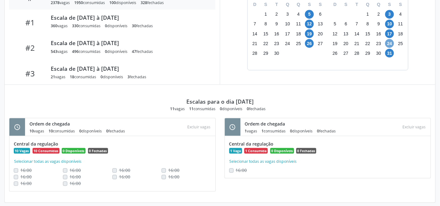
click at [393, 43] on span "24" at bounding box center [389, 43] width 9 height 9
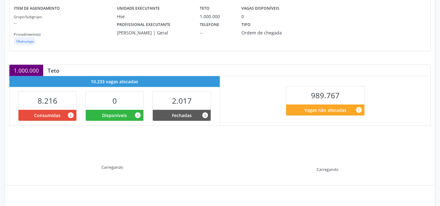
scroll to position [126, 0]
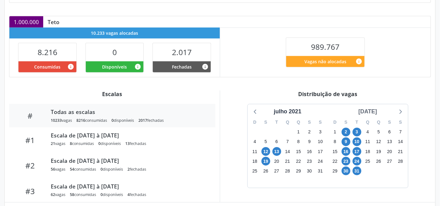
click at [363, 114] on div "[DATE]" at bounding box center [368, 111] width 24 height 8
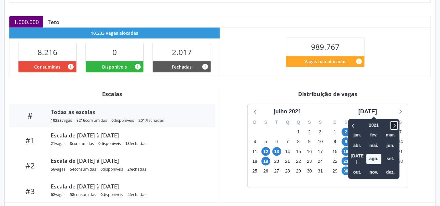
click at [391, 126] on icon at bounding box center [394, 126] width 6 height 8
click at [392, 126] on icon at bounding box center [394, 126] width 6 height 8
click at [351, 168] on span "out." at bounding box center [357, 173] width 15 height 10
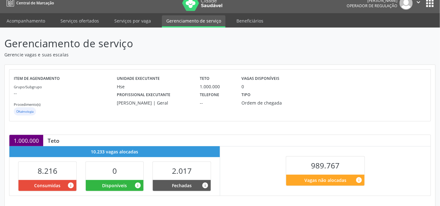
scroll to position [0, 0]
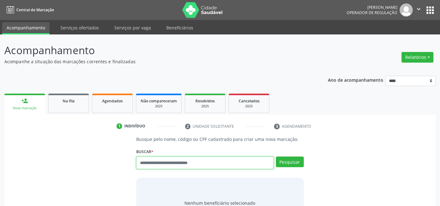
scroll to position [2, 0]
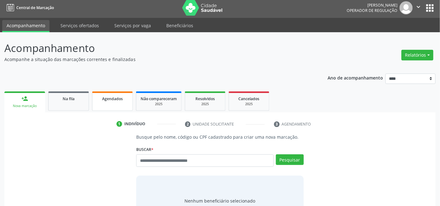
click at [110, 99] on span "Agendados" at bounding box center [112, 98] width 21 height 5
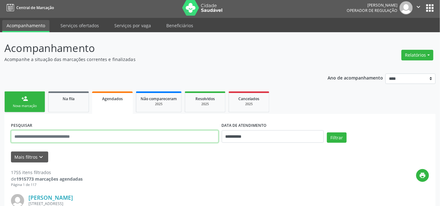
paste input "**********"
type input "**********"
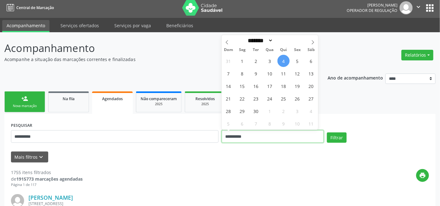
click at [257, 135] on input "**********" at bounding box center [273, 136] width 102 height 13
click at [298, 76] on span "12" at bounding box center [297, 73] width 12 height 12
type input "**********"
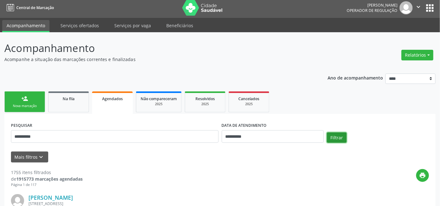
click at [340, 138] on button "Filtrar" at bounding box center [337, 138] width 20 height 11
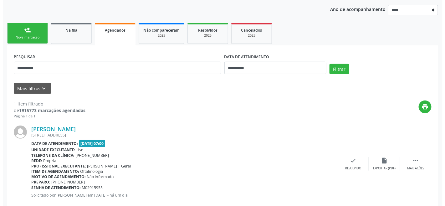
scroll to position [84, 0]
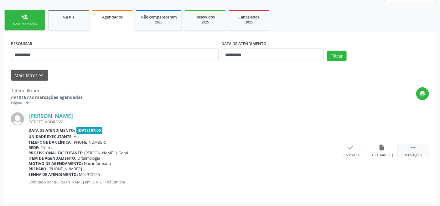
click at [412, 148] on icon "" at bounding box center [413, 147] width 7 height 7
click at [325, 147] on div "cancel Cancelar" at bounding box center [319, 150] width 31 height 13
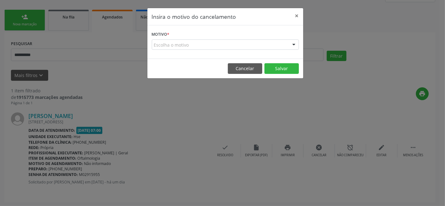
click at [208, 45] on div "Escolha o motivo" at bounding box center [225, 44] width 147 height 11
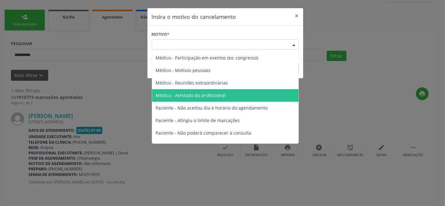
scroll to position [32, 0]
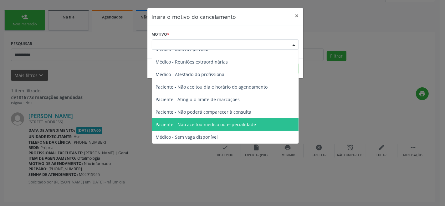
click at [335, 99] on div "Insira o motivo do cancelamento × Motivo * Escolha o motivo Outro Médico - Part…" at bounding box center [222, 103] width 445 height 206
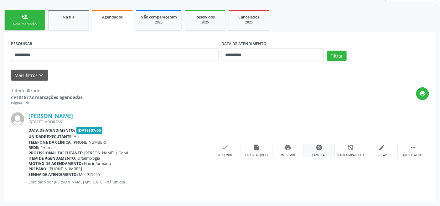
click at [322, 151] on div "cancel Cancelar" at bounding box center [319, 150] width 31 height 13
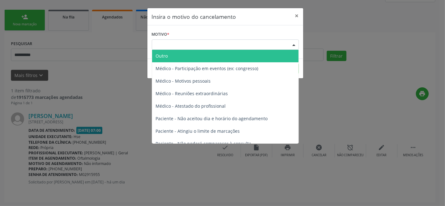
drag, startPoint x: 232, startPoint y: 44, endPoint x: 234, endPoint y: 49, distance: 5.0
click at [233, 44] on div "Escolha o motivo" at bounding box center [225, 44] width 147 height 11
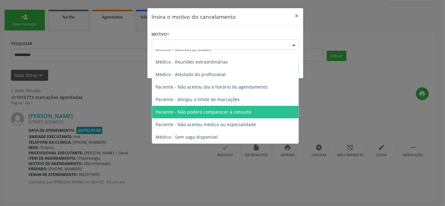
click at [236, 113] on span "Paciente - Não poderá comparecer à consulta" at bounding box center [204, 112] width 96 height 6
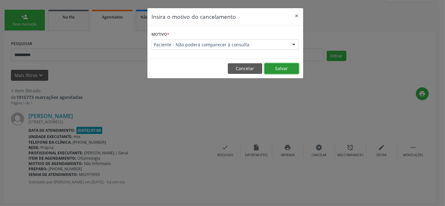
click at [274, 68] on button "Salvar" at bounding box center [282, 68] width 34 height 11
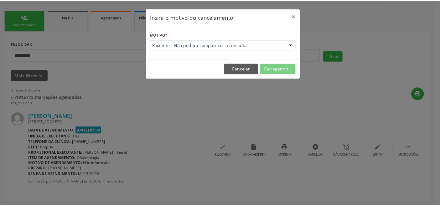
scroll to position [9, 0]
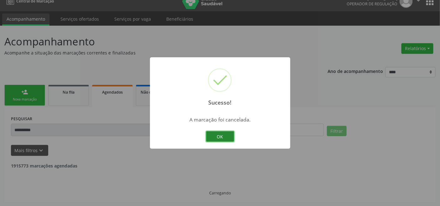
click at [219, 136] on button "OK" at bounding box center [220, 136] width 28 height 11
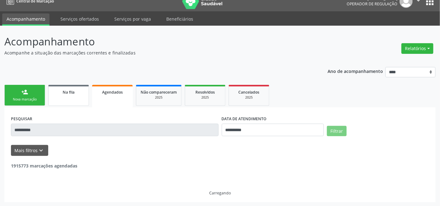
scroll to position [0, 0]
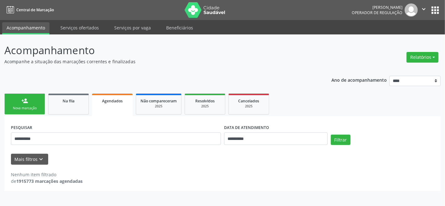
click at [30, 98] on link "person_add Nova marcação" at bounding box center [24, 104] width 41 height 21
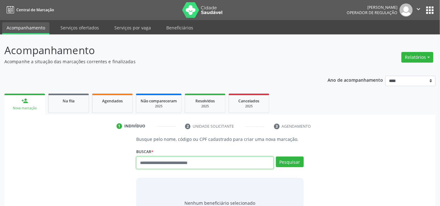
click at [184, 164] on input "text" at bounding box center [204, 163] width 137 height 13
type input "*********"
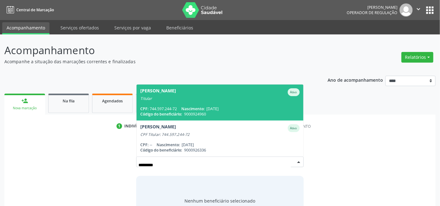
click at [219, 106] on span "29/11/1952" at bounding box center [212, 108] width 12 height 5
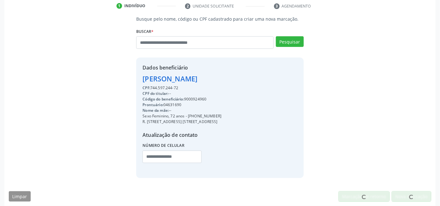
scroll to position [124, 0]
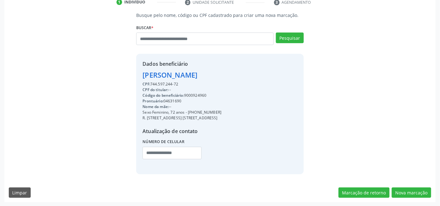
click at [401, 185] on div "Busque pelo nome, código ou CPF cadastrado para criar uma nova marcação. Buscar…" at bounding box center [219, 107] width 431 height 190
click at [407, 193] on button "Nova marcação" at bounding box center [411, 193] width 39 height 11
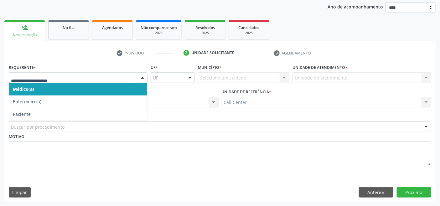
drag, startPoint x: 39, startPoint y: 76, endPoint x: 36, endPoint y: 107, distance: 31.4
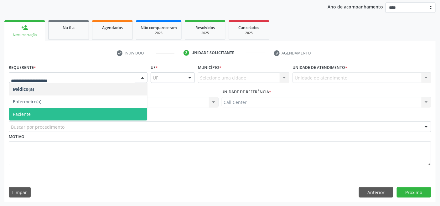
click at [35, 111] on span "Paciente" at bounding box center [78, 114] width 138 height 13
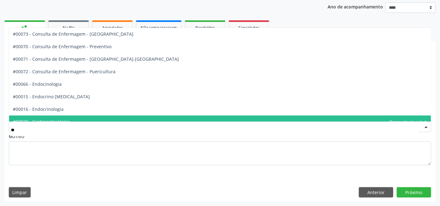
type input "***"
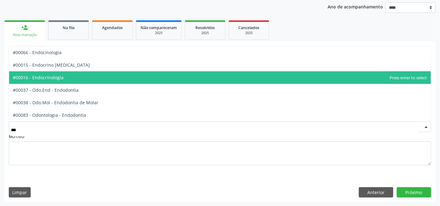
click at [54, 78] on span "#00016 - Endocrinologia" at bounding box center [38, 78] width 51 height 6
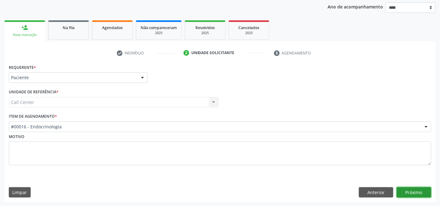
click at [409, 188] on button "Próximo" at bounding box center [414, 192] width 34 height 11
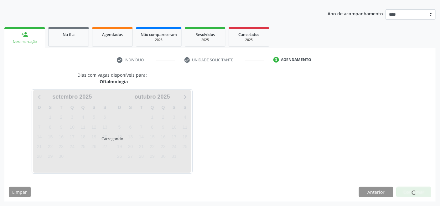
scroll to position [66, 0]
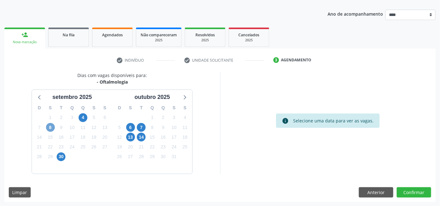
click at [50, 125] on span "8" at bounding box center [50, 127] width 9 height 9
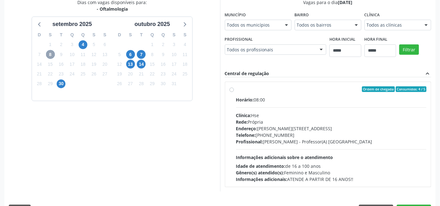
scroll to position [157, 0]
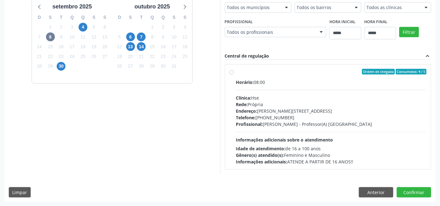
click at [252, 127] on div "Profissional: Lucas da Cunha Xavier - Professor(A) Nassau" at bounding box center [331, 124] width 191 height 7
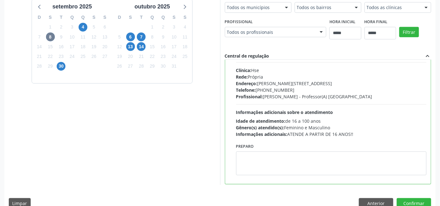
scroll to position [31, 0]
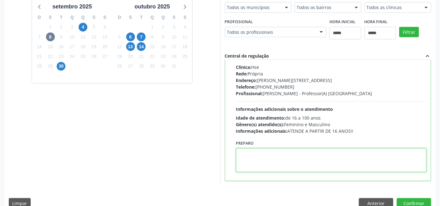
paste textarea "**********"
type textarea "**********"
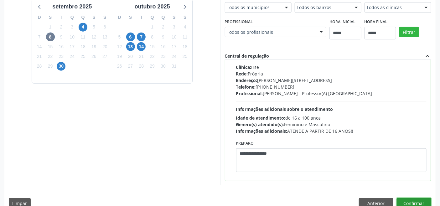
click at [415, 200] on button "Confirmar" at bounding box center [414, 203] width 34 height 11
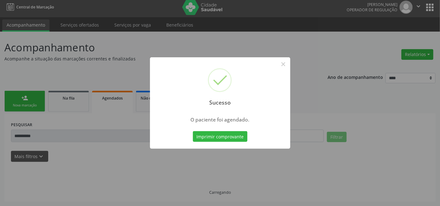
scroll to position [2, 0]
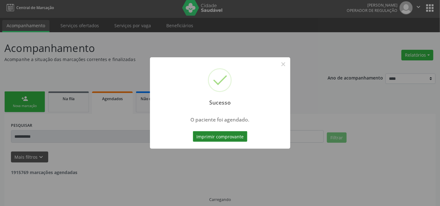
click at [226, 133] on button "Imprimir comprovante" at bounding box center [220, 136] width 55 height 11
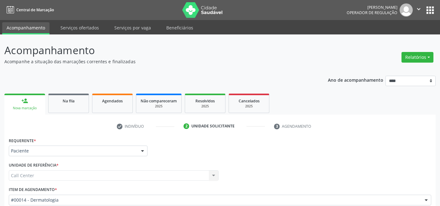
scroll to position [73, 0]
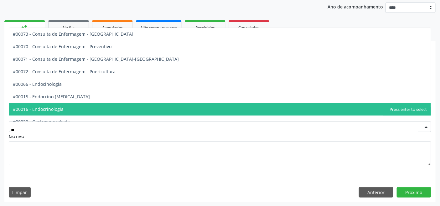
click at [58, 106] on span "#00016 - Endocrinologia" at bounding box center [38, 109] width 51 height 6
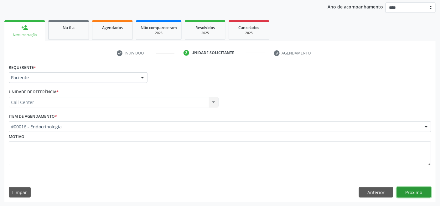
click at [408, 193] on button "Próximo" at bounding box center [414, 192] width 34 height 11
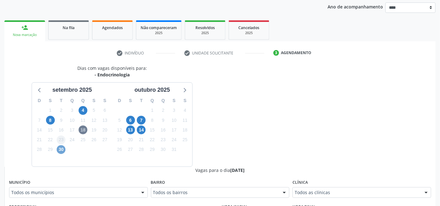
click at [62, 146] on span "30" at bounding box center [61, 149] width 9 height 9
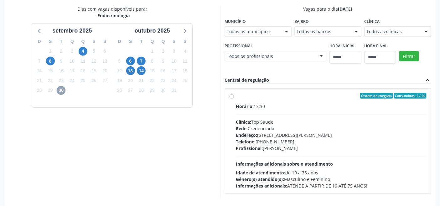
scroll to position [157, 0]
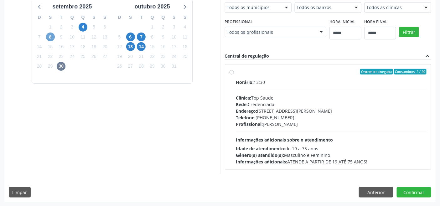
click at [48, 36] on span "8" at bounding box center [50, 37] width 9 height 9
click at [84, 25] on span "4" at bounding box center [83, 27] width 9 height 9
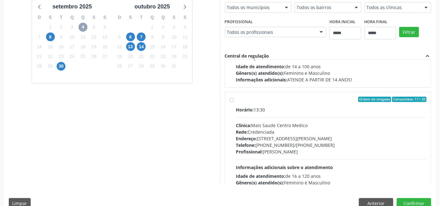
scroll to position [99, 0]
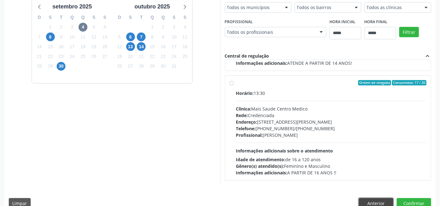
click at [374, 202] on button "Anterior" at bounding box center [376, 203] width 34 height 11
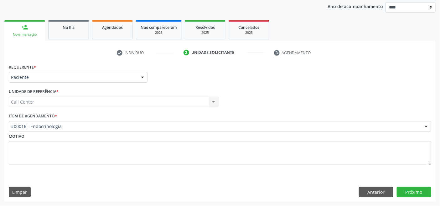
scroll to position [73, 0]
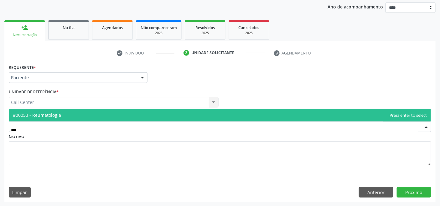
click at [80, 116] on span "#00053 - Reumatologia" at bounding box center [220, 115] width 422 height 13
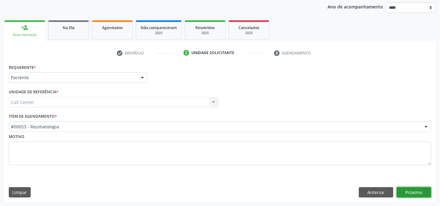
click at [415, 193] on button "Próximo" at bounding box center [414, 192] width 34 height 11
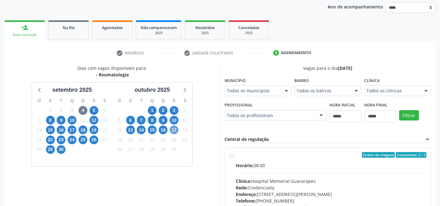
click at [172, 130] on span "17" at bounding box center [174, 130] width 9 height 9
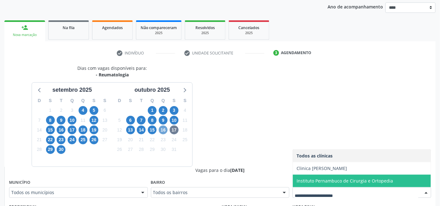
click at [164, 130] on span "16" at bounding box center [163, 130] width 9 height 9
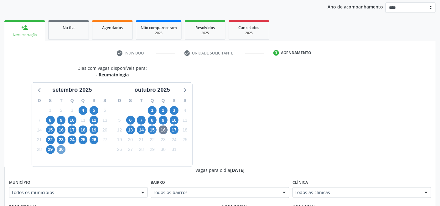
click at [57, 148] on span "30" at bounding box center [61, 149] width 9 height 9
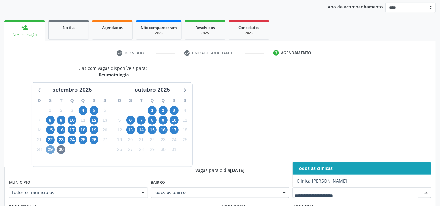
click at [49, 147] on span "29" at bounding box center [50, 149] width 9 height 9
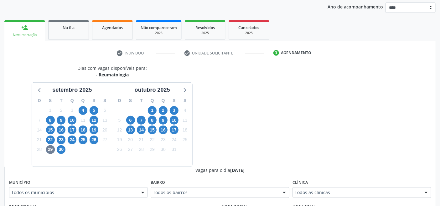
drag, startPoint x: 315, startPoint y: 190, endPoint x: 305, endPoint y: 193, distance: 10.9
click at [91, 110] on span "5" at bounding box center [94, 110] width 9 height 9
click at [86, 108] on span "4" at bounding box center [83, 110] width 9 height 9
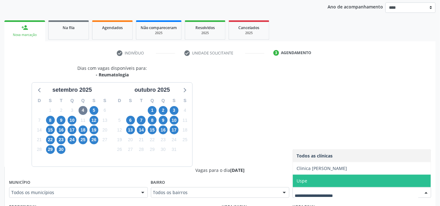
click at [316, 183] on span "Uspe" at bounding box center [362, 181] width 138 height 13
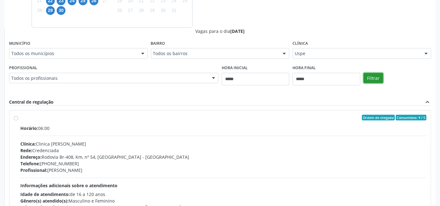
click at [375, 80] on button "Filtrar" at bounding box center [374, 78] width 20 height 11
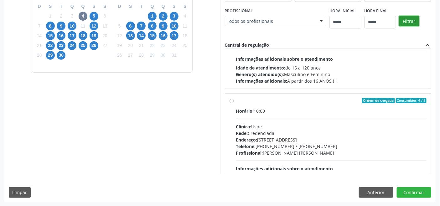
scroll to position [69, 0]
click at [50, 23] on span "8" at bounding box center [50, 26] width 9 height 9
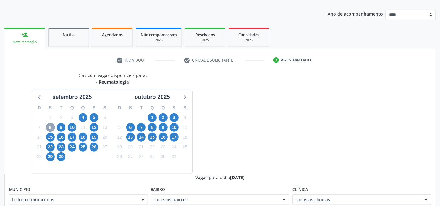
scroll to position [168, 0]
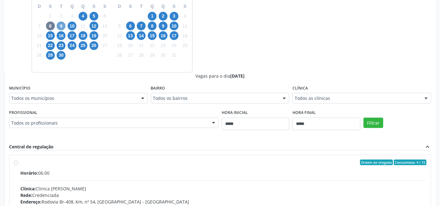
click at [61, 25] on span "9" at bounding box center [61, 26] width 9 height 9
click at [304, 66] on div "Dias com vagas disponíveis para: - Reumatologia setembro 2025 D S T Q Q S S 31 …" at bounding box center [219, 118] width 431 height 294
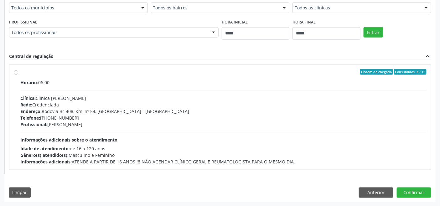
scroll to position [258, 0]
click at [374, 192] on button "Anterior" at bounding box center [376, 192] width 34 height 11
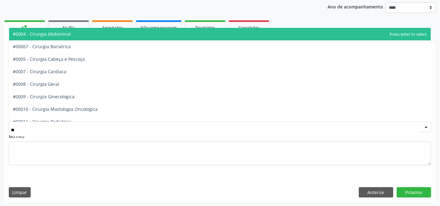
type input "***"
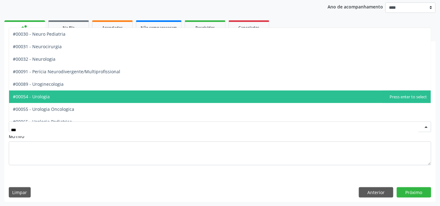
click at [86, 95] on span "#00054 - Urologia" at bounding box center [220, 97] width 422 height 13
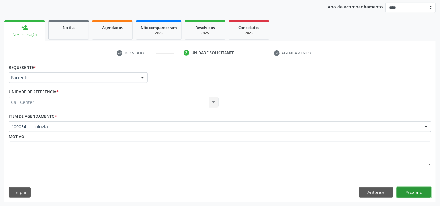
click at [415, 191] on button "Próximo" at bounding box center [414, 192] width 34 height 11
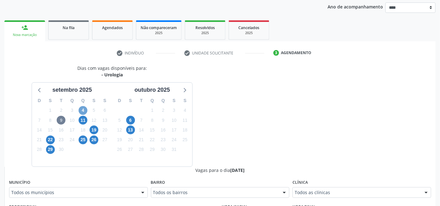
click at [82, 112] on span "4" at bounding box center [83, 110] width 9 height 9
click at [83, 119] on span "11" at bounding box center [83, 120] width 9 height 9
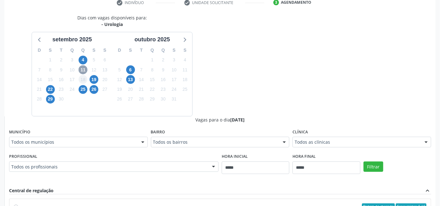
scroll to position [119, 0]
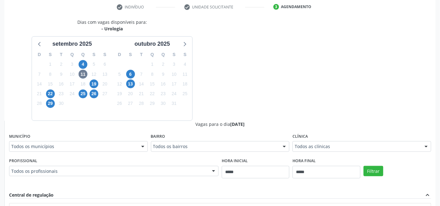
click at [91, 79] on div "19" at bounding box center [94, 84] width 9 height 10
click at [96, 83] on span "19" at bounding box center [94, 84] width 9 height 9
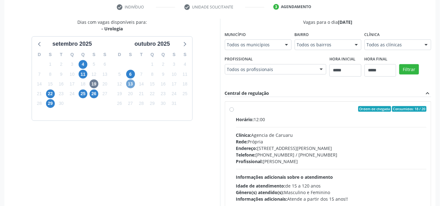
click at [129, 83] on span "13" at bounding box center [130, 84] width 9 height 9
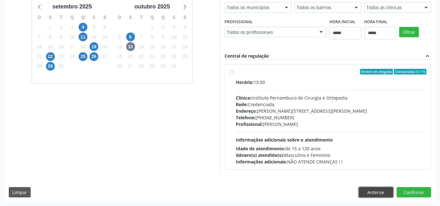
click at [387, 190] on button "Anterior" at bounding box center [376, 192] width 34 height 11
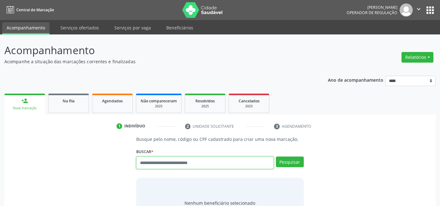
scroll to position [2, 0]
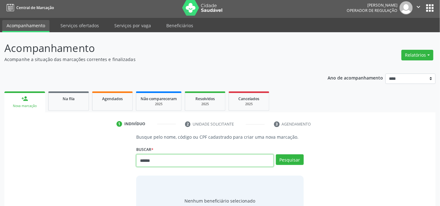
type input "******"
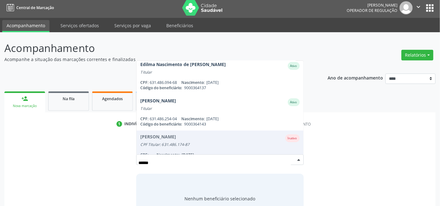
scroll to position [0, 0]
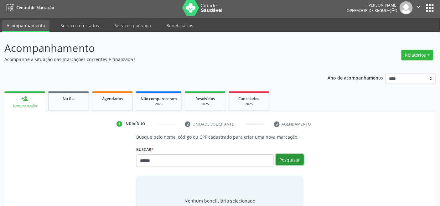
click at [294, 159] on button "Pesquisar" at bounding box center [290, 159] width 28 height 11
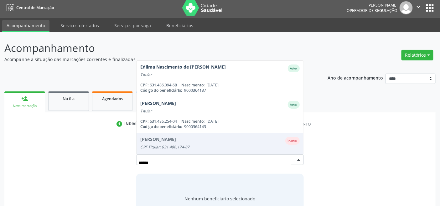
drag, startPoint x: 149, startPoint y: 159, endPoint x: 71, endPoint y: 162, distance: 78.1
click at [72, 161] on div "Busque pelo nome, código ou CPF cadastrado para criar uma nova marcação. [GEOGR…" at bounding box center [220, 179] width 423 height 90
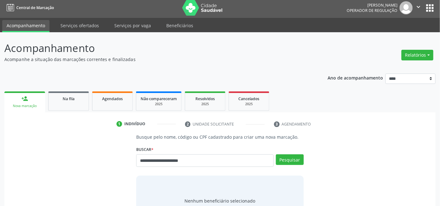
type input "**********"
type input "*"
type input "*********"
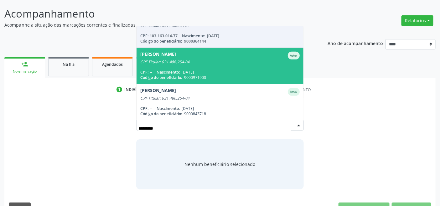
scroll to position [52, 0]
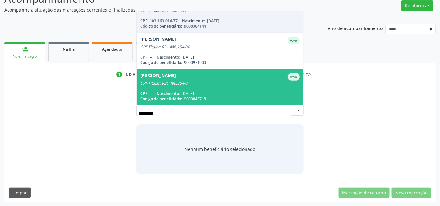
click at [220, 83] on div "CPF Titular: 631.486.254-04" at bounding box center [219, 83] width 159 height 5
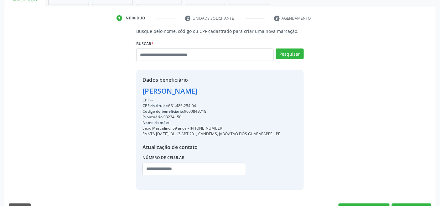
scroll to position [124, 0]
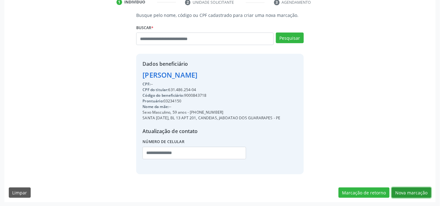
click at [402, 188] on button "Nova marcação" at bounding box center [411, 193] width 39 height 11
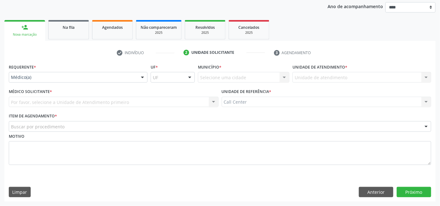
scroll to position [73, 0]
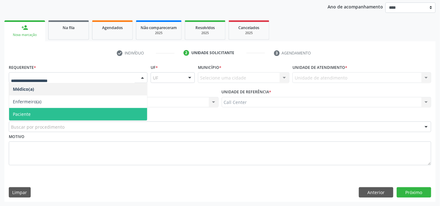
click at [52, 113] on span "Paciente" at bounding box center [78, 114] width 138 height 13
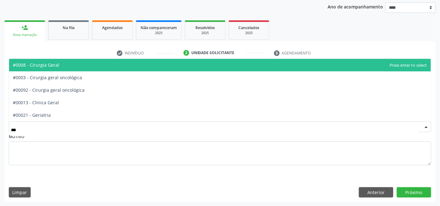
type input "****"
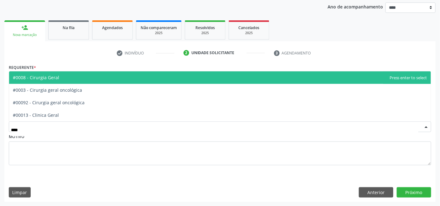
click at [45, 77] on span "#0008 - Cirurgia Geral" at bounding box center [36, 78] width 46 height 6
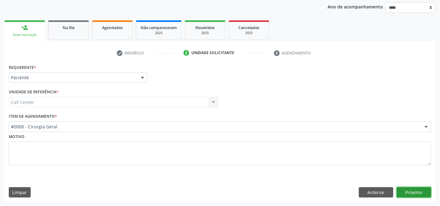
click at [403, 189] on button "Próximo" at bounding box center [414, 192] width 34 height 11
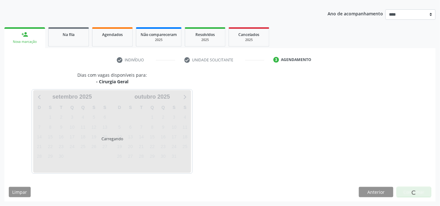
scroll to position [66, 0]
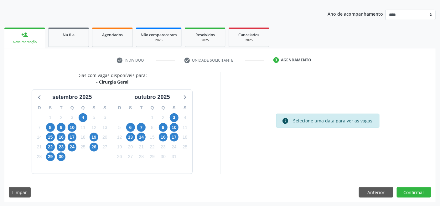
click at [368, 186] on div "Dias com vagas disponíveis para: - Cirurgia Geral [DATE] D S T Q Q S S 31 1 2 3…" at bounding box center [219, 137] width 431 height 130
click at [369, 190] on button "Anterior" at bounding box center [376, 192] width 34 height 11
click at [0, 0] on div "Requerente * Paciente Médico(a) Enfermeiro(a) Paciente Nenhum resultado encontr…" at bounding box center [0, 0] width 0 height 0
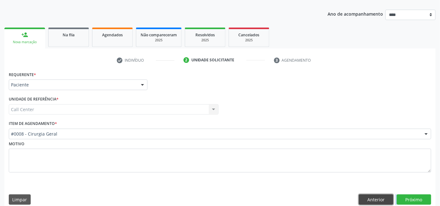
click at [371, 195] on button "Anterior" at bounding box center [376, 200] width 34 height 11
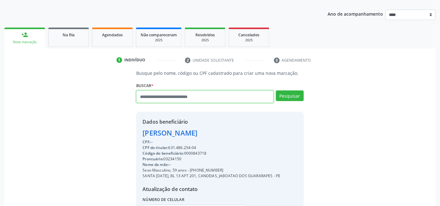
click at [205, 93] on input "text" at bounding box center [204, 97] width 137 height 13
type input "*********"
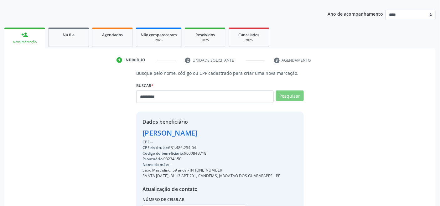
scroll to position [0, 0]
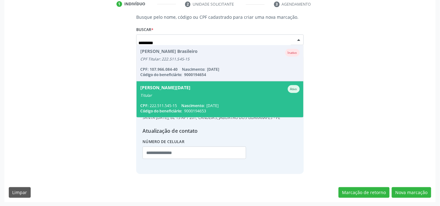
click at [195, 108] on span "Nascimento:" at bounding box center [192, 105] width 23 height 5
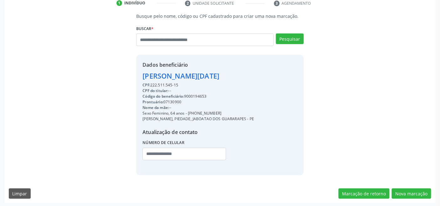
scroll to position [124, 0]
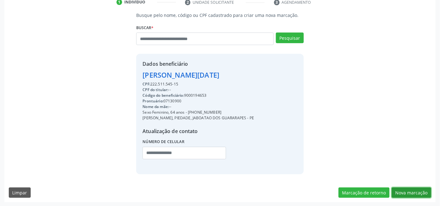
click at [413, 188] on button "Nova marcação" at bounding box center [411, 193] width 39 height 11
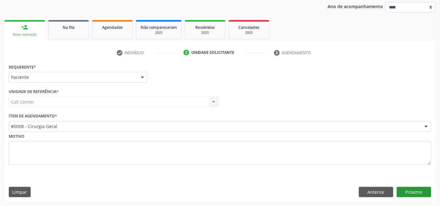
scroll to position [73, 0]
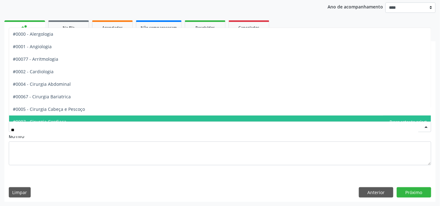
type input "***"
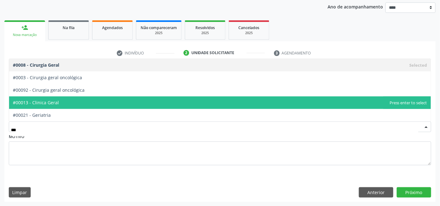
click at [94, 99] on span "#00013 - Clinica Geral" at bounding box center [220, 102] width 422 height 13
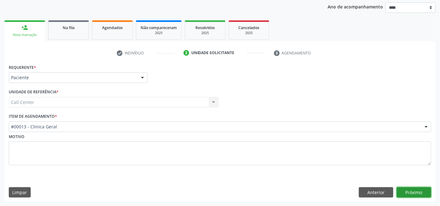
click at [410, 191] on button "Próximo" at bounding box center [414, 192] width 34 height 11
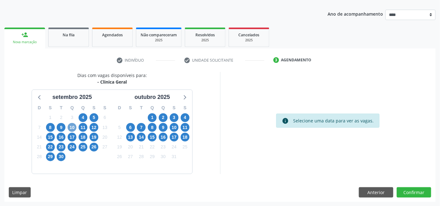
click at [73, 127] on span "10" at bounding box center [72, 127] width 9 height 9
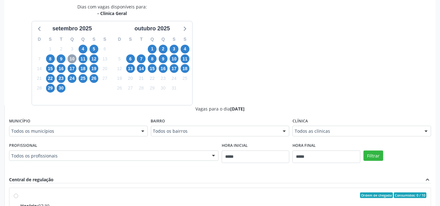
scroll to position [136, 0]
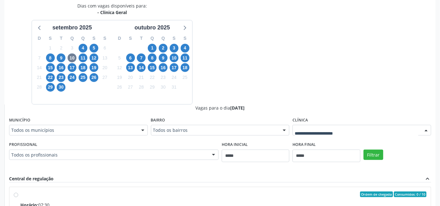
click at [315, 134] on div at bounding box center [362, 130] width 139 height 11
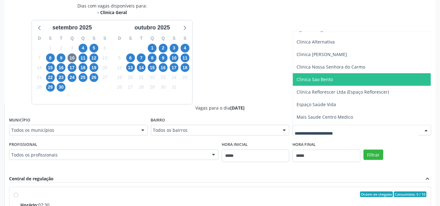
scroll to position [44, 0]
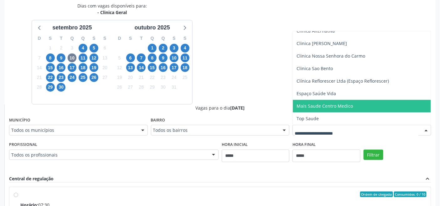
click at [325, 107] on span "Mais Saude Centro Medico" at bounding box center [325, 106] width 56 height 6
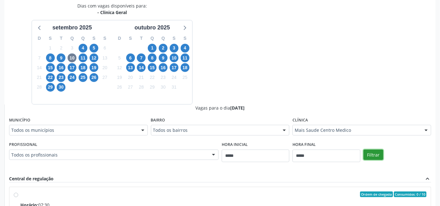
click at [379, 153] on button "Filtrar" at bounding box center [374, 155] width 20 height 11
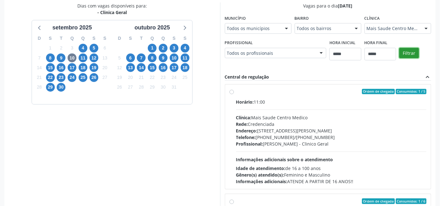
scroll to position [80, 0]
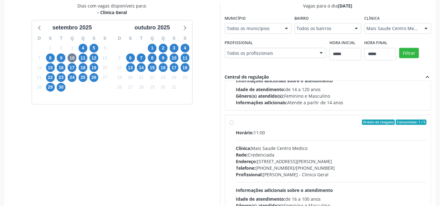
click at [285, 152] on div "Rede: Credenciada" at bounding box center [331, 155] width 191 height 7
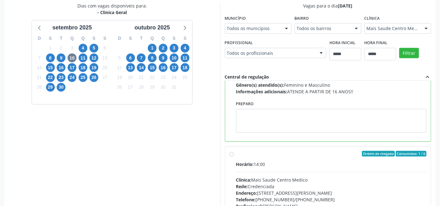
scroll to position [220, 0]
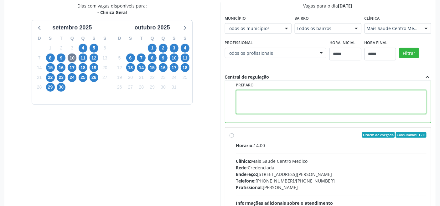
paste textarea "**********"
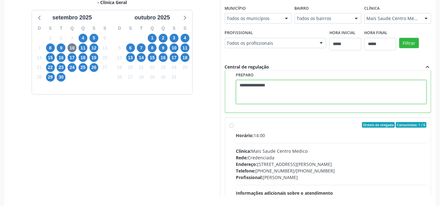
scroll to position [168, 0]
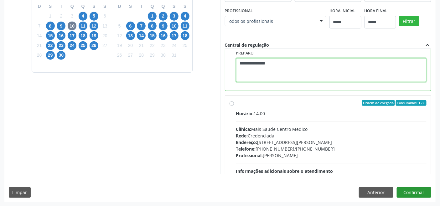
type textarea "**********"
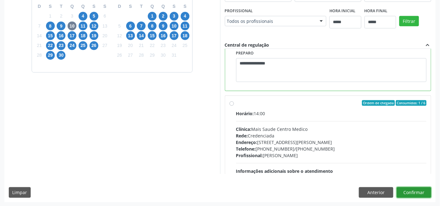
click at [418, 194] on button "Confirmar" at bounding box center [414, 192] width 34 height 11
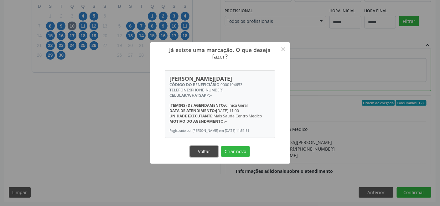
drag, startPoint x: 209, startPoint y: 148, endPoint x: 243, endPoint y: 157, distance: 35.1
click at [209, 146] on button "Voltar" at bounding box center [204, 151] width 28 height 11
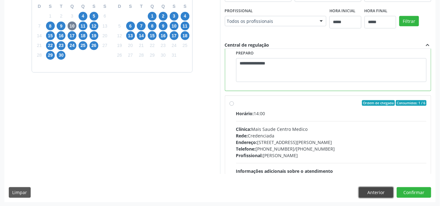
click at [371, 194] on button "Anterior" at bounding box center [376, 192] width 34 height 11
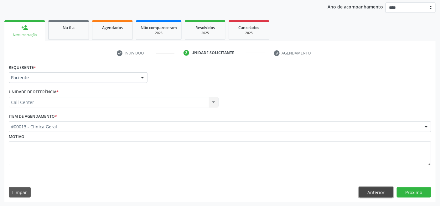
click at [369, 193] on button "Anterior" at bounding box center [376, 192] width 34 height 11
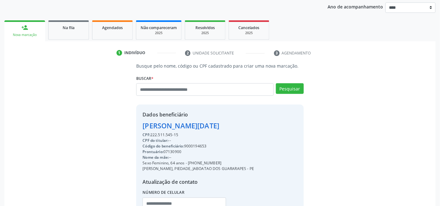
click at [197, 146] on div "Código do beneficiário: 9000194653" at bounding box center [199, 146] width 112 height 6
copy div "9000194653"
click at [112, 23] on link "Agendados" at bounding box center [112, 29] width 41 height 19
select select "*"
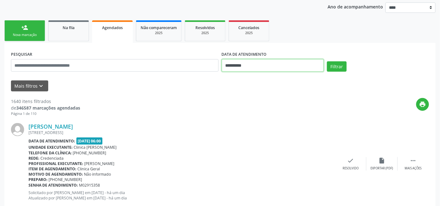
drag, startPoint x: 251, startPoint y: 65, endPoint x: 254, endPoint y: 67, distance: 4.5
click at [251, 65] on input "**********" at bounding box center [273, 65] width 102 height 13
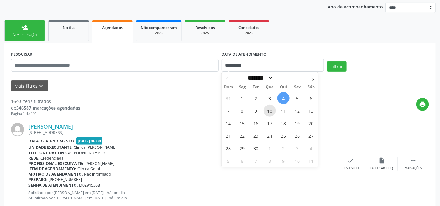
click at [270, 110] on span "10" at bounding box center [270, 111] width 12 height 12
type input "**********"
drag, startPoint x: 270, startPoint y: 110, endPoint x: 228, endPoint y: 98, distance: 43.7
click at [267, 111] on span "10" at bounding box center [270, 111] width 12 height 12
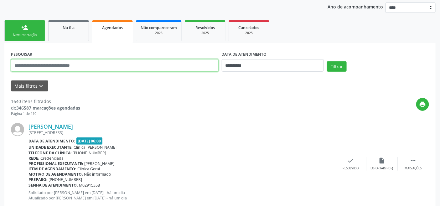
paste input "**********"
type input "**********"
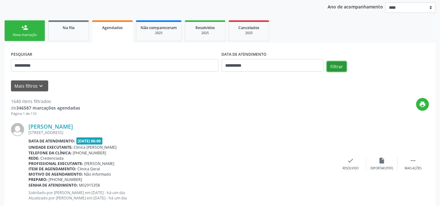
click at [333, 68] on button "Filtrar" at bounding box center [337, 66] width 20 height 11
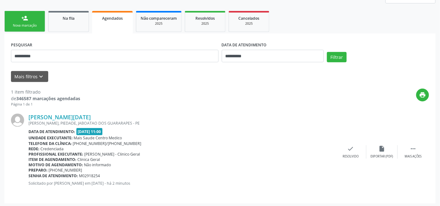
scroll to position [84, 0]
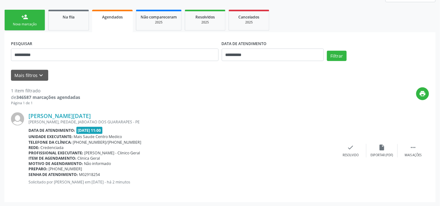
click at [29, 20] on link "person_add Nova marcação" at bounding box center [24, 20] width 41 height 21
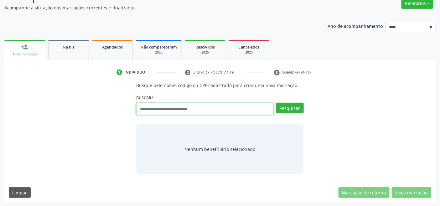
drag, startPoint x: 201, startPoint y: 112, endPoint x: 200, endPoint y: 108, distance: 3.9
click at [200, 111] on input "text" at bounding box center [204, 109] width 137 height 13
type input "*********"
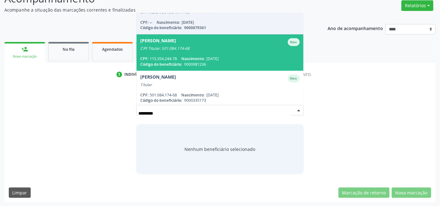
scroll to position [17, 0]
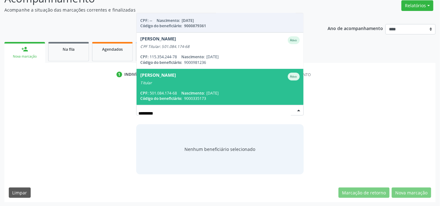
click at [214, 91] on span "18/06/1967" at bounding box center [212, 93] width 12 height 5
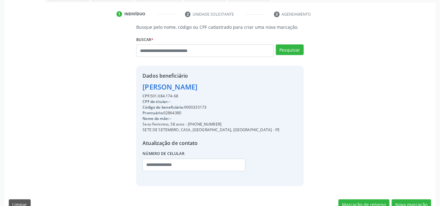
scroll to position [124, 0]
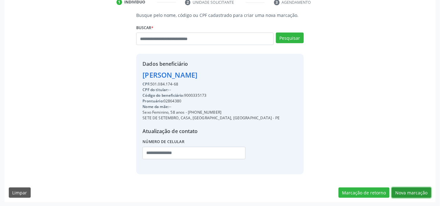
click at [408, 192] on button "Nova marcação" at bounding box center [411, 193] width 39 height 11
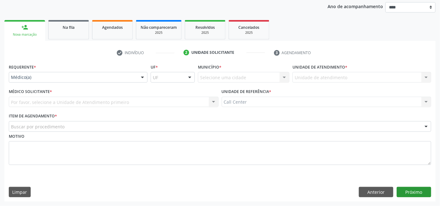
scroll to position [73, 0]
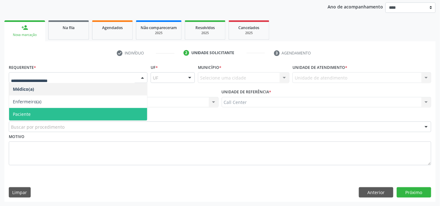
click at [52, 114] on span "Paciente" at bounding box center [78, 114] width 138 height 13
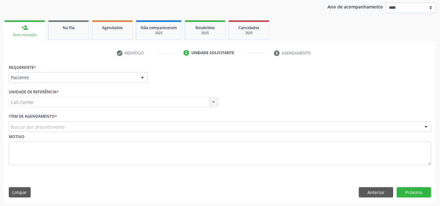
click at [65, 129] on div "Buscar por procedimento" at bounding box center [220, 127] width 423 height 11
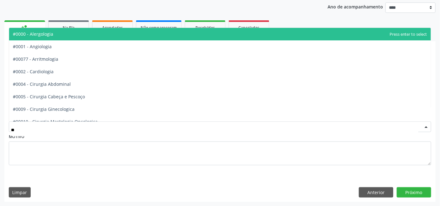
type input "***"
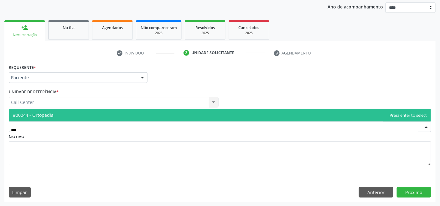
click at [78, 116] on span "#00044 - Ortopedia" at bounding box center [220, 115] width 422 height 13
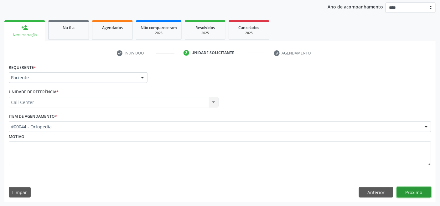
click at [411, 192] on button "Próximo" at bounding box center [414, 192] width 34 height 11
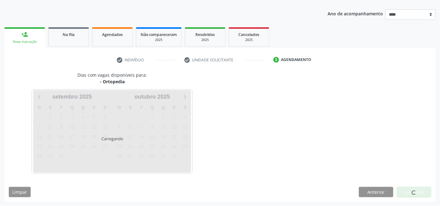
scroll to position [66, 0]
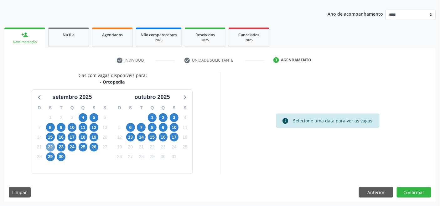
click at [51, 148] on span "22" at bounding box center [50, 147] width 9 height 9
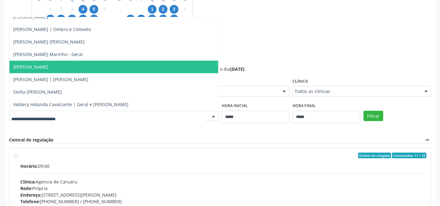
scroll to position [165, 0]
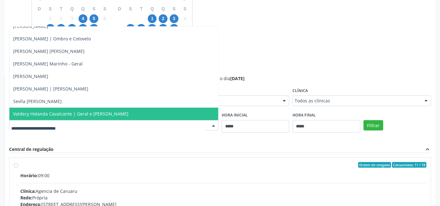
click at [72, 113] on span "Valdecy Holanda Cavalcante | Geral e Mao" at bounding box center [70, 114] width 115 height 6
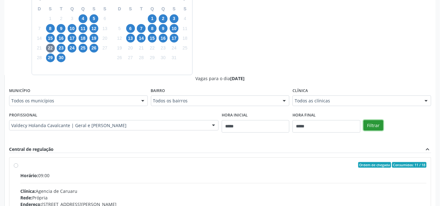
click at [376, 122] on button "Filtrar" at bounding box center [374, 125] width 20 height 11
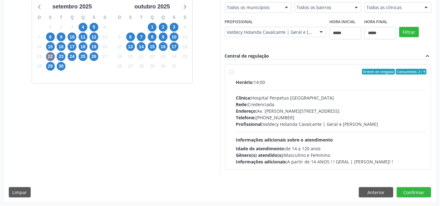
click at [283, 124] on div "Profissional: Valdecy Holanda Cavalcante | Geral e Mao" at bounding box center [331, 124] width 191 height 7
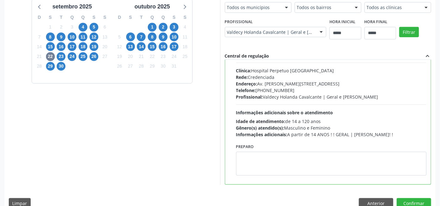
scroll to position [31, 0]
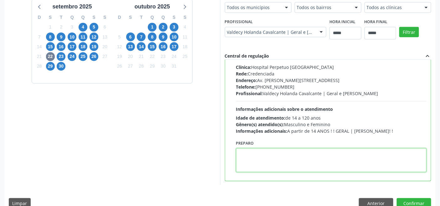
paste textarea "**********"
type textarea "**********"
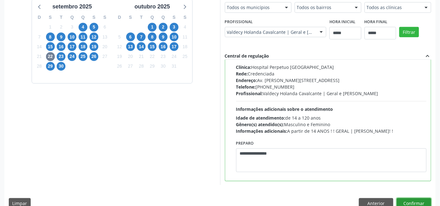
click at [412, 201] on button "Confirmar" at bounding box center [414, 203] width 34 height 11
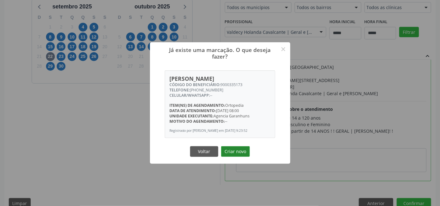
click at [239, 150] on button "Criar novo" at bounding box center [235, 151] width 29 height 11
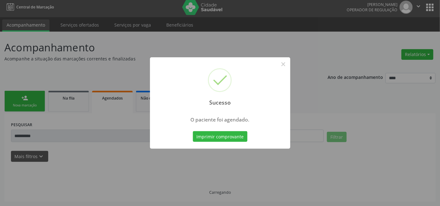
scroll to position [2, 0]
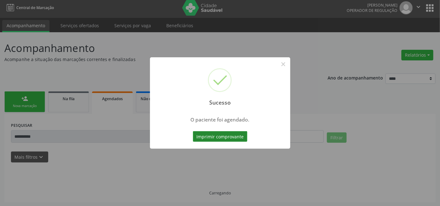
click at [220, 137] on button "Imprimir comprovante" at bounding box center [220, 136] width 55 height 11
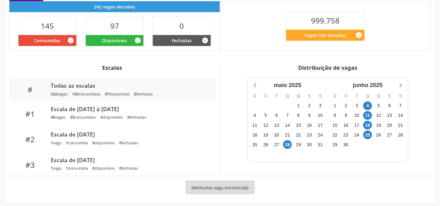
scroll to position [158, 0]
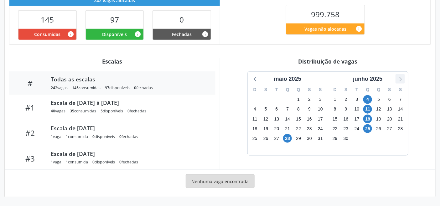
click at [402, 79] on icon at bounding box center [400, 79] width 8 height 8
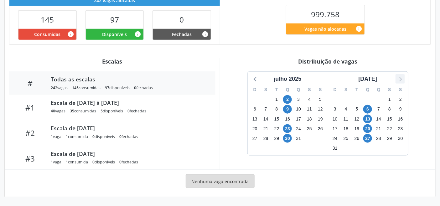
click at [402, 78] on icon at bounding box center [400, 79] width 8 height 8
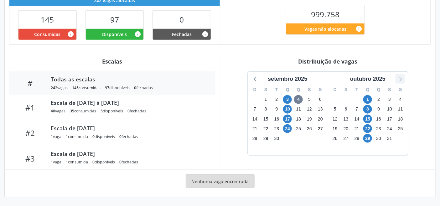
click at [402, 78] on icon at bounding box center [400, 79] width 8 height 8
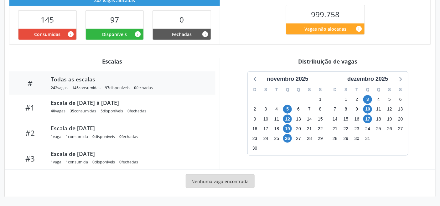
click at [261, 80] on div "novembro 2025" at bounding box center [288, 79] width 74 height 8
click at [255, 81] on icon at bounding box center [256, 79] width 8 height 8
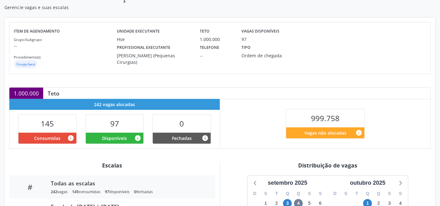
scroll to position [54, 0]
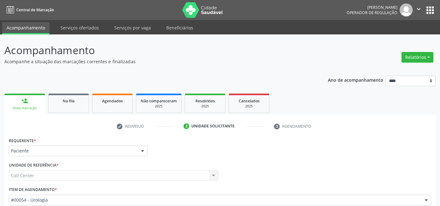
scroll to position [73, 0]
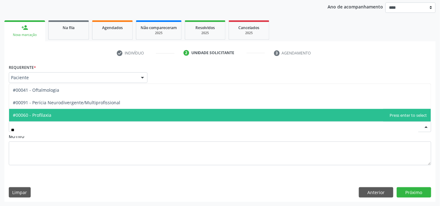
type input "***"
drag, startPoint x: 63, startPoint y: 115, endPoint x: 121, endPoint y: 130, distance: 60.6
click at [63, 113] on span "#00041 - Oftalmologia" at bounding box center [220, 115] width 422 height 13
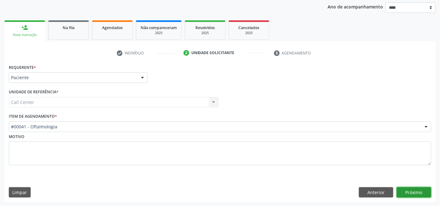
click at [406, 190] on button "Próximo" at bounding box center [414, 192] width 34 height 11
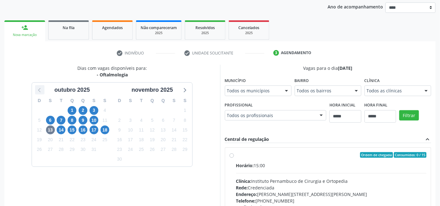
drag, startPoint x: 40, startPoint y: 89, endPoint x: 35, endPoint y: 92, distance: 5.9
click at [39, 89] on icon at bounding box center [40, 90] width 8 height 8
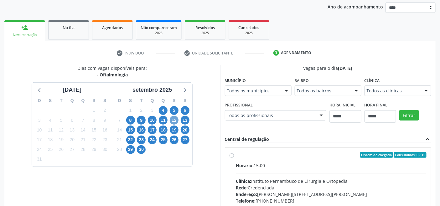
click at [172, 120] on span "12" at bounding box center [174, 120] width 9 height 9
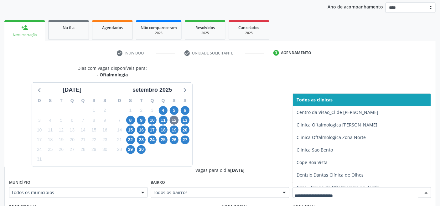
drag, startPoint x: 348, startPoint y: 195, endPoint x: 341, endPoint y: 195, distance: 7.2
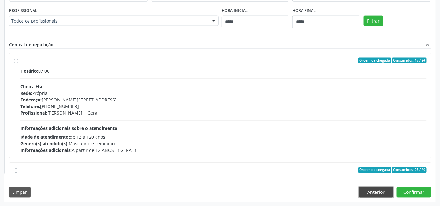
click at [378, 194] on button "Anterior" at bounding box center [376, 192] width 34 height 11
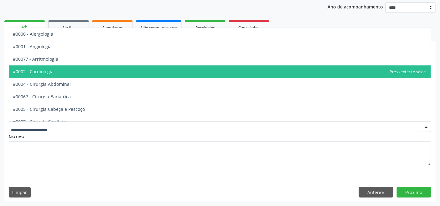
click at [58, 71] on span "#0002 - Cardiologia" at bounding box center [220, 71] width 422 height 13
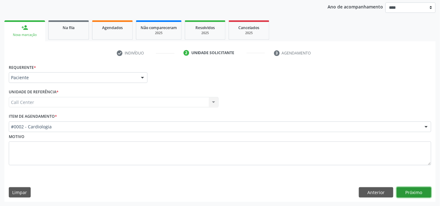
click at [414, 191] on button "Próximo" at bounding box center [414, 192] width 34 height 11
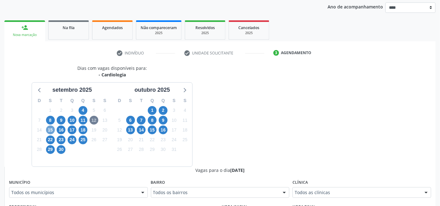
click at [49, 129] on span "15" at bounding box center [50, 130] width 9 height 9
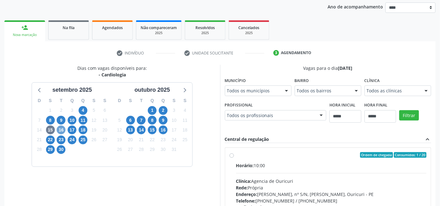
click at [63, 130] on span "16" at bounding box center [61, 130] width 9 height 9
drag, startPoint x: 391, startPoint y: 86, endPoint x: 383, endPoint y: 92, distance: 9.8
click at [390, 90] on div "Todos as clínicas" at bounding box center [398, 91] width 67 height 11
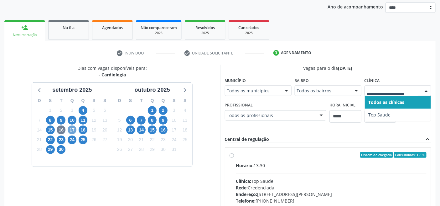
click at [74, 130] on span "17" at bounding box center [72, 130] width 9 height 9
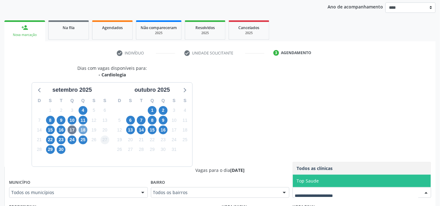
click at [95, 138] on div "D S T Q Q S S 31 1 2 3 4 5 6 7 8 9 10 11 12 13 14 15 16 17 18 19 20 21 22 23 24…" at bounding box center [72, 130] width 80 height 72
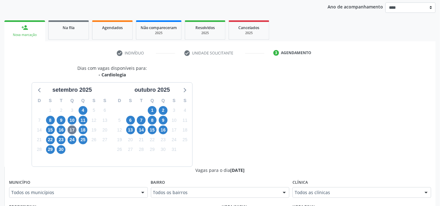
click at [147, 130] on div "15" at bounding box center [152, 130] width 11 height 10
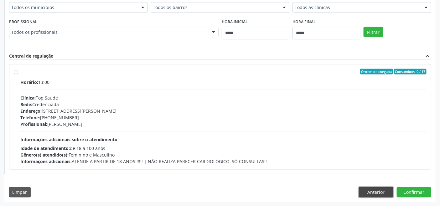
click at [364, 190] on button "Anterior" at bounding box center [376, 192] width 34 height 11
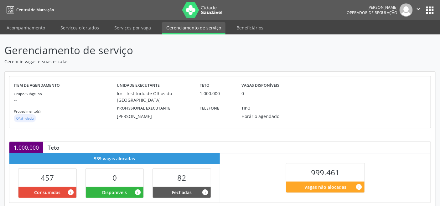
scroll to position [104, 0]
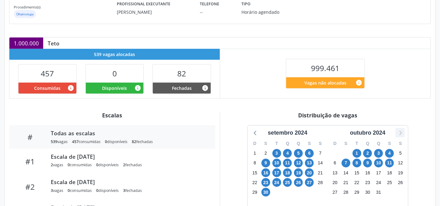
click at [397, 133] on icon at bounding box center [400, 133] width 8 height 8
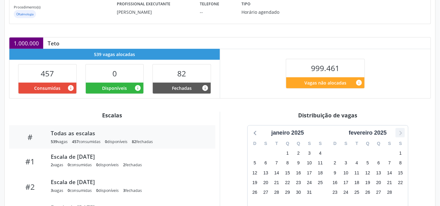
click at [397, 133] on icon at bounding box center [400, 133] width 8 height 8
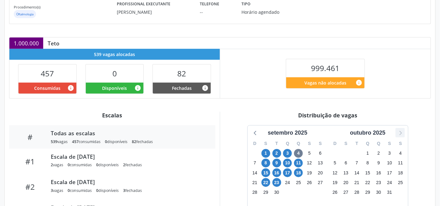
click at [397, 133] on icon at bounding box center [400, 133] width 8 height 8
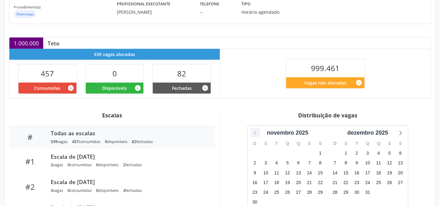
click at [255, 133] on icon at bounding box center [256, 133] width 8 height 8
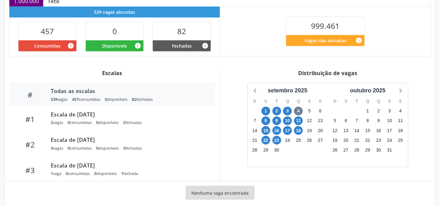
scroll to position [158, 0]
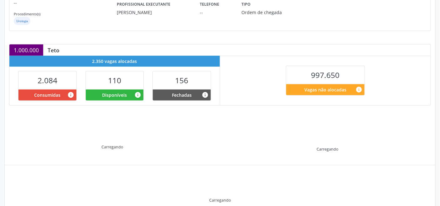
scroll to position [126, 0]
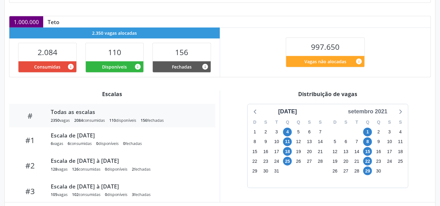
click at [378, 110] on div "setembro 2021" at bounding box center [368, 111] width 44 height 8
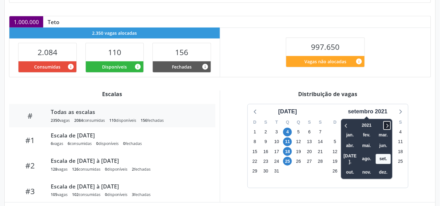
click at [387, 126] on icon at bounding box center [387, 126] width 6 height 8
drag, startPoint x: 354, startPoint y: 164, endPoint x: 350, endPoint y: 159, distance: 7.0
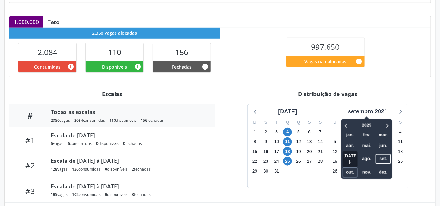
click at [352, 168] on span "out." at bounding box center [350, 173] width 15 height 10
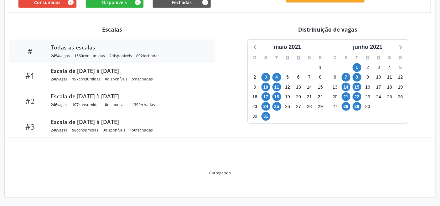
scroll to position [158, 0]
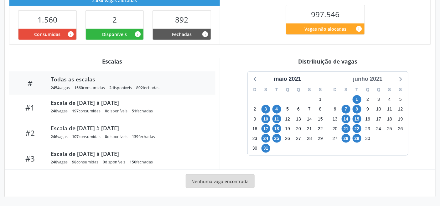
click at [375, 81] on div "junho 2021" at bounding box center [368, 79] width 34 height 8
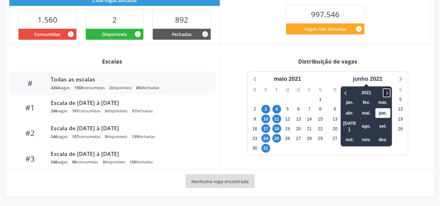
click at [387, 93] on icon at bounding box center [387, 93] width 6 height 8
click at [353, 135] on span "out." at bounding box center [349, 140] width 15 height 10
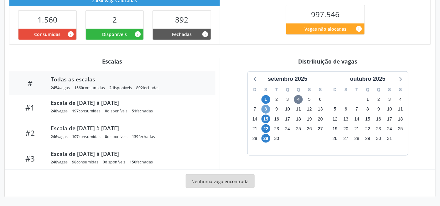
click at [264, 108] on span "8" at bounding box center [266, 109] width 9 height 9
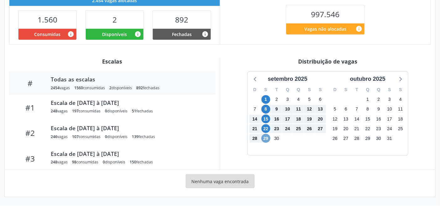
click at [264, 136] on span "29" at bounding box center [266, 138] width 9 height 9
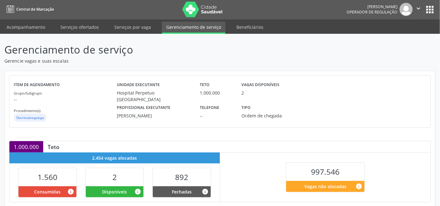
scroll to position [0, 0]
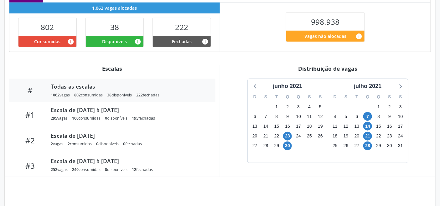
scroll to position [158, 0]
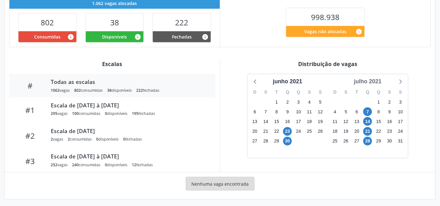
click at [372, 79] on div "julho 2021" at bounding box center [367, 81] width 33 height 8
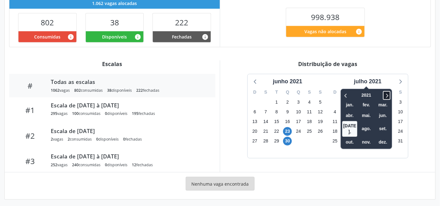
click at [385, 94] on icon at bounding box center [387, 96] width 6 height 8
click at [386, 93] on icon at bounding box center [387, 96] width 6 height 8
click at [390, 92] on icon at bounding box center [387, 96] width 6 height 8
click at [350, 138] on span "out." at bounding box center [349, 143] width 15 height 10
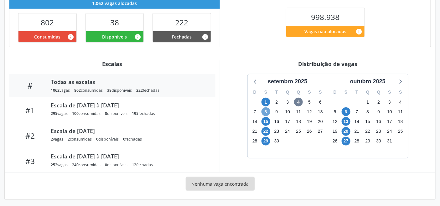
click at [267, 110] on span "8" at bounding box center [266, 111] width 9 height 9
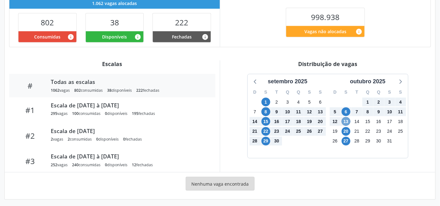
click at [345, 120] on span "13" at bounding box center [346, 121] width 9 height 9
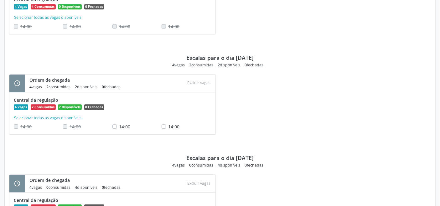
scroll to position [611, 0]
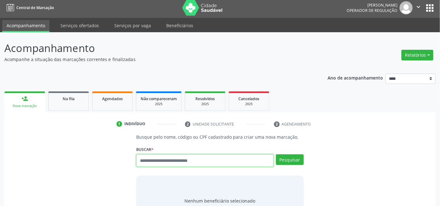
scroll to position [2, 0]
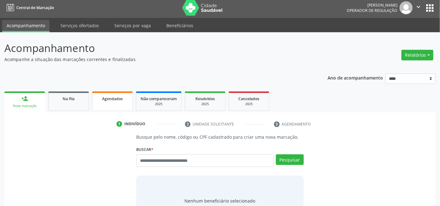
click at [110, 100] on span "Agendados" at bounding box center [112, 98] width 21 height 5
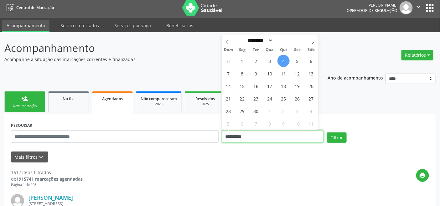
click at [257, 135] on input "**********" at bounding box center [273, 136] width 102 height 13
click at [296, 74] on span "12" at bounding box center [297, 73] width 12 height 12
type input "**********"
drag, startPoint x: 296, startPoint y: 74, endPoint x: 226, endPoint y: 113, distance: 80.0
click at [295, 74] on span "12" at bounding box center [297, 73] width 12 height 12
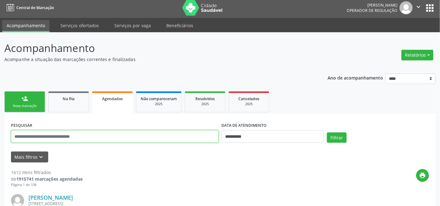
paste input "**********"
type input "**********"
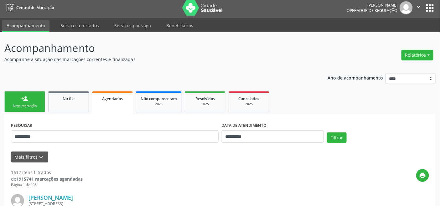
click at [336, 130] on div "**********" at bounding box center [219, 134] width 421 height 27
click at [331, 135] on button "Filtrar" at bounding box center [337, 138] width 20 height 11
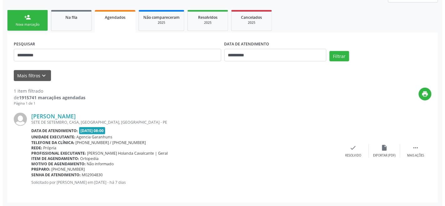
scroll to position [84, 0]
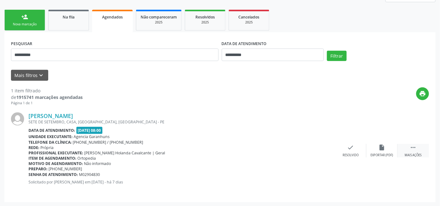
drag, startPoint x: 414, startPoint y: 147, endPoint x: 399, endPoint y: 150, distance: 14.6
click at [413, 148] on icon "" at bounding box center [413, 147] width 7 height 7
click at [321, 149] on icon "cancel" at bounding box center [319, 147] width 7 height 7
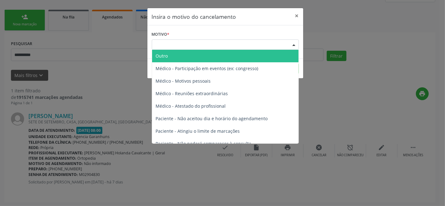
click at [228, 44] on div "Escolha o motivo" at bounding box center [225, 44] width 147 height 11
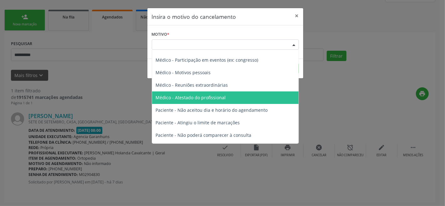
scroll to position [32, 0]
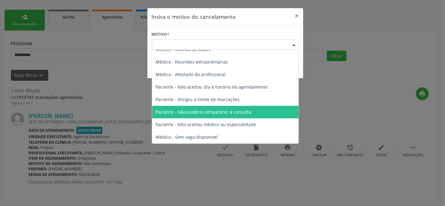
click at [218, 113] on span "Paciente - Não poderá comparecer à consulta" at bounding box center [204, 112] width 96 height 6
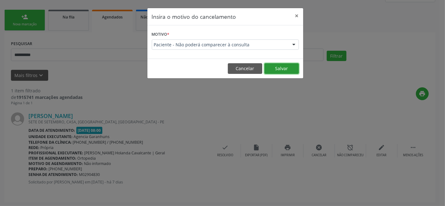
click at [281, 66] on button "Salvar" at bounding box center [282, 68] width 34 height 11
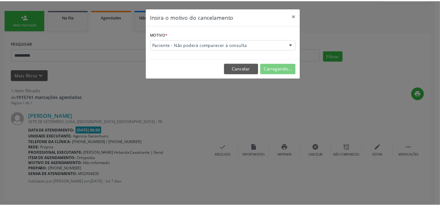
scroll to position [9, 0]
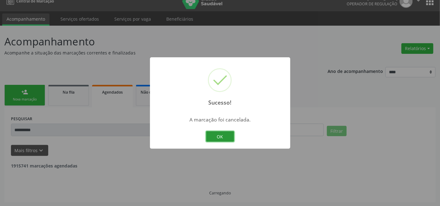
drag, startPoint x: 226, startPoint y: 135, endPoint x: 170, endPoint y: 116, distance: 59.2
click at [226, 135] on button "OK" at bounding box center [220, 136] width 28 height 11
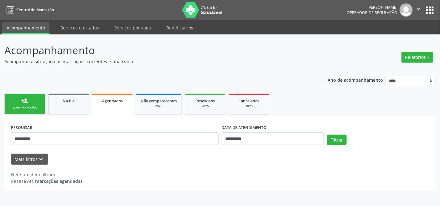
scroll to position [0, 0]
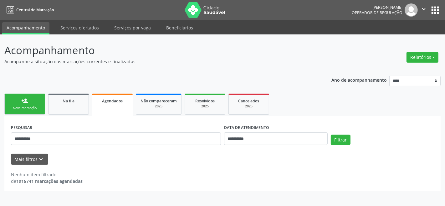
click at [27, 102] on div "person_add" at bounding box center [24, 100] width 7 height 7
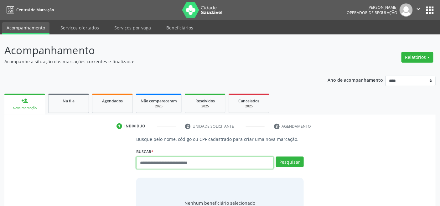
click at [167, 165] on input "text" at bounding box center [204, 163] width 137 height 13
type input "*********"
click at [341, 132] on div "1 Indivíduo 2 Unidade solicitante 3 Agendamento Busque pelo nome, código ou CPF…" at bounding box center [219, 188] width 431 height 135
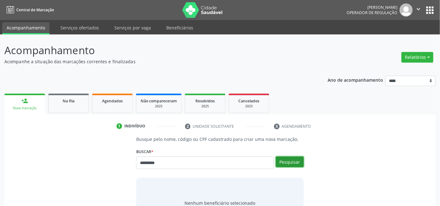
click at [290, 161] on button "Pesquisar" at bounding box center [290, 162] width 28 height 11
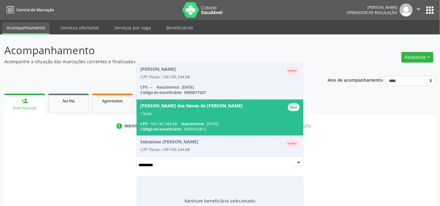
click at [195, 120] on span "[PERSON_NAME] das Neves de Santana Ativo Titular CPF: 100.745.544-68 Nascimento…" at bounding box center [220, 118] width 167 height 36
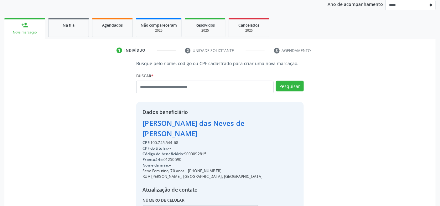
scroll to position [124, 0]
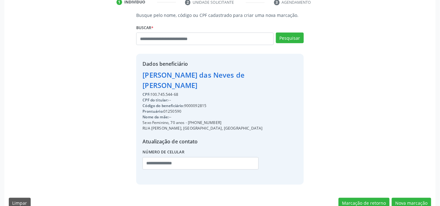
click at [193, 103] on div "Código do beneficiário: 9000092815" at bounding box center [220, 106] width 155 height 6
click at [194, 103] on div "Código do beneficiário: 9000092815" at bounding box center [220, 106] width 155 height 6
copy div "9000092815"
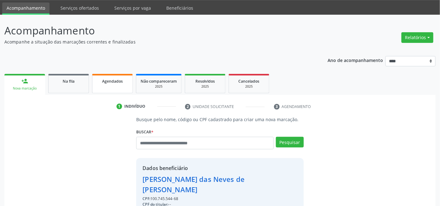
click at [118, 83] on div "Agendados" at bounding box center [112, 81] width 31 height 7
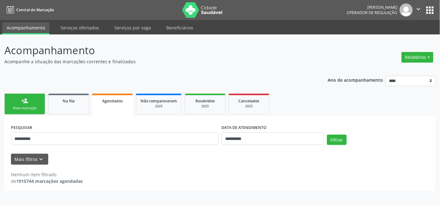
scroll to position [0, 0]
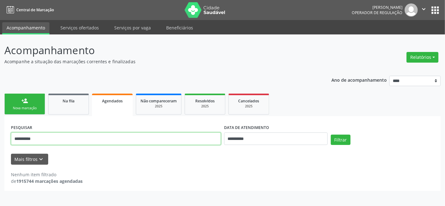
click at [118, 139] on input "**********" at bounding box center [116, 139] width 210 height 13
paste input "text"
type input "**********"
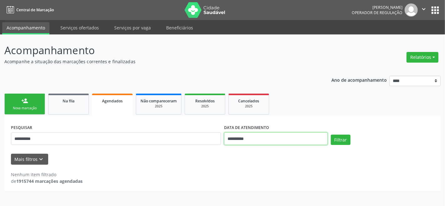
click at [259, 136] on input "**********" at bounding box center [276, 139] width 104 height 13
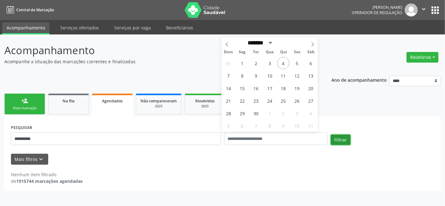
click at [342, 141] on button "Filtrar" at bounding box center [341, 140] width 20 height 11
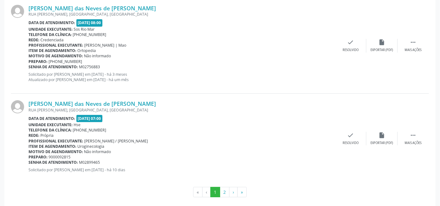
scroll to position [1442, 0]
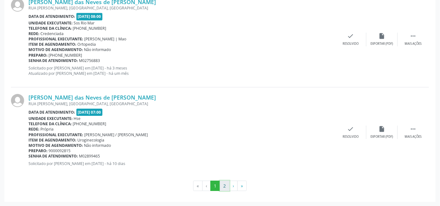
click at [226, 183] on button "2" at bounding box center [225, 186] width 10 height 11
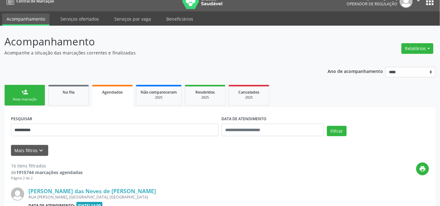
scroll to position [102, 0]
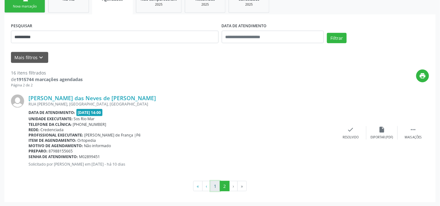
click at [215, 185] on button "1" at bounding box center [215, 186] width 10 height 11
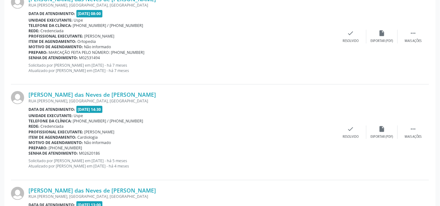
scroll to position [1442, 0]
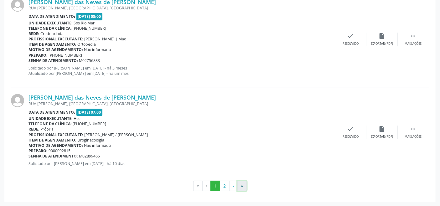
click at [243, 186] on button "»" at bounding box center [241, 186] width 9 height 11
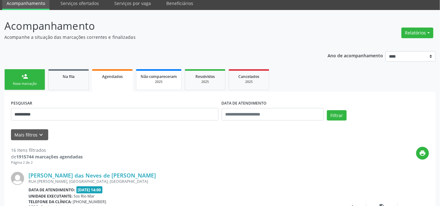
scroll to position [0, 0]
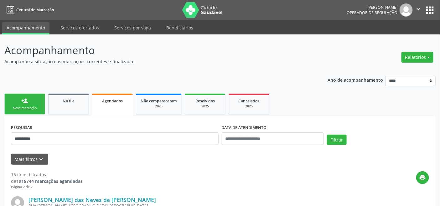
click at [23, 108] on div "Nova marcação" at bounding box center [24, 108] width 31 height 5
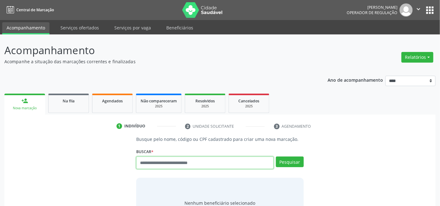
drag, startPoint x: 177, startPoint y: 165, endPoint x: 175, endPoint y: 169, distance: 4.0
click at [177, 165] on input "text" at bounding box center [204, 163] width 137 height 13
type input "*********"
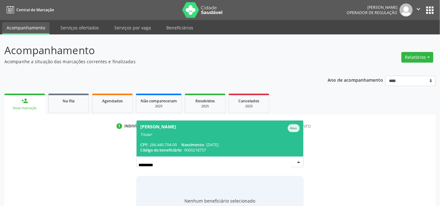
click at [186, 142] on span "[PERSON_NAME] Titular CPF: 266.440.704-00 Nascimento: [DATE] Código do benefici…" at bounding box center [220, 139] width 167 height 36
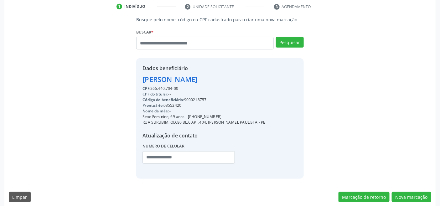
scroll to position [124, 0]
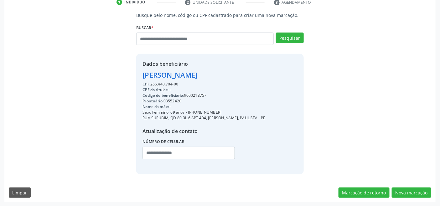
click at [194, 96] on div "Código do beneficiário: 9000218757" at bounding box center [204, 96] width 123 height 6
copy div "9000218757"
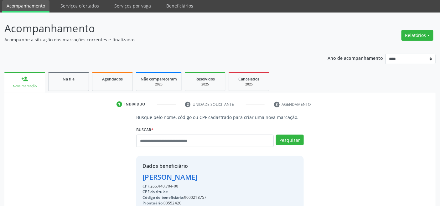
scroll to position [0, 0]
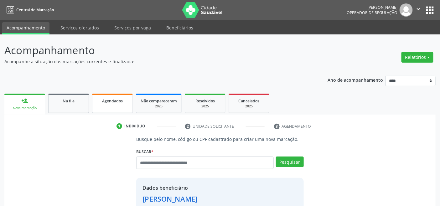
click at [114, 106] on link "Agendados" at bounding box center [112, 103] width 41 height 19
select select "*"
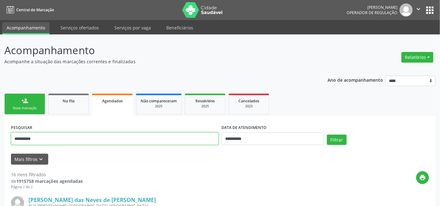
click at [179, 137] on input "**********" at bounding box center [115, 139] width 208 height 13
click at [180, 139] on input "**********" at bounding box center [115, 139] width 208 height 13
paste input "text"
type input "**********"
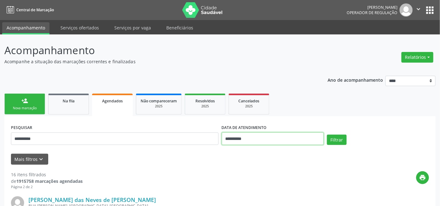
click at [259, 137] on input "**********" at bounding box center [273, 139] width 102 height 13
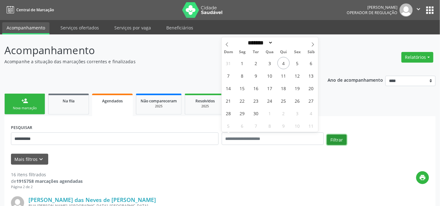
click at [334, 138] on button "Filtrar" at bounding box center [337, 140] width 20 height 11
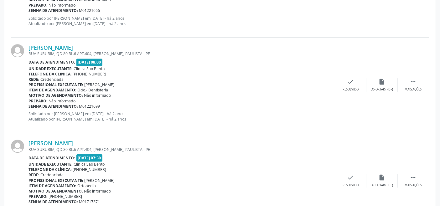
scroll to position [1447, 0]
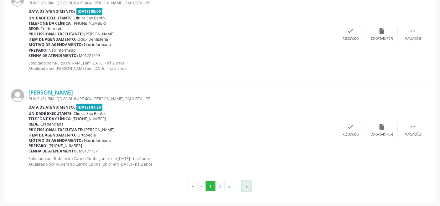
click at [247, 186] on button "»" at bounding box center [246, 186] width 9 height 11
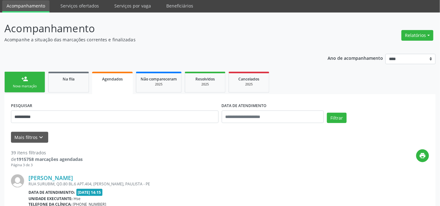
scroll to position [0, 0]
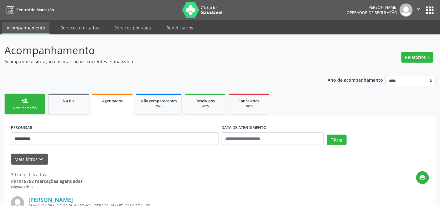
click at [19, 104] on link "person_add Nova marcação" at bounding box center [24, 104] width 41 height 21
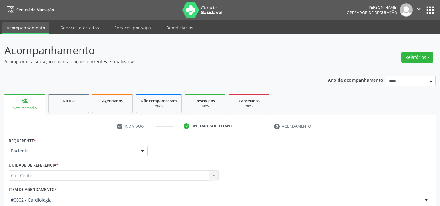
scroll to position [73, 0]
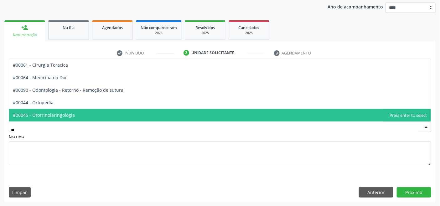
type input "***"
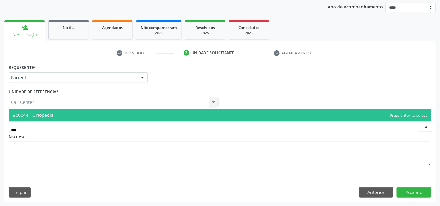
click at [60, 112] on span "#00044 - Ortopedia" at bounding box center [220, 115] width 422 height 13
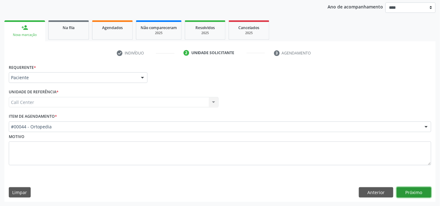
click at [414, 195] on button "Próximo" at bounding box center [414, 192] width 34 height 11
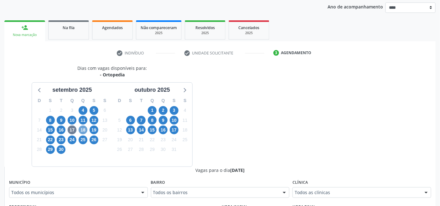
click at [81, 127] on span "18" at bounding box center [83, 130] width 9 height 9
click at [61, 130] on span "16" at bounding box center [61, 130] width 9 height 9
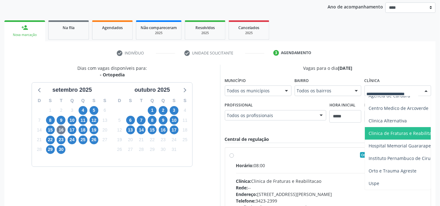
scroll to position [24, 0]
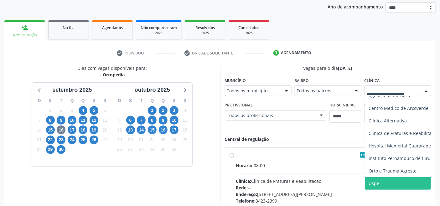
click at [381, 178] on span "Uspe" at bounding box center [417, 183] width 104 height 13
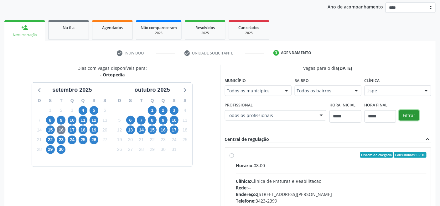
click at [416, 114] on button "Filtrar" at bounding box center [409, 115] width 20 height 11
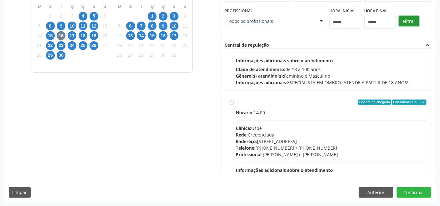
scroll to position [99, 0]
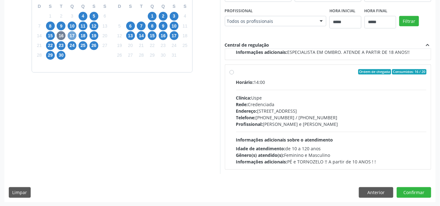
click at [71, 36] on span "17" at bounding box center [72, 35] width 9 height 9
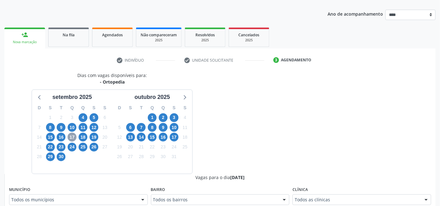
scroll to position [168, 0]
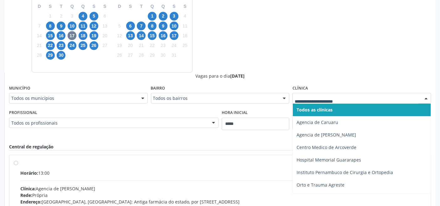
drag, startPoint x: 360, startPoint y: 95, endPoint x: 355, endPoint y: 106, distance: 11.9
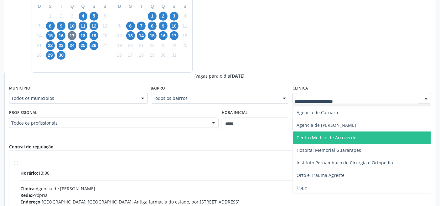
scroll to position [10, 0]
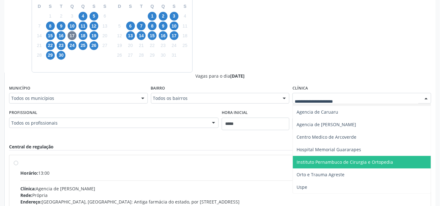
click at [266, 57] on div "Dias com vagas disponíveis para: - Ortopedia setembro 2025 D S T Q Q S S 31 1 2…" at bounding box center [219, 123] width 431 height 305
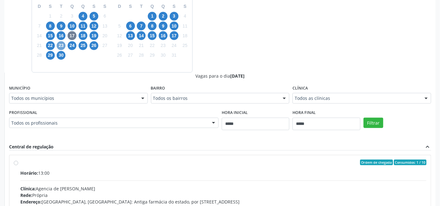
click at [59, 47] on span "23" at bounding box center [61, 45] width 9 height 9
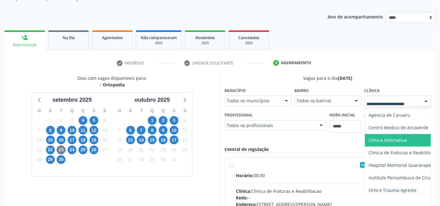
scroll to position [30, 0]
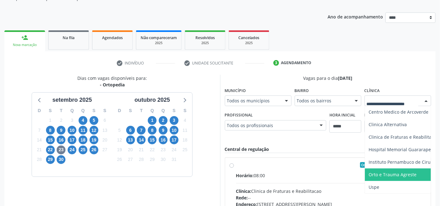
click at [193, 171] on div "Dias com vagas disponíveis para: - Ortopedia setembro 2025 D S T Q Q S S 31 1 2…" at bounding box center [112, 177] width 216 height 204
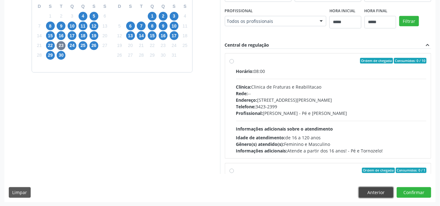
click at [387, 192] on button "Anterior" at bounding box center [376, 192] width 34 height 11
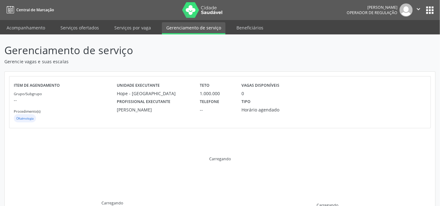
scroll to position [118, 0]
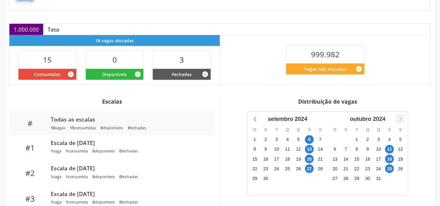
click at [402, 122] on icon at bounding box center [400, 119] width 8 height 8
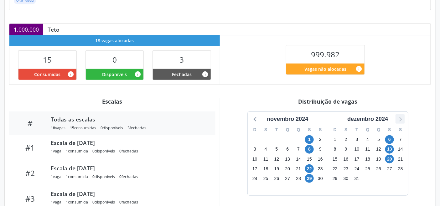
click at [402, 122] on icon at bounding box center [400, 119] width 8 height 8
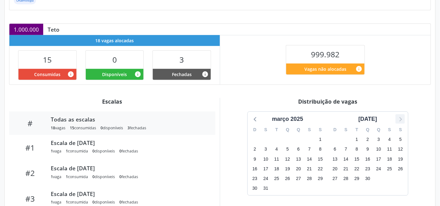
click at [403, 122] on icon at bounding box center [400, 119] width 8 height 8
click at [402, 121] on icon at bounding box center [400, 119] width 8 height 8
click at [299, 139] on span "4" at bounding box center [298, 139] width 9 height 9
click at [299, 141] on span "4" at bounding box center [298, 139] width 9 height 9
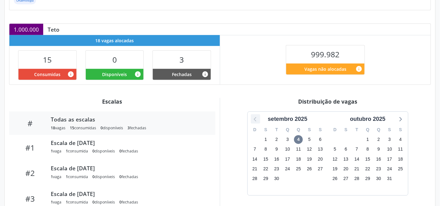
click at [254, 119] on icon at bounding box center [256, 119] width 8 height 8
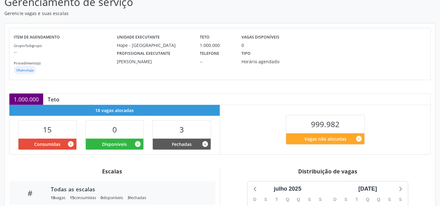
scroll to position [14, 0]
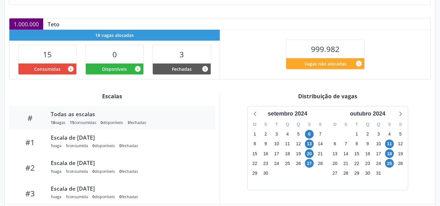
scroll to position [158, 0]
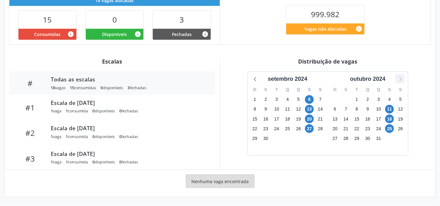
click at [400, 78] on icon at bounding box center [400, 79] width 8 height 8
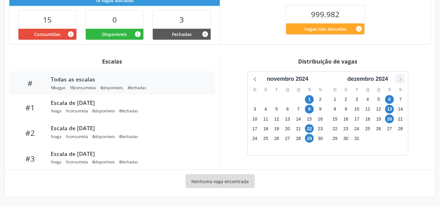
click at [400, 78] on icon at bounding box center [400, 79] width 8 height 8
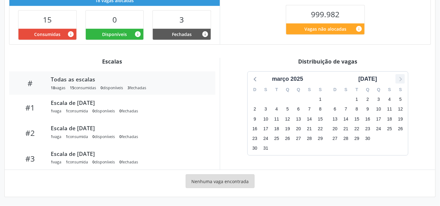
click at [400, 78] on icon at bounding box center [400, 79] width 8 height 8
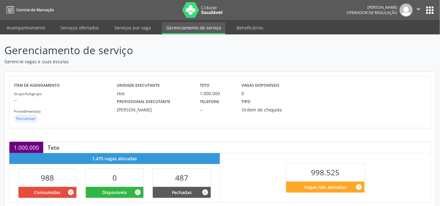
scroll to position [174, 0]
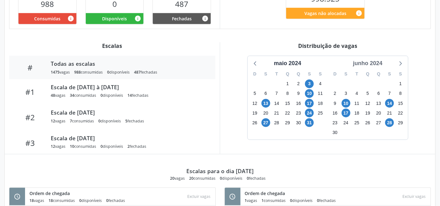
click at [374, 61] on div "junho 2024" at bounding box center [368, 63] width 34 height 8
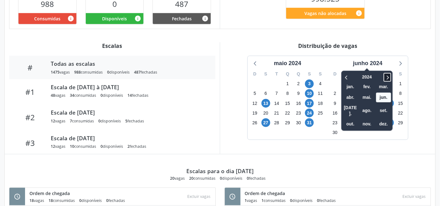
click at [389, 76] on icon at bounding box center [387, 78] width 6 height 8
click at [382, 106] on span "set." at bounding box center [383, 111] width 15 height 10
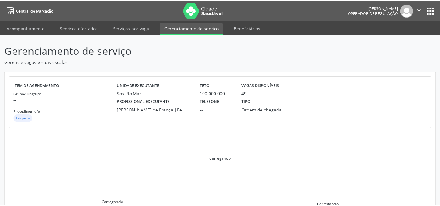
scroll to position [83, 0]
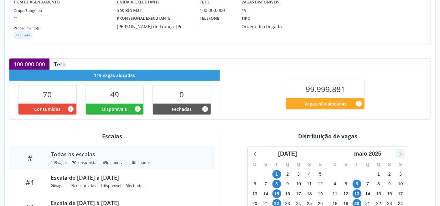
click at [397, 154] on icon at bounding box center [400, 154] width 8 height 8
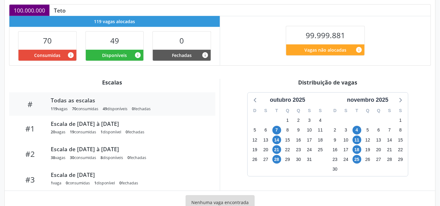
scroll to position [153, 0]
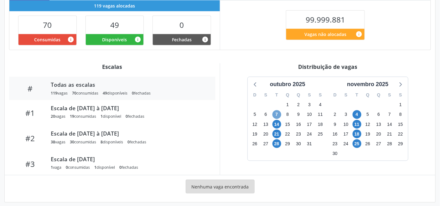
click at [277, 116] on span "7" at bounding box center [277, 114] width 9 height 9
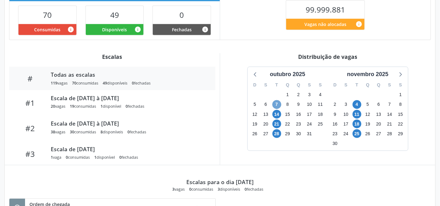
scroll to position [96, 0]
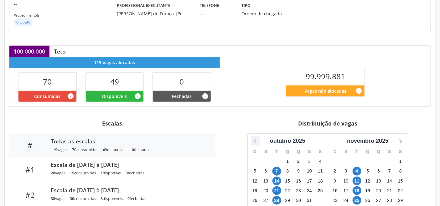
click at [256, 142] on icon at bounding box center [256, 141] width 8 height 8
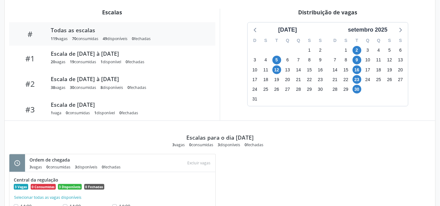
scroll to position [236, 0]
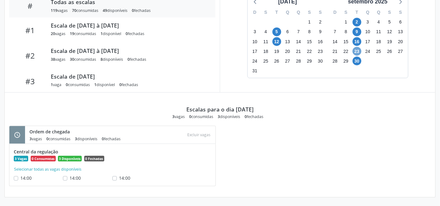
click at [354, 51] on span "23" at bounding box center [357, 51] width 9 height 9
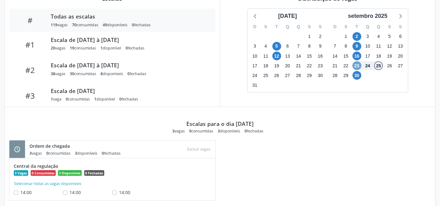
scroll to position [131, 0]
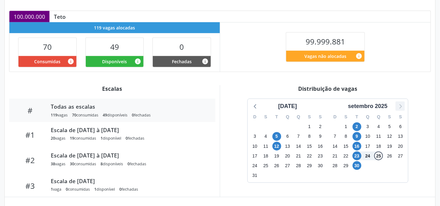
click at [402, 104] on icon at bounding box center [400, 106] width 8 height 8
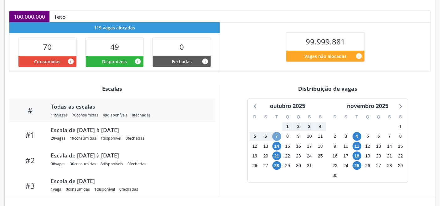
click at [275, 135] on span "7" at bounding box center [277, 136] width 9 height 9
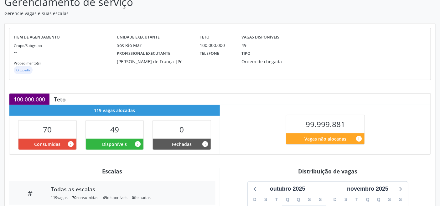
scroll to position [18, 0]
